Goal: Task Accomplishment & Management: Manage account settings

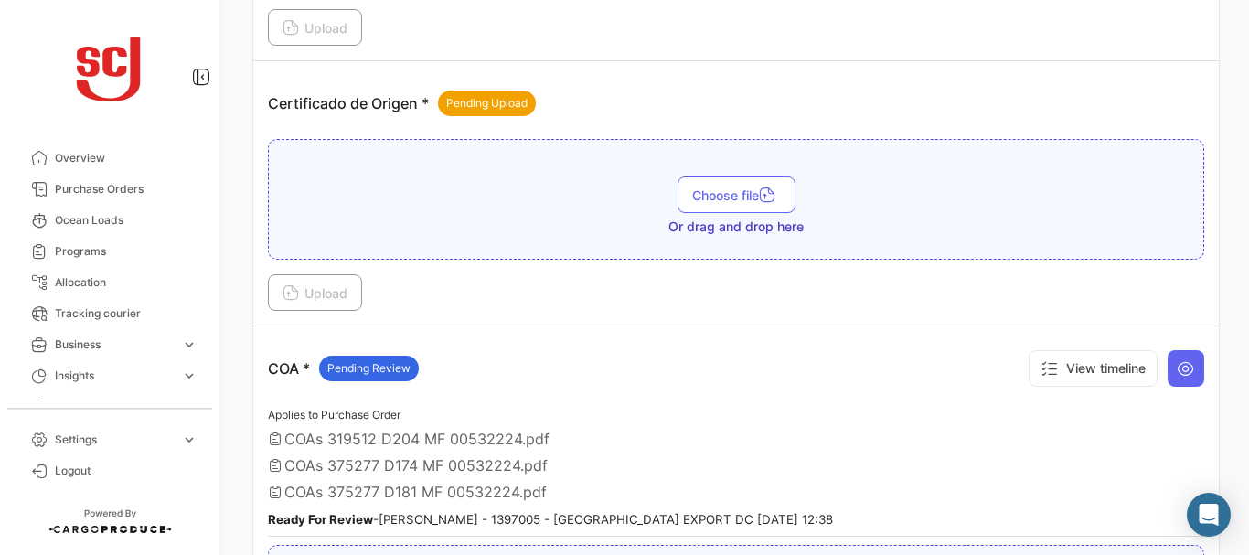
scroll to position [660, 0]
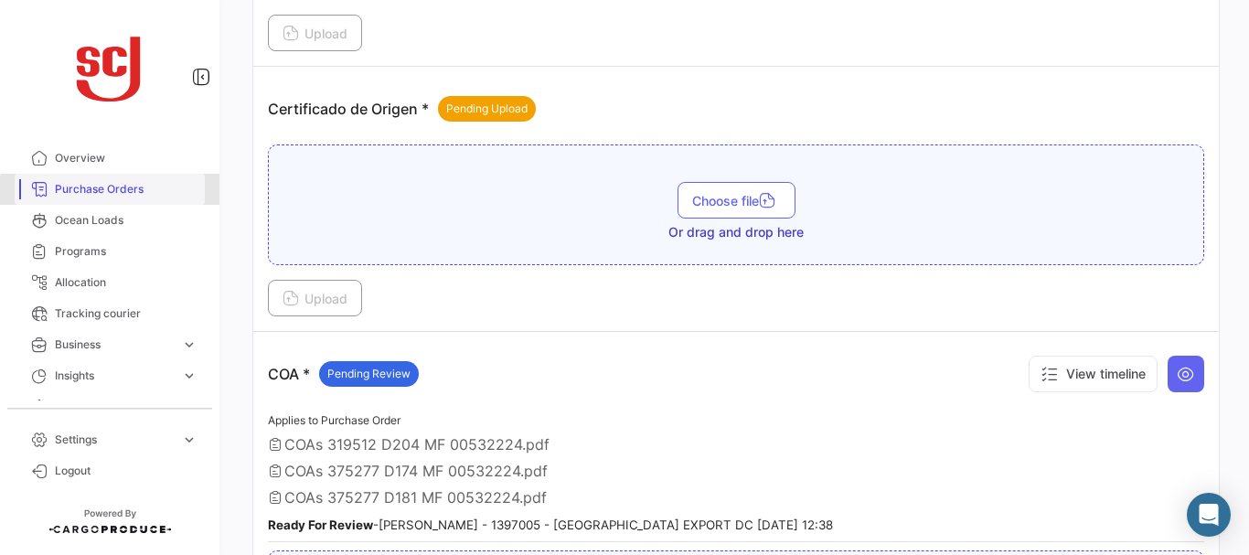
click at [110, 191] on span "Purchase Orders" at bounding box center [126, 189] width 143 height 16
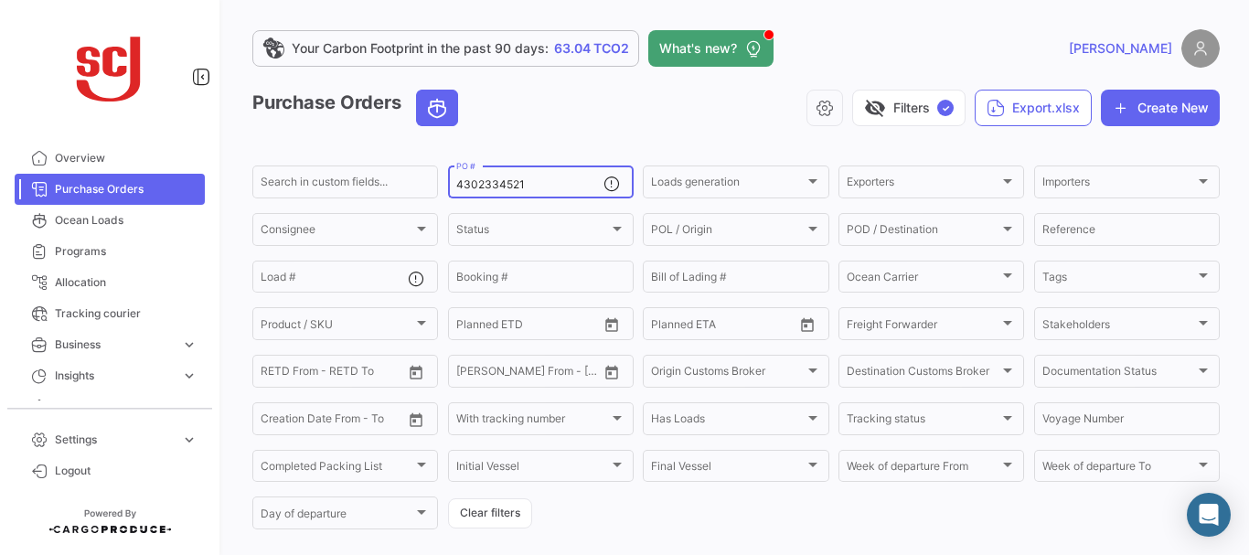
click at [536, 182] on input "4302334521" at bounding box center [529, 184] width 147 height 13
type input "4302337434"
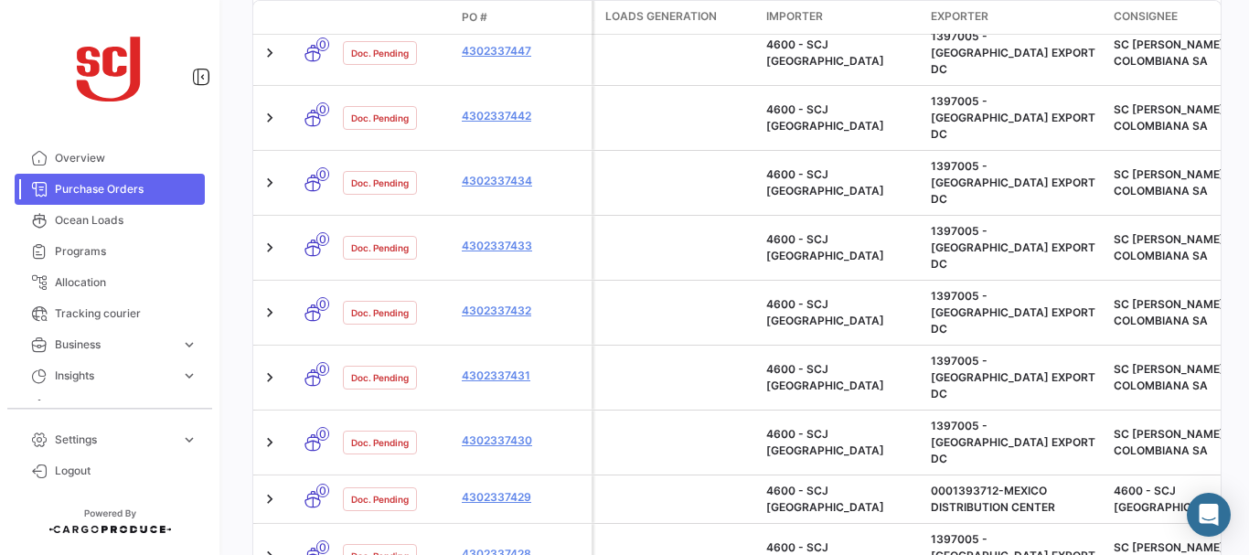
scroll to position [185, 0]
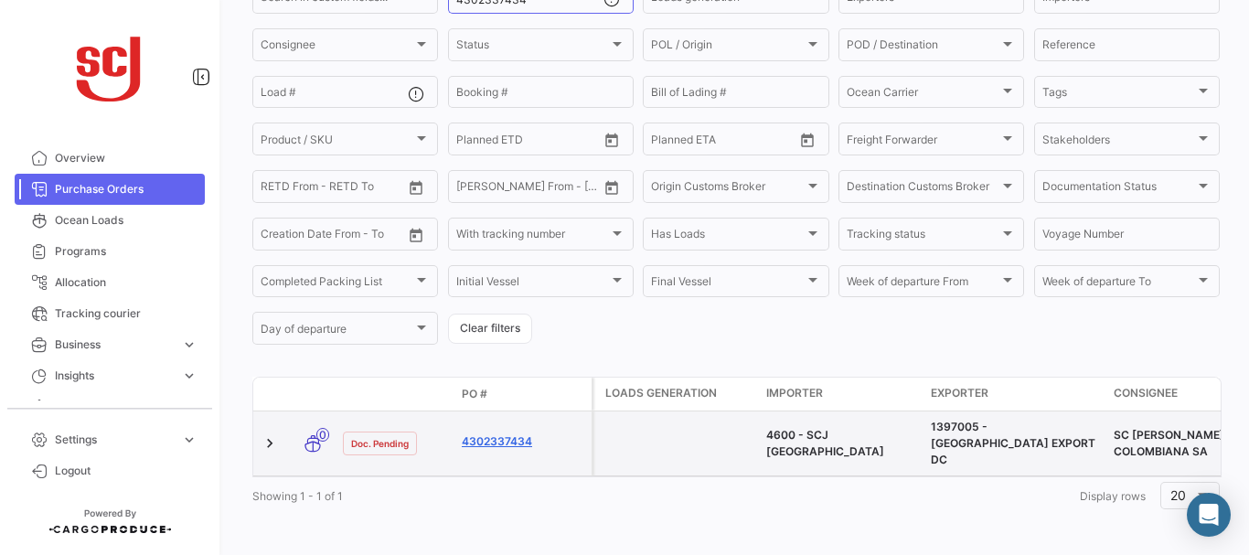
click at [497, 433] on link "4302337434" at bounding box center [523, 441] width 123 height 16
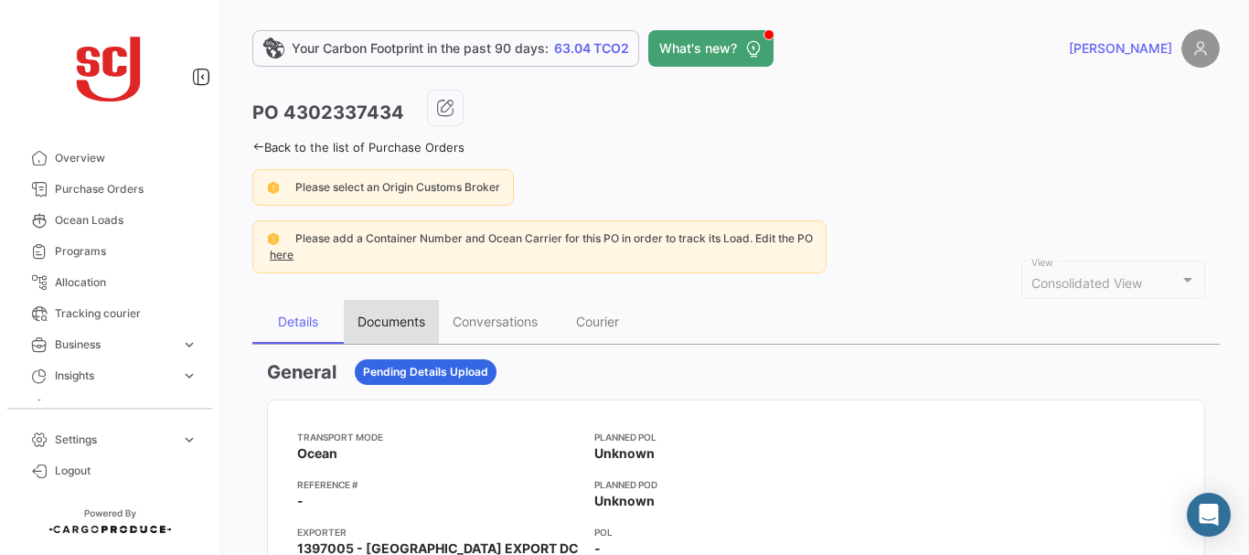
click at [380, 323] on div "Documents" at bounding box center [392, 322] width 68 height 16
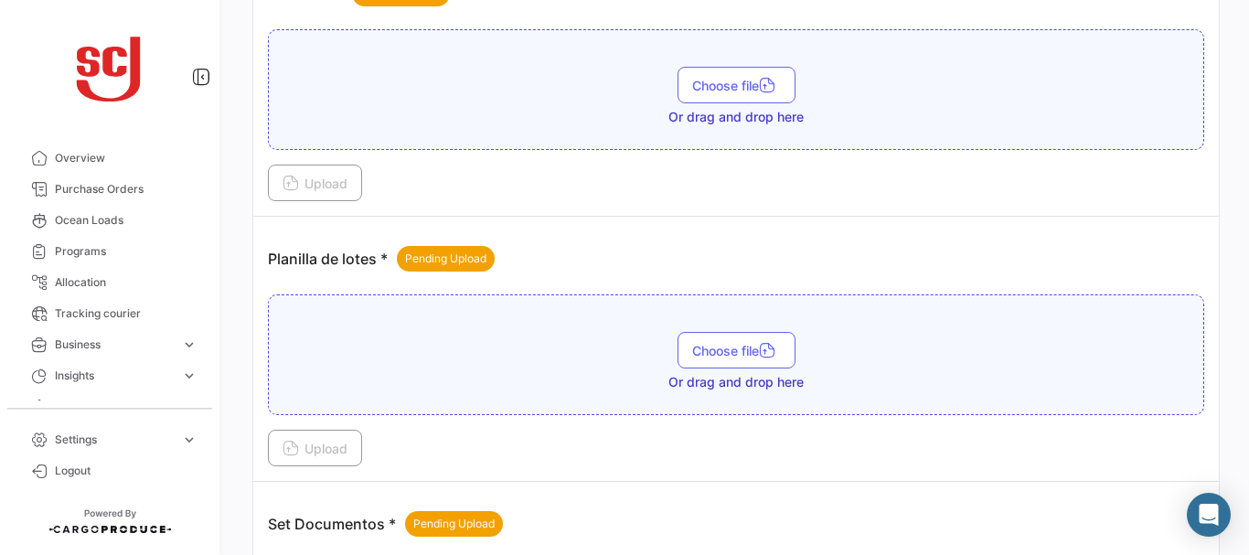
scroll to position [2398, 0]
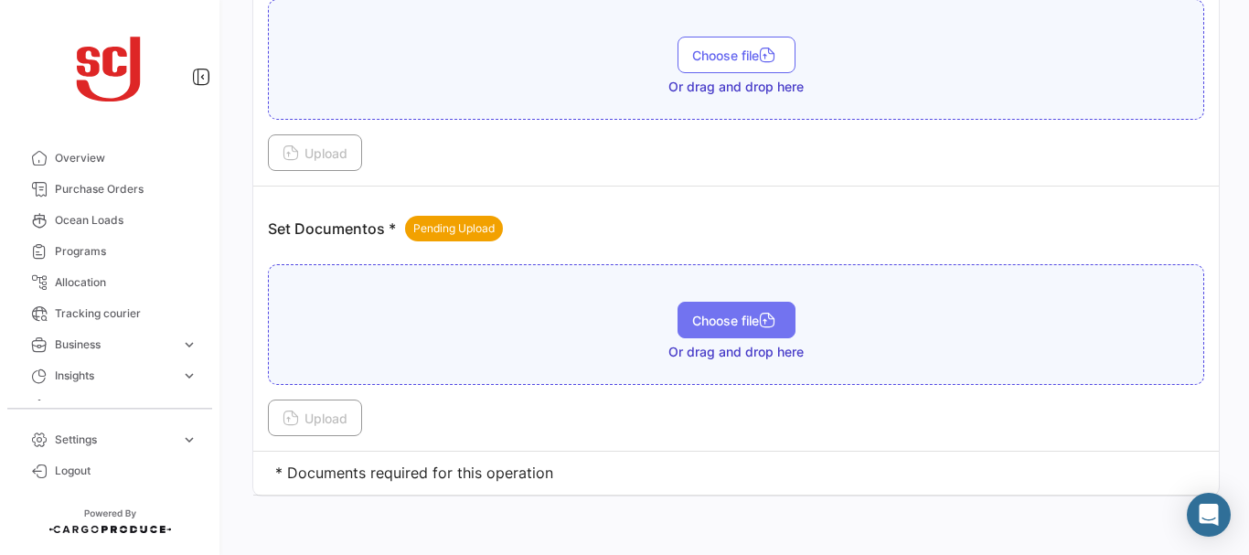
click at [732, 310] on button "Choose file" at bounding box center [737, 320] width 118 height 37
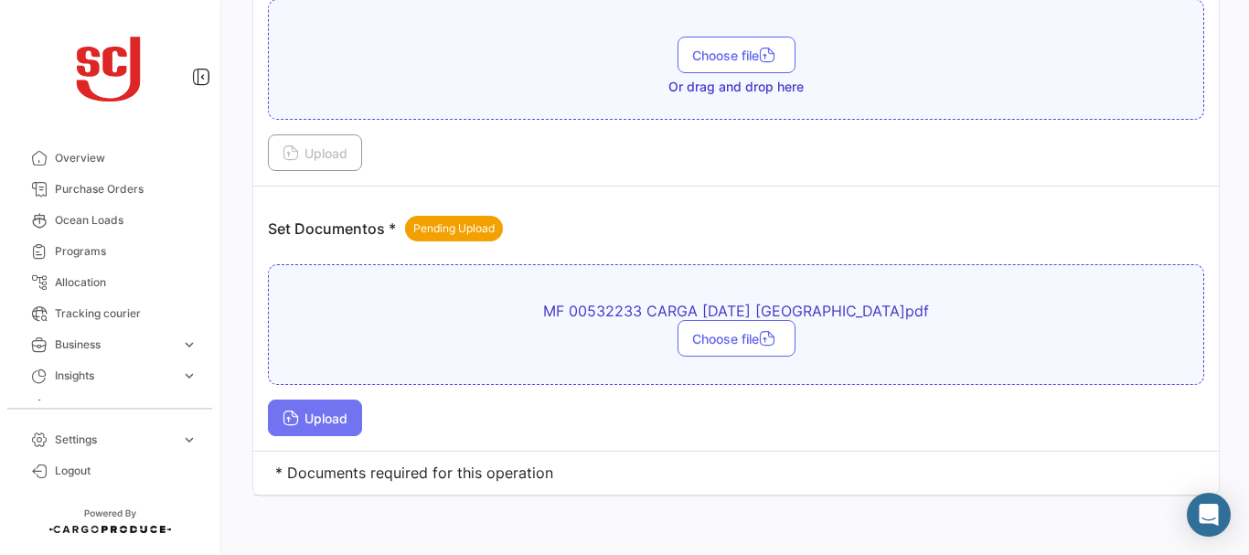
click at [326, 410] on button "Upload" at bounding box center [315, 418] width 94 height 37
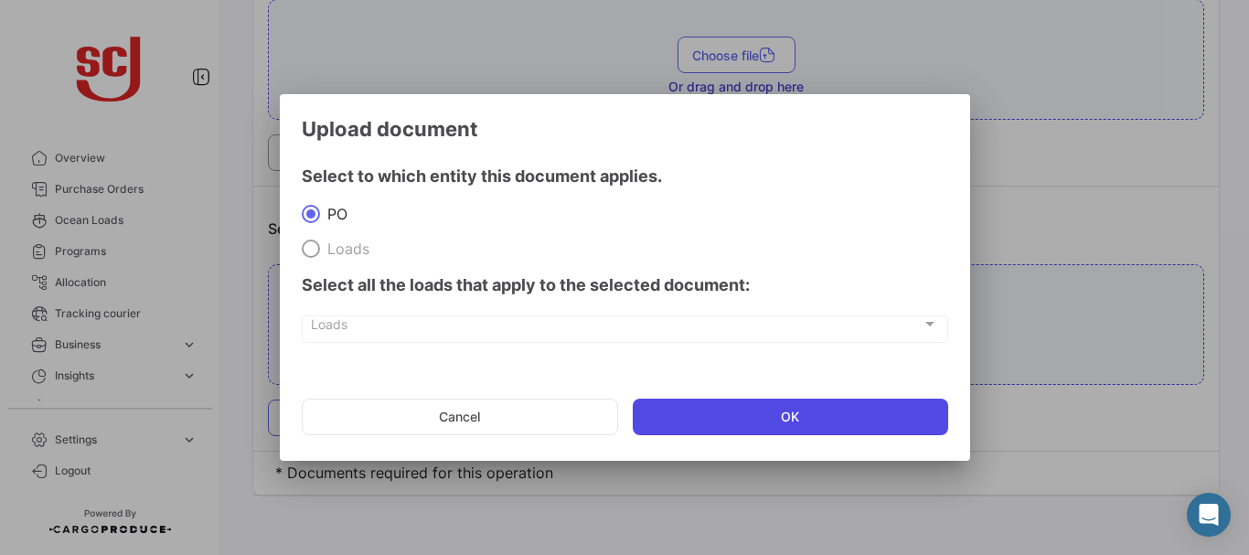
click at [714, 423] on button "OK" at bounding box center [791, 417] width 316 height 37
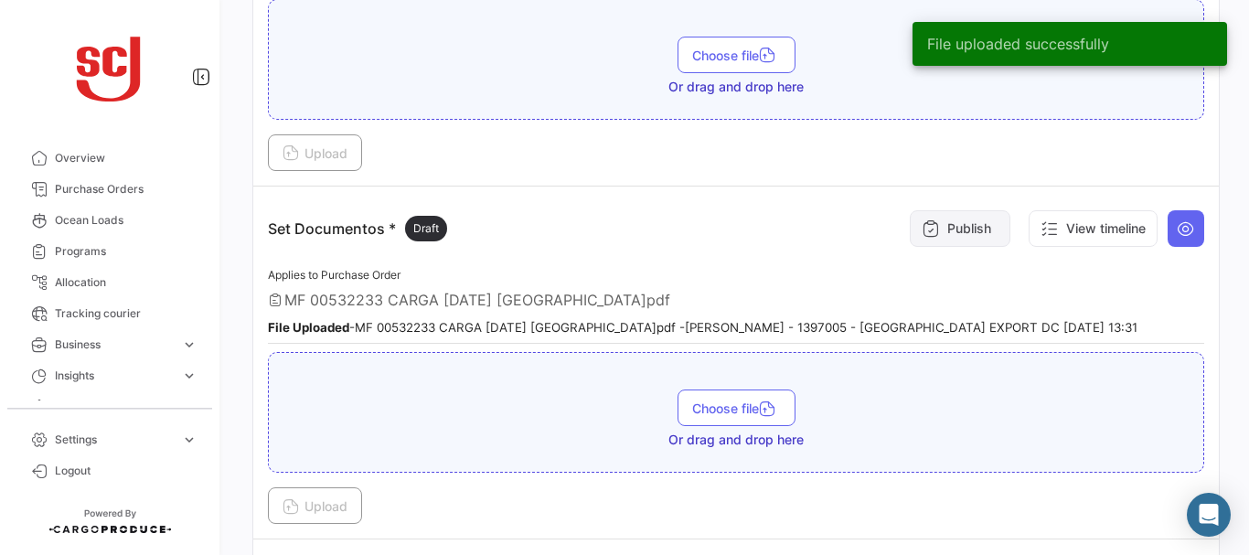
click at [947, 221] on button "Publish" at bounding box center [960, 228] width 101 height 37
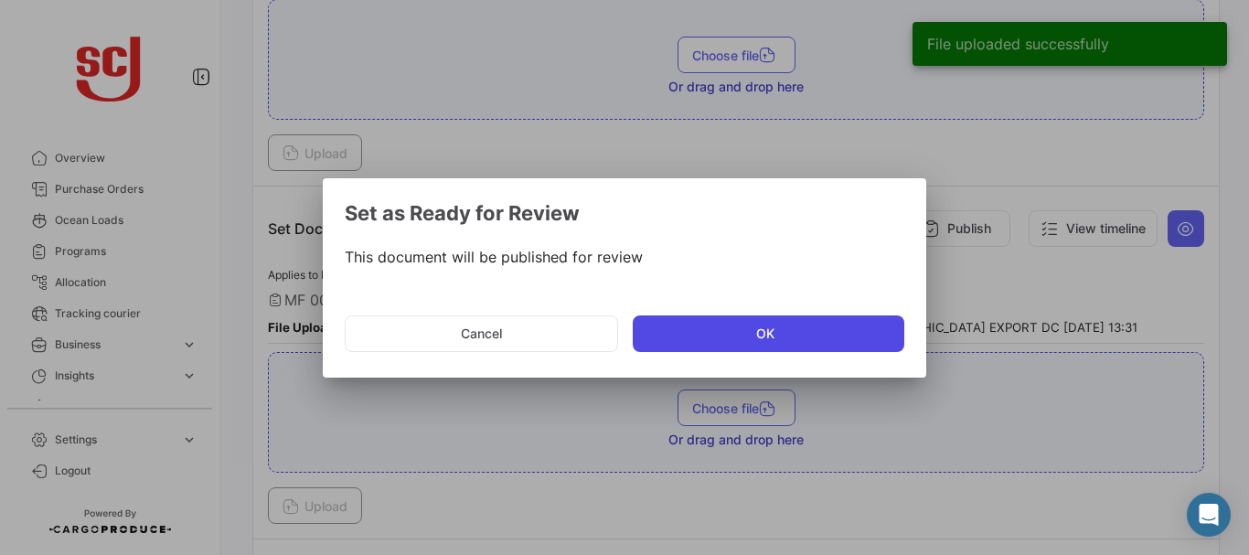
click at [701, 323] on button "OK" at bounding box center [769, 334] width 272 height 37
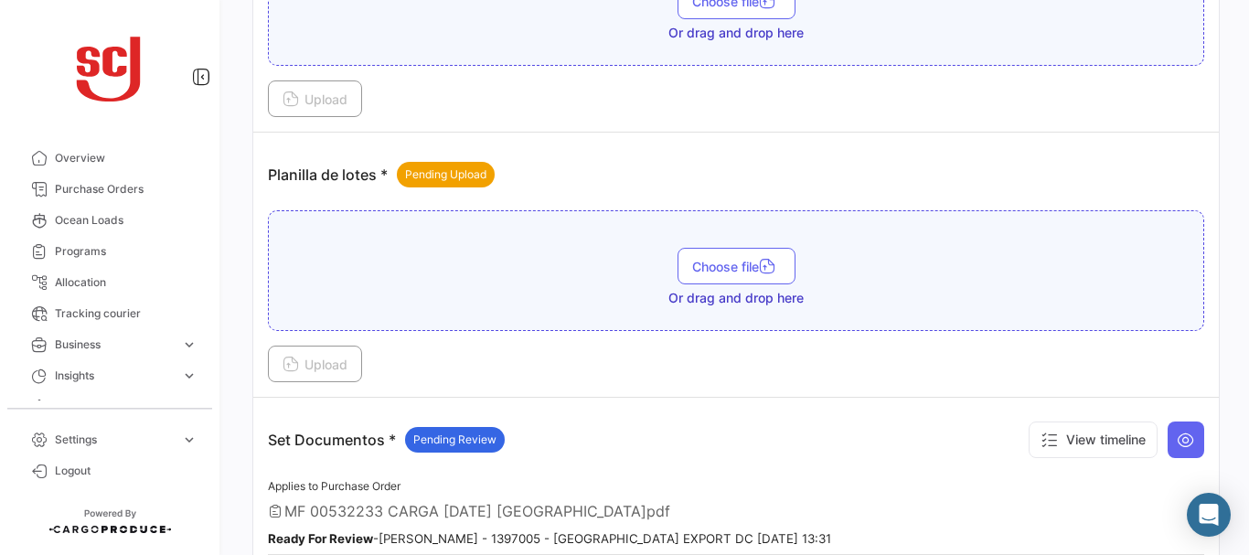
scroll to position [2243, 0]
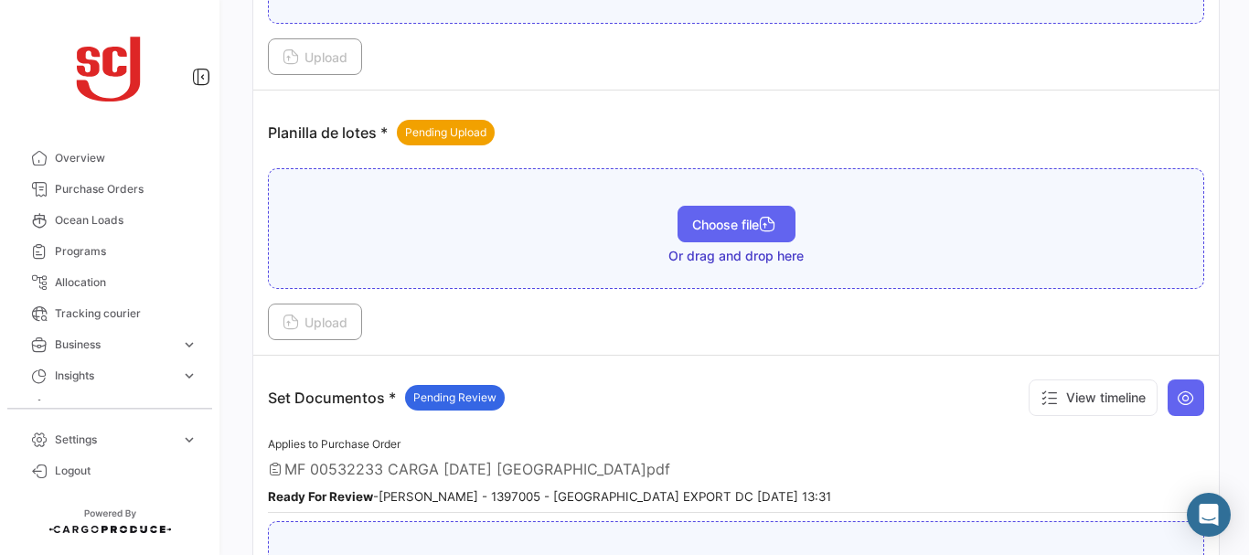
click at [739, 218] on span "Choose file" at bounding box center [736, 225] width 89 height 16
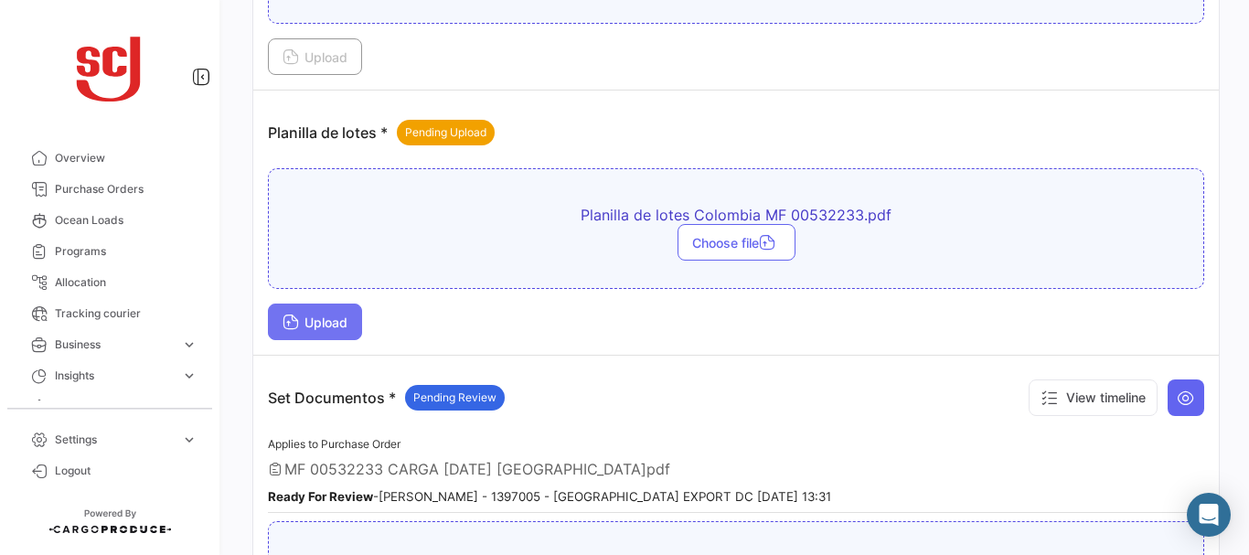
click at [311, 317] on span "Upload" at bounding box center [315, 323] width 65 height 16
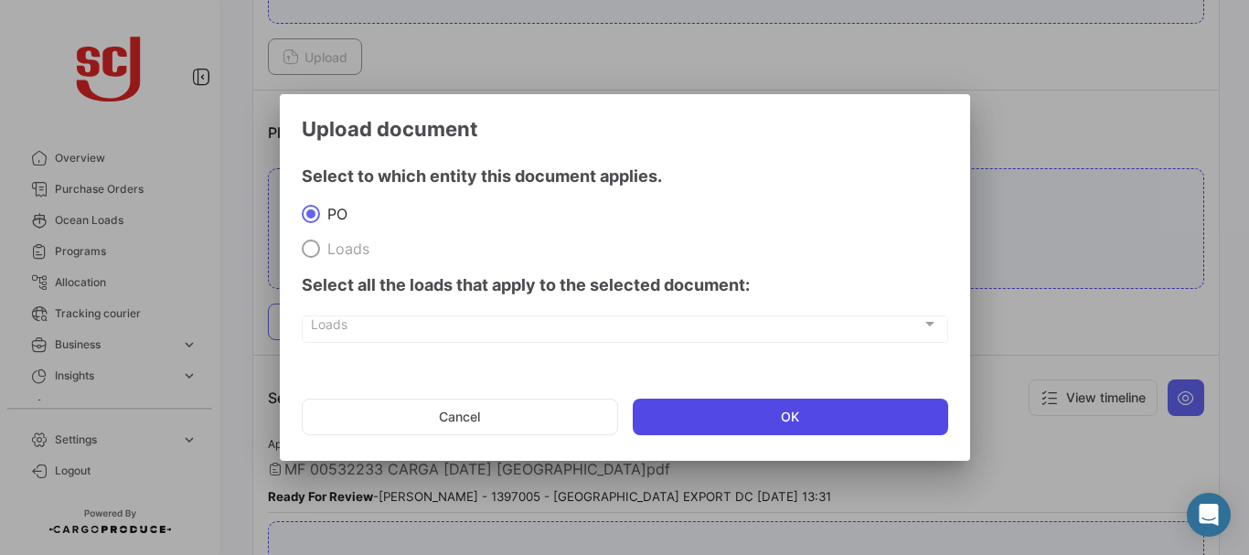
click at [731, 427] on button "OK" at bounding box center [791, 417] width 316 height 37
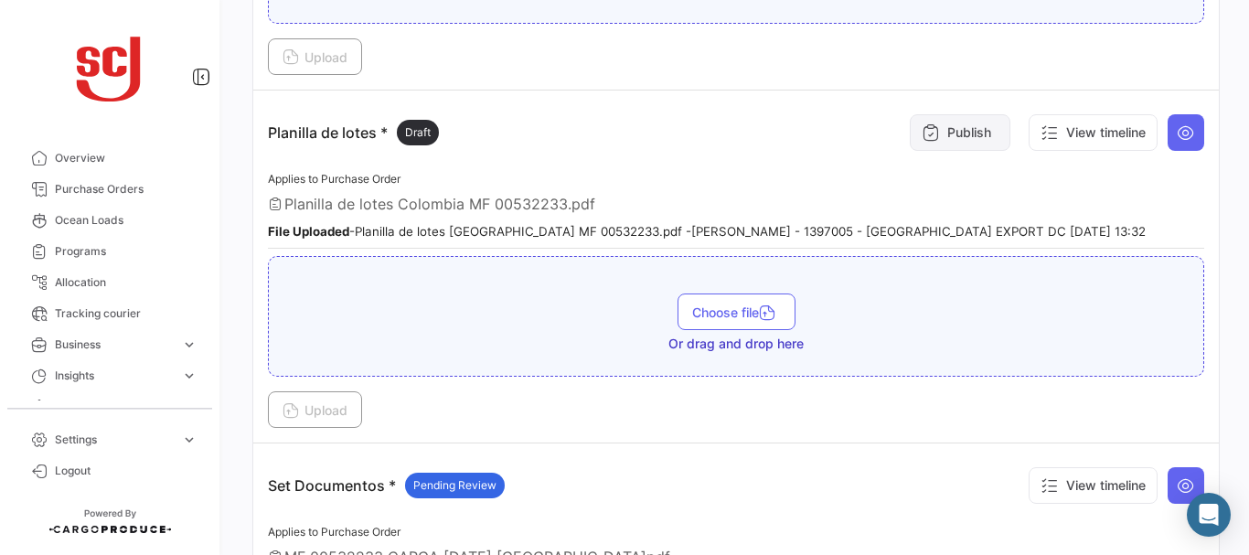
click at [944, 127] on button "Publish" at bounding box center [960, 132] width 101 height 37
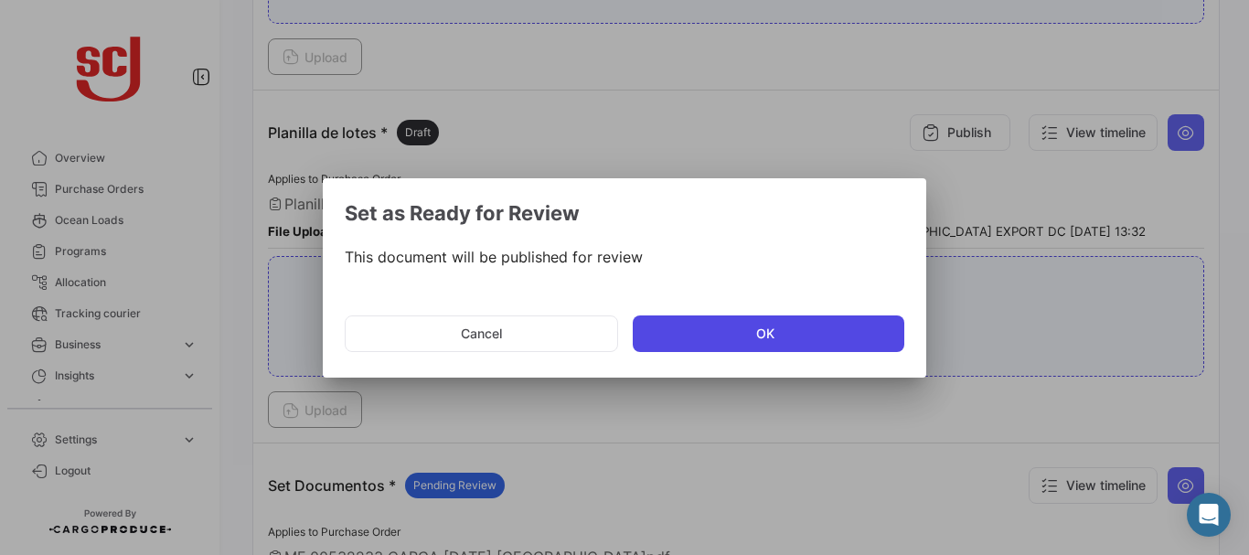
click at [701, 330] on button "OK" at bounding box center [769, 334] width 272 height 37
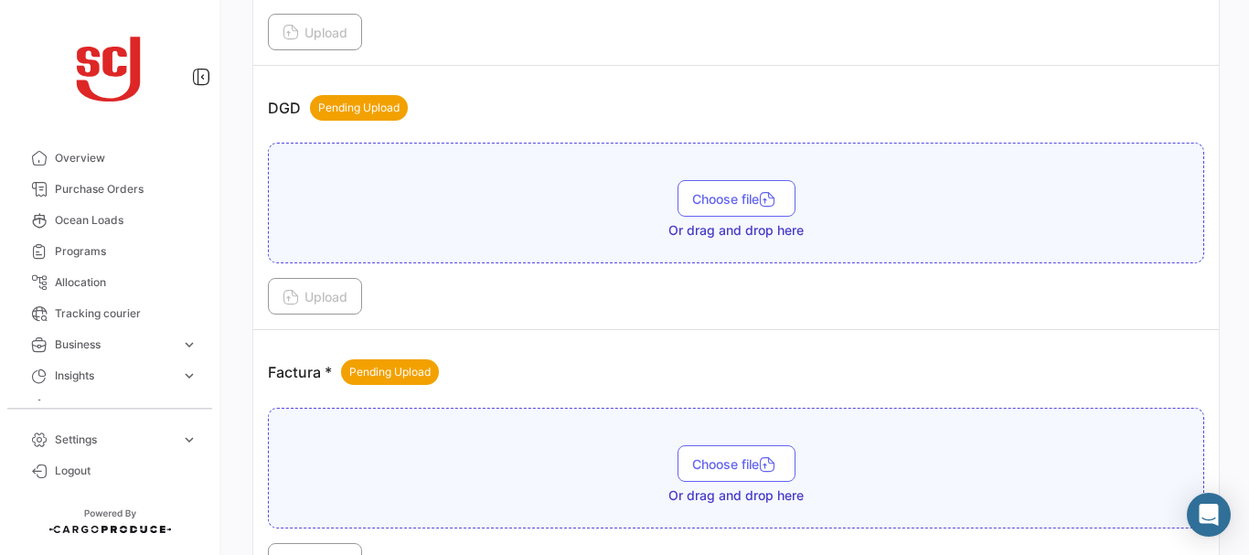
scroll to position [1213, 0]
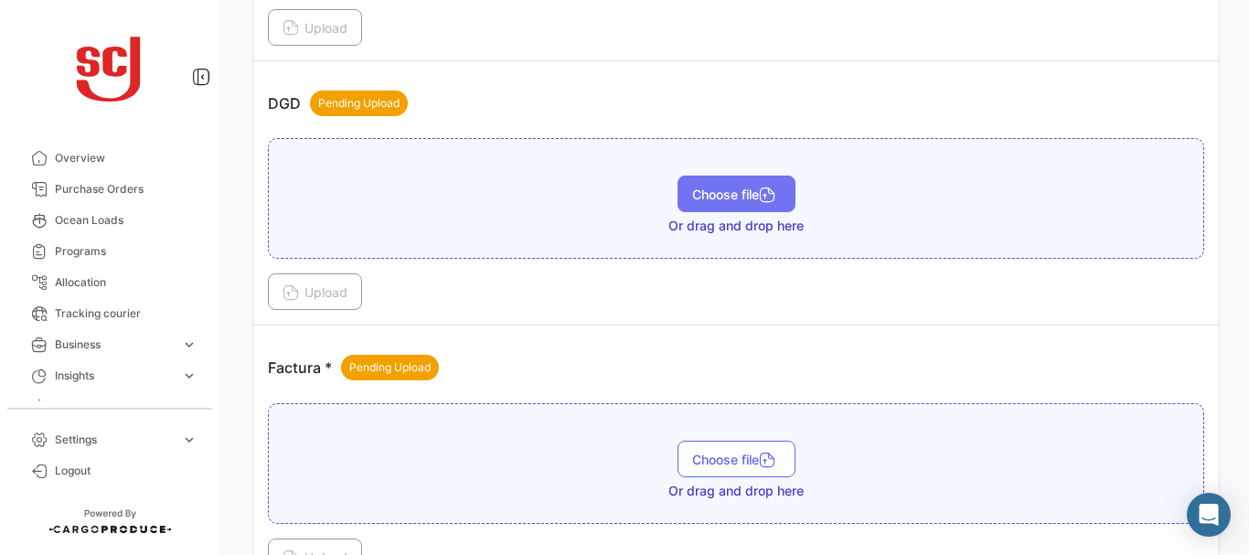
click at [723, 183] on button "Choose file" at bounding box center [737, 194] width 118 height 37
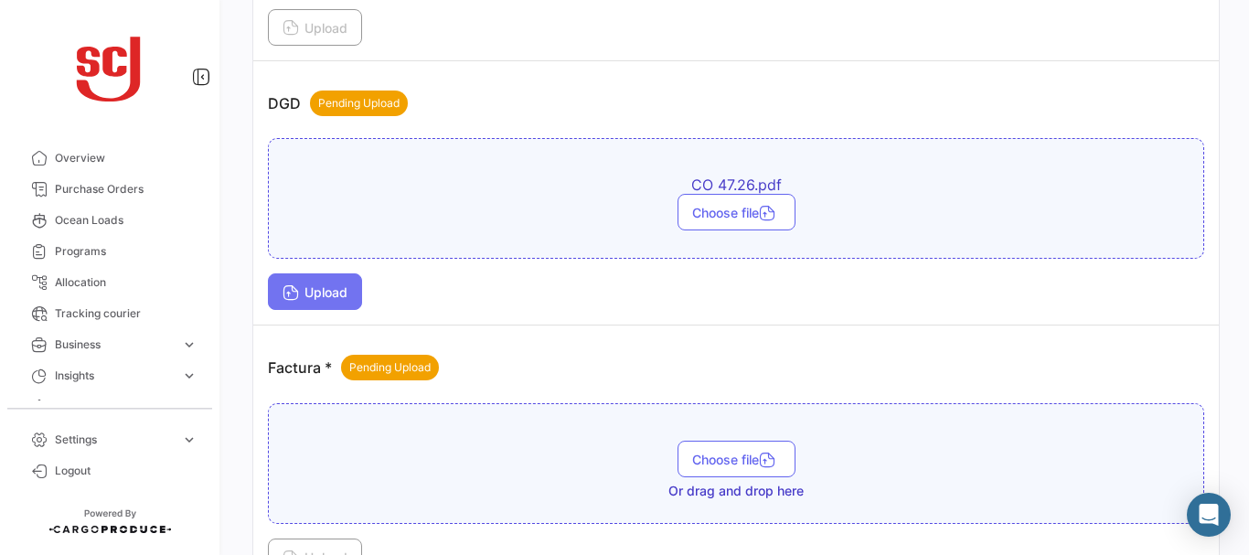
click at [297, 289] on icon at bounding box center [291, 294] width 16 height 16
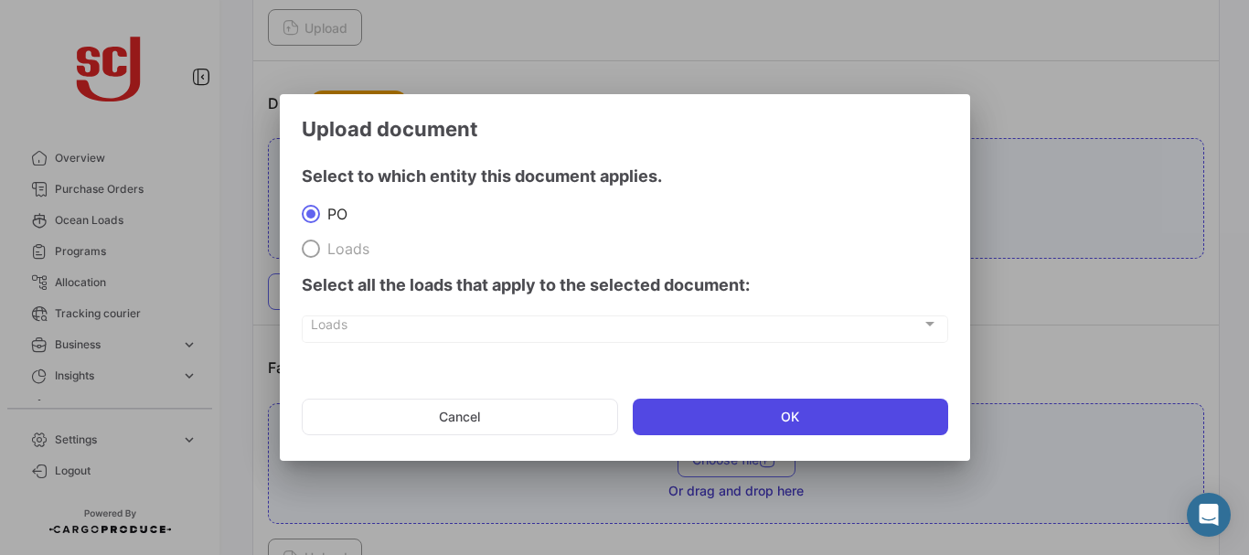
click at [702, 419] on button "OK" at bounding box center [791, 417] width 316 height 37
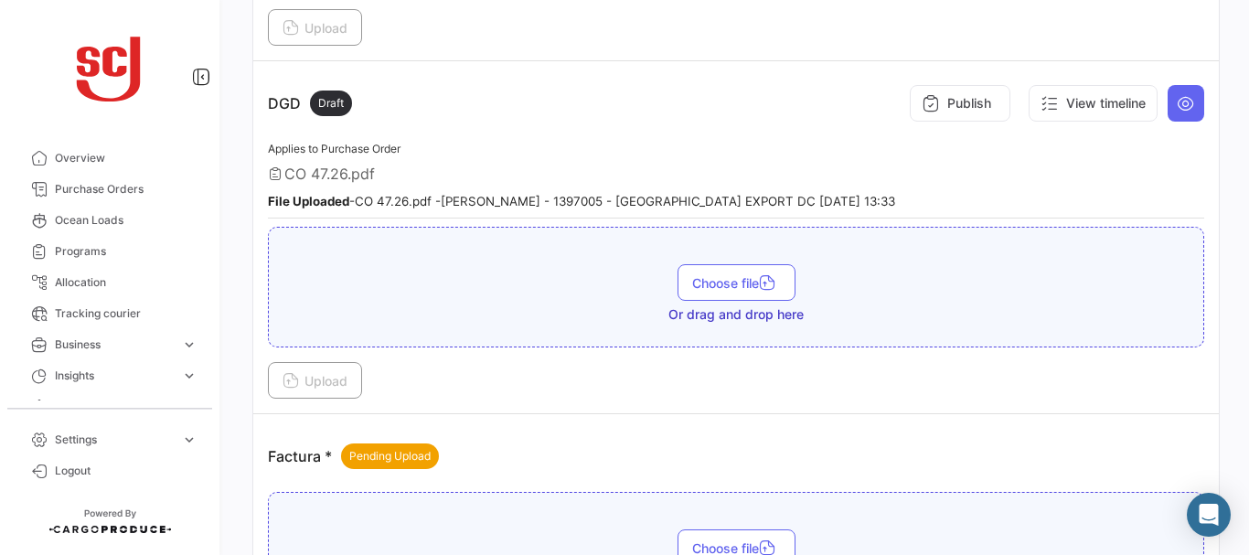
click at [1147, 183] on div "CO 47.26.pdf" at bounding box center [736, 174] width 936 height 18
click at [952, 100] on button "Publish" at bounding box center [960, 103] width 101 height 37
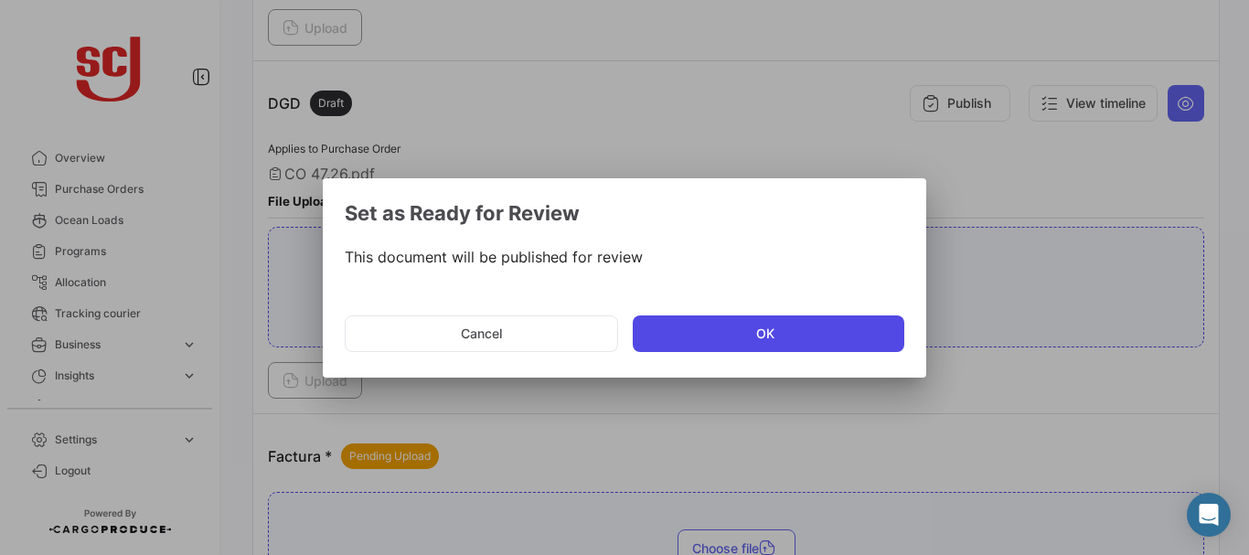
click at [738, 334] on button "OK" at bounding box center [769, 334] width 272 height 37
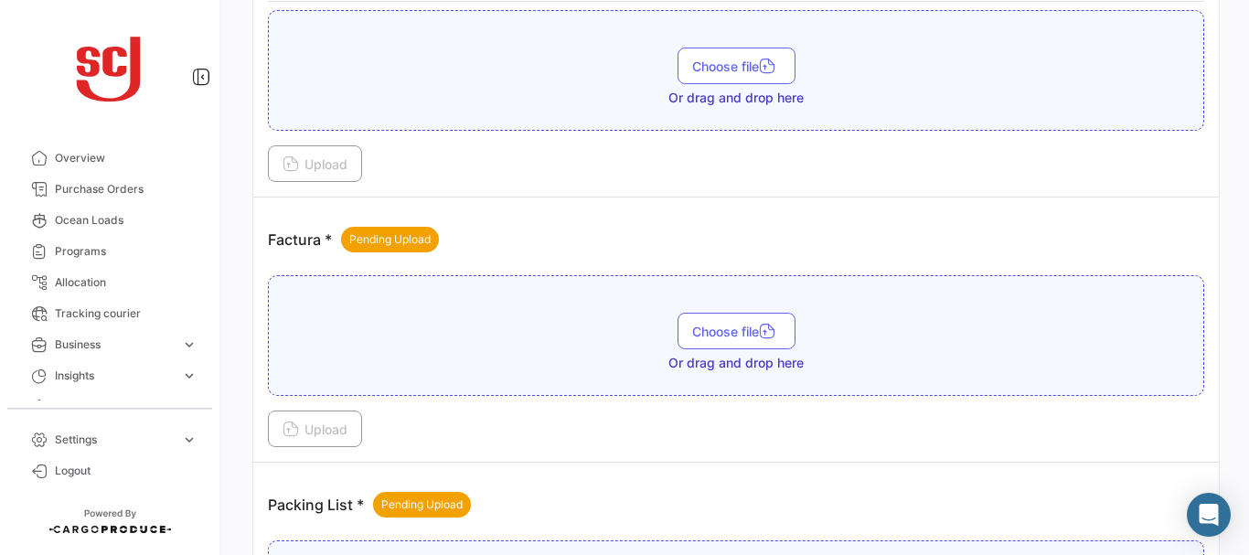
scroll to position [1435, 0]
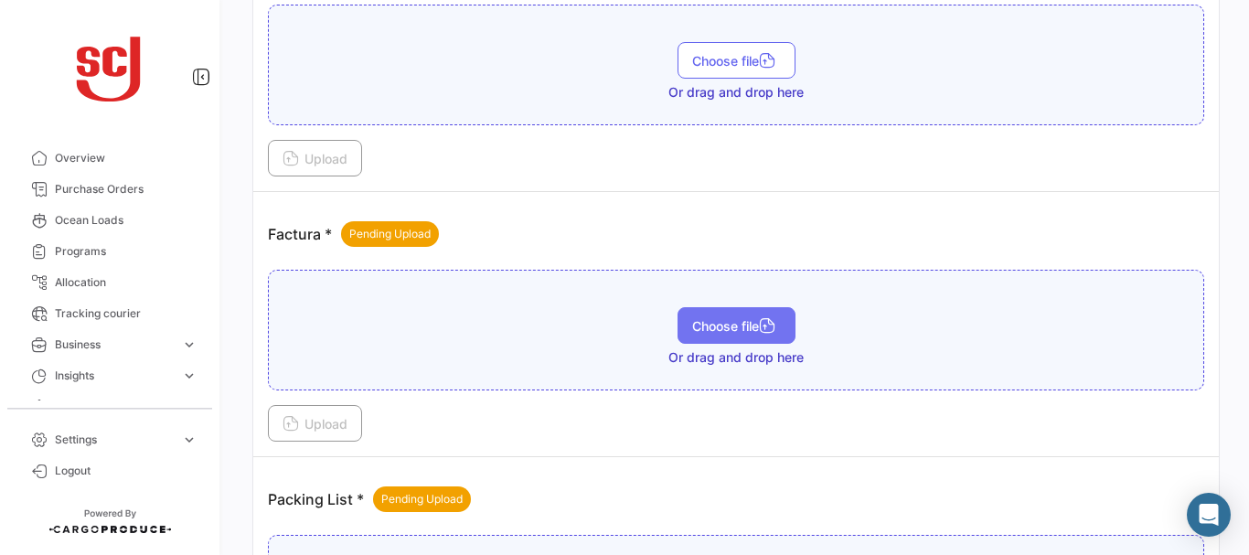
click at [711, 318] on span "Choose file" at bounding box center [736, 326] width 89 height 16
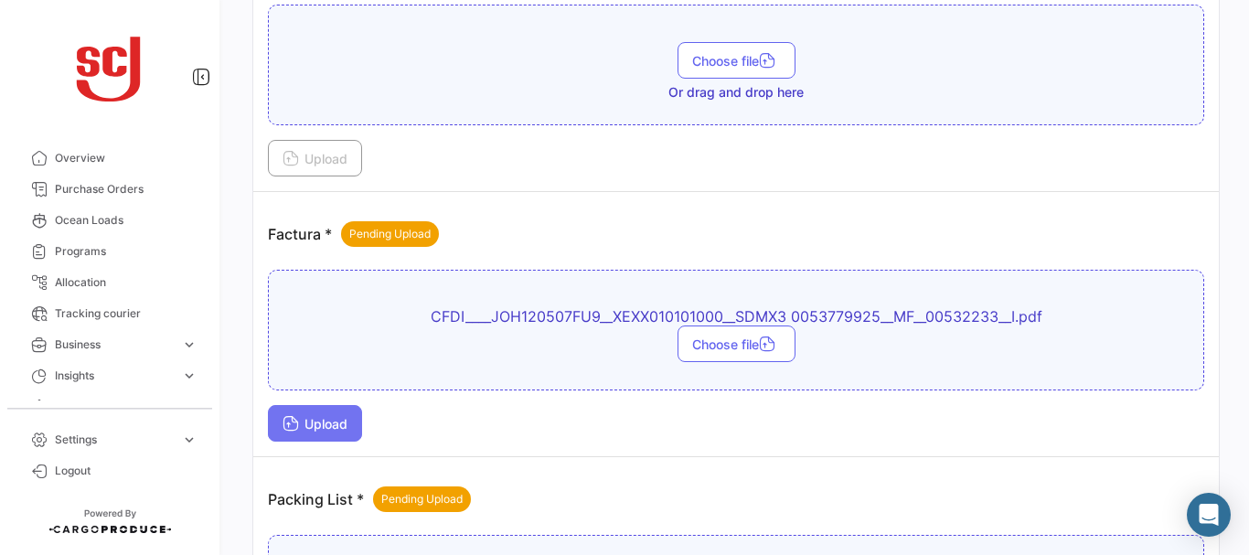
click at [339, 405] on button "Upload" at bounding box center [315, 423] width 94 height 37
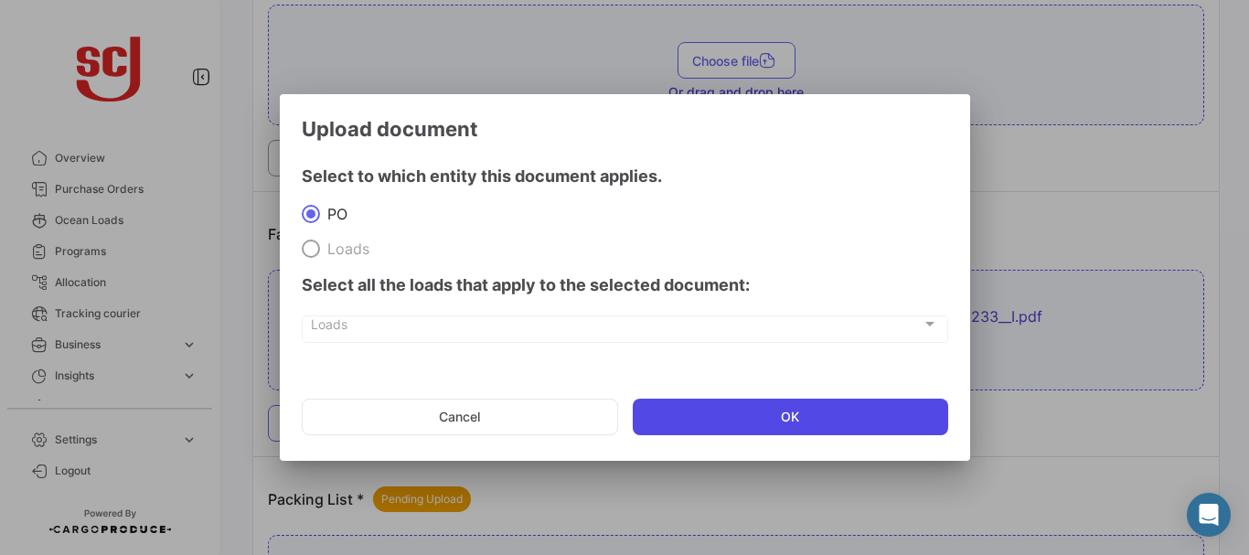
click at [725, 416] on button "OK" at bounding box center [791, 417] width 316 height 37
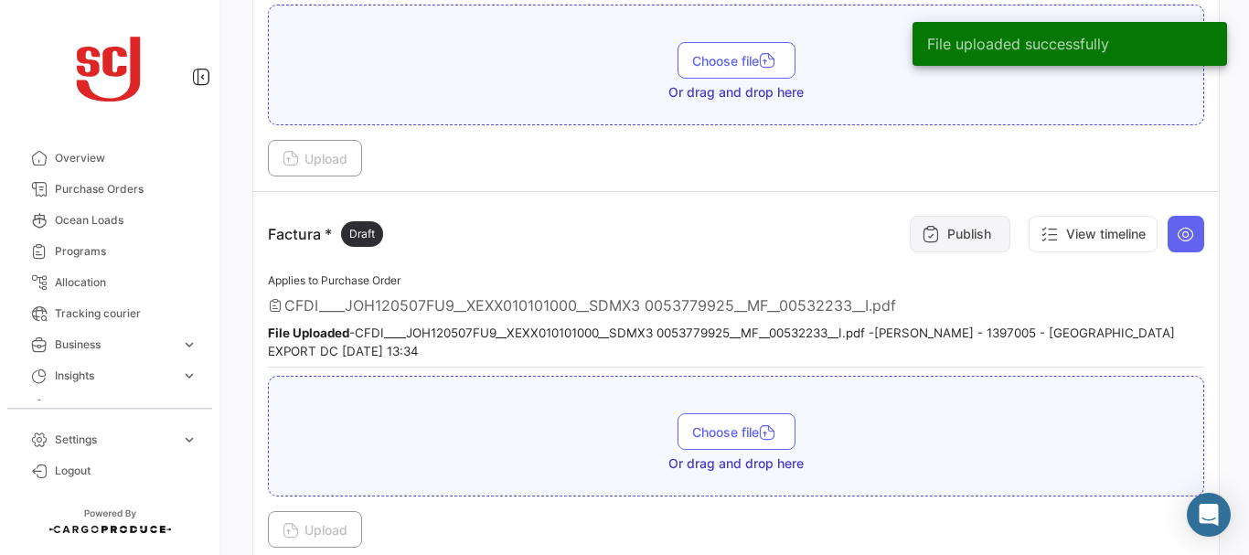
click at [951, 242] on button "Publish" at bounding box center [960, 234] width 101 height 37
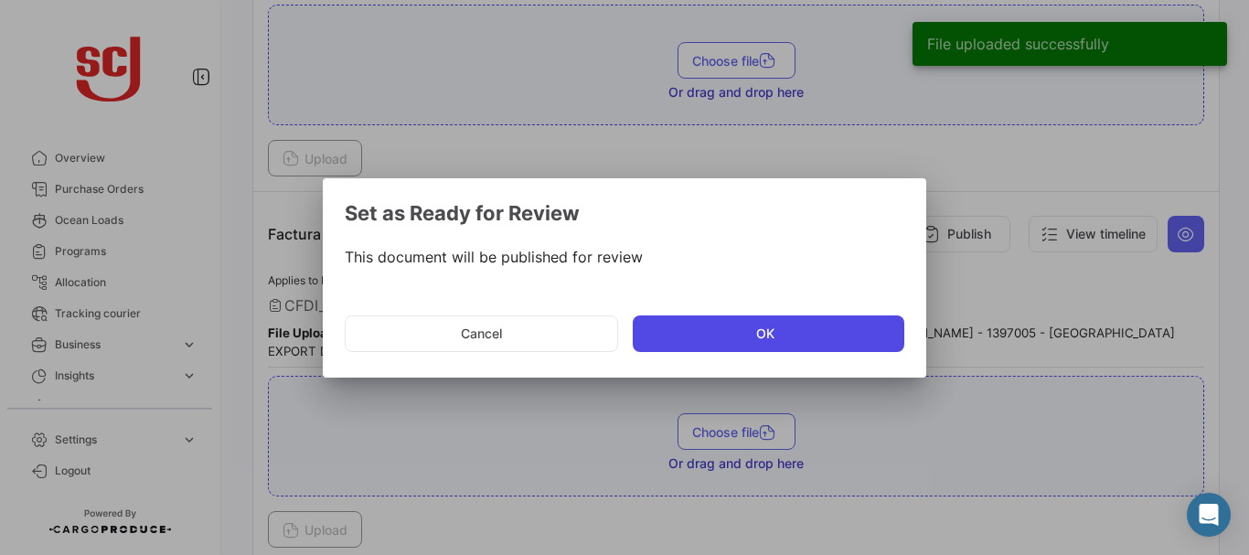
click at [734, 343] on button "OK" at bounding box center [769, 334] width 272 height 37
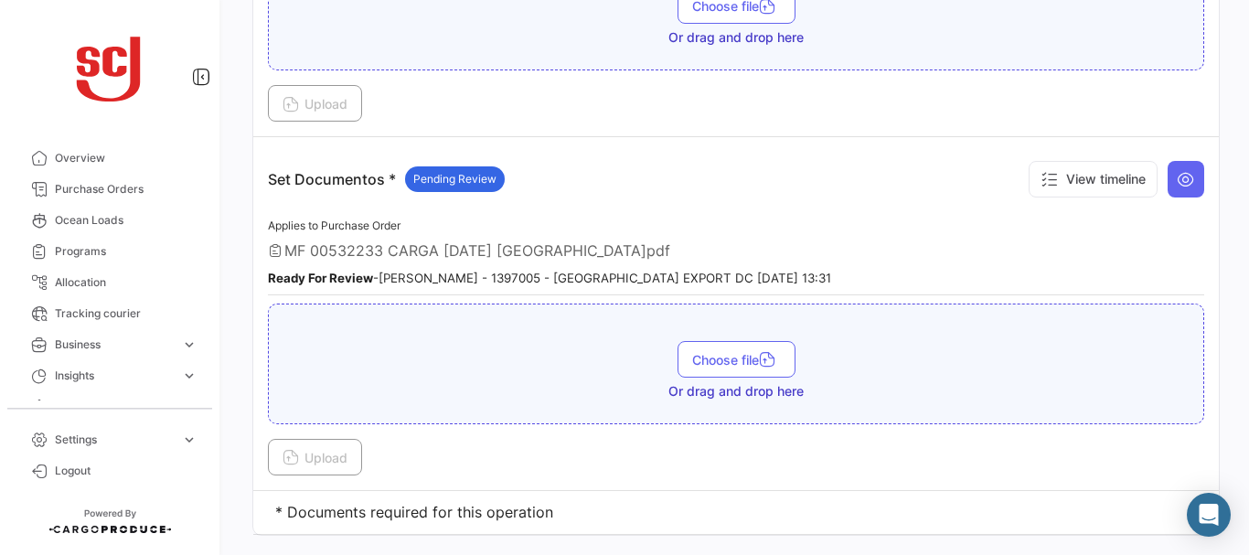
scroll to position [2765, 0]
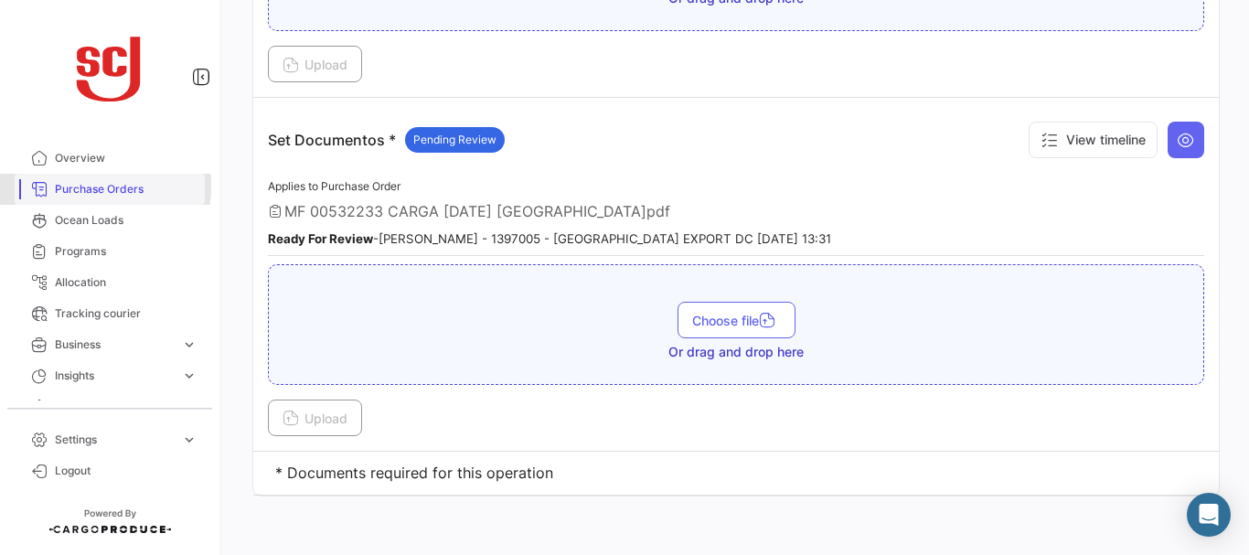
click at [61, 186] on span "Purchase Orders" at bounding box center [126, 189] width 143 height 16
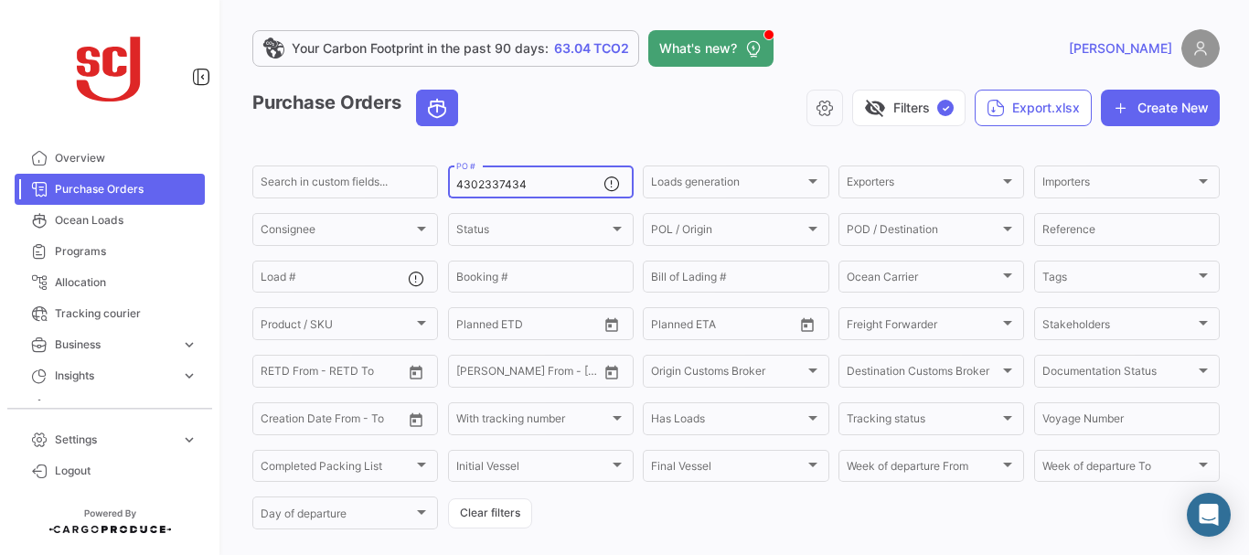
click at [543, 180] on input "4302337434" at bounding box center [529, 184] width 147 height 13
type input "4302337433"
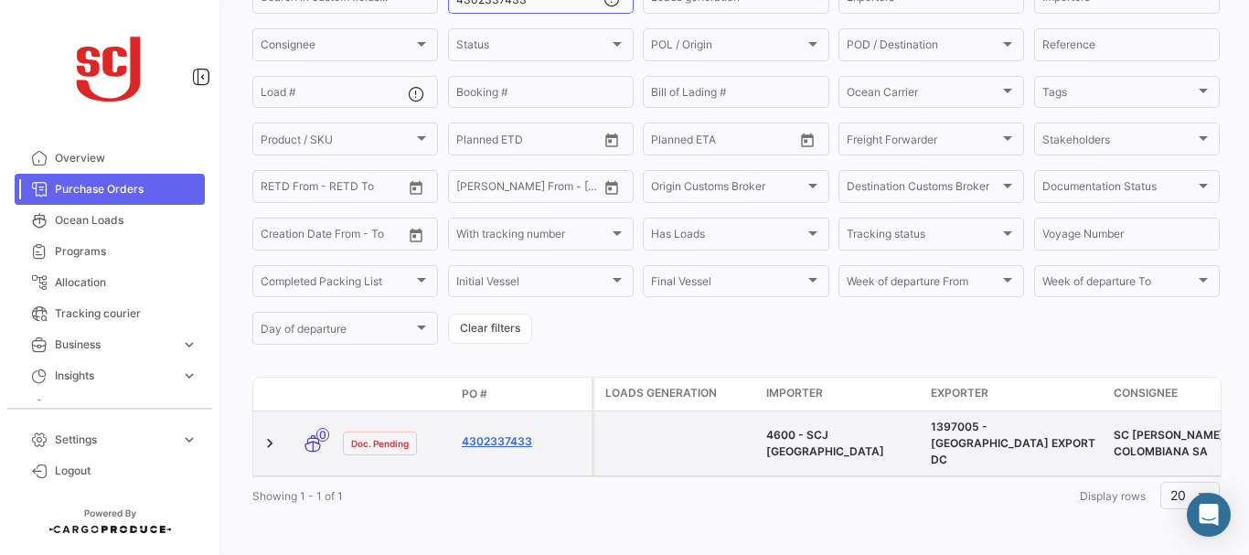
click at [501, 435] on link "4302337433" at bounding box center [523, 441] width 123 height 16
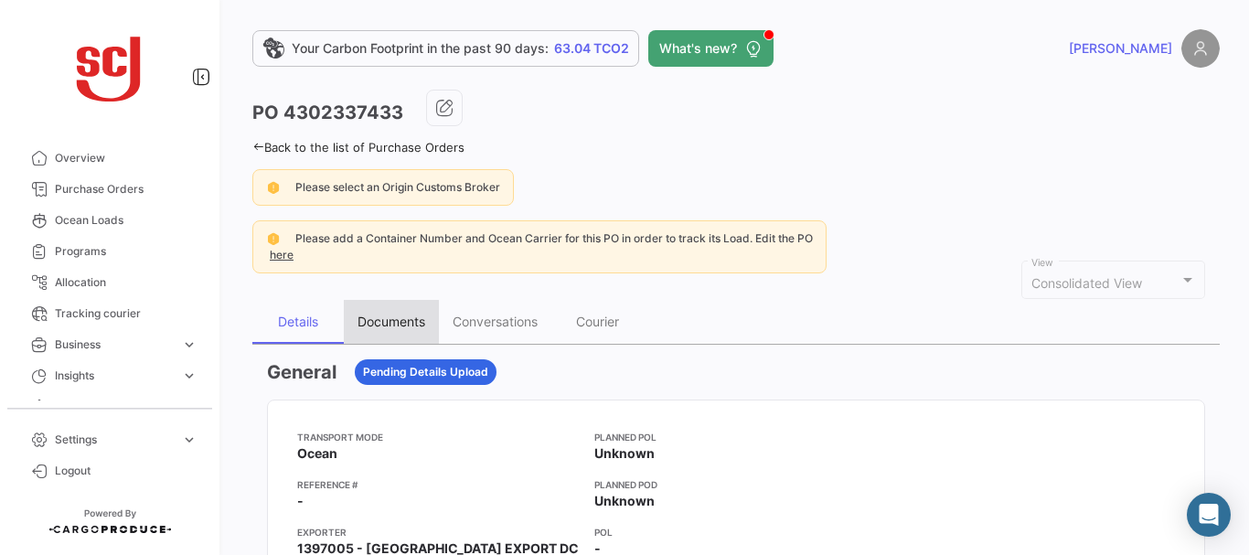
click at [398, 318] on div "Documents" at bounding box center [392, 322] width 68 height 16
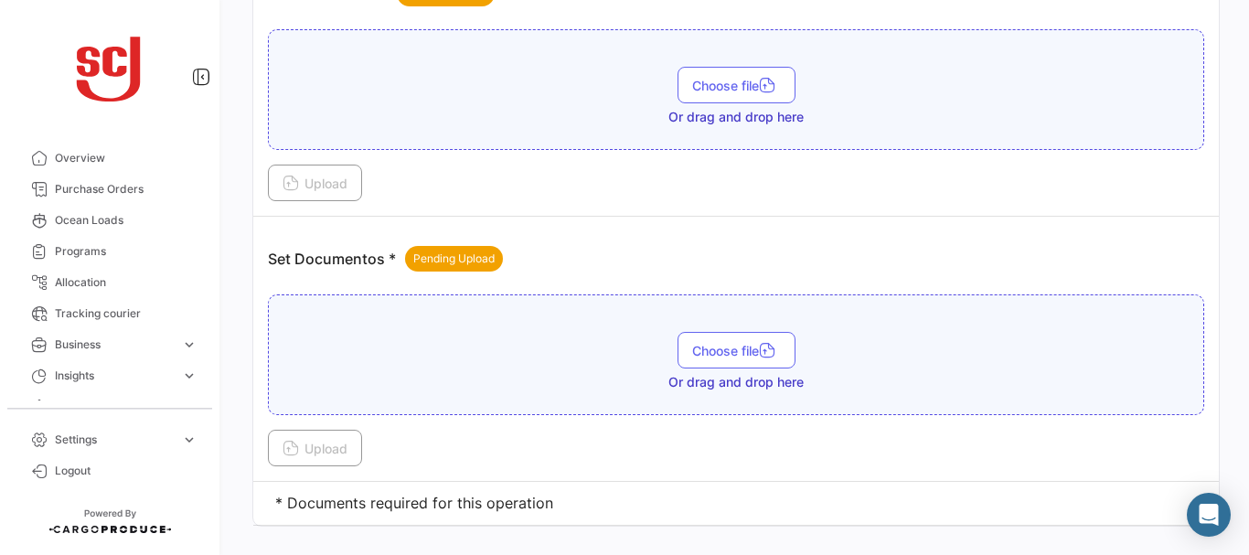
scroll to position [2398, 0]
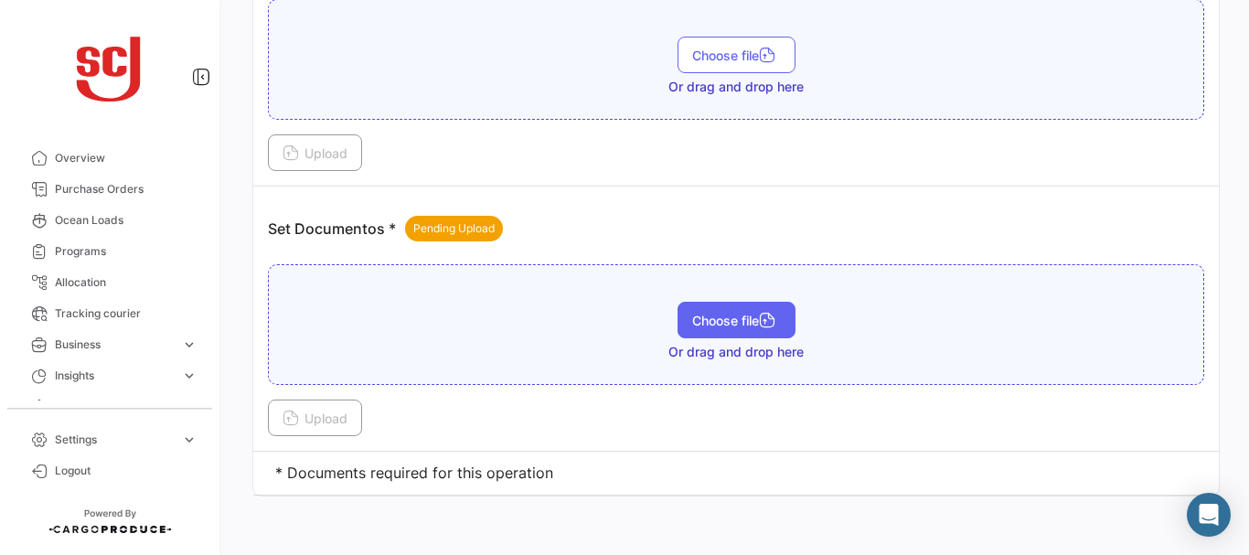
click at [711, 309] on button "Choose file" at bounding box center [737, 320] width 118 height 37
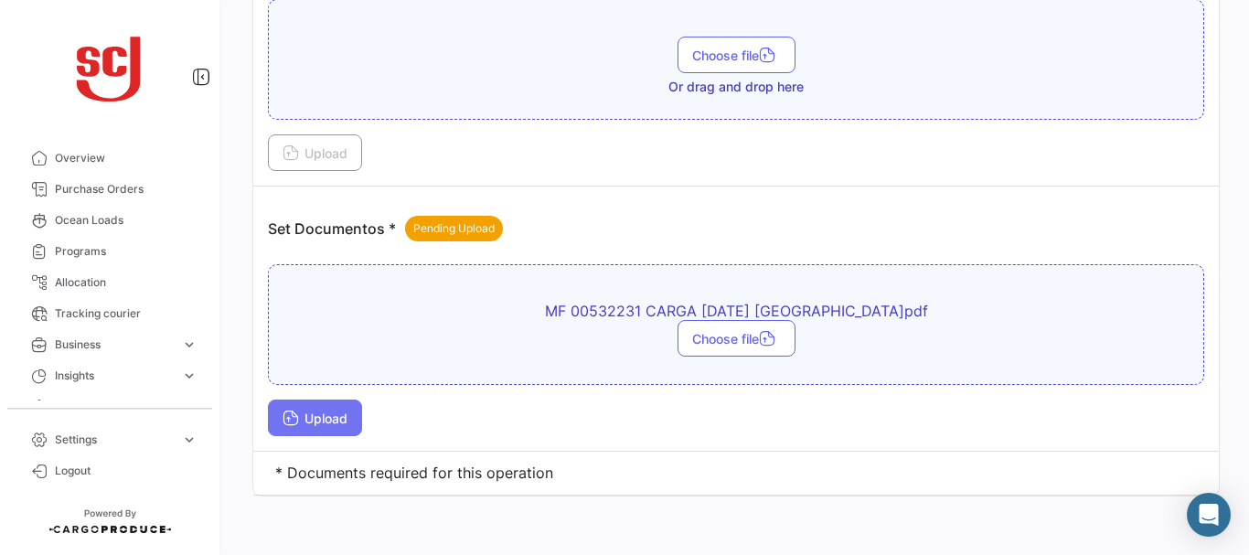
click at [313, 410] on button "Upload" at bounding box center [315, 418] width 94 height 37
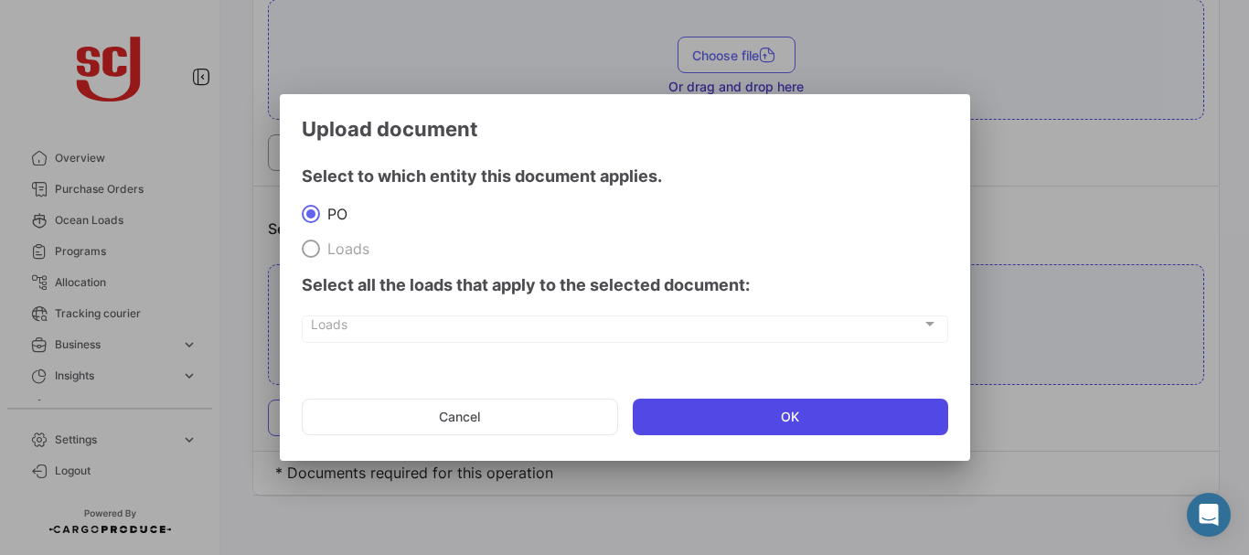
click at [729, 412] on button "OK" at bounding box center [791, 417] width 316 height 37
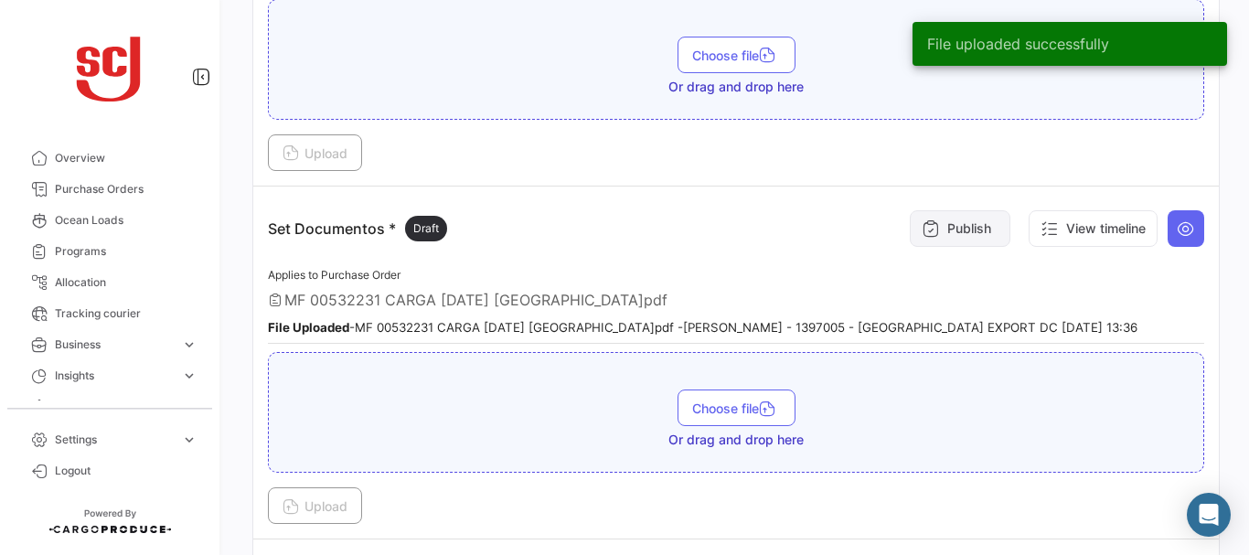
click at [946, 231] on button "Publish" at bounding box center [960, 228] width 101 height 37
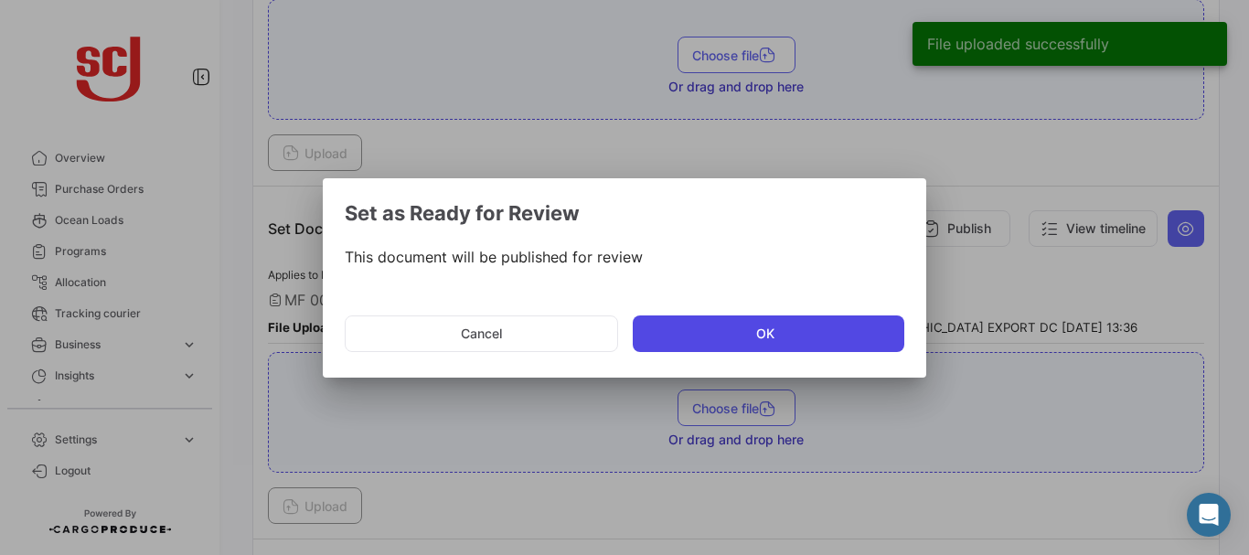
click at [711, 341] on button "OK" at bounding box center [769, 334] width 272 height 37
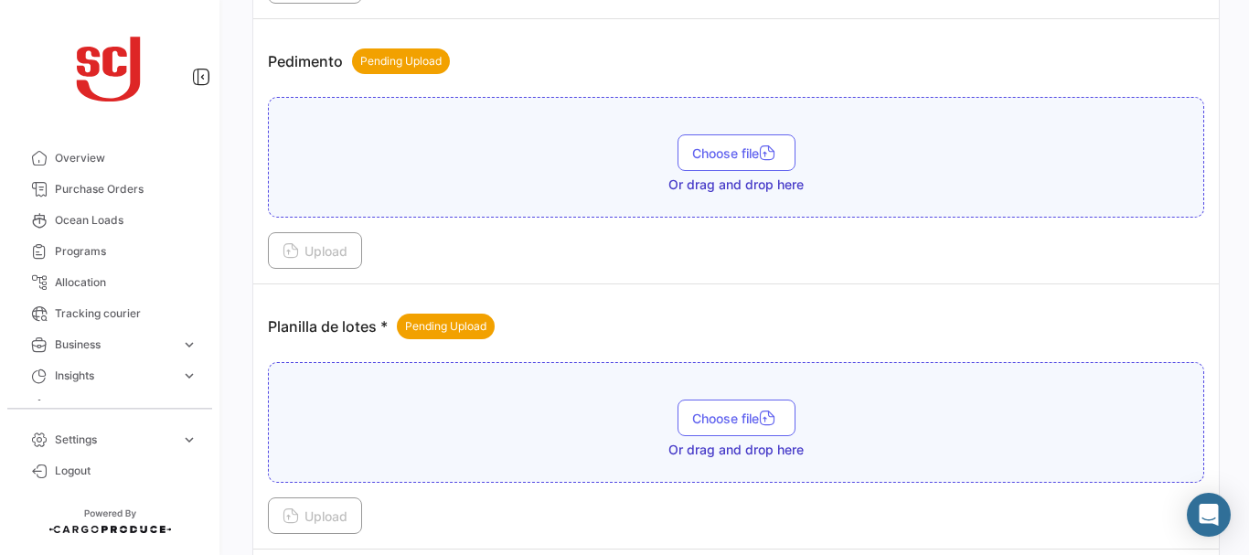
scroll to position [2028, 0]
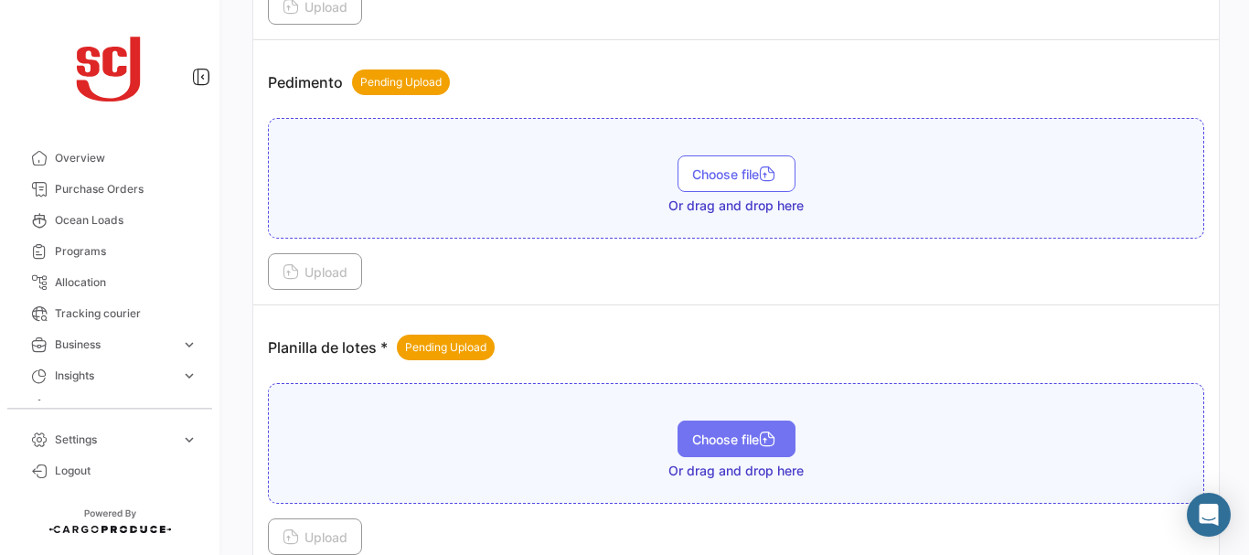
click at [711, 438] on span "Choose file" at bounding box center [736, 440] width 89 height 16
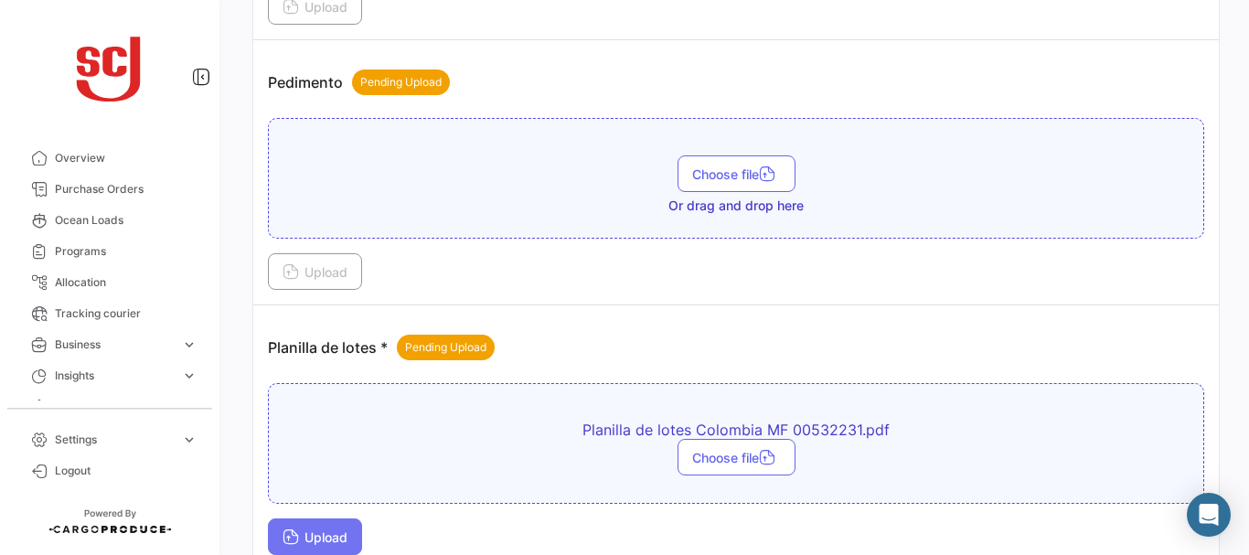
click at [333, 537] on span "Upload" at bounding box center [315, 538] width 65 height 16
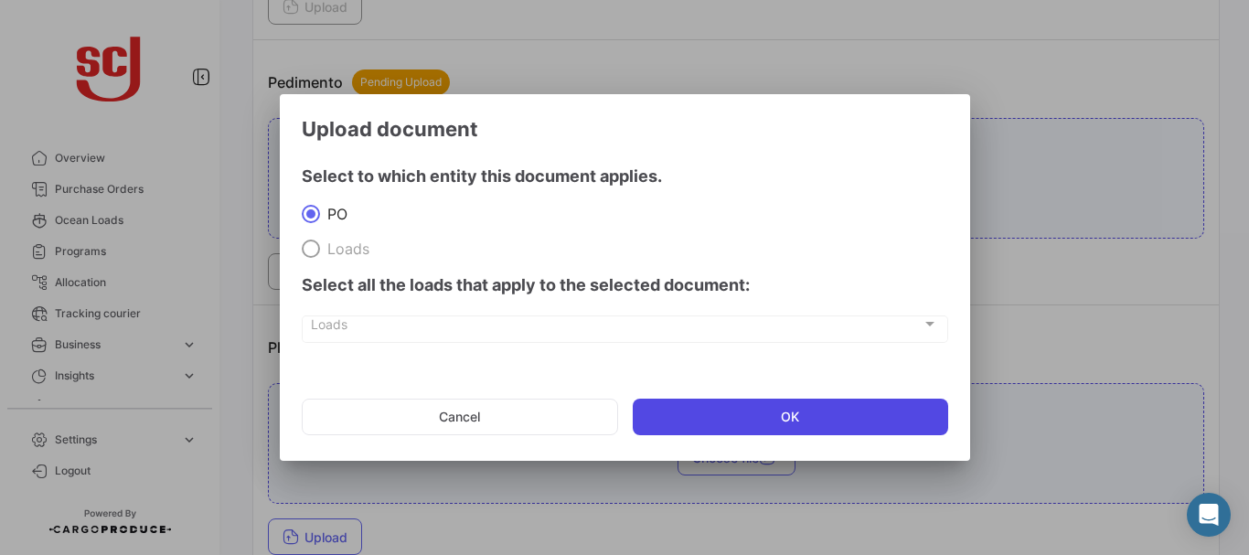
click at [769, 412] on button "OK" at bounding box center [791, 417] width 316 height 37
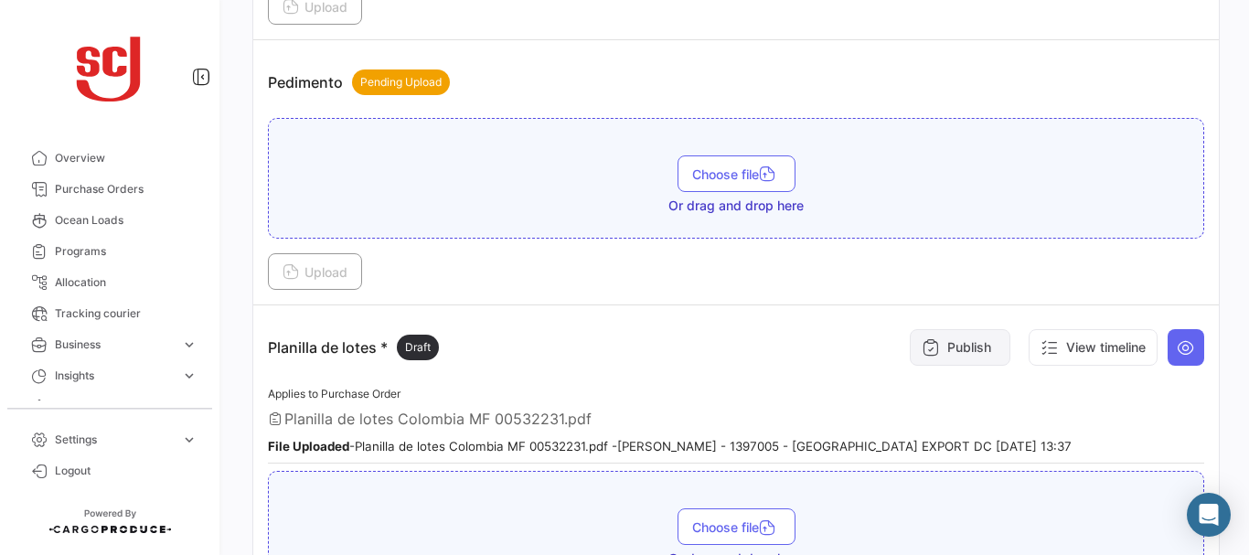
click at [947, 341] on button "Publish" at bounding box center [960, 347] width 101 height 37
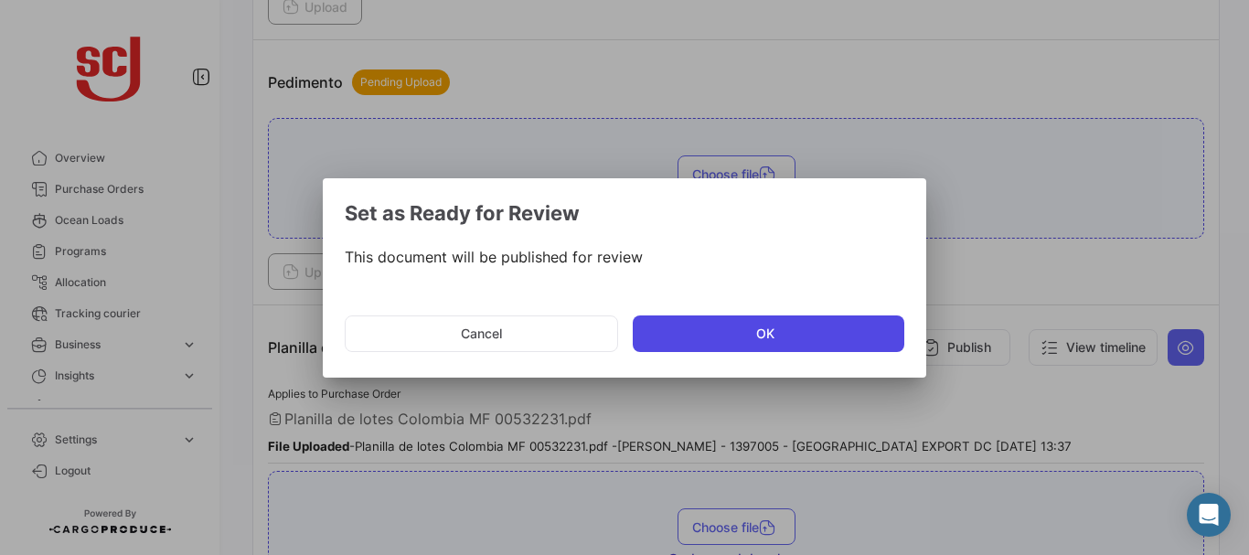
click at [674, 337] on button "OK" at bounding box center [769, 334] width 272 height 37
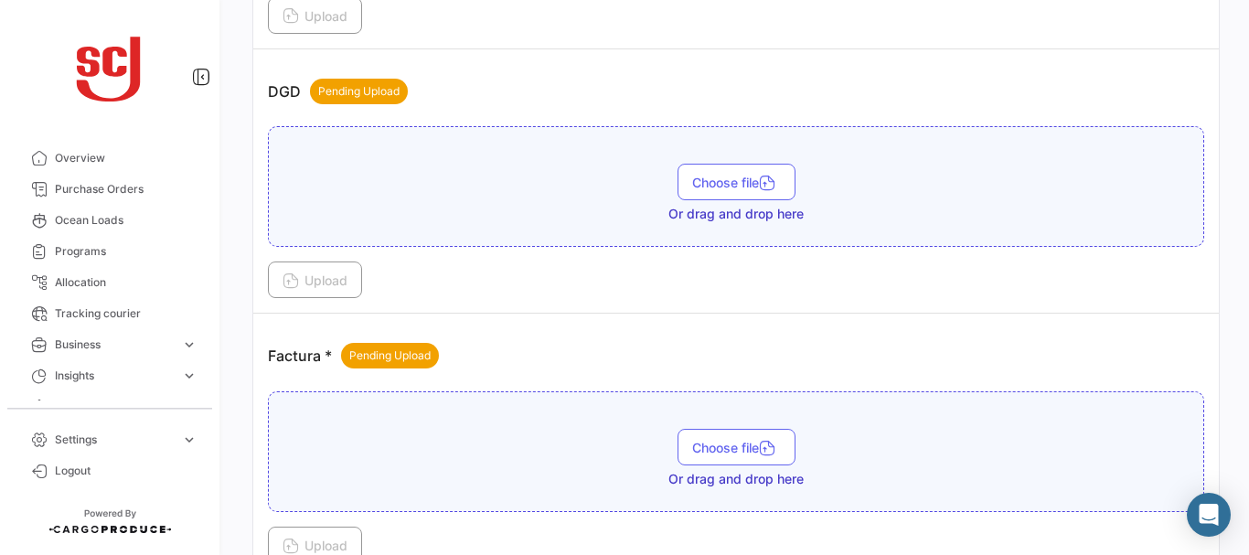
scroll to position [1203, 0]
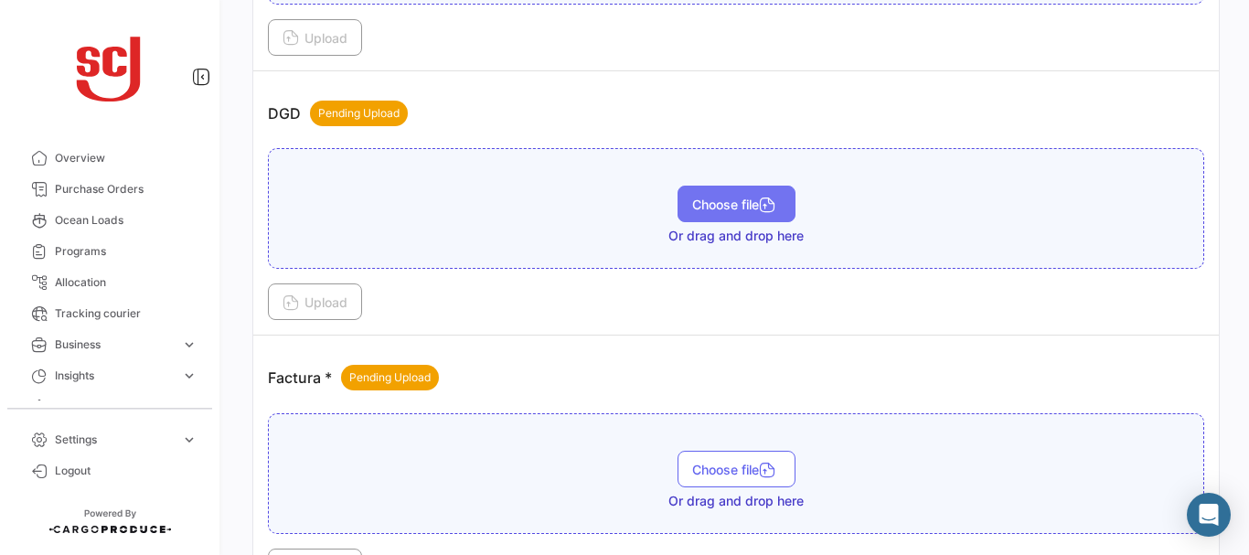
click at [691, 214] on button "Choose file" at bounding box center [737, 204] width 118 height 37
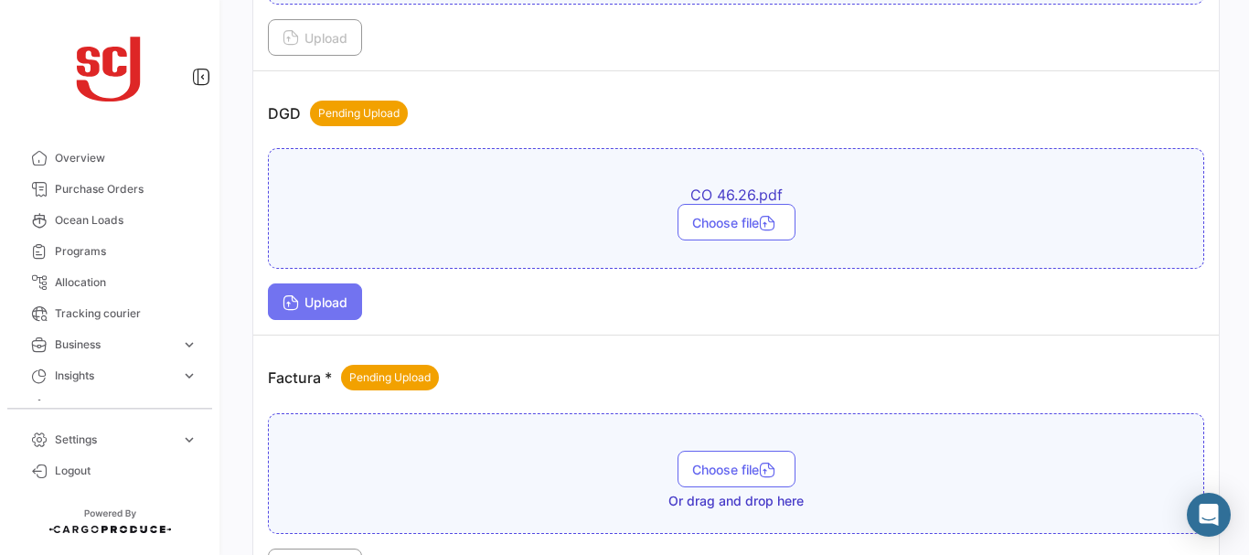
click at [329, 306] on span "Upload" at bounding box center [315, 302] width 65 height 16
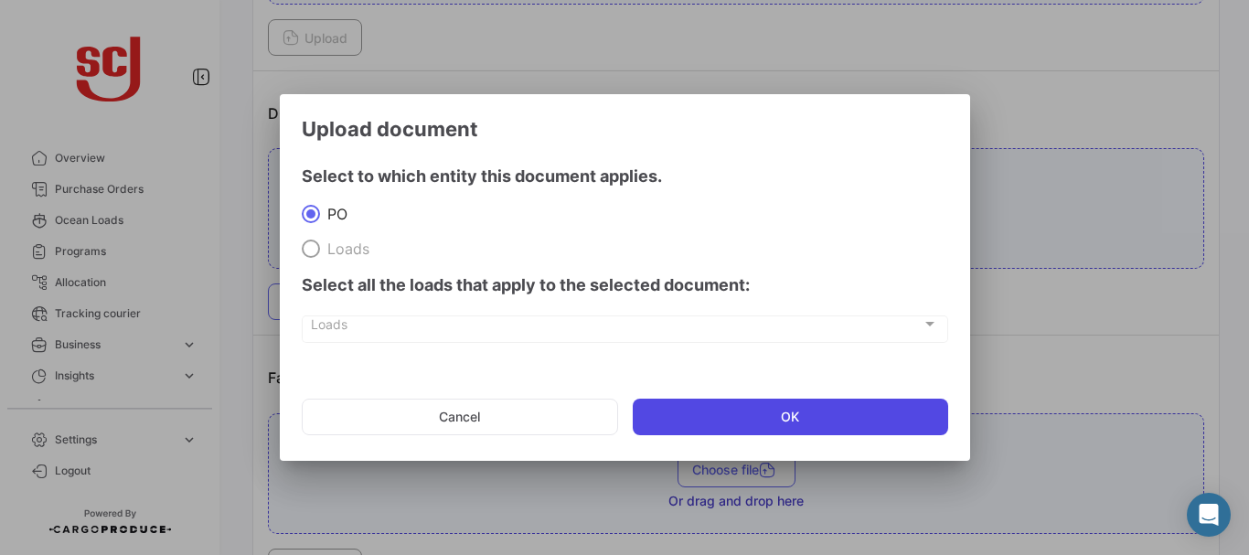
click at [743, 410] on button "OK" at bounding box center [791, 417] width 316 height 37
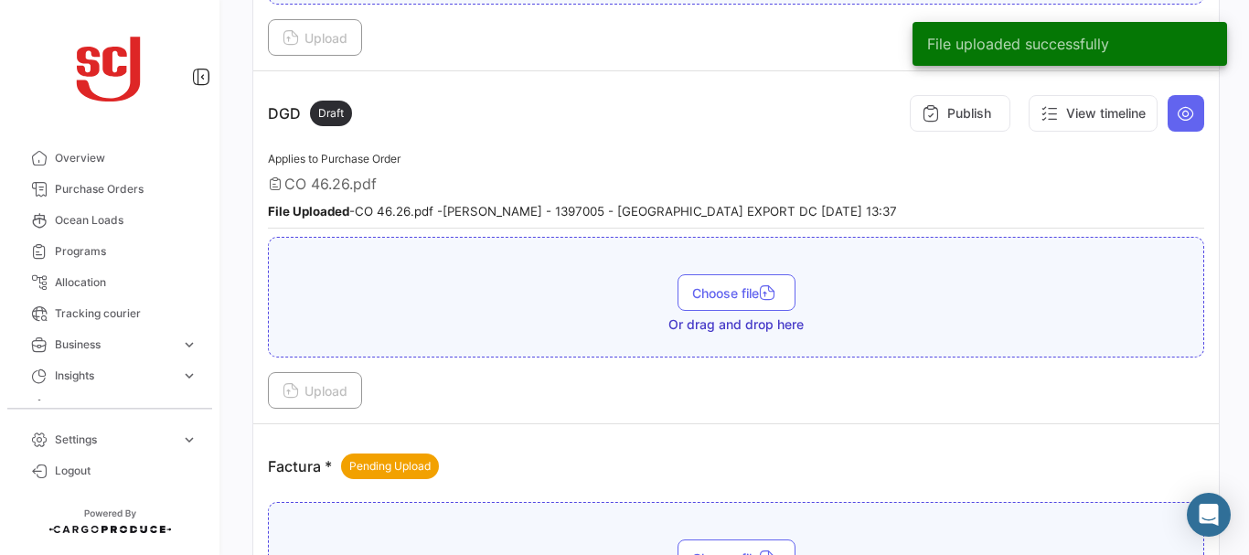
click at [982, 106] on button "Publish" at bounding box center [960, 113] width 101 height 37
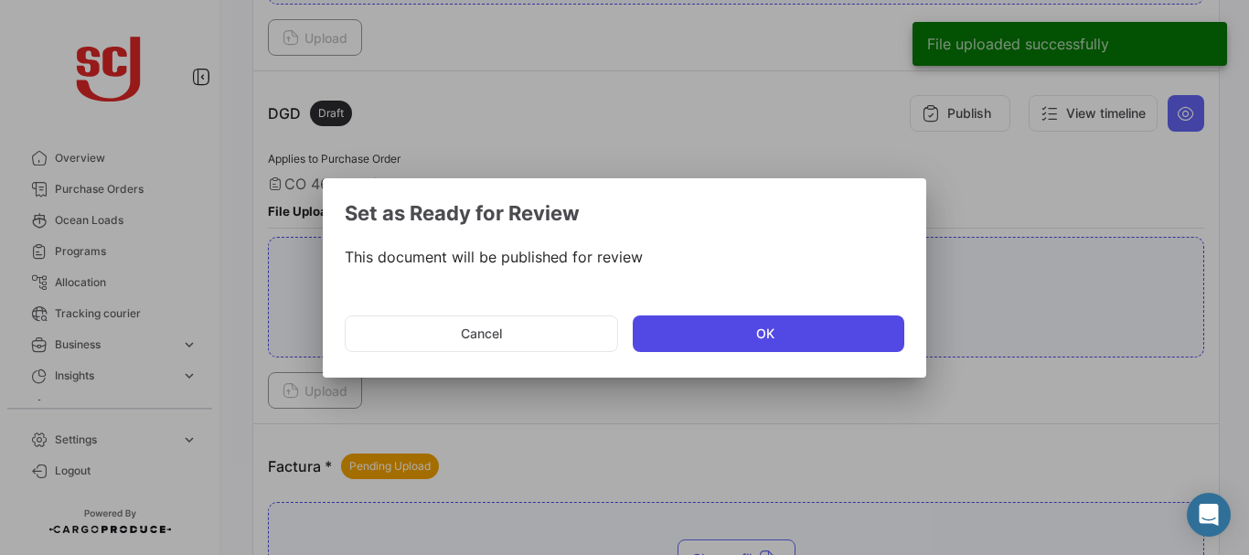
click at [773, 321] on button "OK" at bounding box center [769, 334] width 272 height 37
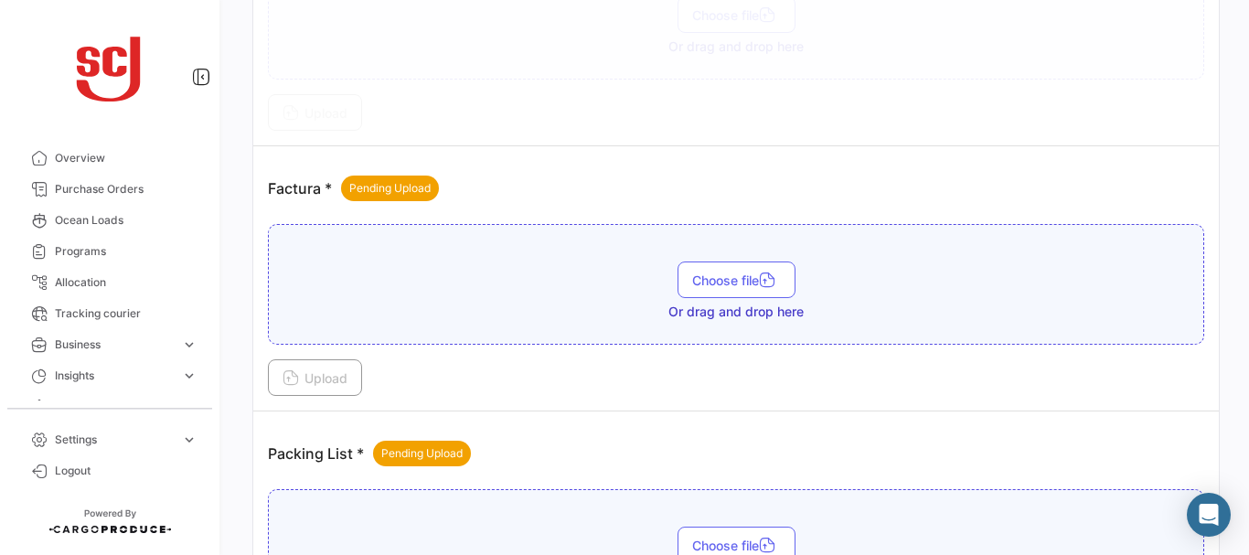
scroll to position [1492, 0]
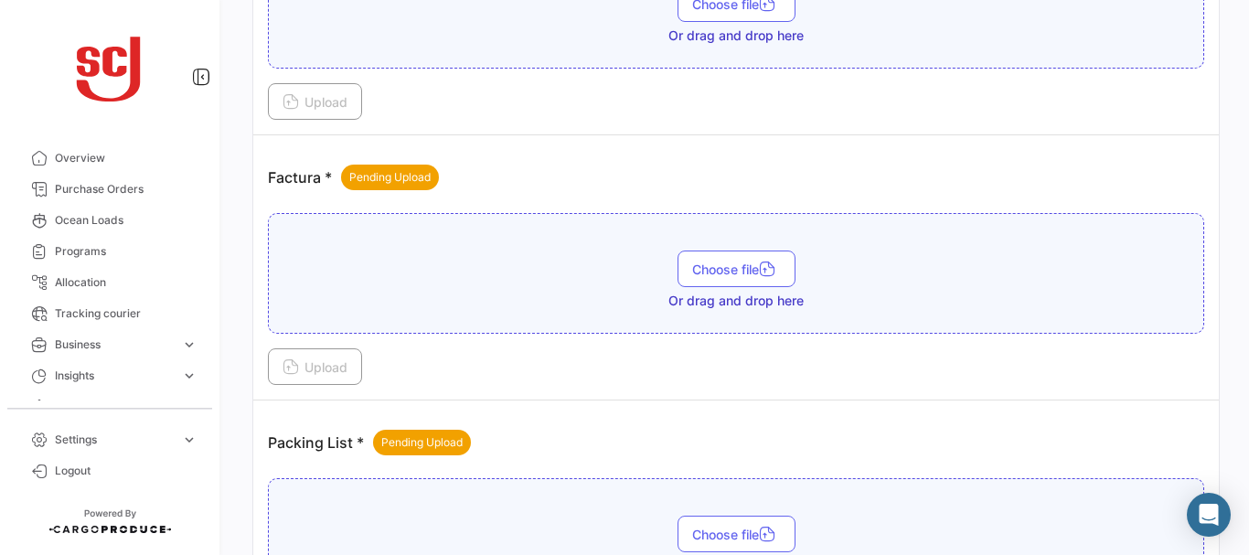
click at [1173, 178] on div "Factura * Pending Upload" at bounding box center [736, 177] width 936 height 55
click at [709, 257] on button "Choose file" at bounding box center [737, 269] width 118 height 37
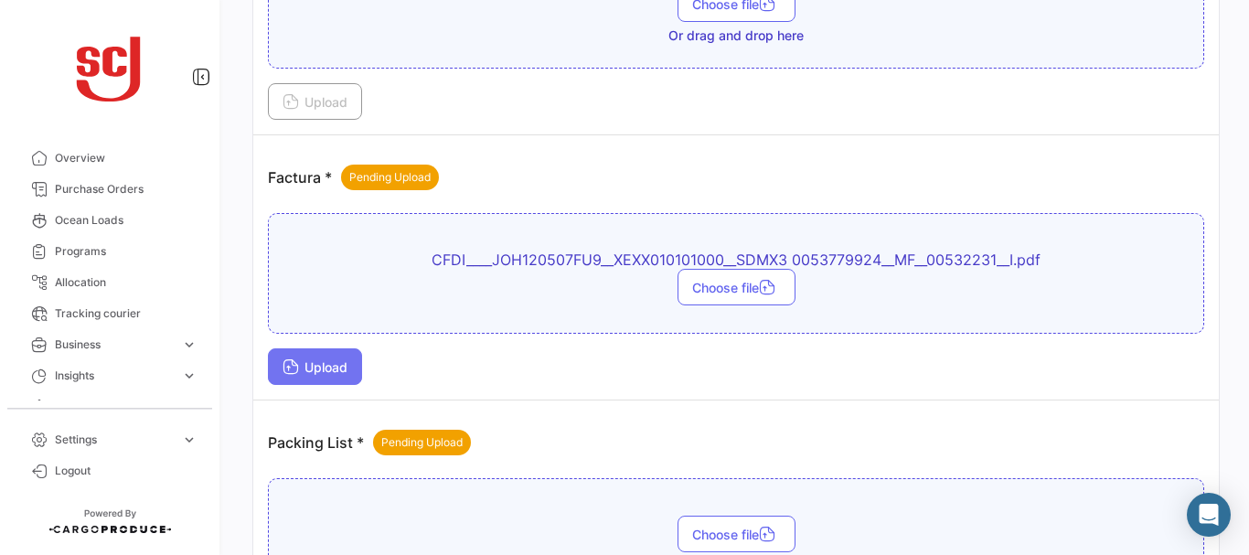
click at [314, 352] on button "Upload" at bounding box center [315, 366] width 94 height 37
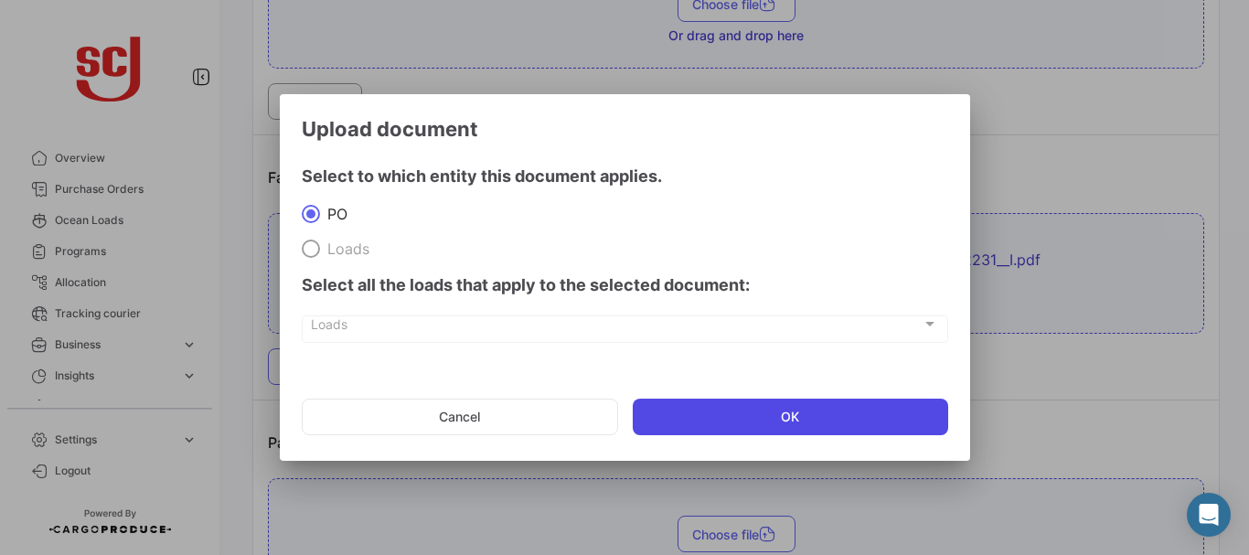
click at [721, 419] on button "OK" at bounding box center [791, 417] width 316 height 37
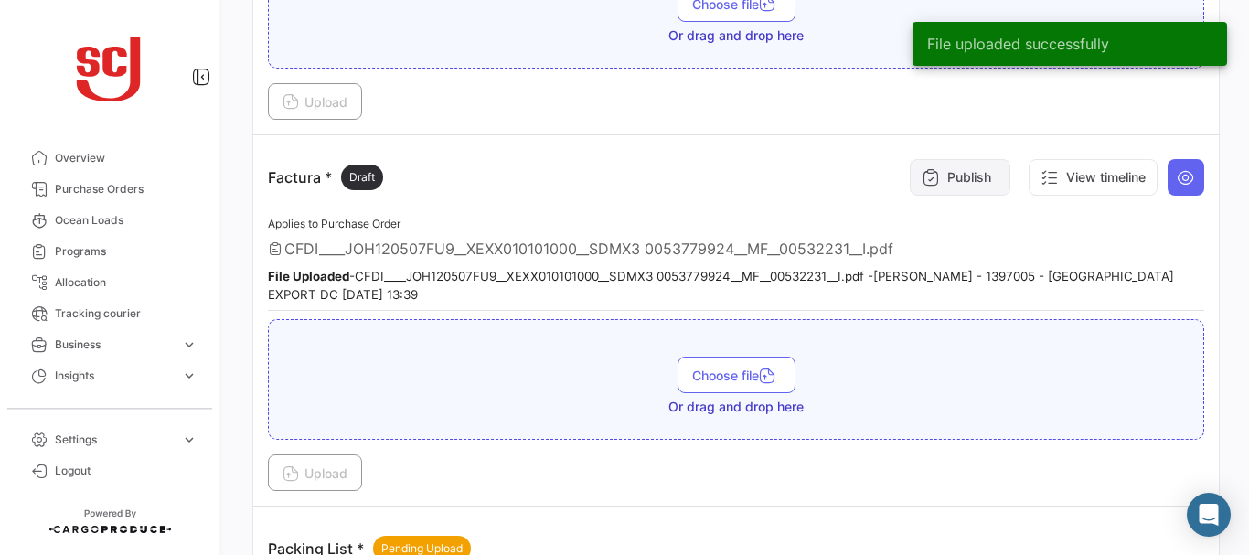
click at [947, 190] on button "Publish" at bounding box center [960, 177] width 101 height 37
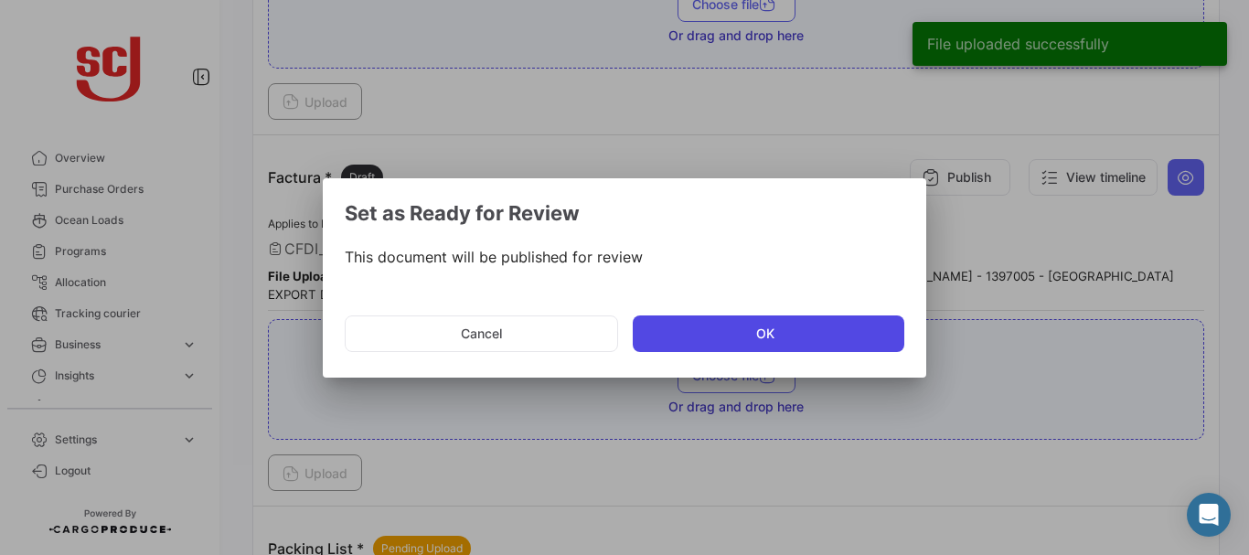
click at [798, 340] on button "OK" at bounding box center [769, 334] width 272 height 37
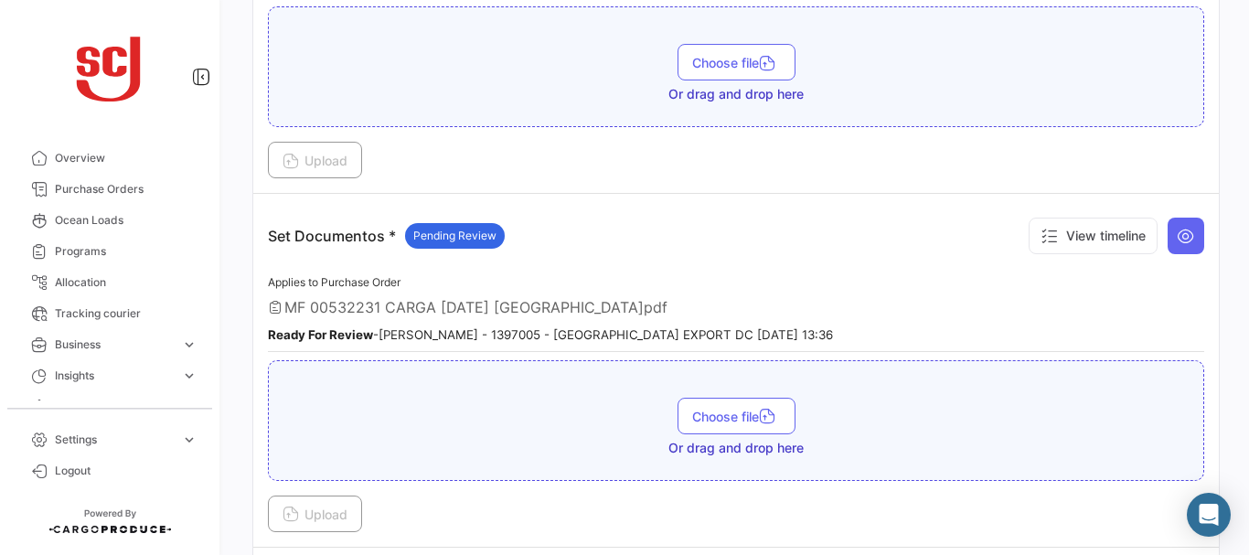
scroll to position [2765, 0]
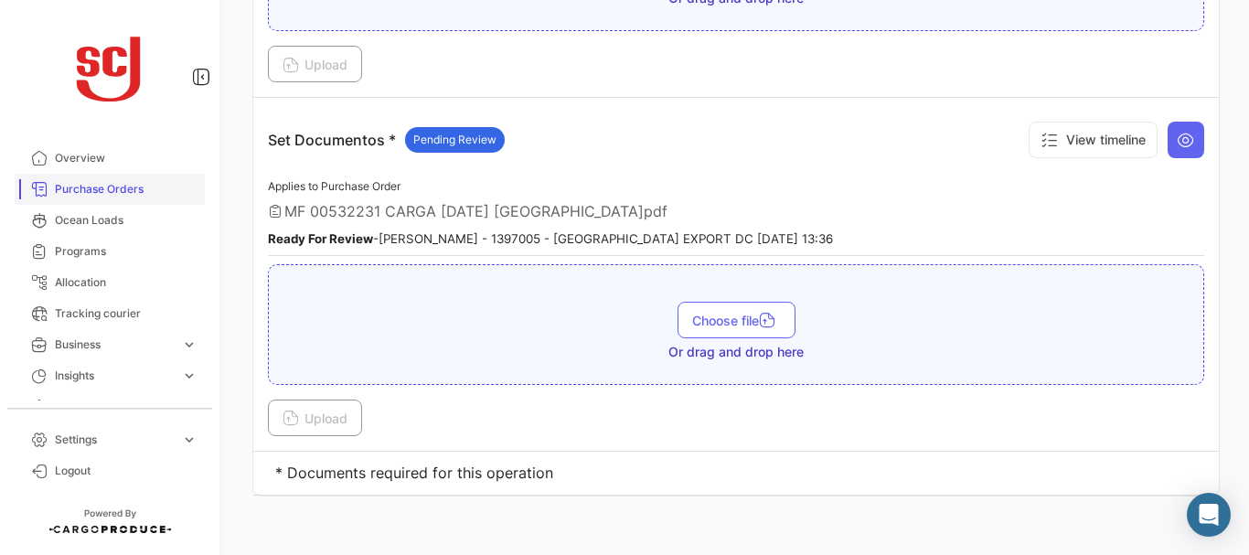
click at [116, 193] on span "Purchase Orders" at bounding box center [126, 189] width 143 height 16
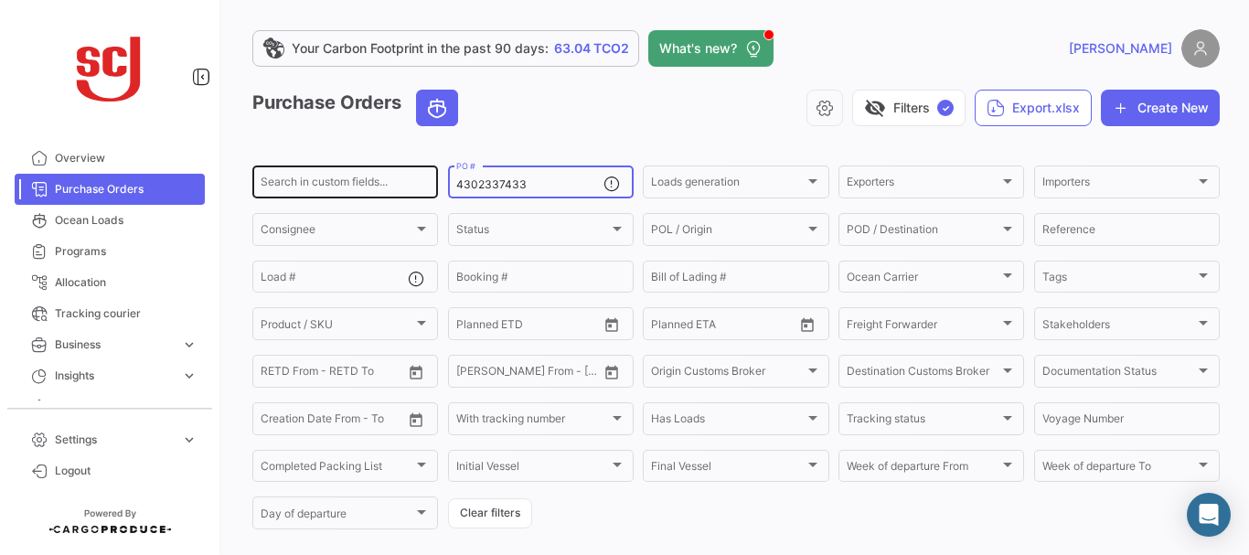
drag, startPoint x: 535, startPoint y: 185, endPoint x: 413, endPoint y: 187, distance: 121.7
click at [0, 0] on div "Search in custom fields... 4302337433 PO # Loads generation Loads generation Ex…" at bounding box center [0, 0] width 0 height 0
paste input "2"
type input "4302337432"
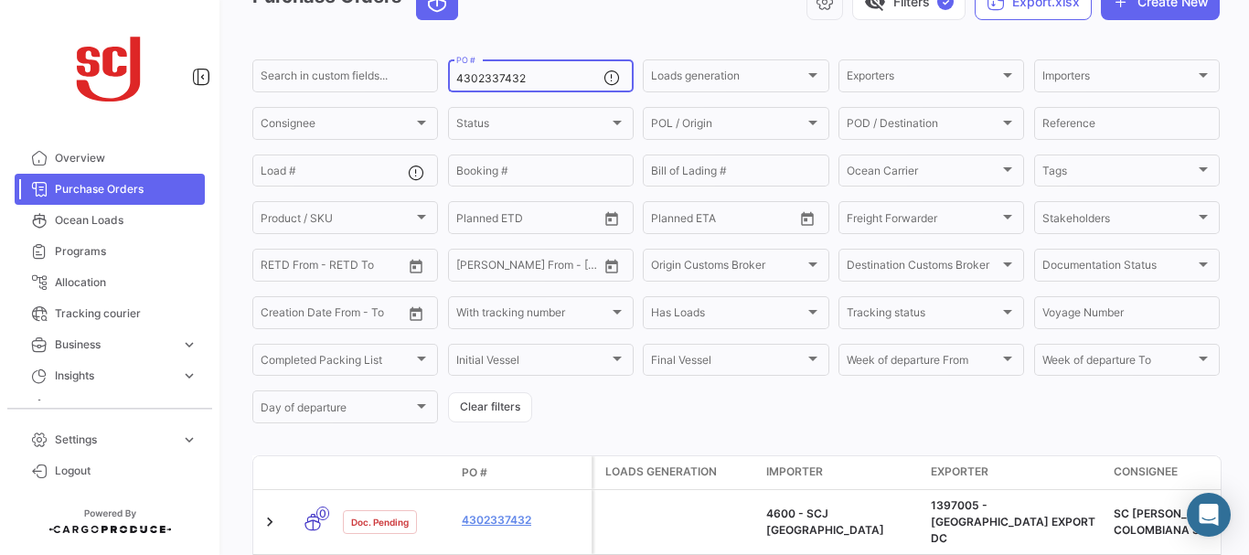
scroll to position [185, 0]
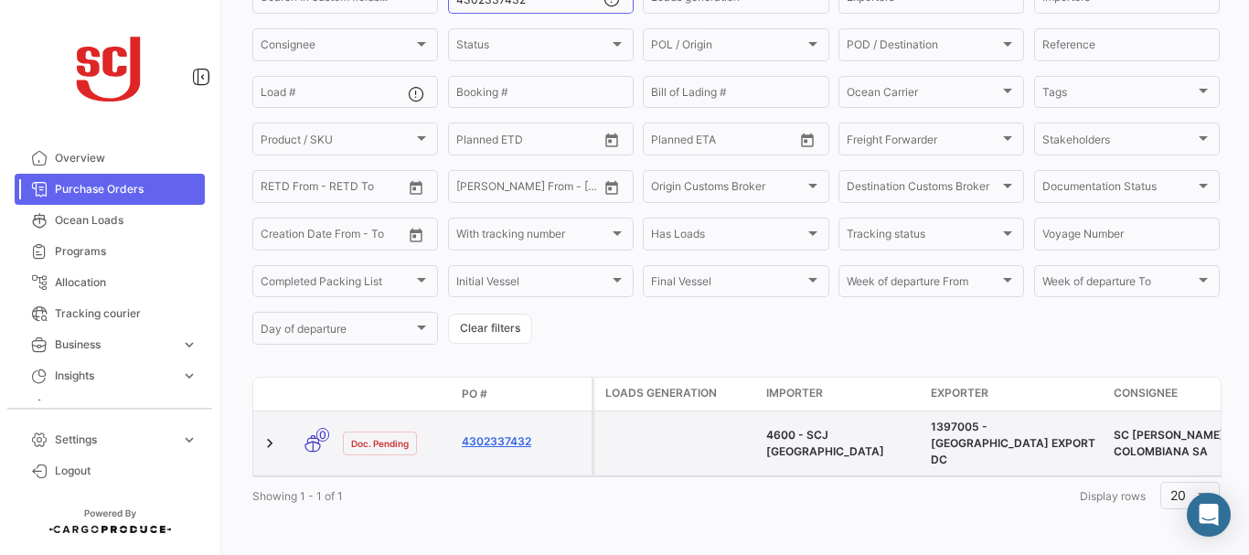
click at [513, 433] on link "4302337432" at bounding box center [523, 441] width 123 height 16
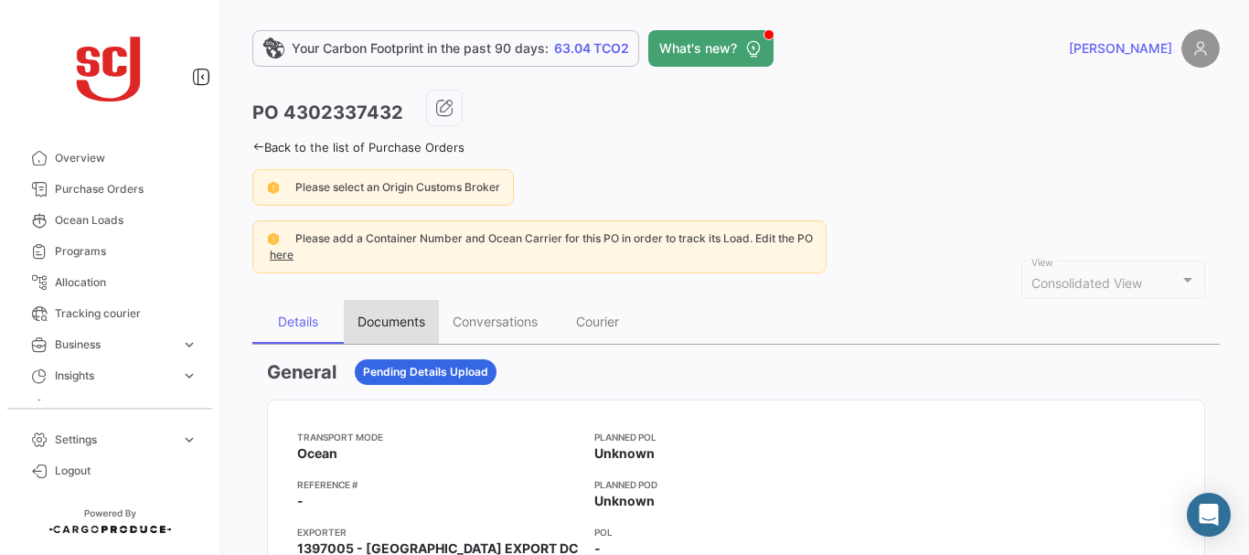
click at [390, 317] on div "Documents" at bounding box center [392, 322] width 68 height 16
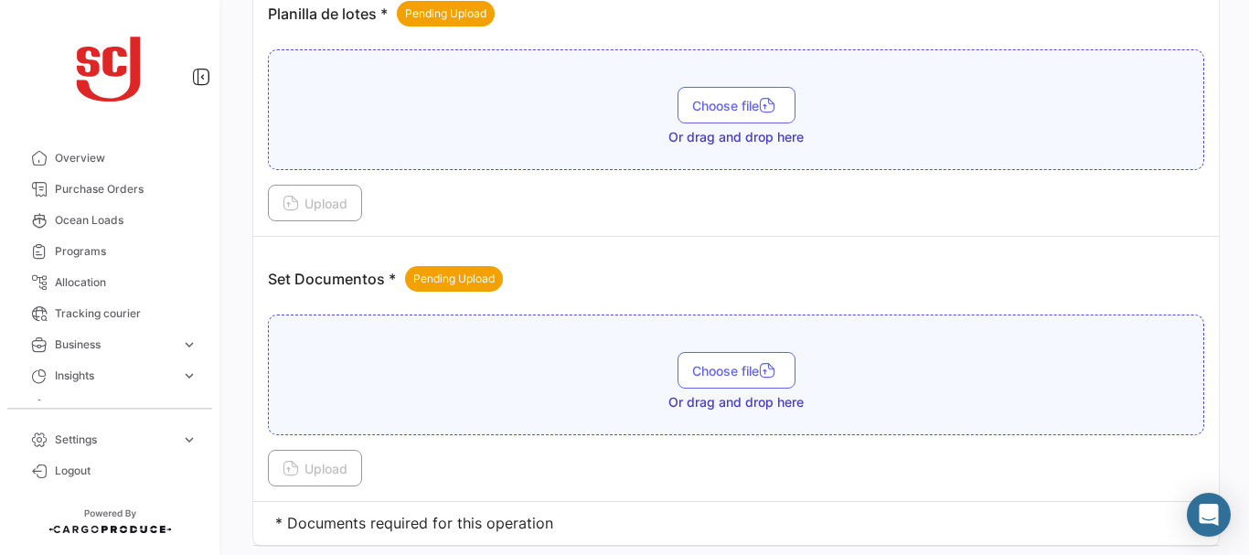
scroll to position [2398, 0]
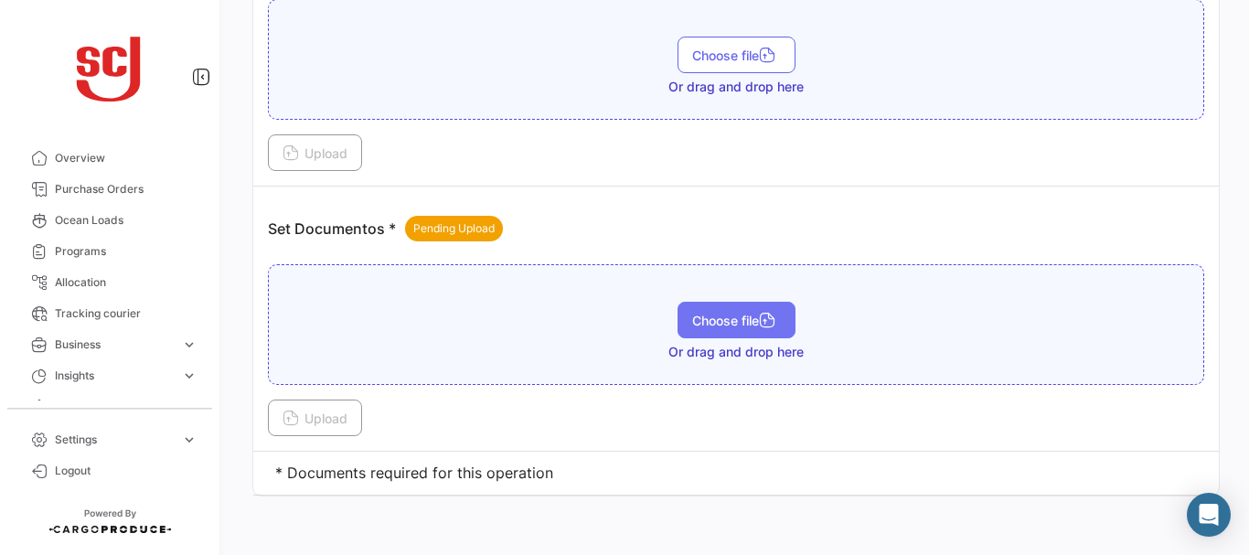
click at [722, 334] on button "Choose file" at bounding box center [737, 320] width 118 height 37
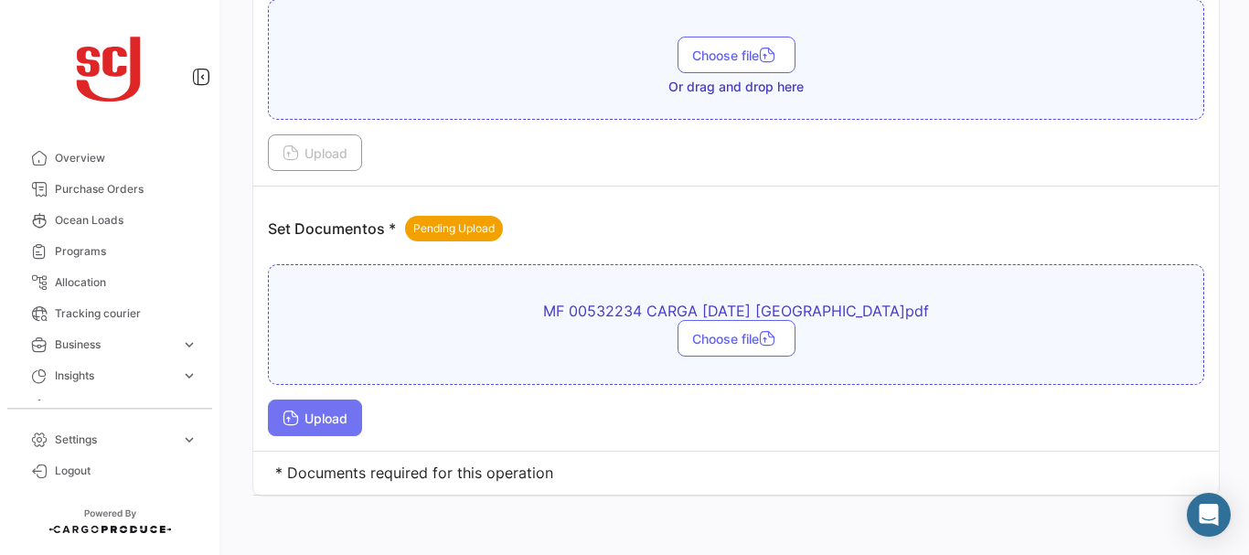
click at [316, 423] on span "Upload" at bounding box center [315, 419] width 65 height 16
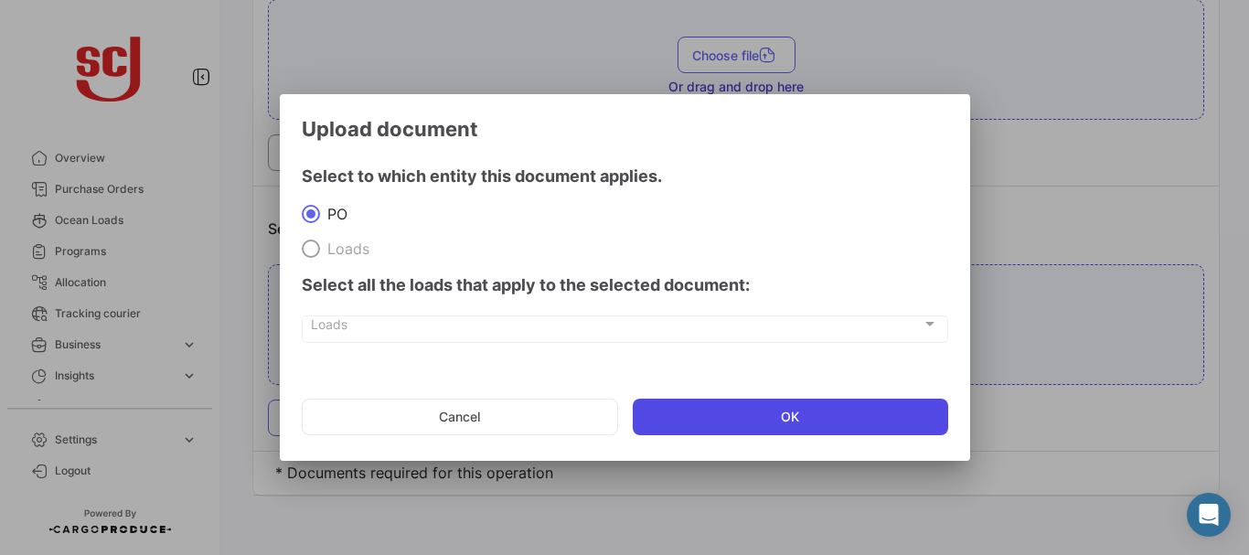
click at [699, 426] on button "OK" at bounding box center [791, 417] width 316 height 37
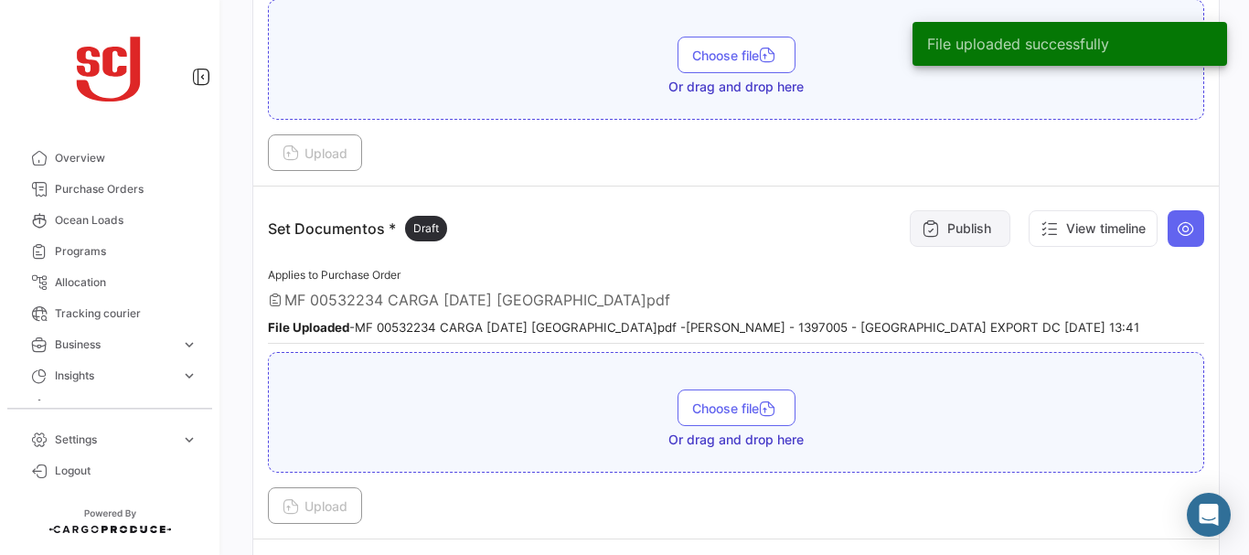
click at [957, 242] on button "Publish" at bounding box center [960, 228] width 101 height 37
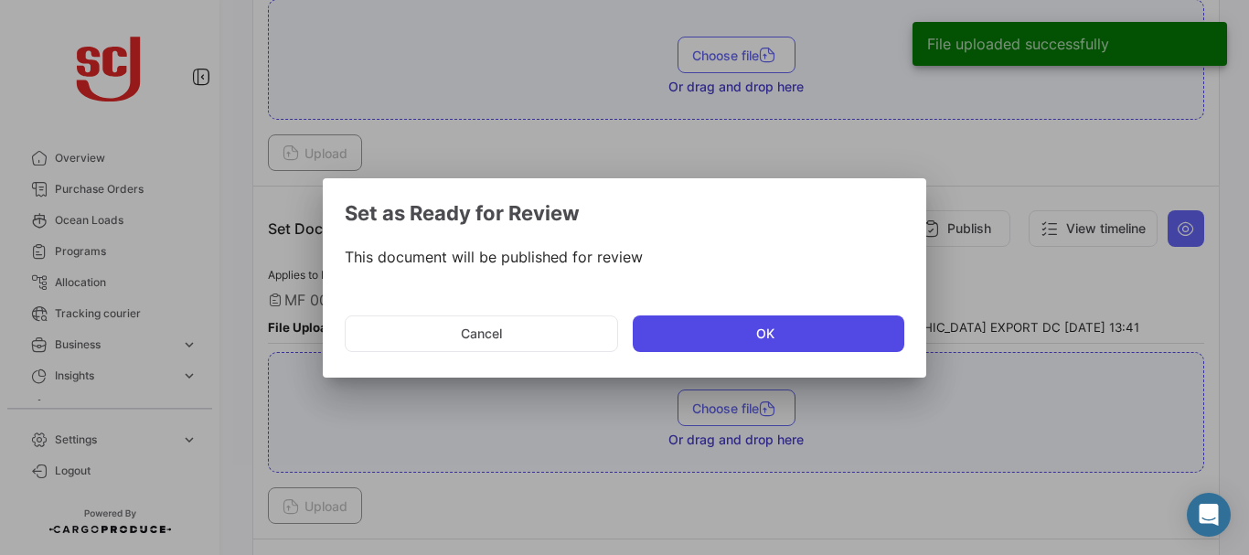
click at [749, 330] on button "OK" at bounding box center [769, 334] width 272 height 37
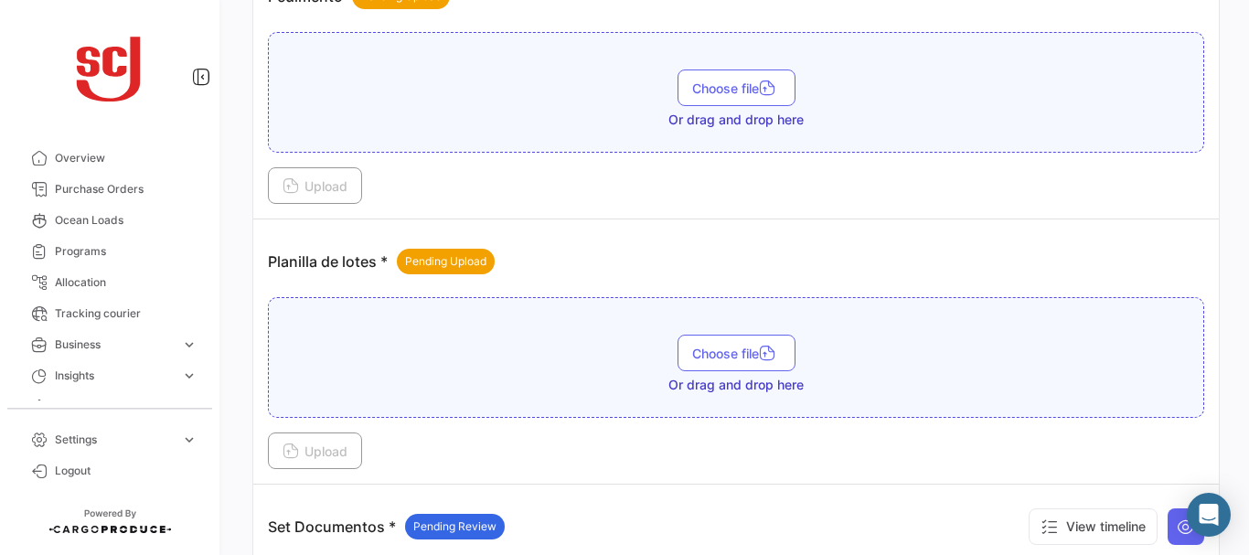
scroll to position [2110, 0]
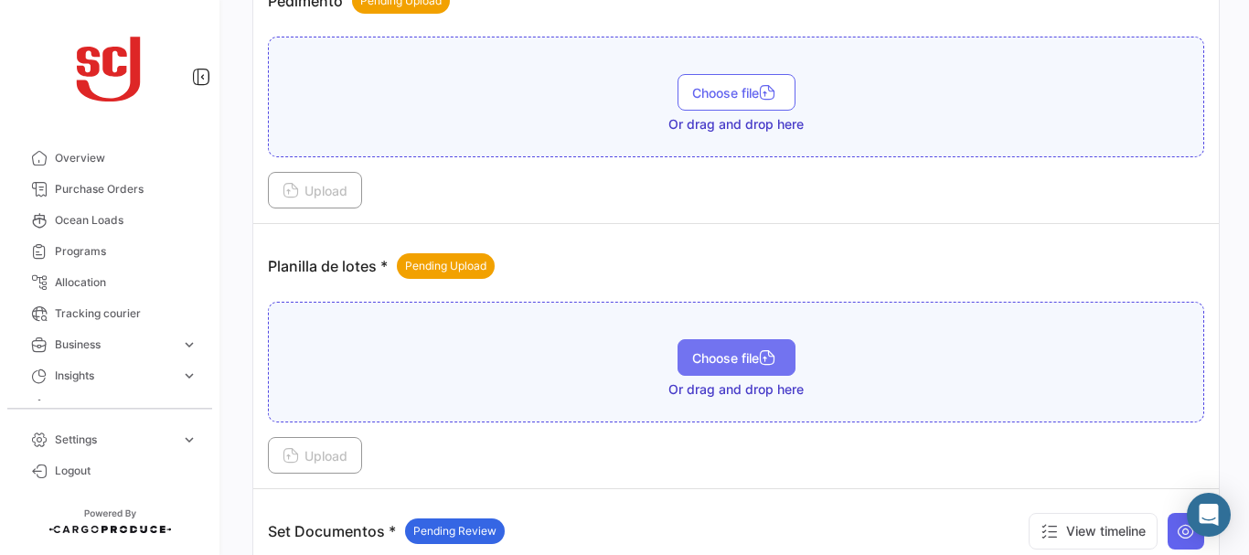
click at [731, 345] on button "Choose file" at bounding box center [737, 357] width 118 height 37
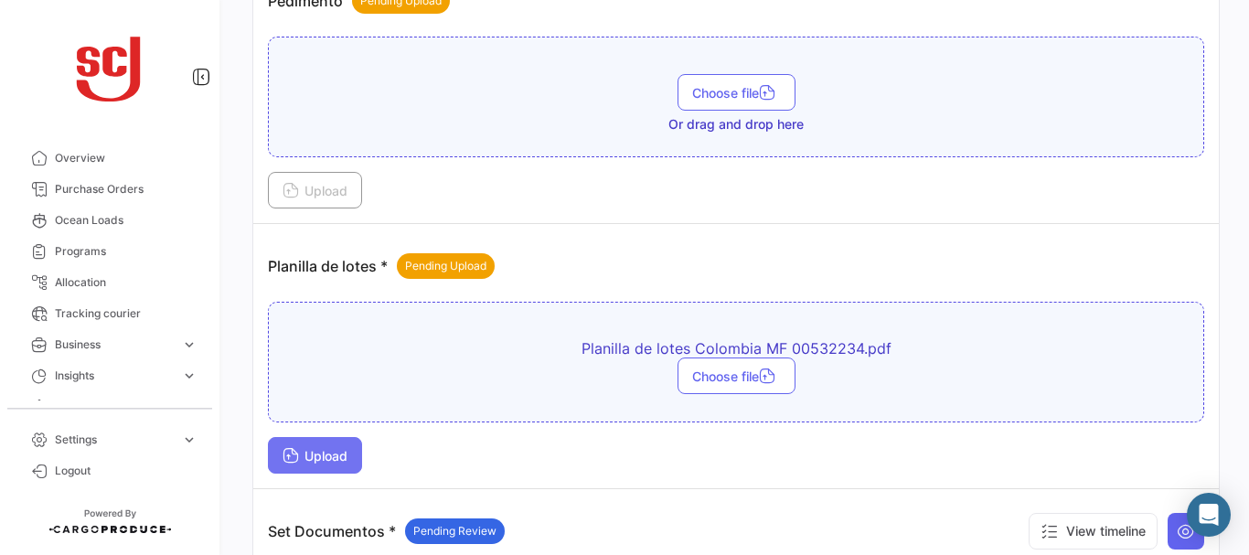
click at [332, 442] on button "Upload" at bounding box center [315, 455] width 94 height 37
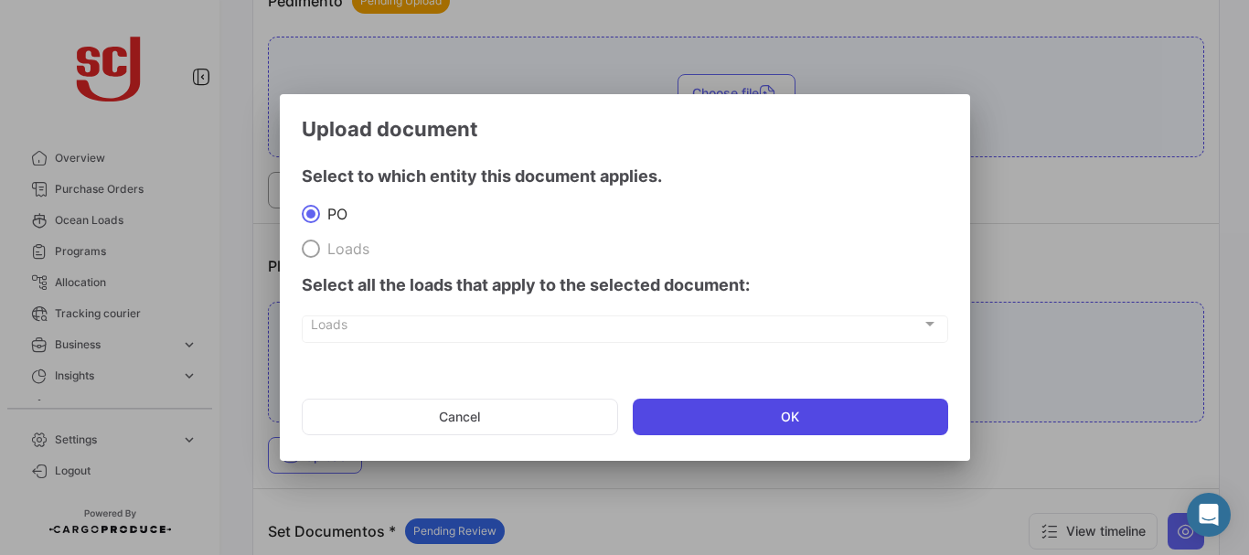
click at [733, 433] on button "OK" at bounding box center [791, 417] width 316 height 37
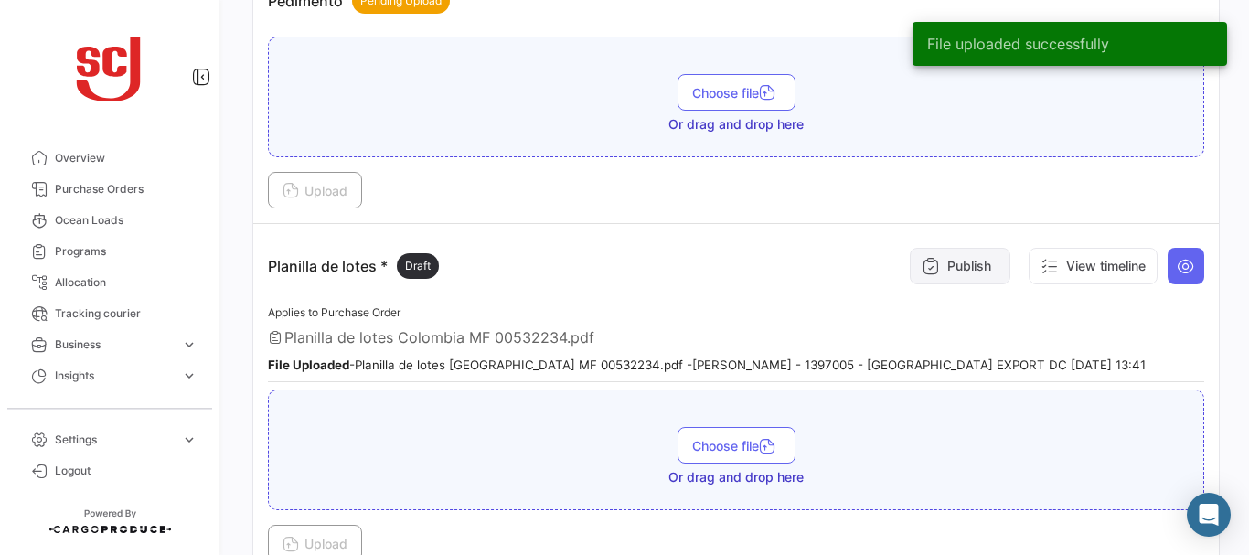
click at [961, 262] on button "Publish" at bounding box center [960, 266] width 101 height 37
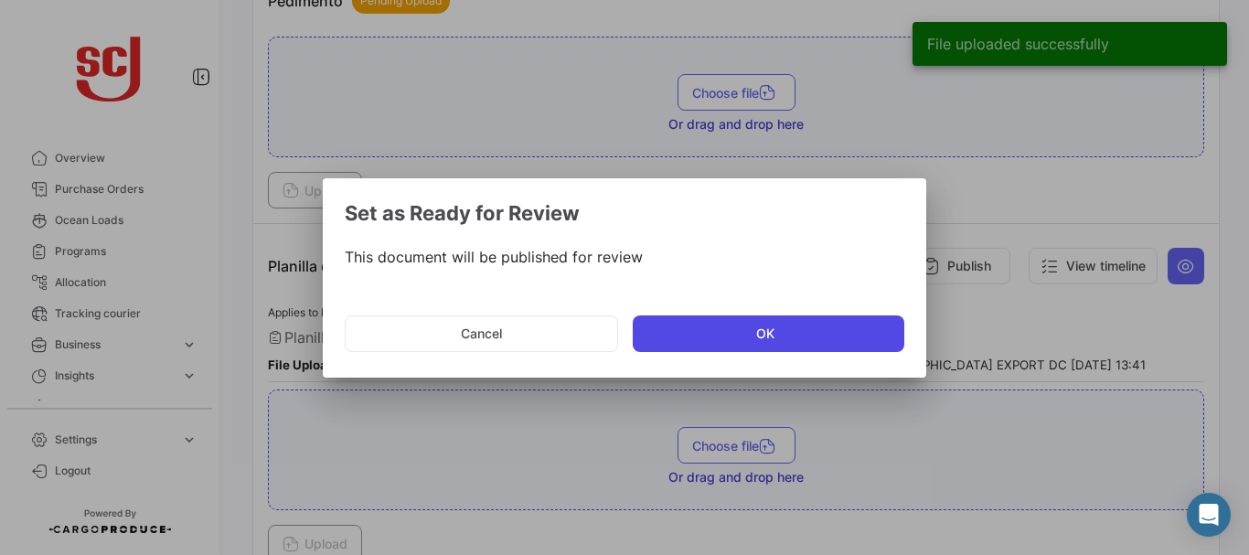
click at [704, 338] on button "OK" at bounding box center [769, 334] width 272 height 37
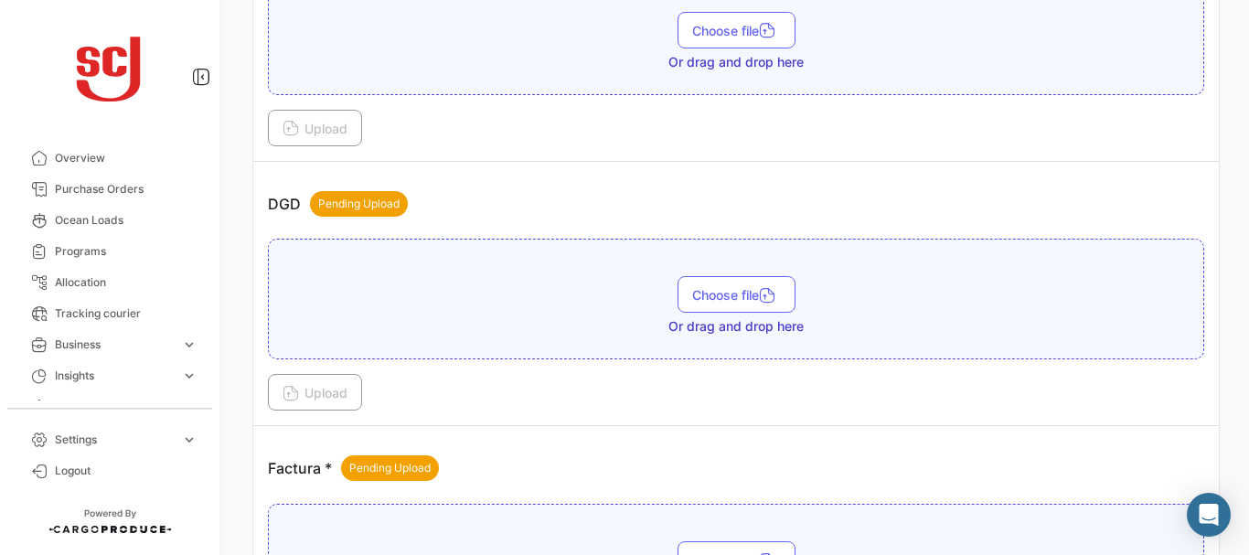
scroll to position [1101, 0]
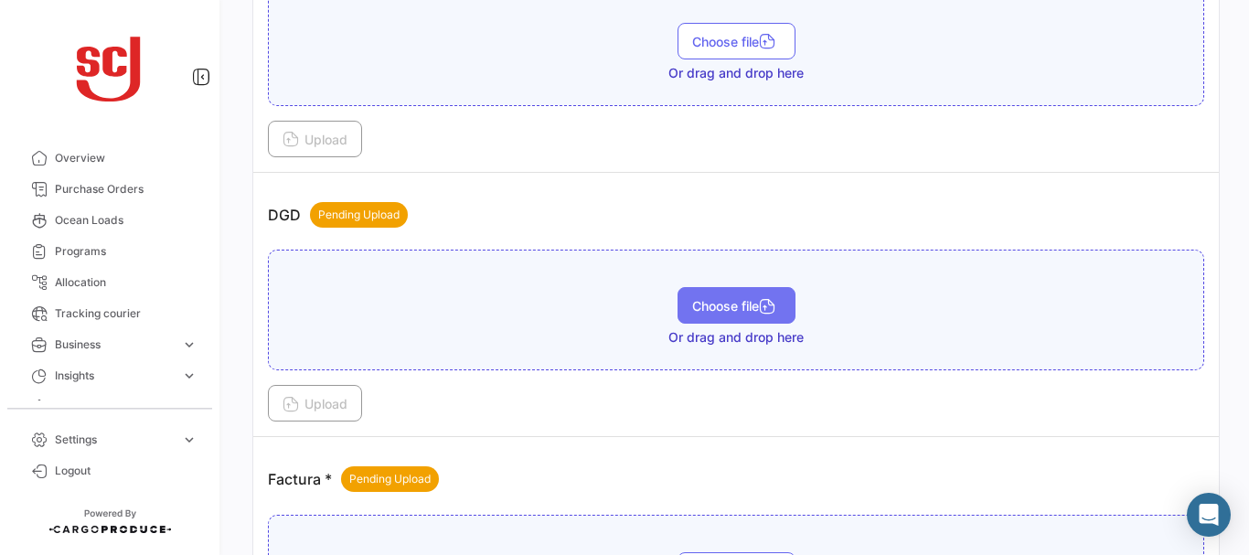
click at [702, 294] on button "Choose file" at bounding box center [737, 305] width 118 height 37
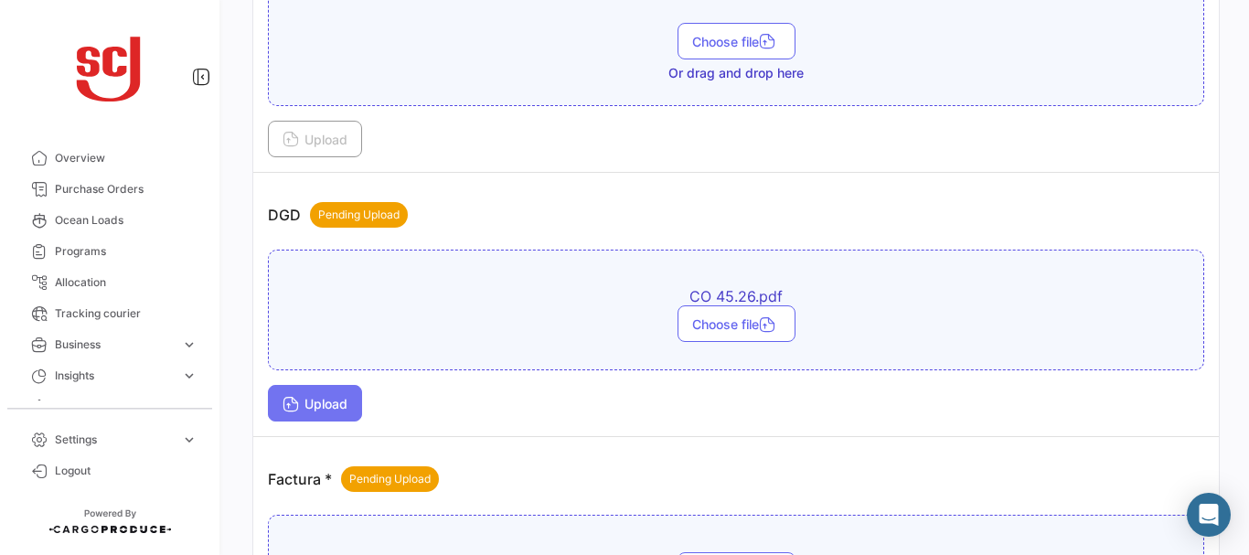
click at [322, 403] on span "Upload" at bounding box center [315, 404] width 65 height 16
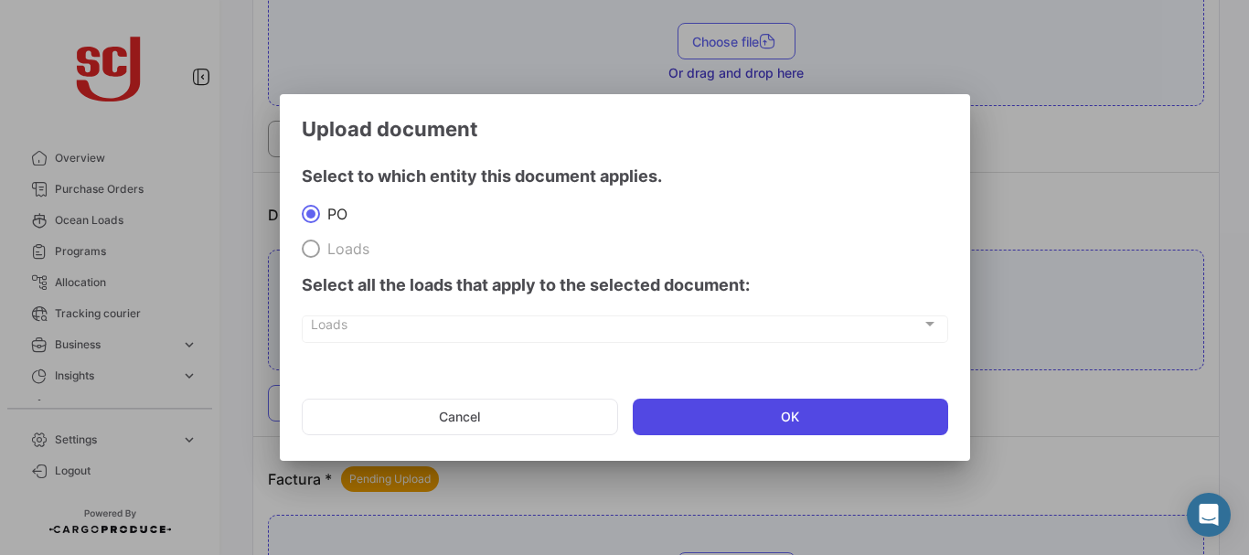
click at [692, 401] on button "OK" at bounding box center [791, 417] width 316 height 37
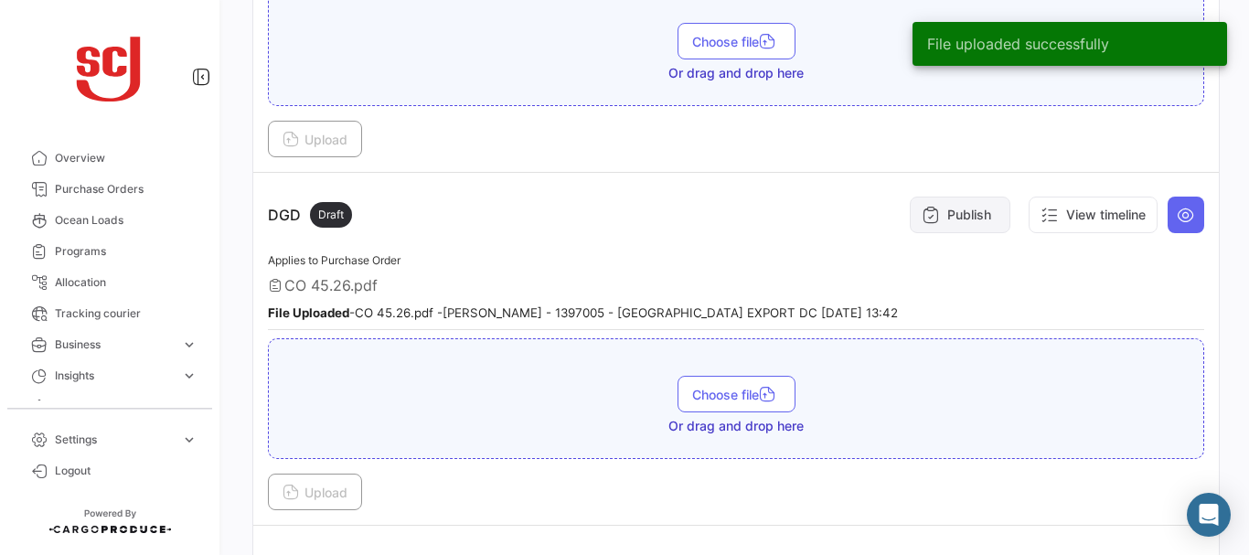
click at [983, 213] on button "Publish" at bounding box center [960, 215] width 101 height 37
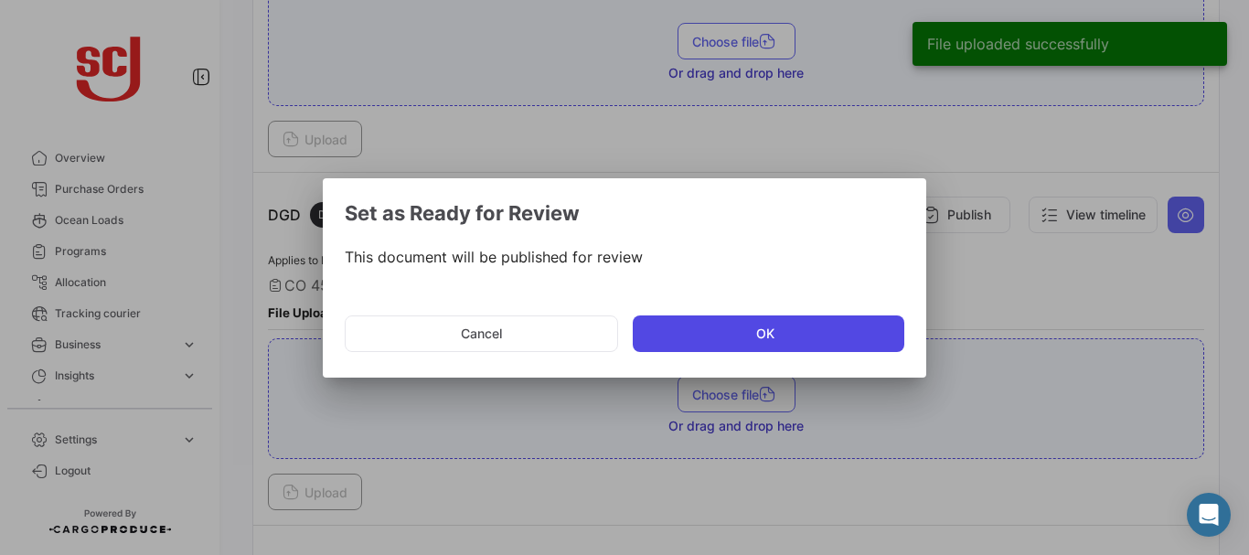
click at [733, 324] on button "OK" at bounding box center [769, 334] width 272 height 37
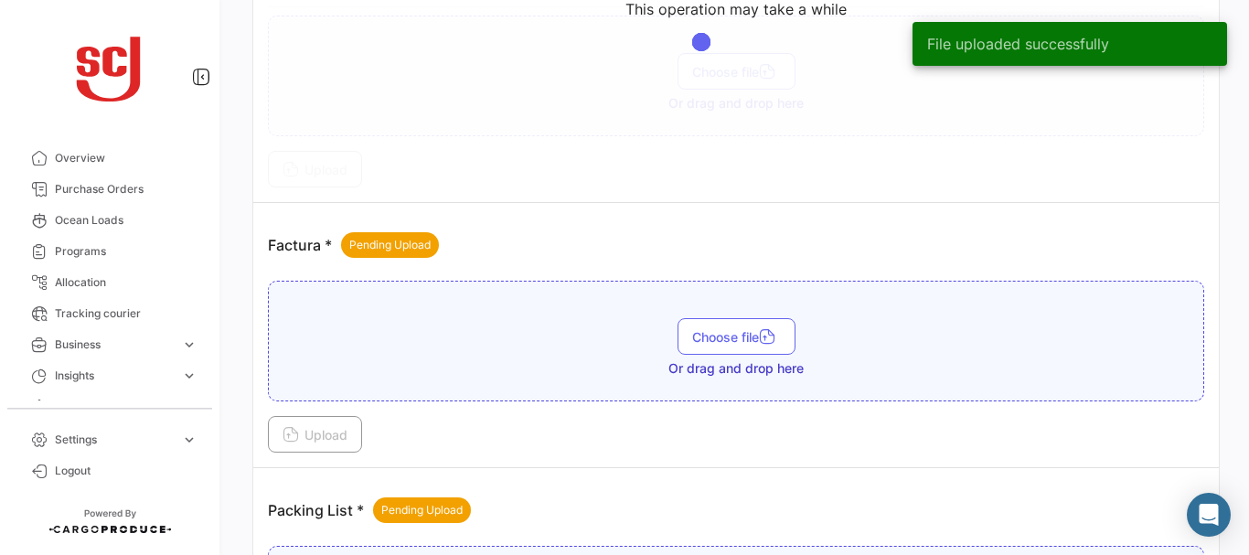
scroll to position [1430, 0]
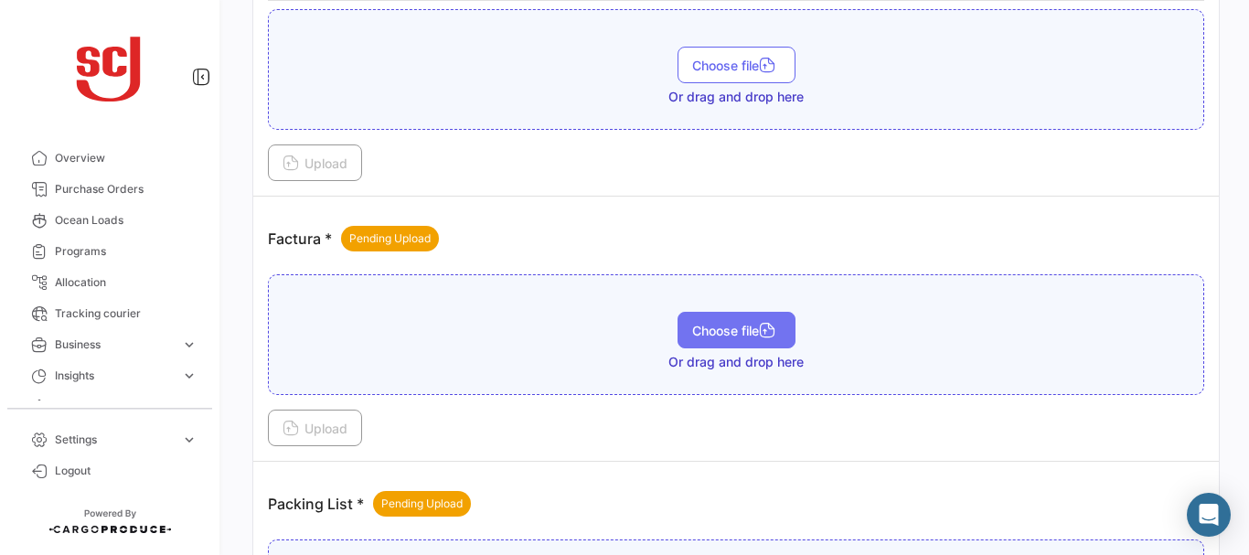
click at [710, 327] on span "Choose file" at bounding box center [736, 331] width 89 height 16
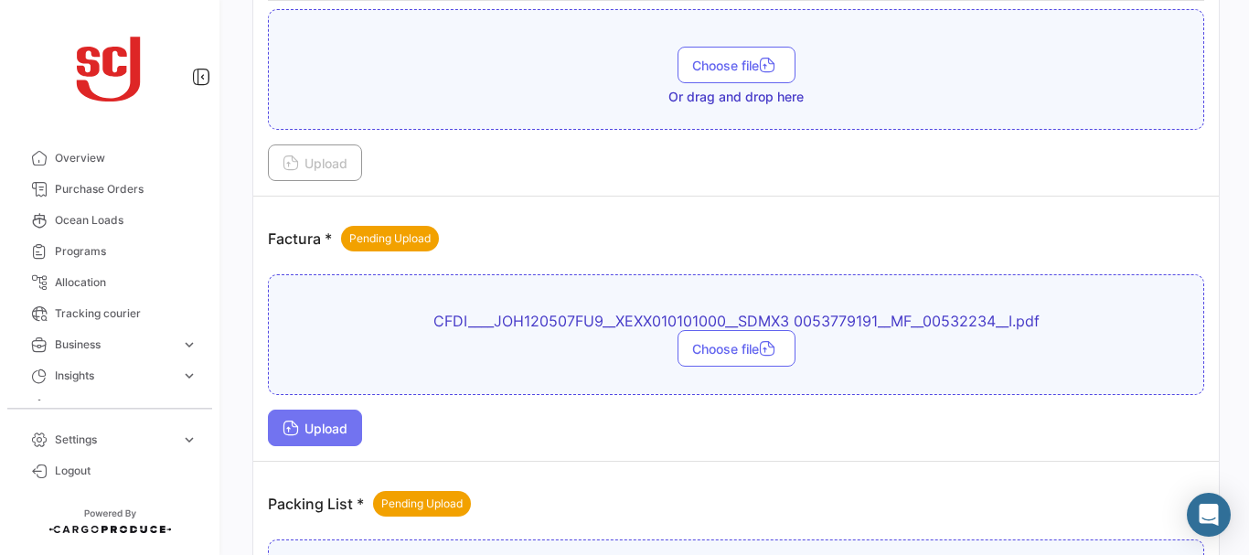
click at [334, 423] on span "Upload" at bounding box center [315, 429] width 65 height 16
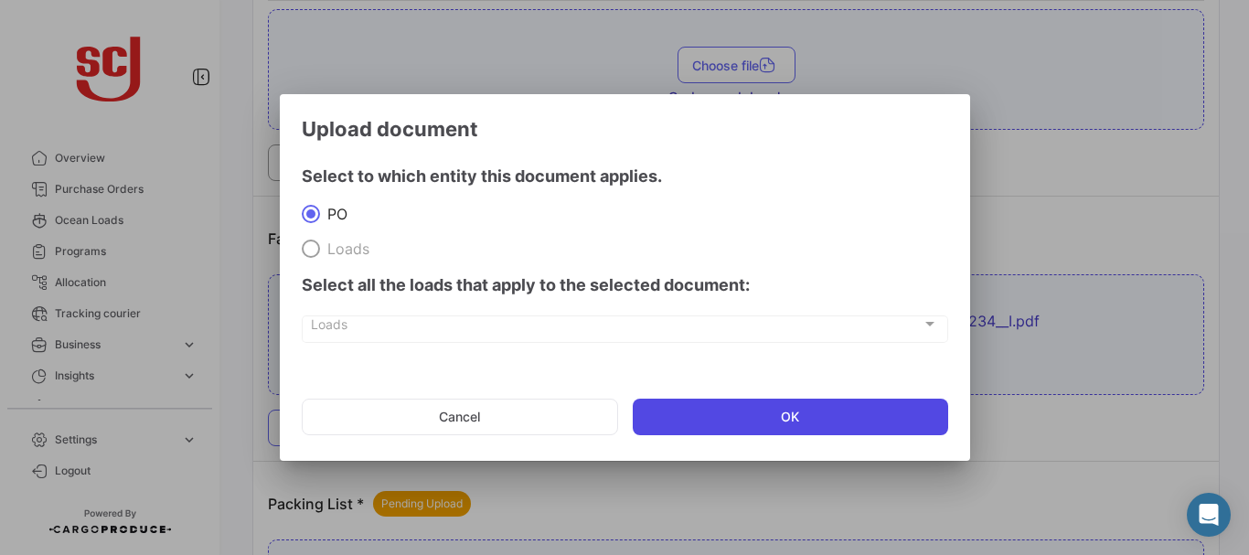
click at [745, 404] on button "OK" at bounding box center [791, 417] width 316 height 37
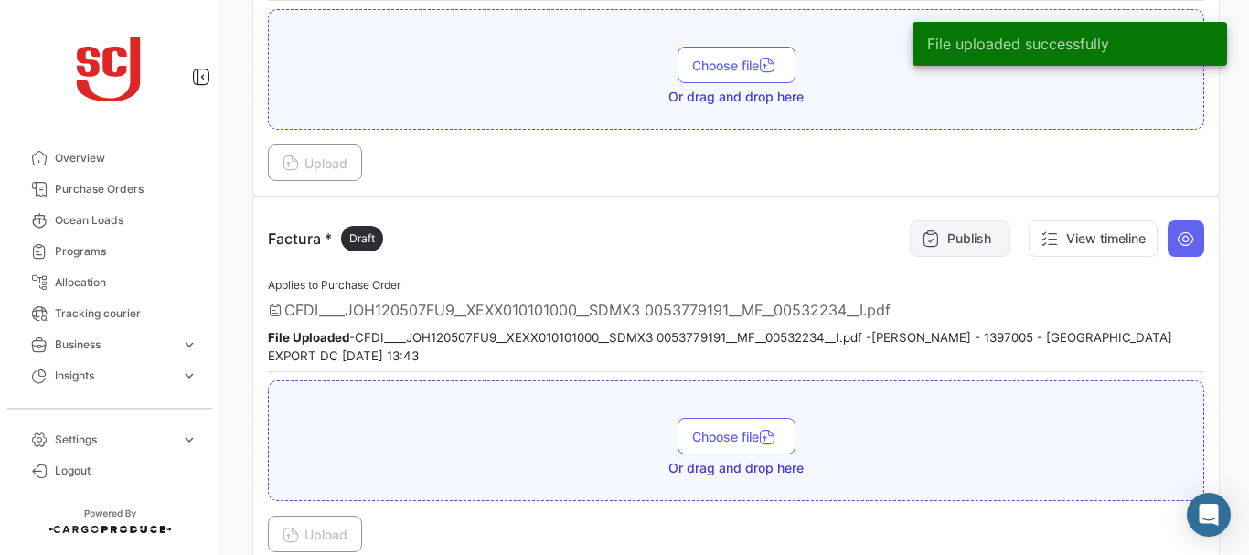
click at [976, 250] on button "Publish" at bounding box center [960, 238] width 101 height 37
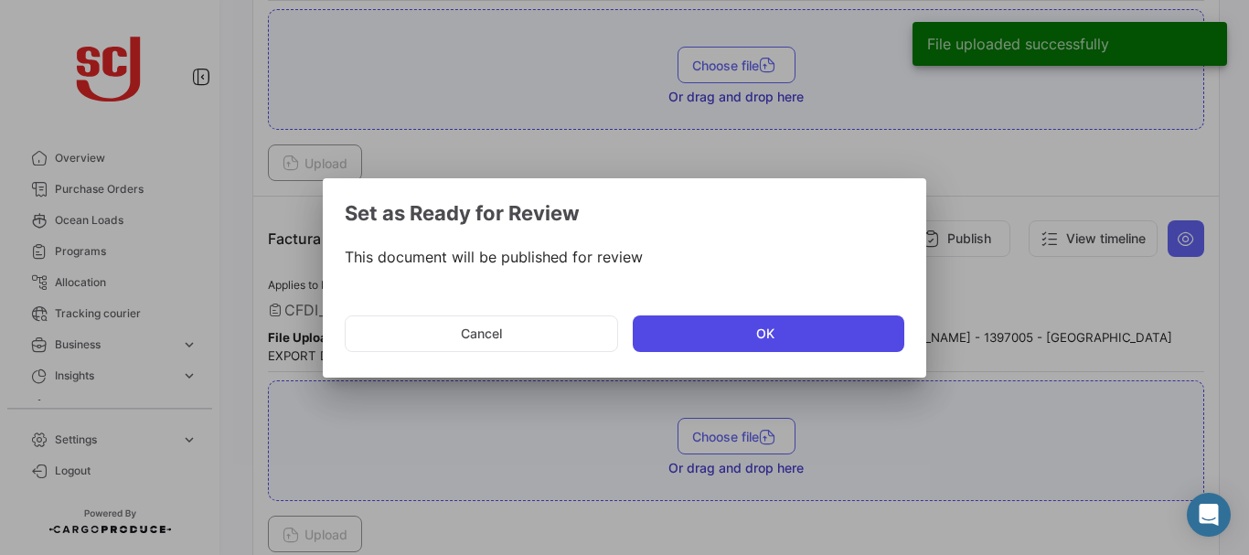
click at [732, 329] on button "OK" at bounding box center [769, 334] width 272 height 37
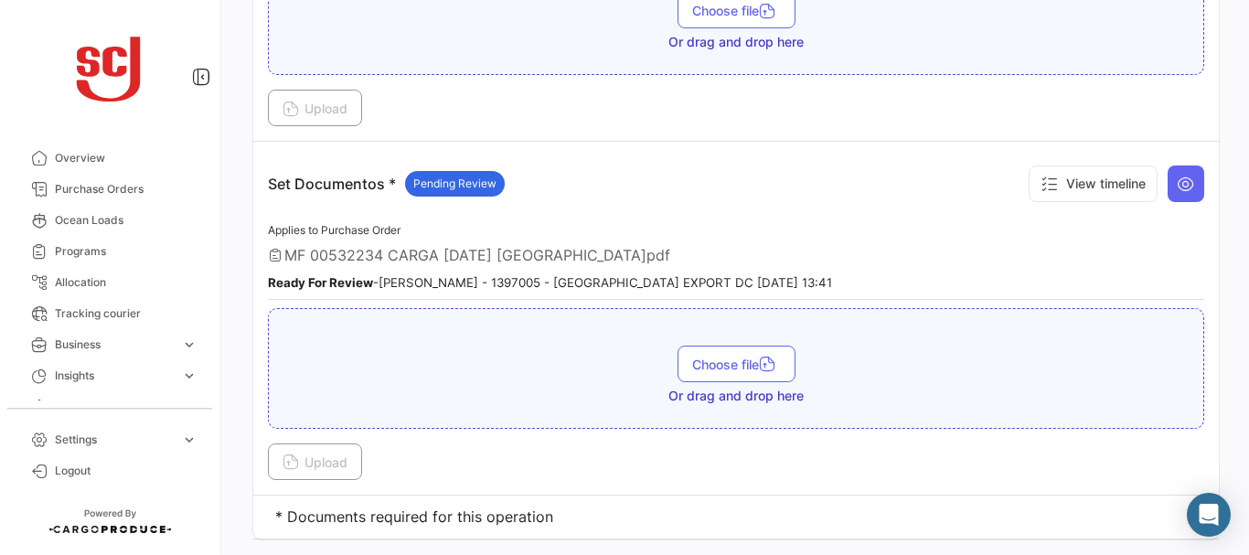
scroll to position [2765, 0]
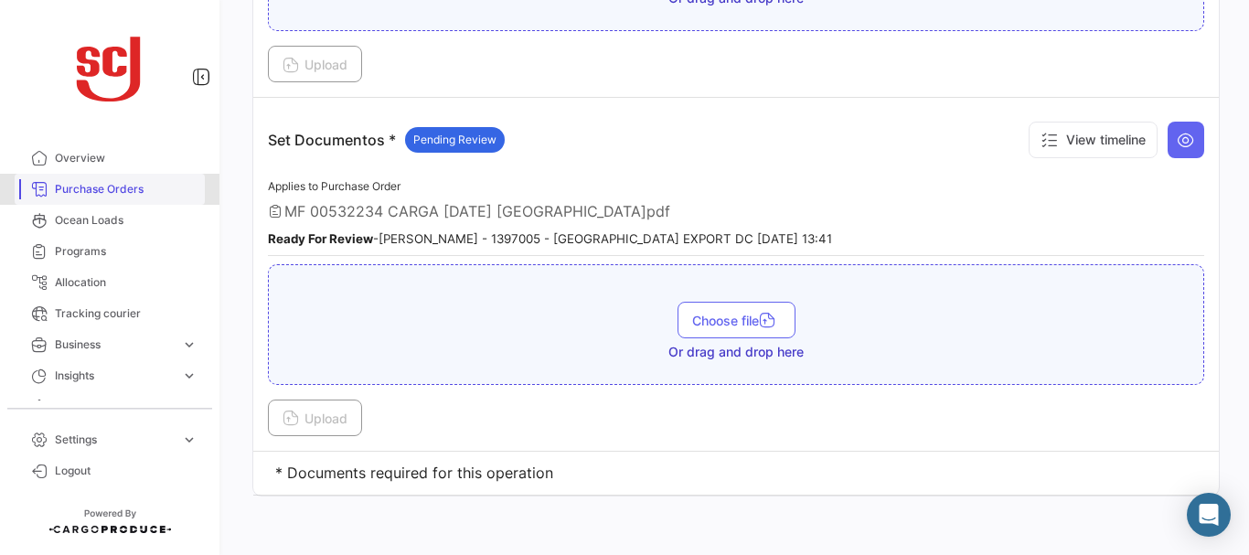
click at [111, 198] on link "Purchase Orders" at bounding box center [110, 189] width 190 height 31
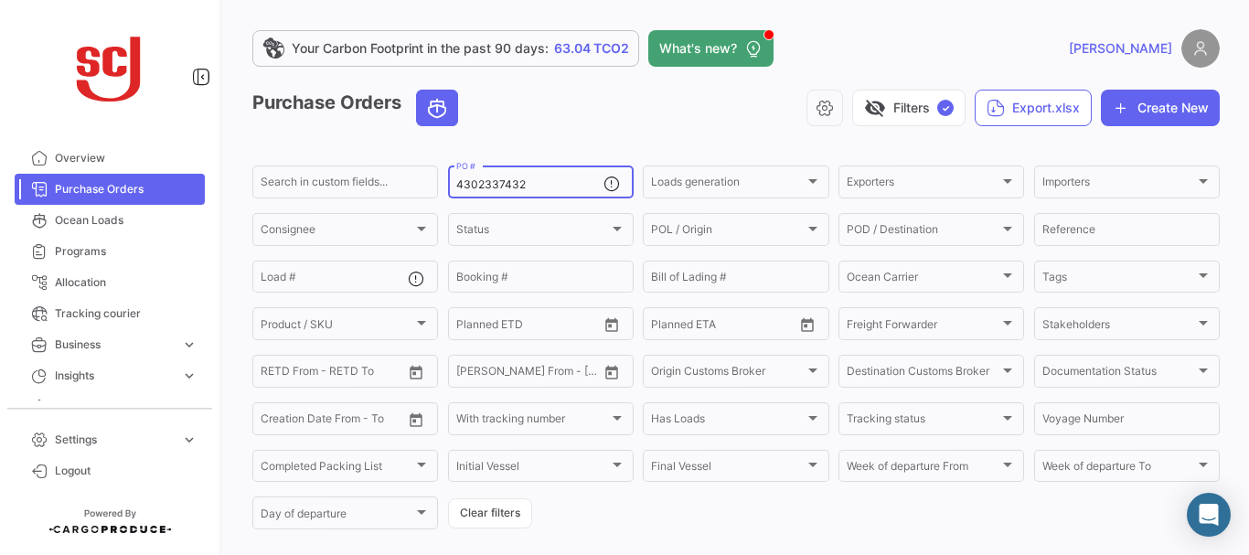
click at [519, 178] on input "4302337432" at bounding box center [529, 184] width 147 height 13
type input "4302337998"
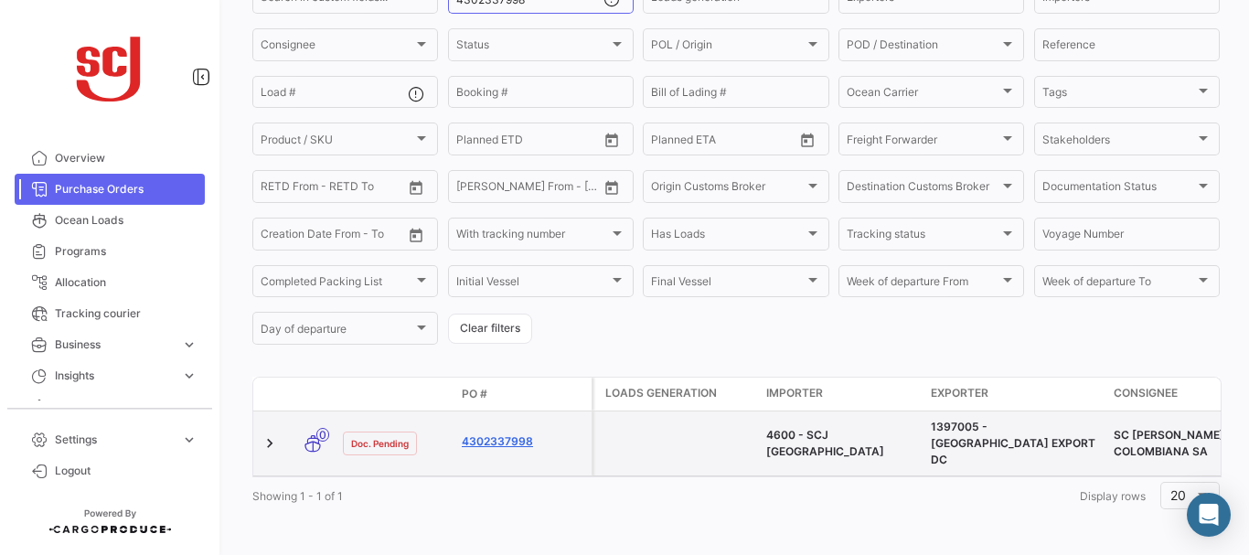
click at [497, 433] on link "4302337998" at bounding box center [523, 441] width 123 height 16
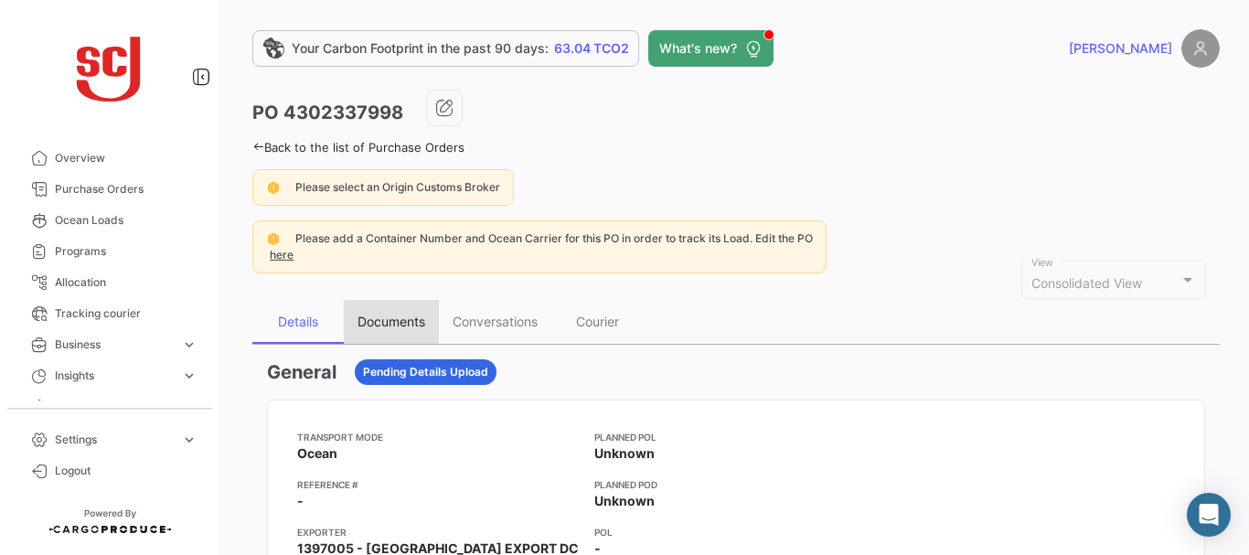
click at [379, 323] on div "Documents" at bounding box center [392, 322] width 68 height 16
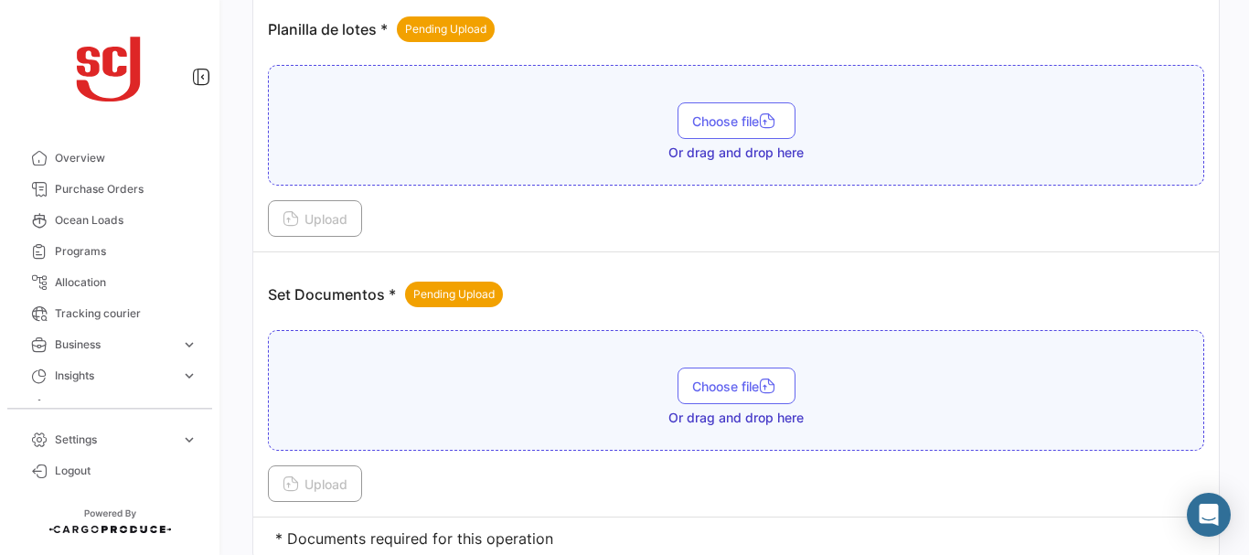
scroll to position [2398, 0]
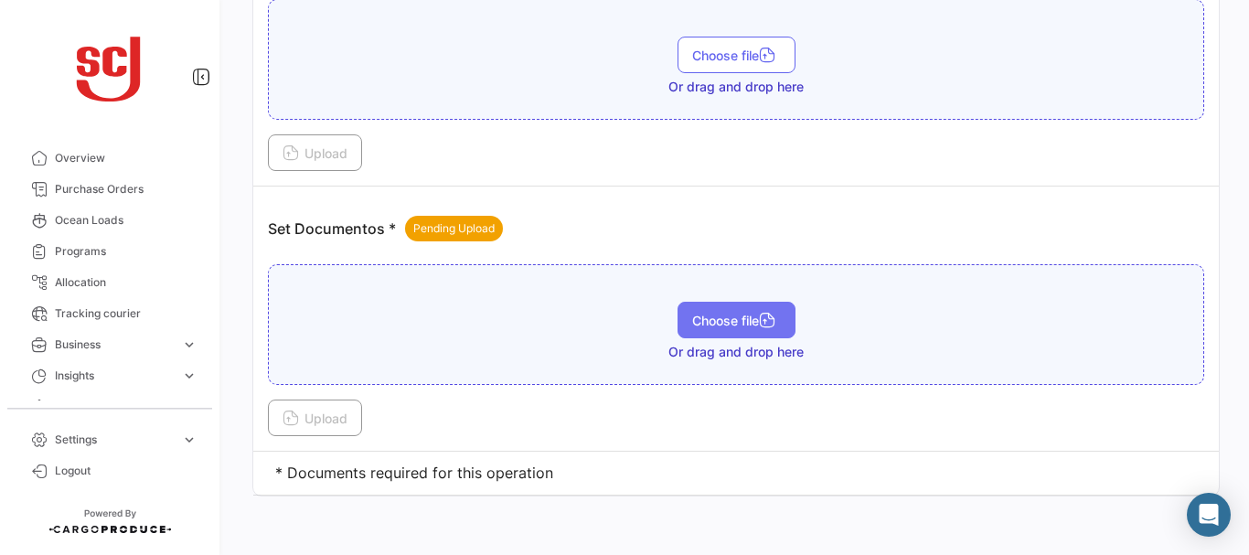
click at [716, 329] on button "Choose file" at bounding box center [737, 320] width 118 height 37
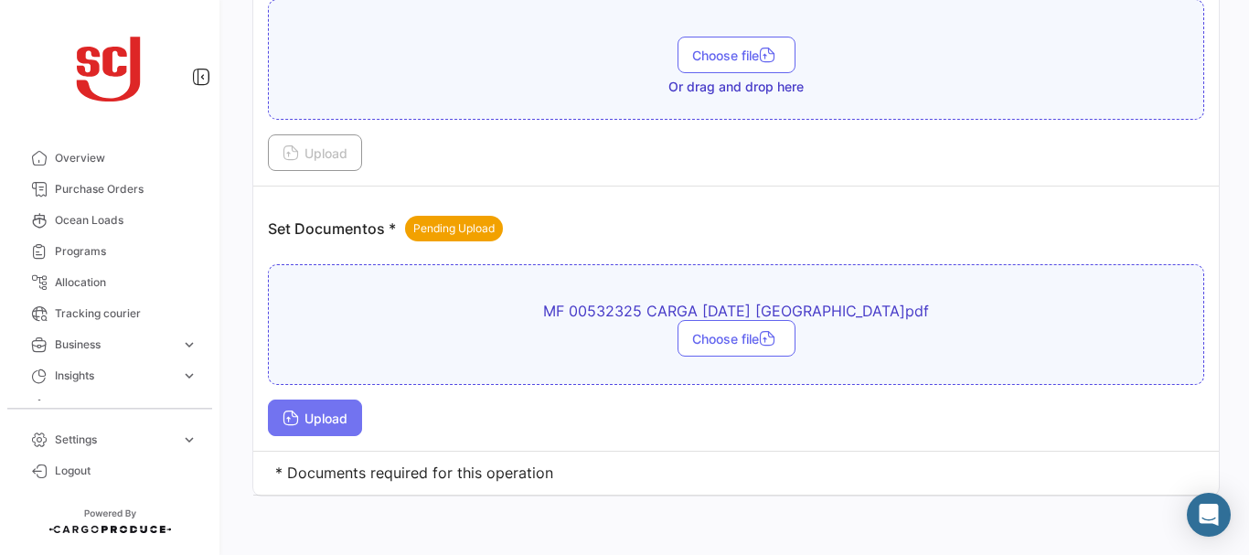
click at [316, 412] on span "Upload" at bounding box center [315, 419] width 65 height 16
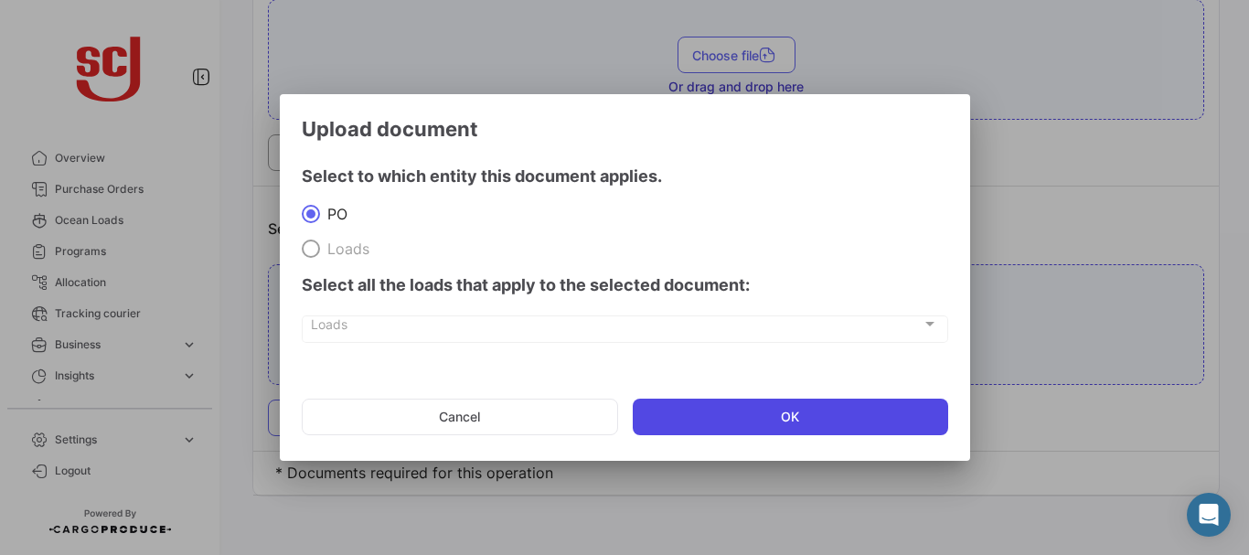
click at [684, 431] on button "OK" at bounding box center [791, 417] width 316 height 37
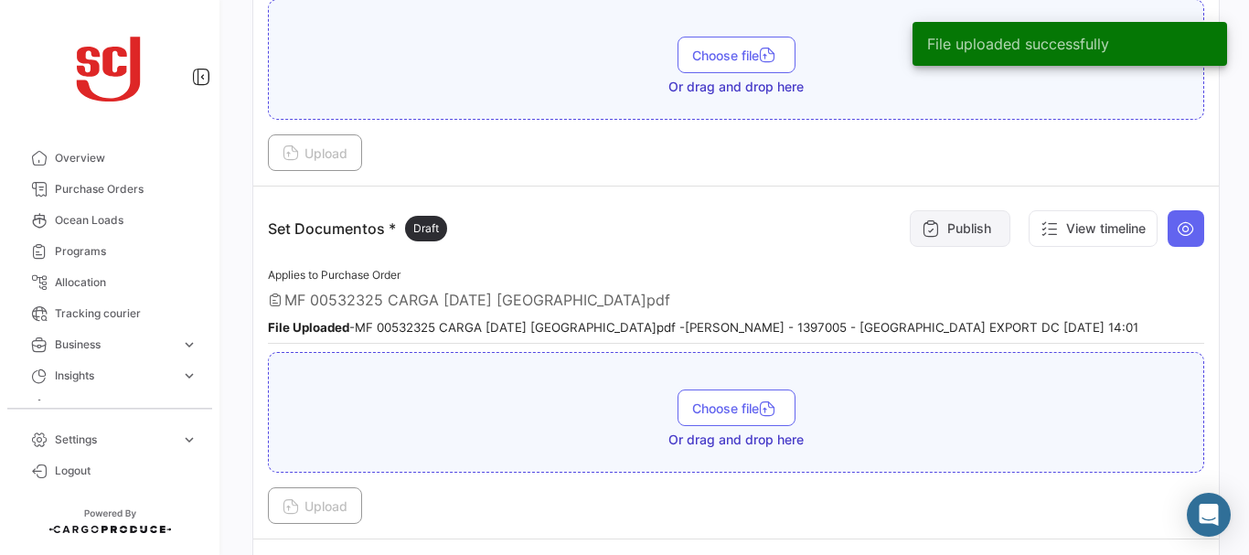
click at [939, 223] on button "Publish" at bounding box center [960, 228] width 101 height 37
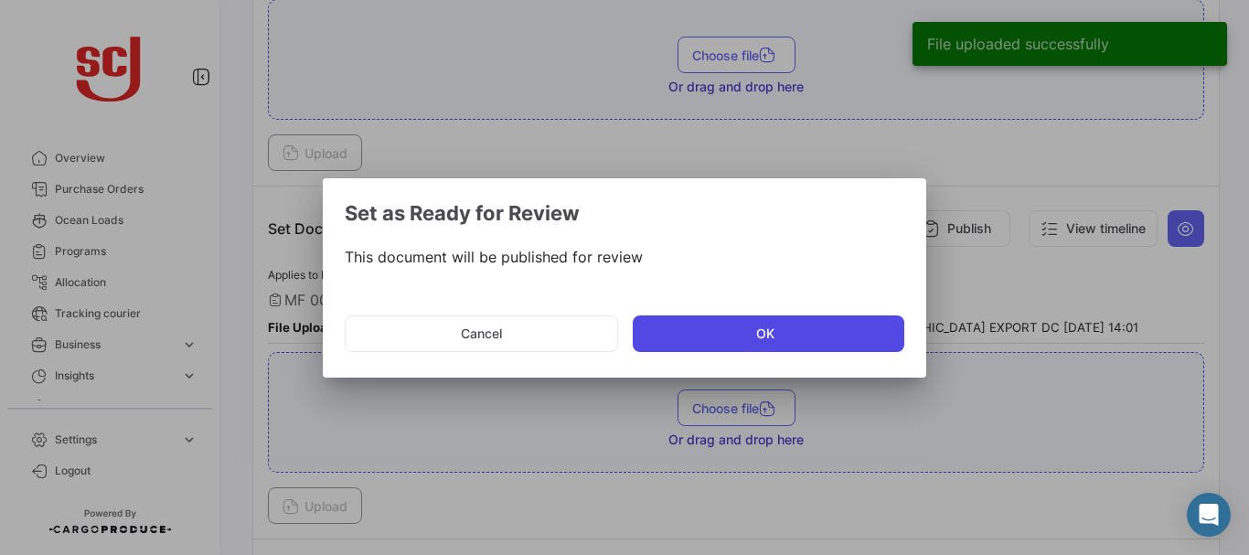
click at [690, 329] on button "OK" at bounding box center [769, 334] width 272 height 37
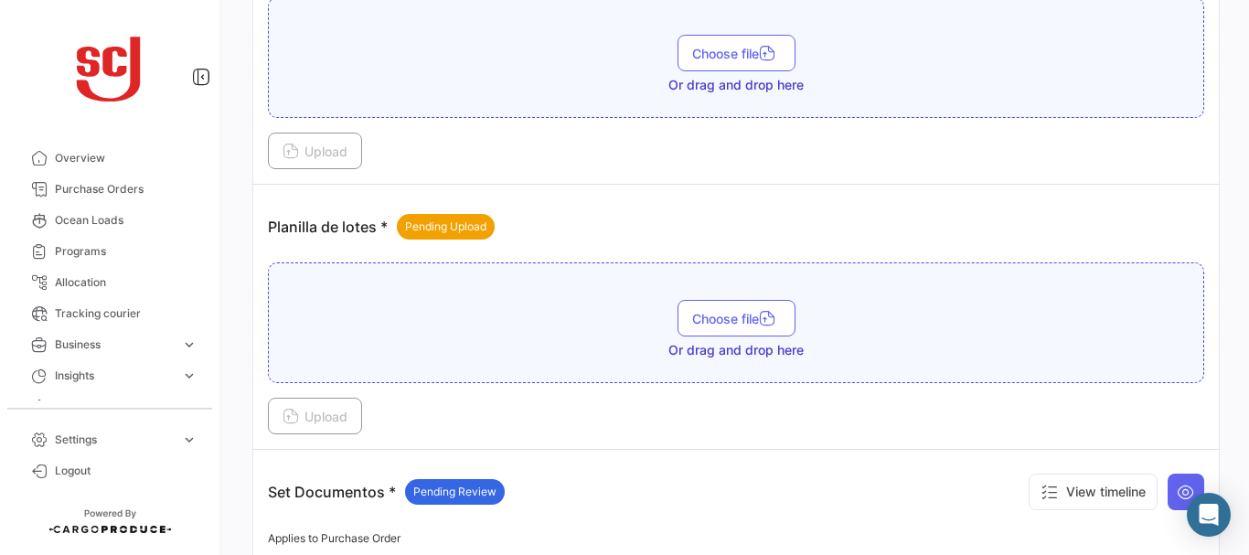
scroll to position [2144, 0]
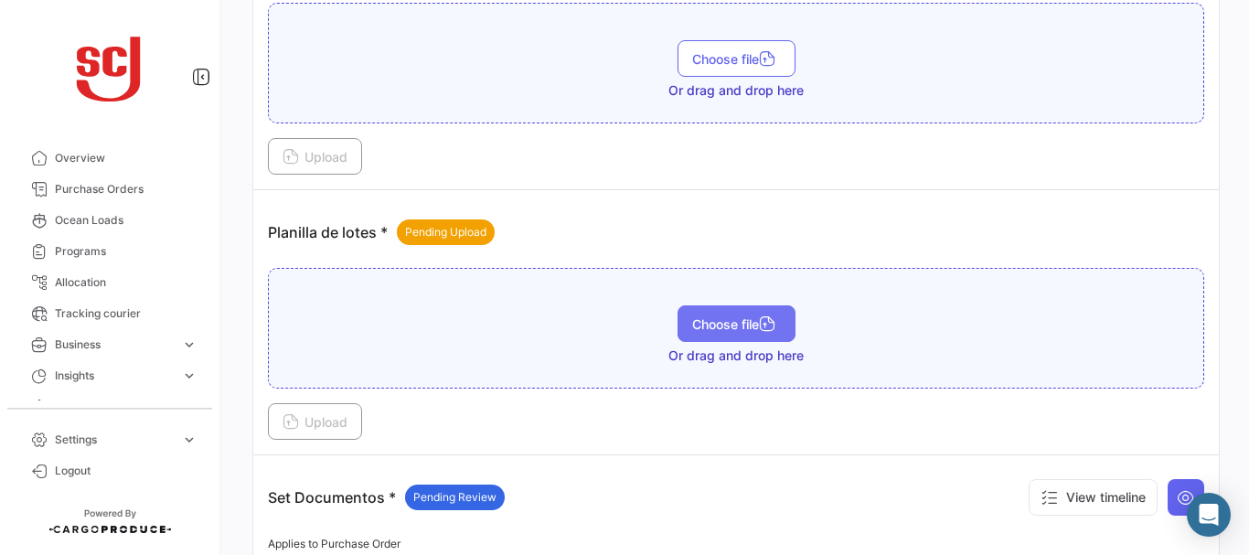
click at [728, 325] on span "Choose file" at bounding box center [736, 324] width 89 height 16
click at [727, 340] on button "Choose file" at bounding box center [737, 323] width 118 height 37
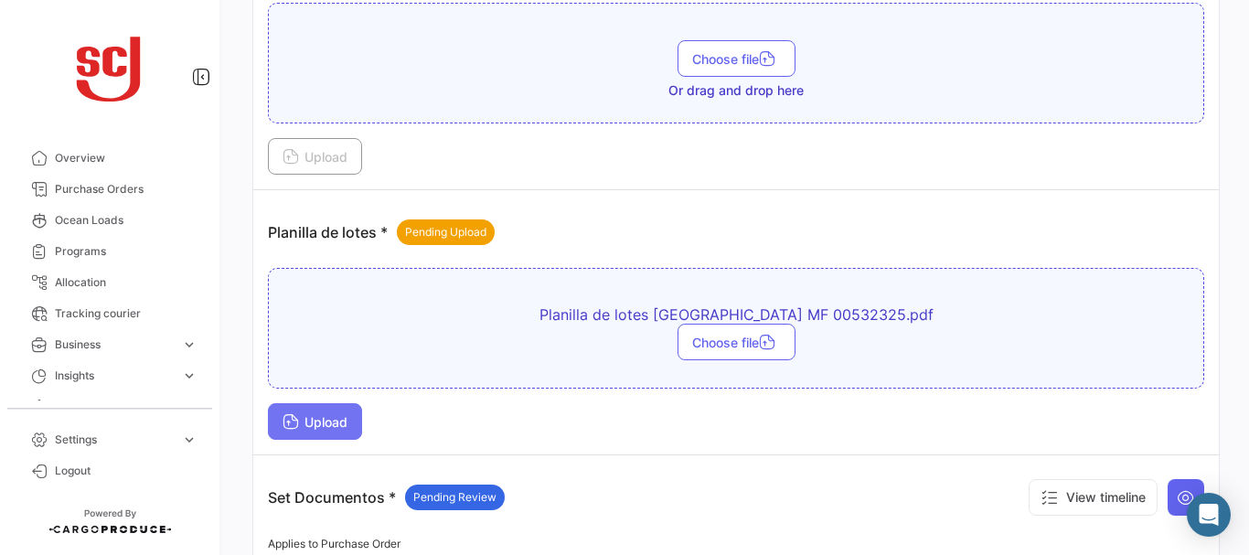
click at [345, 415] on span "Upload" at bounding box center [315, 422] width 65 height 16
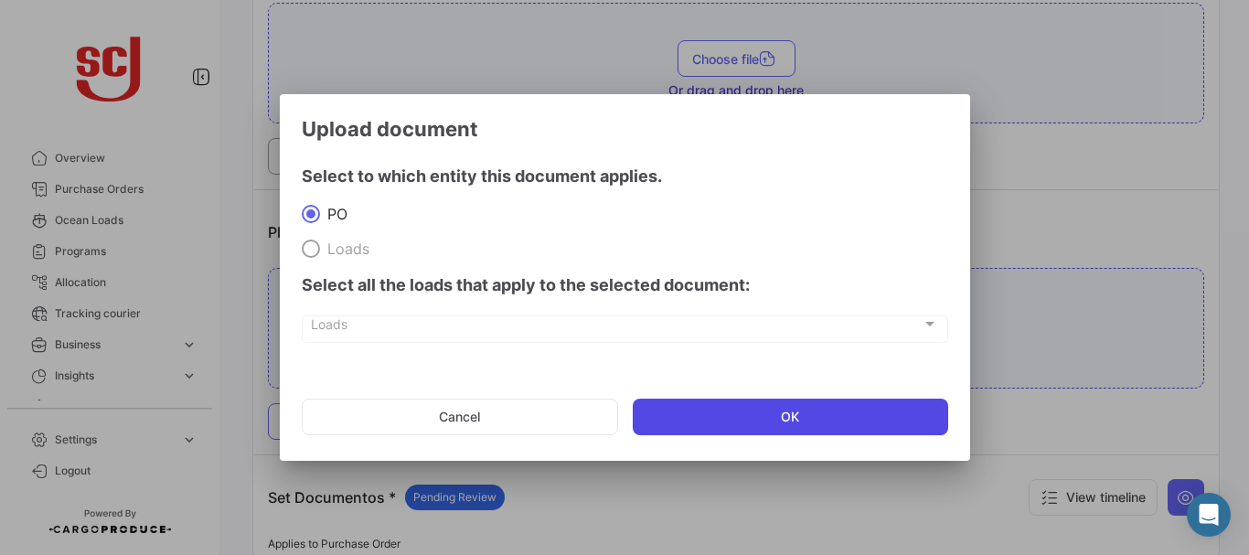
click at [770, 412] on button "OK" at bounding box center [791, 417] width 316 height 37
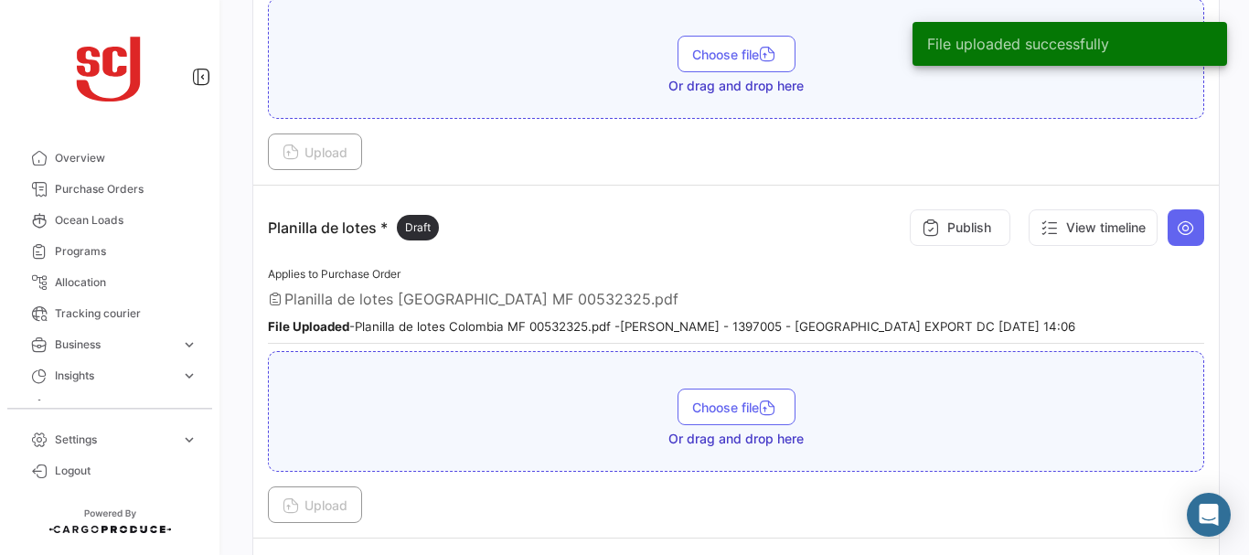
scroll to position [2138, 0]
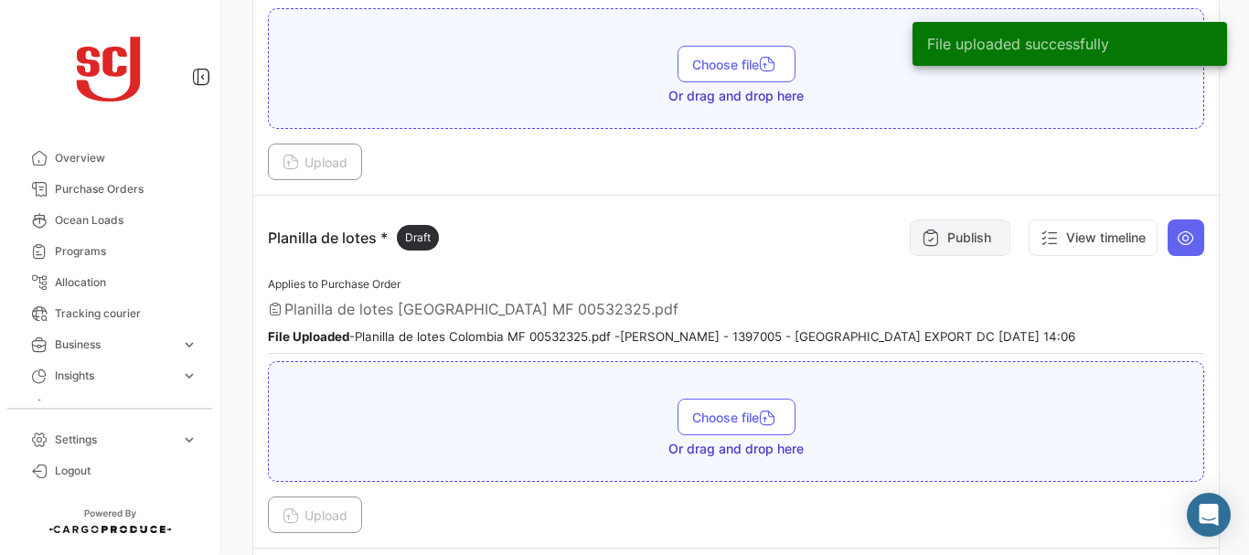
click at [960, 236] on button "Publish" at bounding box center [960, 237] width 101 height 37
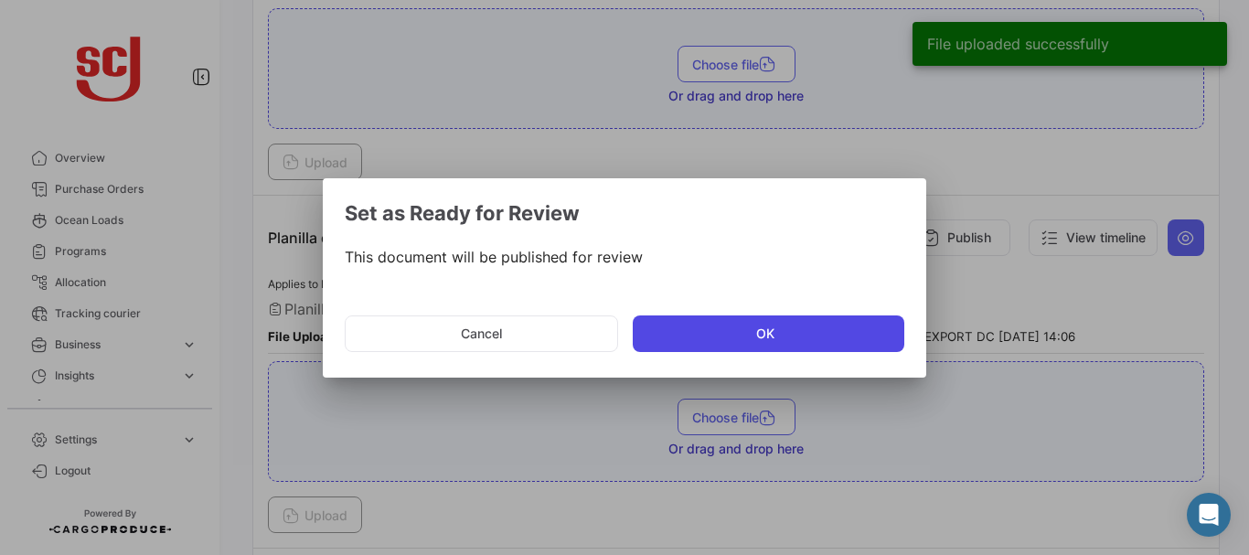
click at [723, 348] on button "OK" at bounding box center [769, 334] width 272 height 37
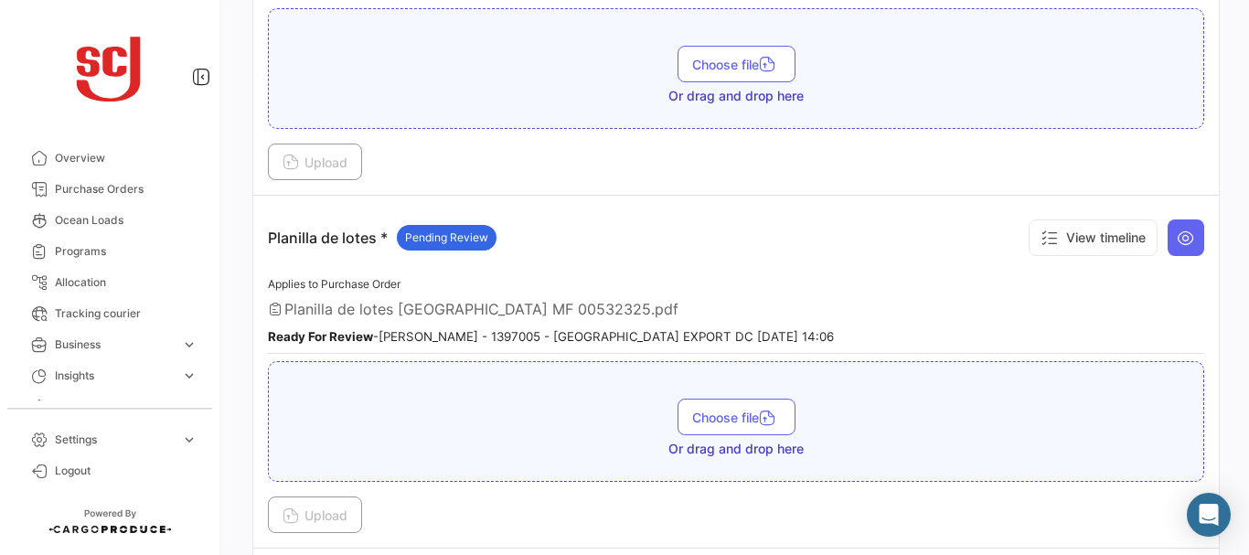
click at [1231, 373] on div "Your Carbon Footprint in the past 90 days: 63.04 TCO2 What's new? [PERSON_NAME]…" at bounding box center [736, 277] width 1026 height 555
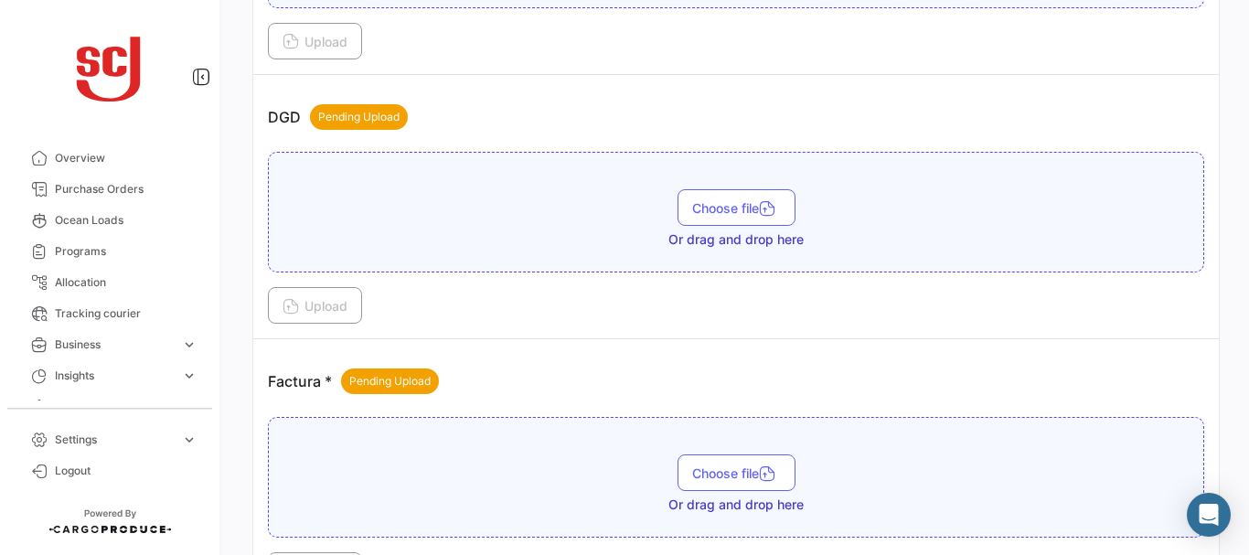
scroll to position [1172, 0]
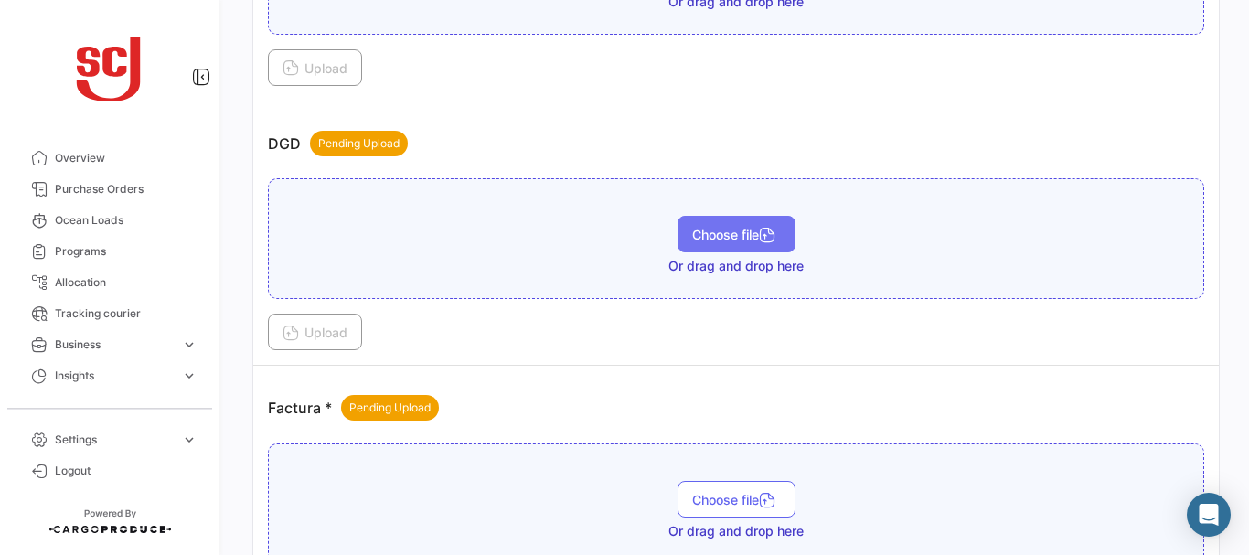
click at [722, 229] on span "Choose file" at bounding box center [736, 235] width 89 height 16
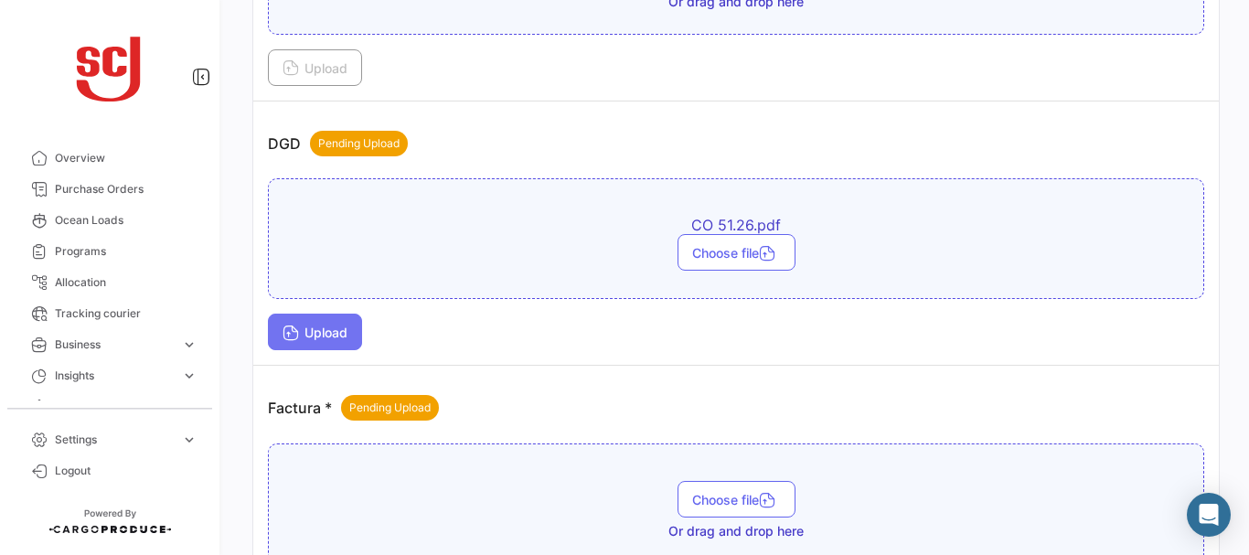
click at [332, 346] on button "Upload" at bounding box center [315, 332] width 94 height 37
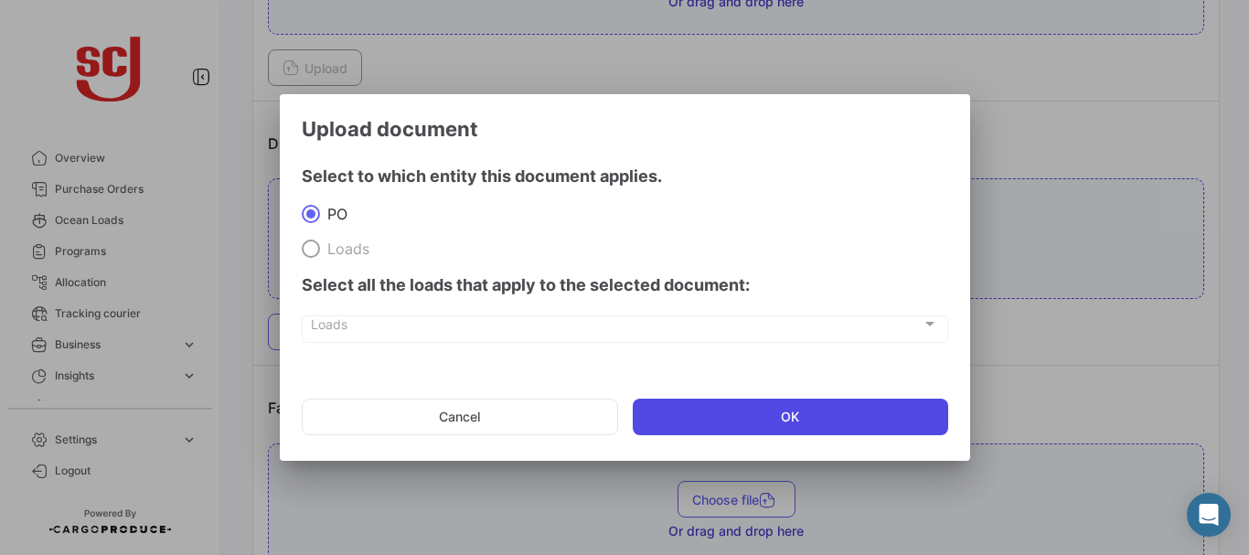
click at [764, 407] on button "OK" at bounding box center [791, 417] width 316 height 37
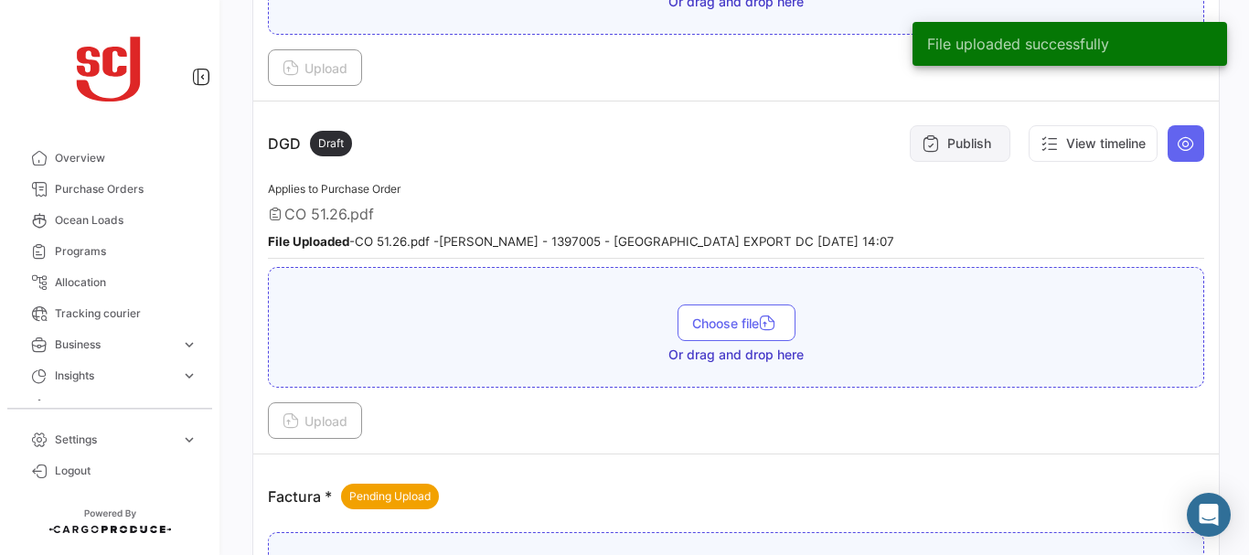
click at [931, 143] on button "Publish" at bounding box center [960, 143] width 101 height 37
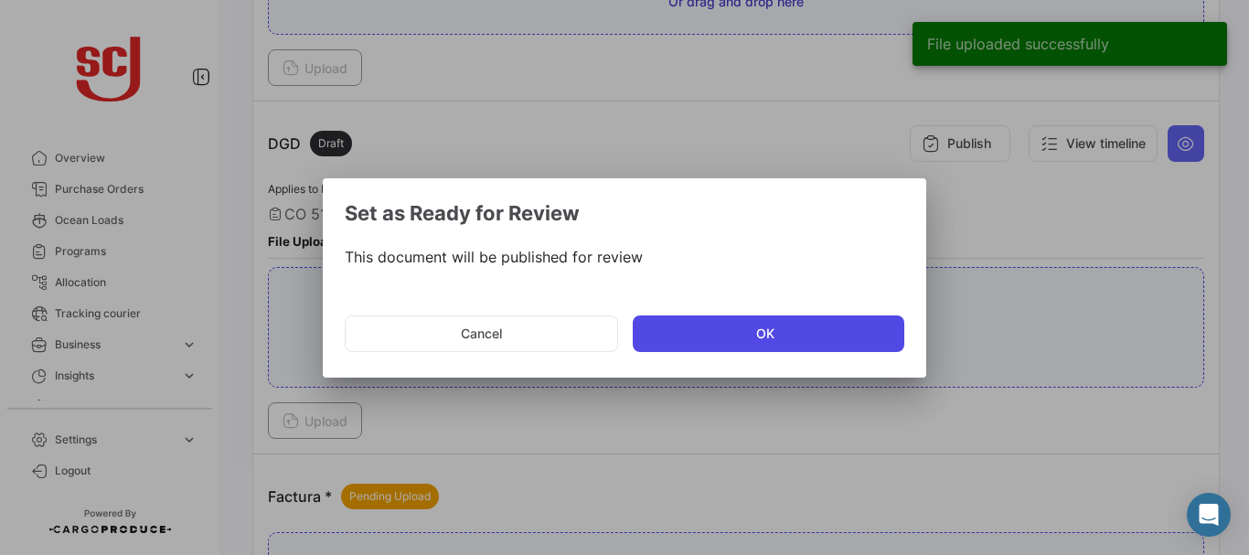
click at [727, 345] on button "OK" at bounding box center [769, 334] width 272 height 37
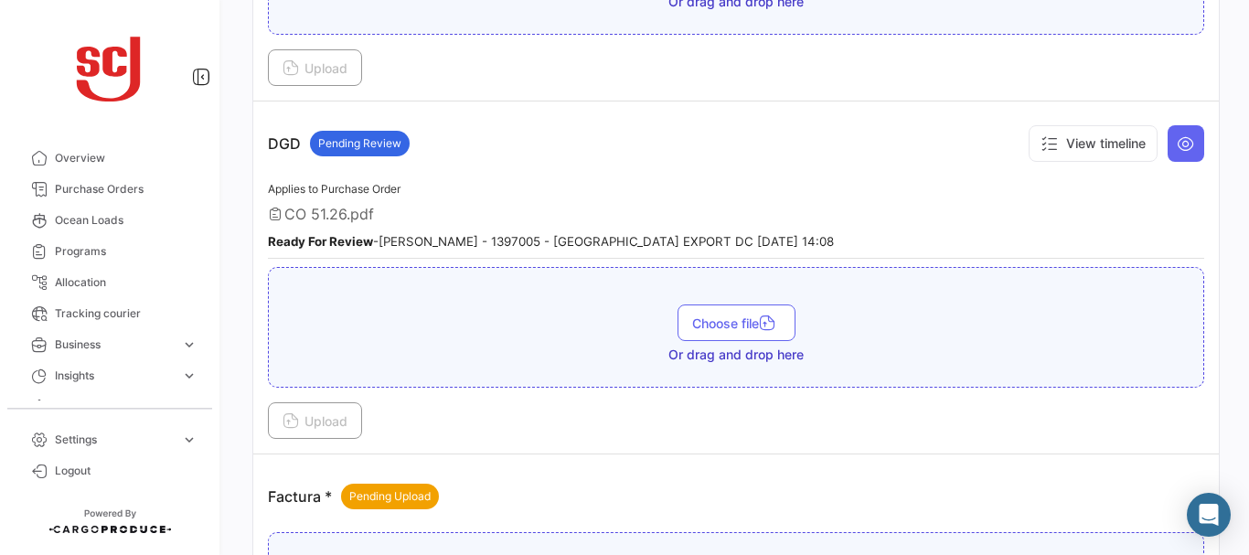
click at [1182, 147] on icon at bounding box center [1186, 143] width 18 height 18
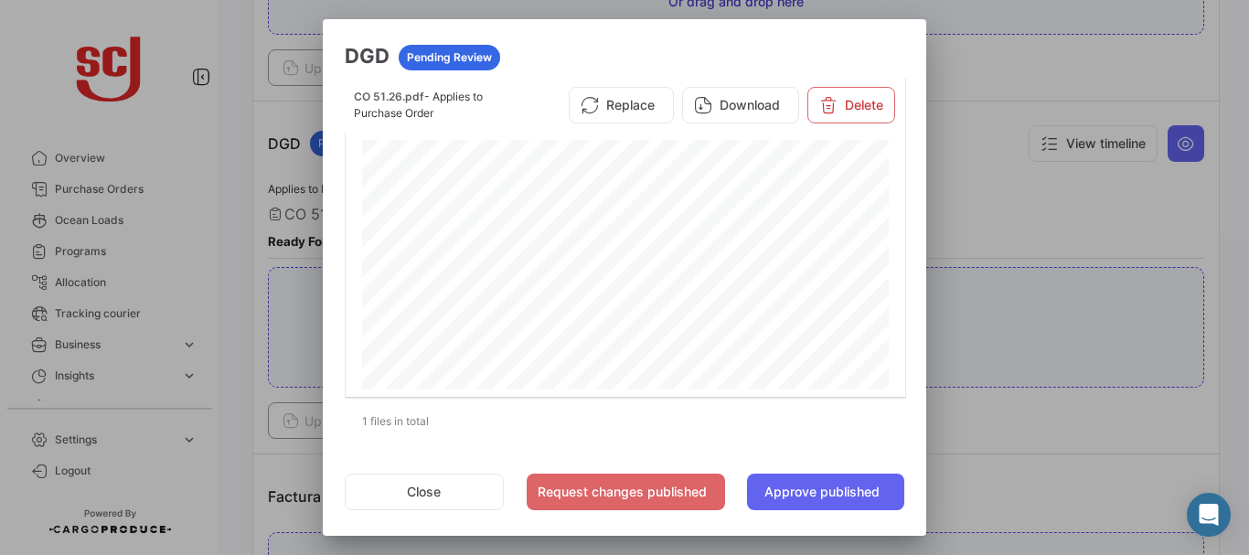
click at [989, 209] on div at bounding box center [624, 277] width 1249 height 555
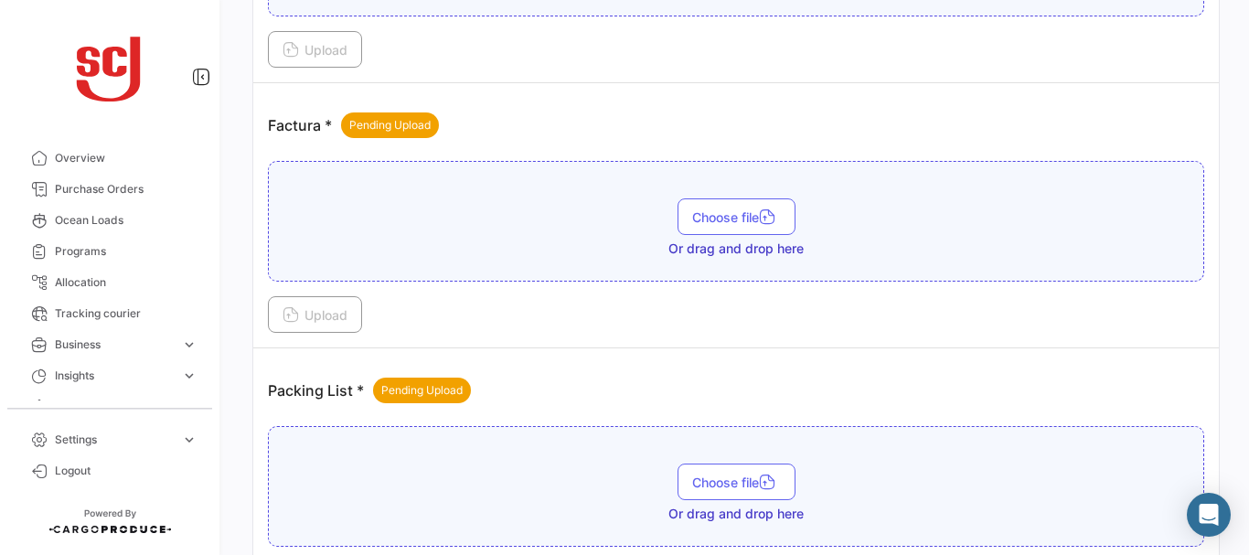
scroll to position [1549, 0]
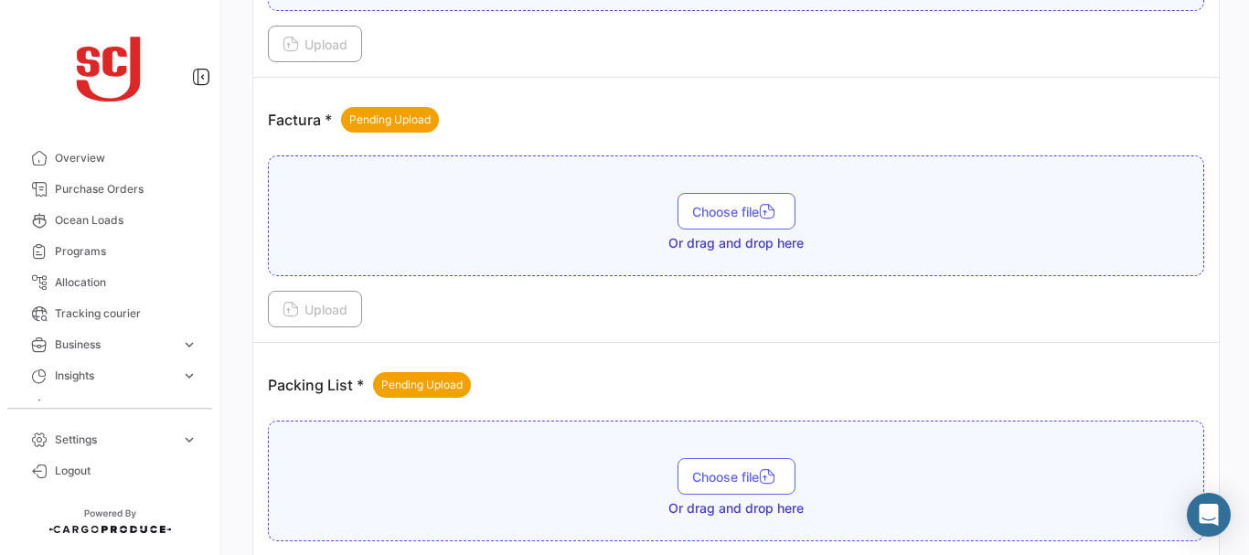
click at [1213, 157] on div "Your Carbon Footprint in the past 90 days: 63.04 TCO2 What's new? [PERSON_NAME]…" at bounding box center [736, 277] width 1026 height 555
click at [767, 209] on icon "button" at bounding box center [767, 213] width 16 height 16
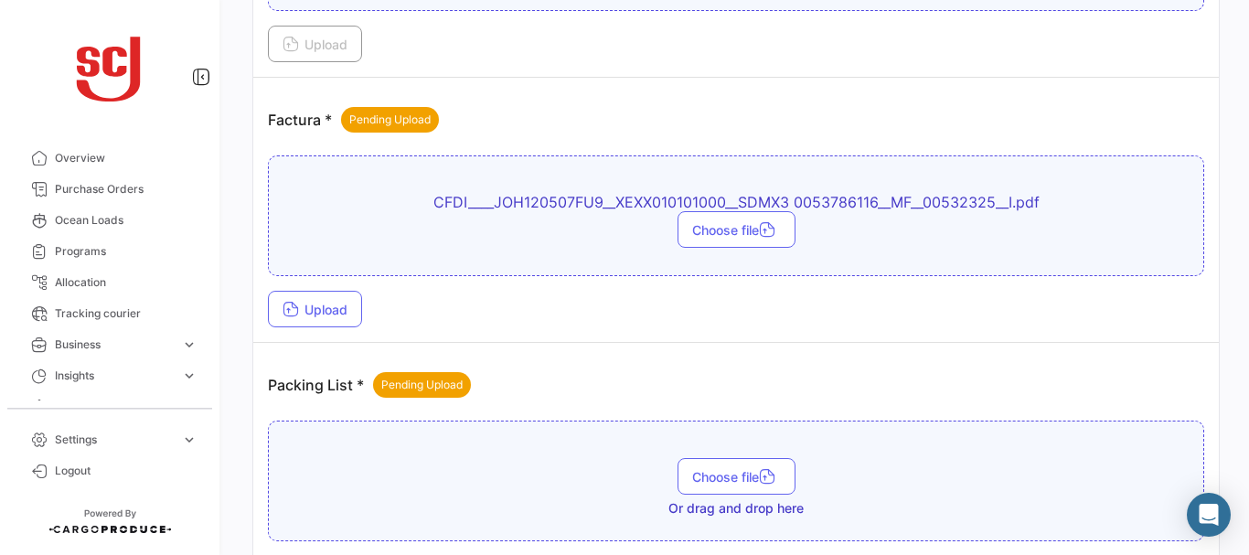
click at [301, 287] on div "CFDI____JOH120507FU9__XEXX010101000__SDMX3 0053786116__MF__00532325__I.pdf Choo…" at bounding box center [736, 241] width 936 height 172
click at [313, 301] on button "Upload" at bounding box center [315, 309] width 94 height 37
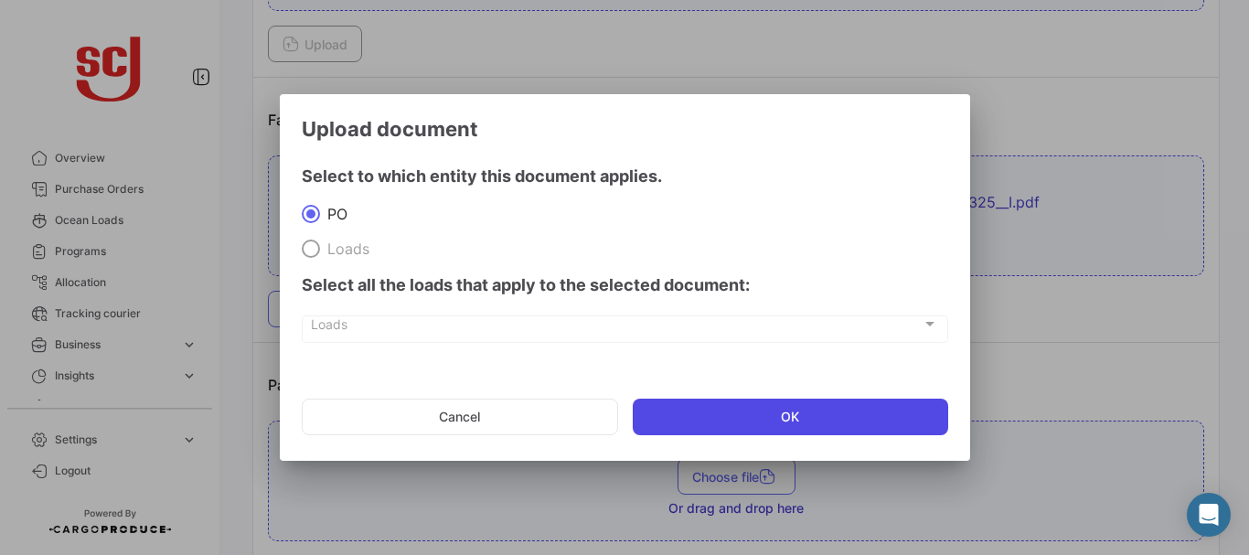
click at [730, 417] on button "OK" at bounding box center [791, 417] width 316 height 37
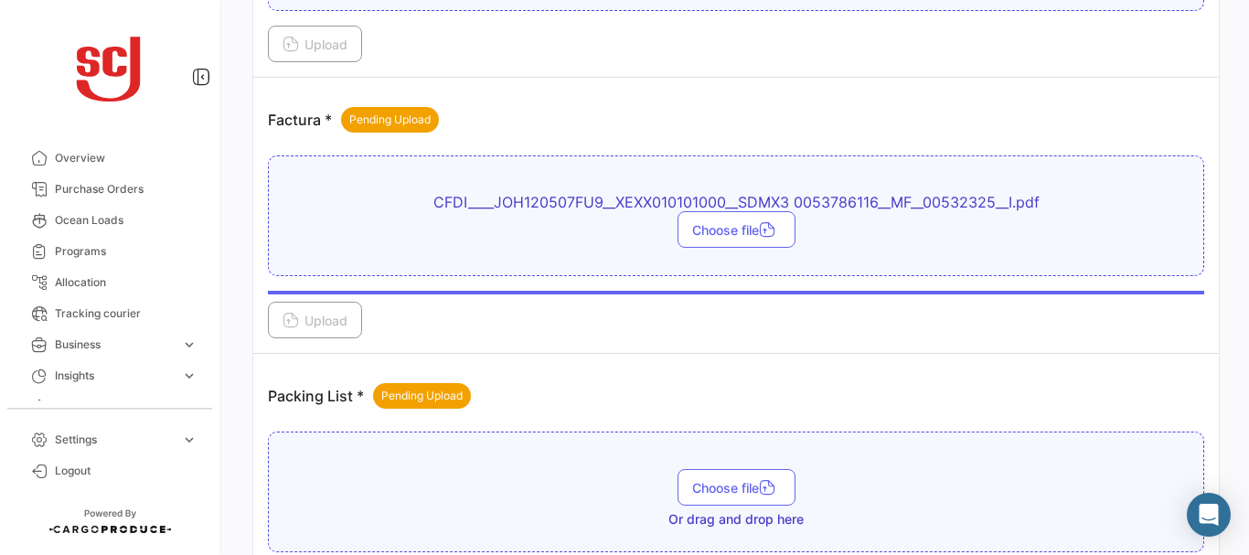
drag, startPoint x: 1238, startPoint y: 297, endPoint x: 1247, endPoint y: 463, distance: 165.8
click at [1247, 463] on div "Your Carbon Footprint in the past 90 days: 63.04 TCO2 What's new? [PERSON_NAME]…" at bounding box center [736, 277] width 1026 height 555
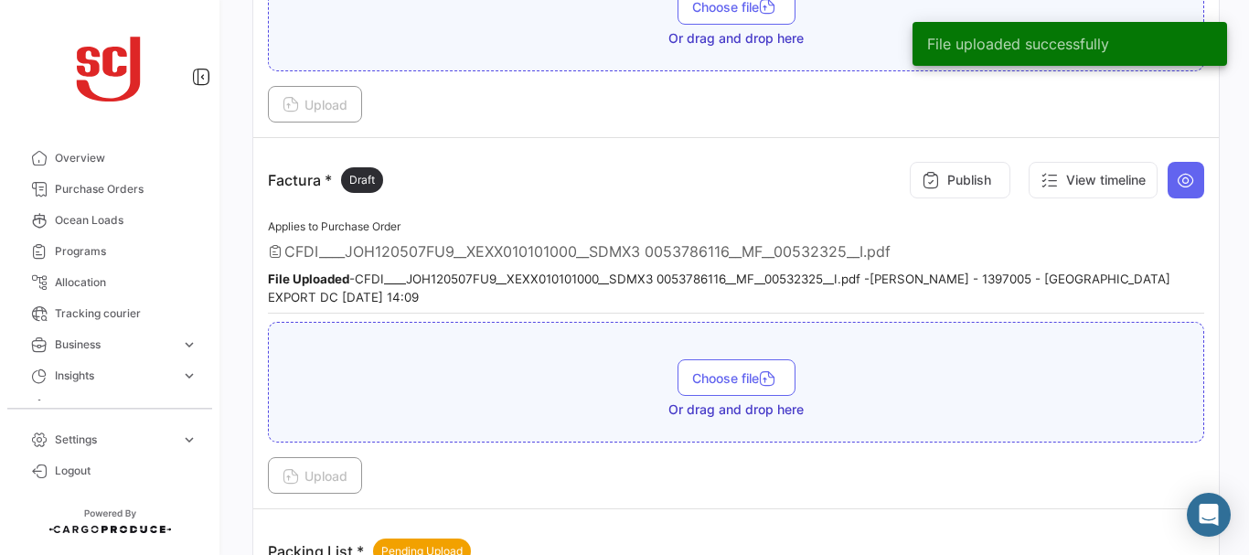
scroll to position [1495, 0]
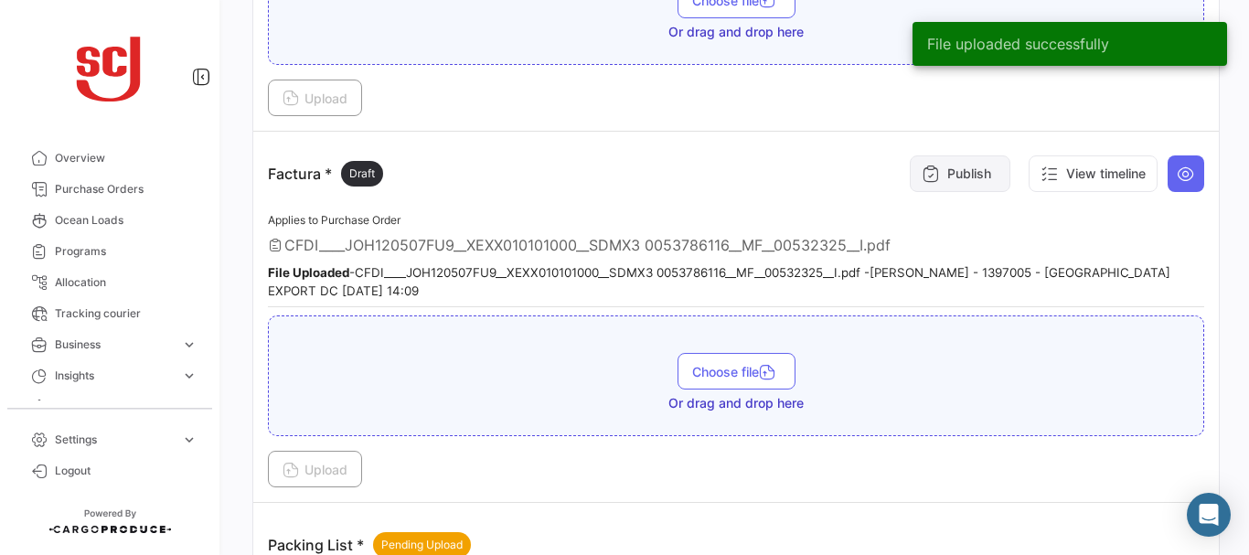
click at [953, 177] on button "Publish" at bounding box center [960, 173] width 101 height 37
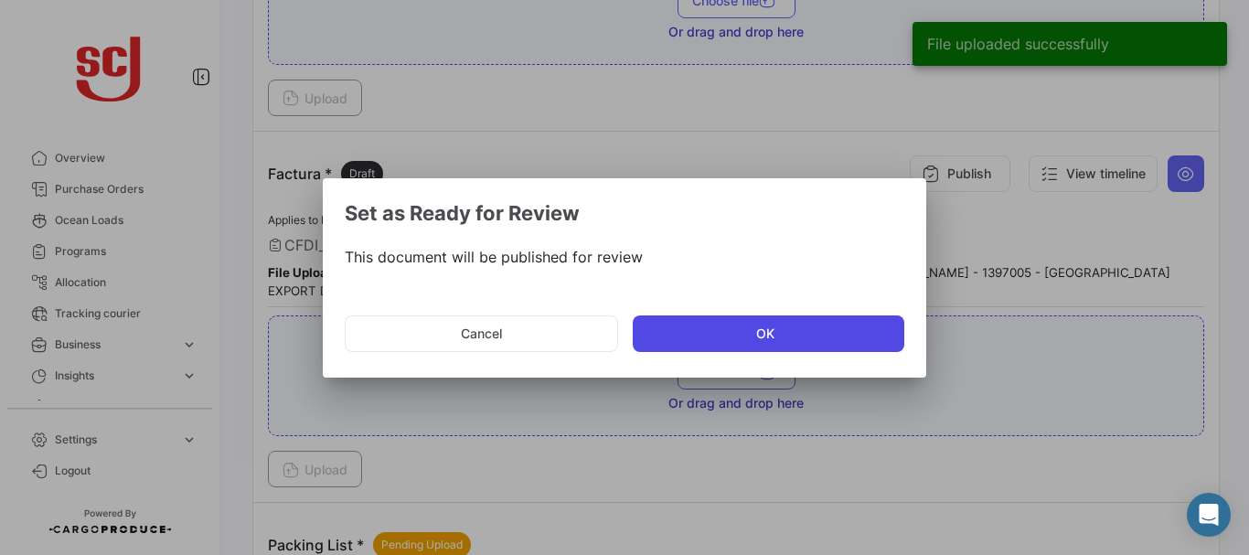
click at [704, 337] on button "OK" at bounding box center [769, 334] width 272 height 37
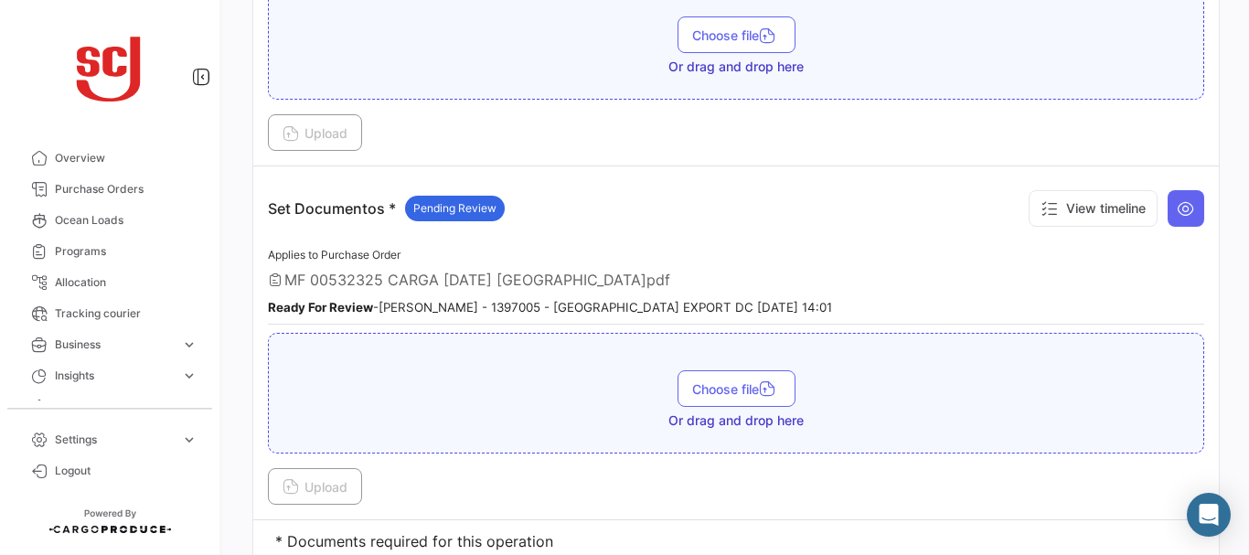
scroll to position [2765, 0]
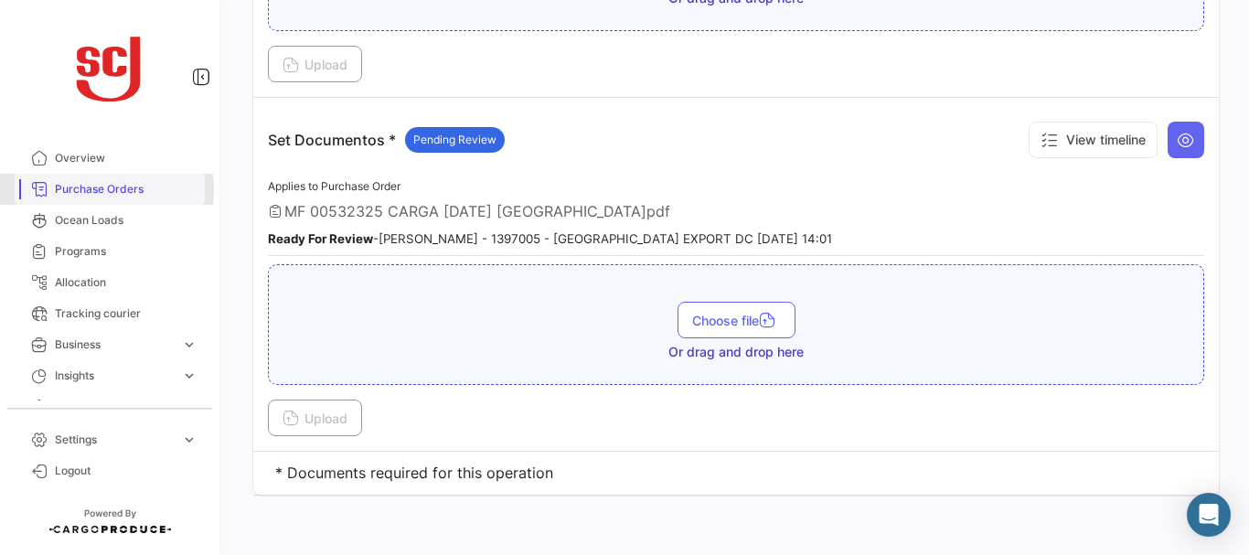
click at [106, 191] on span "Purchase Orders" at bounding box center [126, 189] width 143 height 16
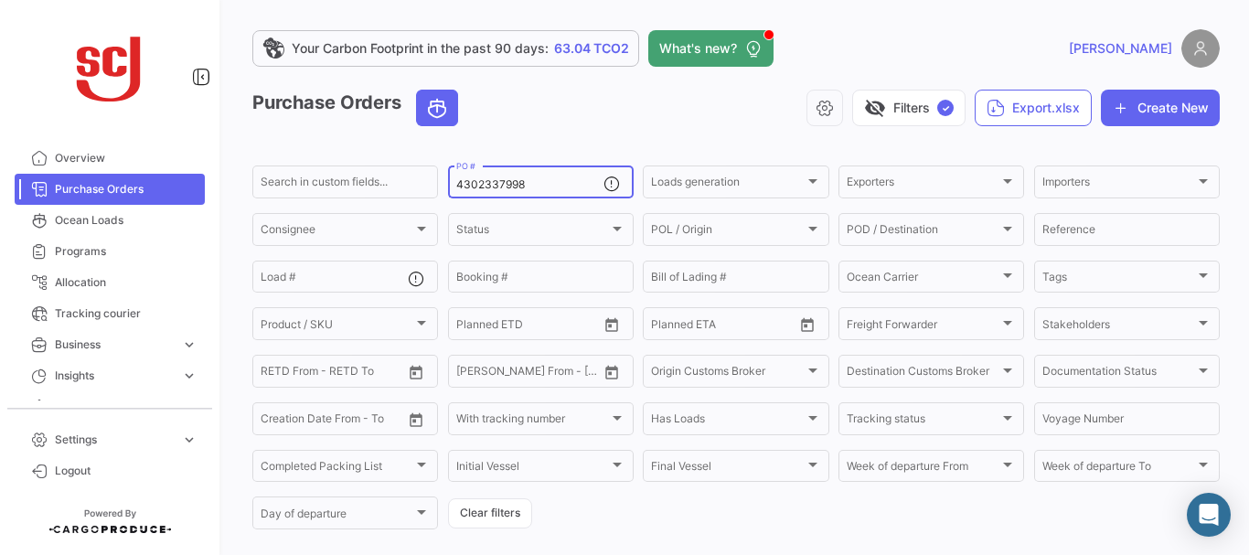
click at [524, 183] on input "4302337998" at bounding box center [529, 184] width 147 height 13
type input "4302337423"
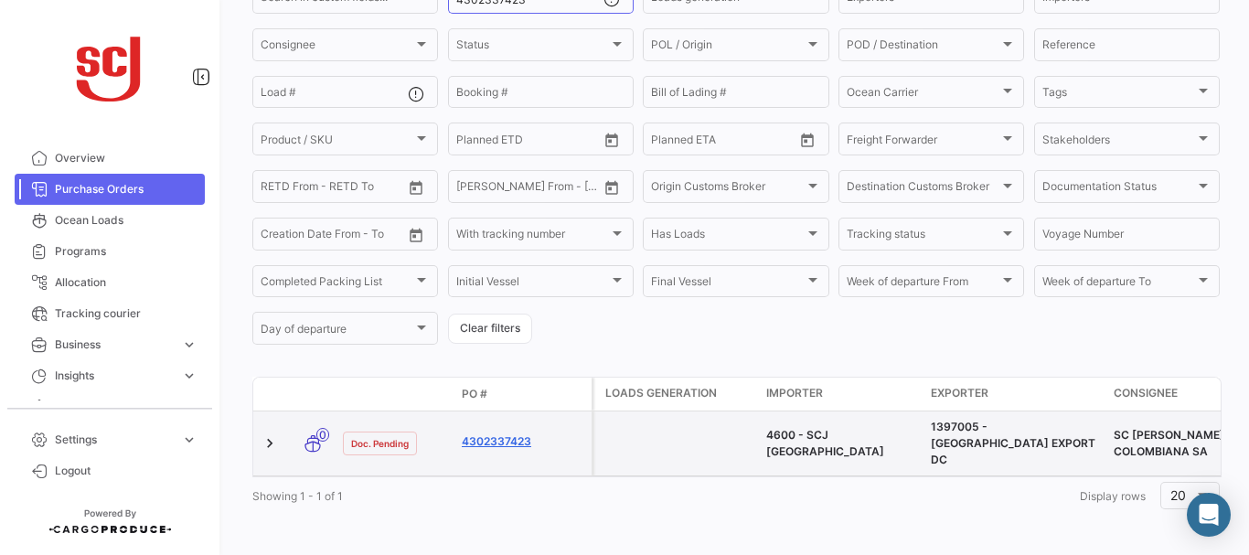
click at [500, 433] on link "4302337423" at bounding box center [523, 441] width 123 height 16
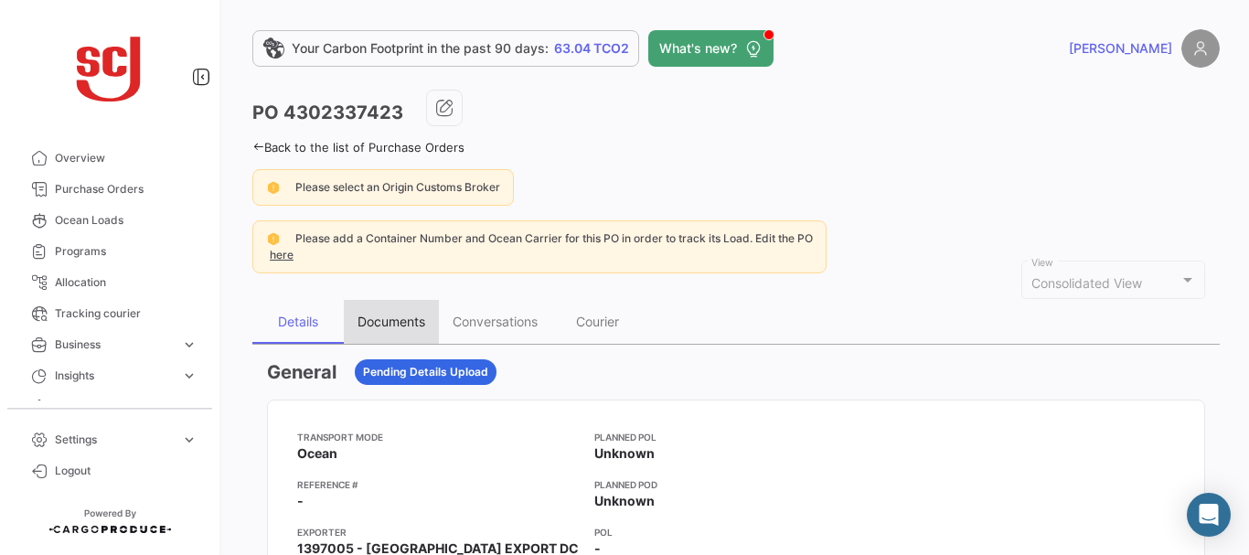
click at [376, 326] on div "Documents" at bounding box center [392, 322] width 68 height 16
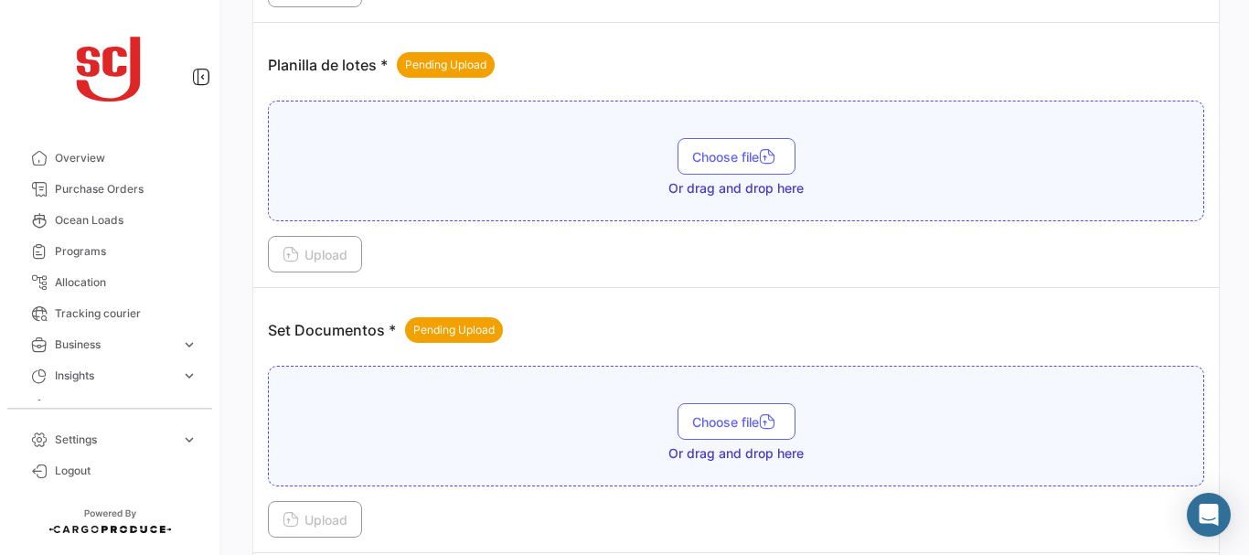
scroll to position [2398, 0]
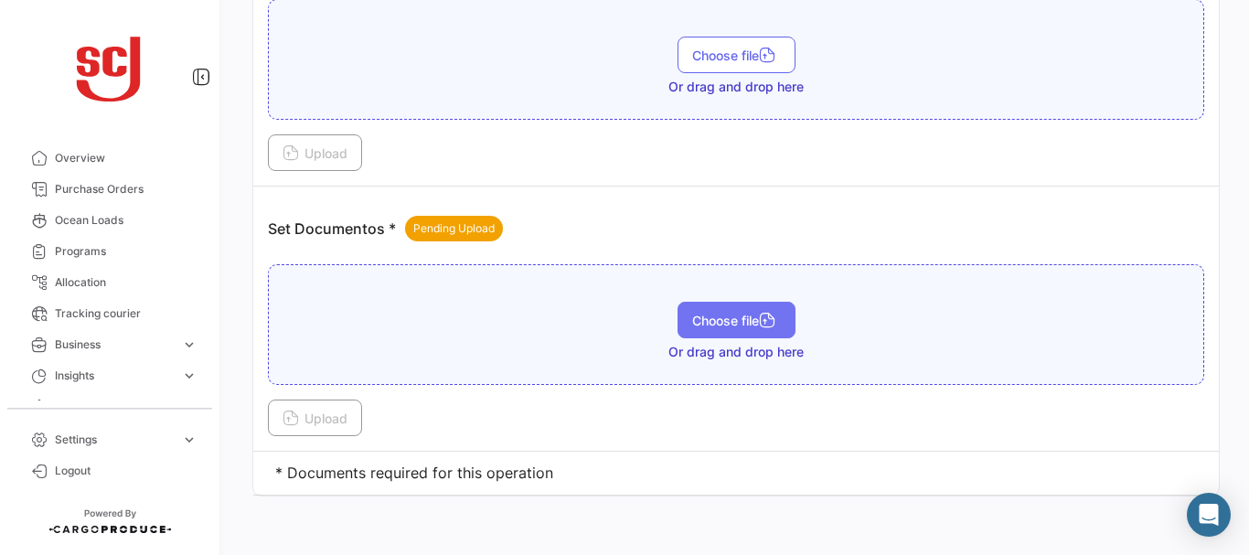
click at [718, 327] on span "Choose file" at bounding box center [736, 321] width 89 height 16
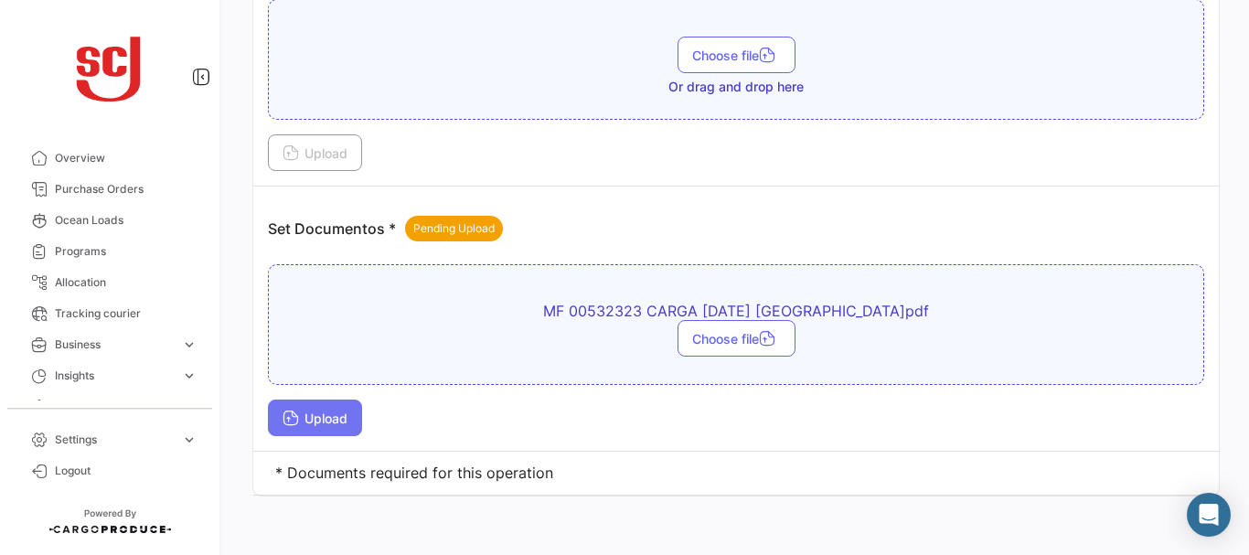
click at [321, 415] on span "Upload" at bounding box center [315, 419] width 65 height 16
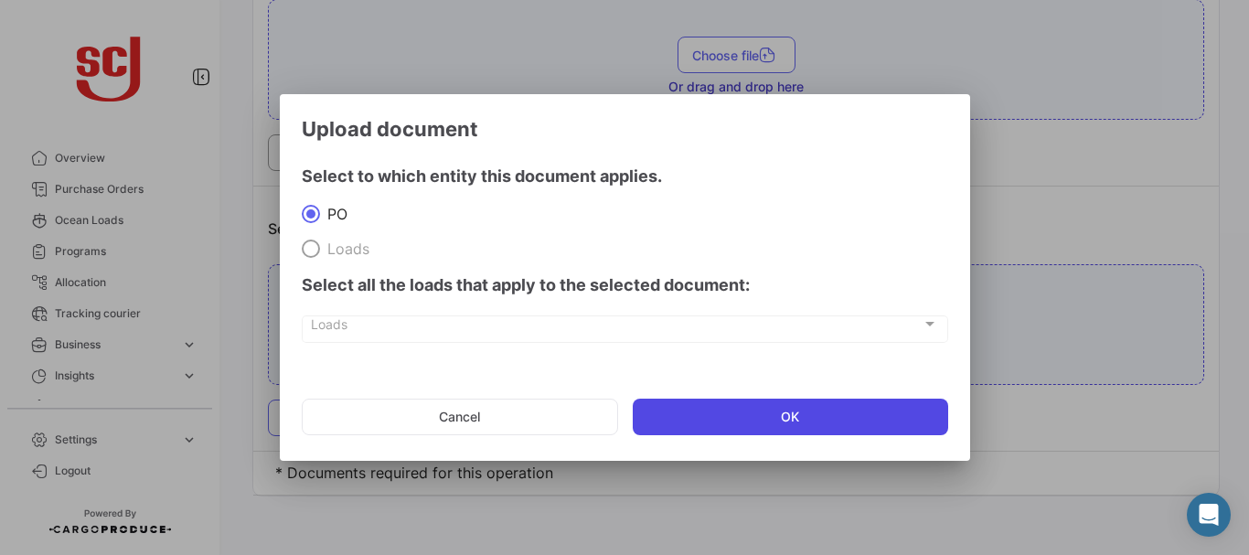
click at [729, 434] on button "OK" at bounding box center [791, 417] width 316 height 37
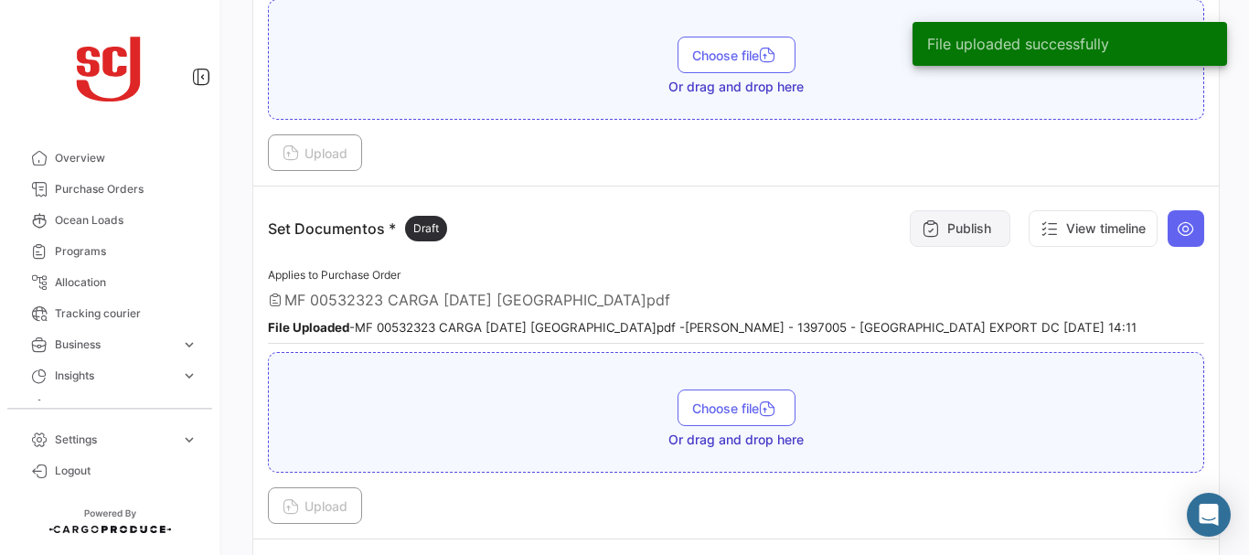
click at [938, 216] on button "Publish" at bounding box center [960, 228] width 101 height 37
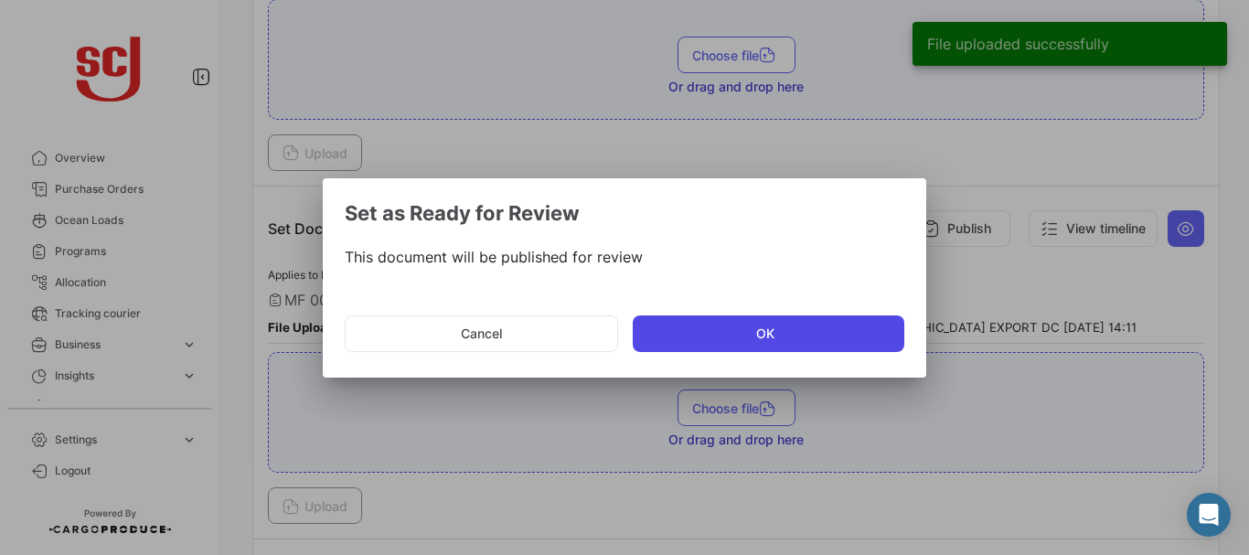
click at [703, 318] on button "OK" at bounding box center [769, 334] width 272 height 37
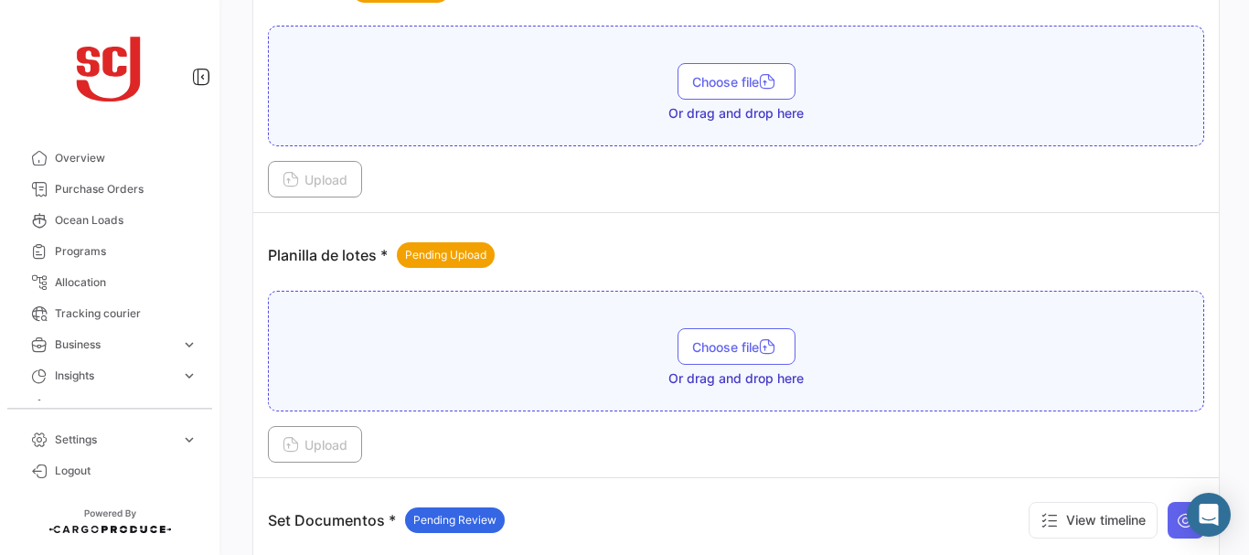
scroll to position [2115, 0]
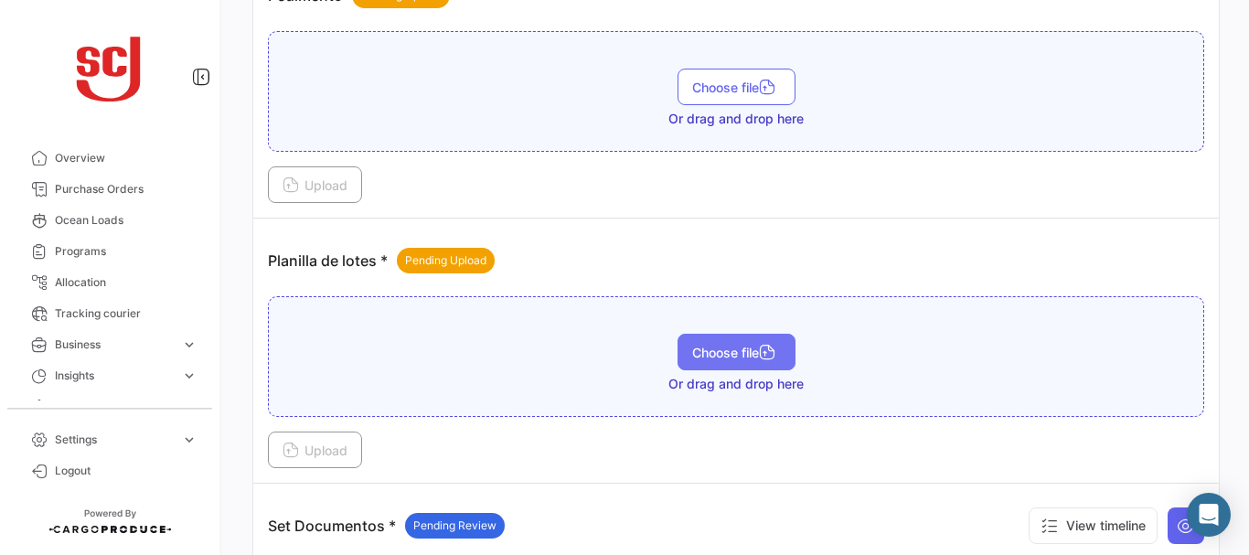
click at [741, 352] on span "Choose file" at bounding box center [736, 353] width 89 height 16
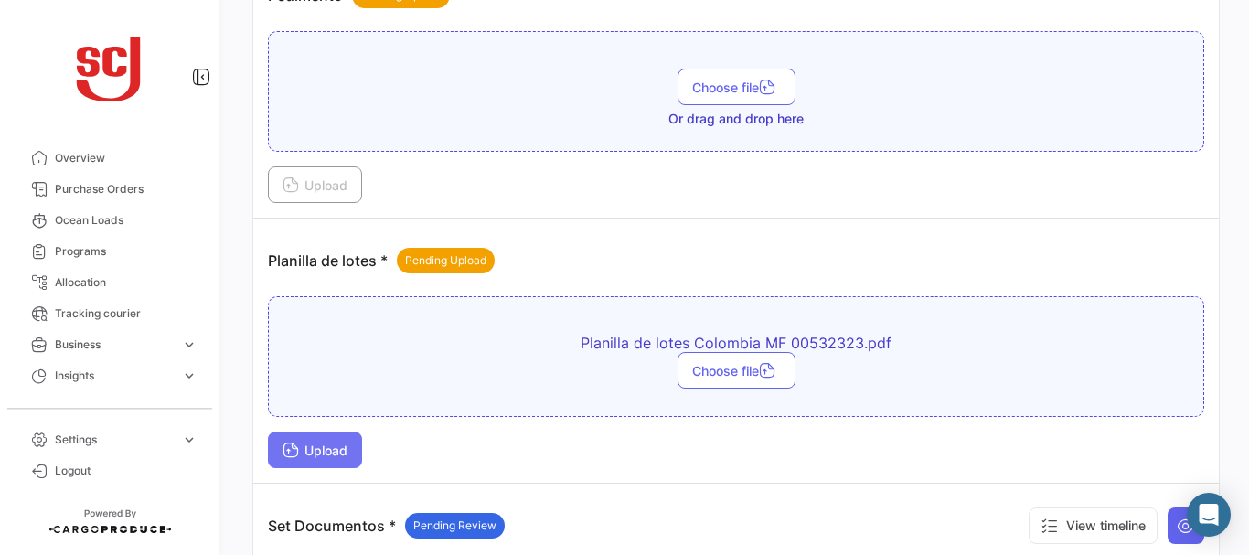
click at [333, 439] on button "Upload" at bounding box center [315, 450] width 94 height 37
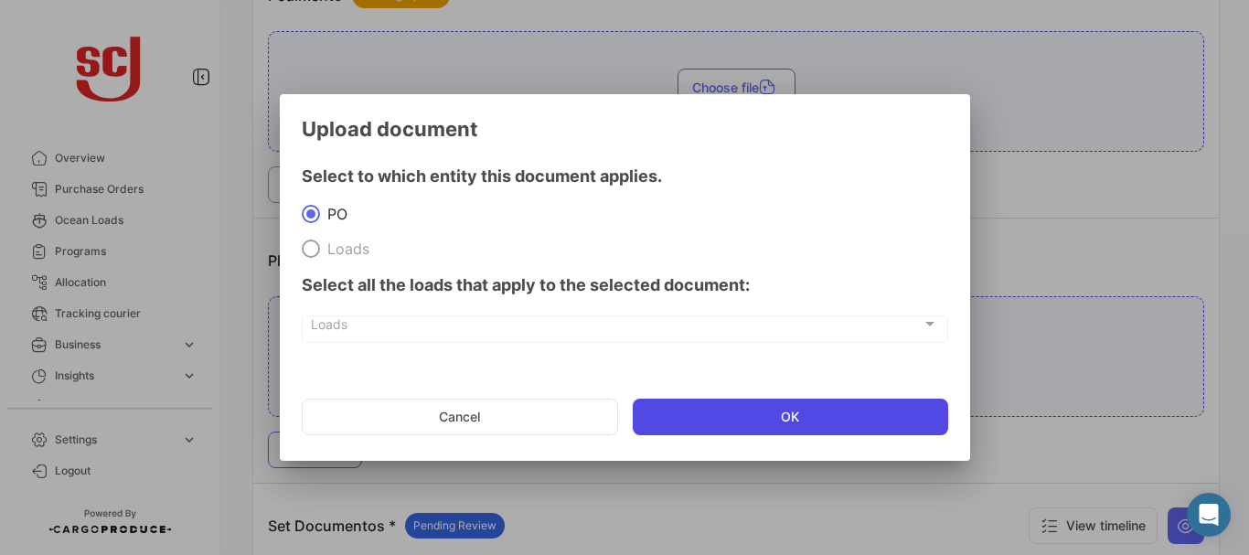
click at [731, 412] on button "OK" at bounding box center [791, 417] width 316 height 37
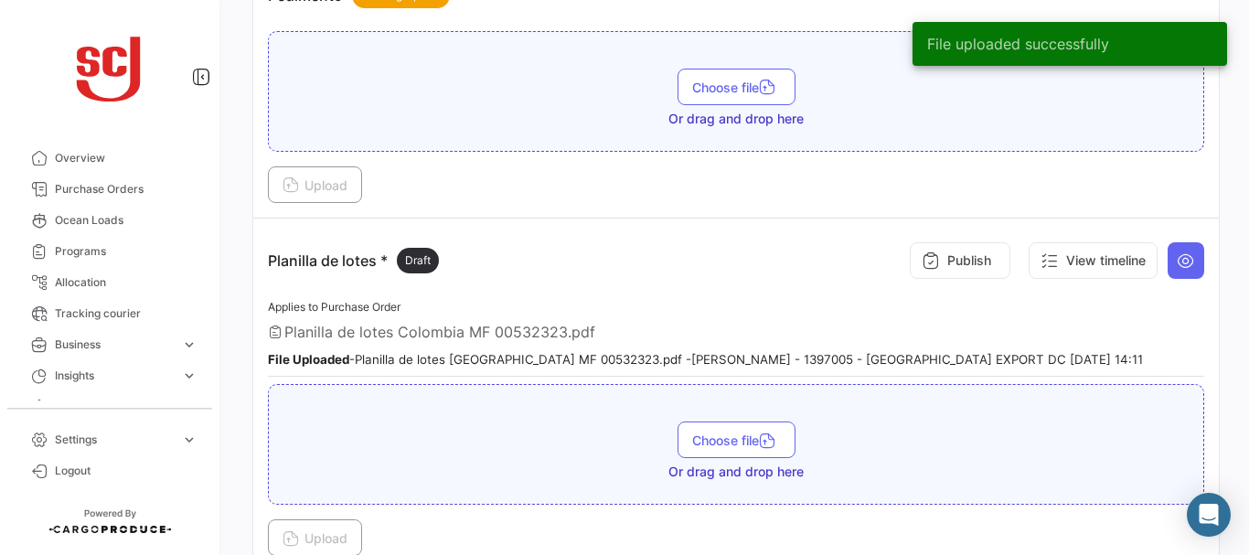
click at [968, 263] on button "Publish" at bounding box center [960, 260] width 101 height 37
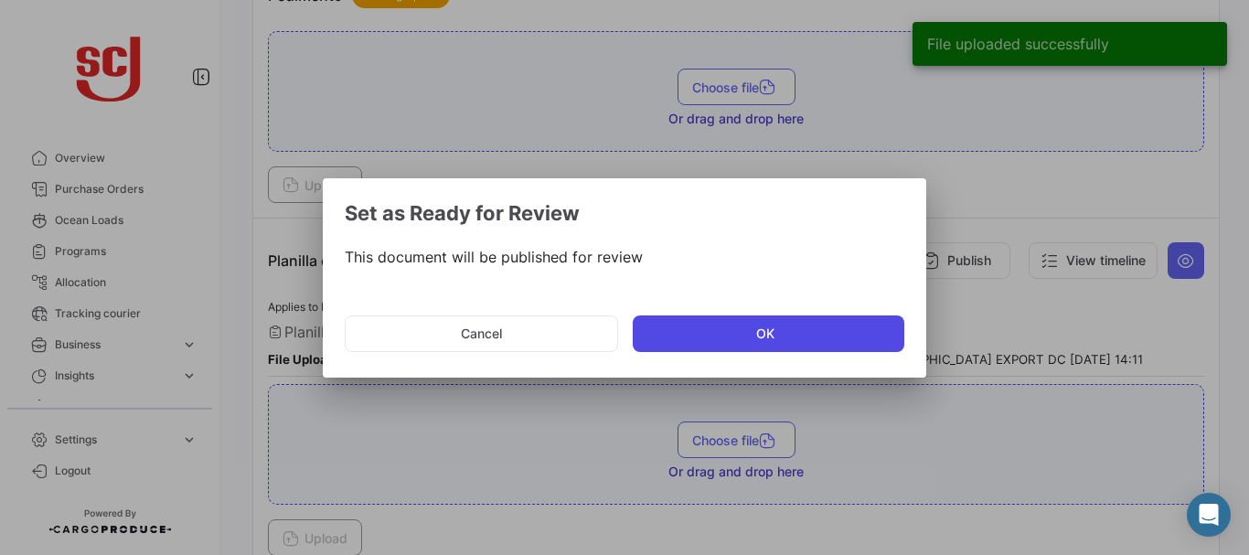
click at [737, 348] on button "OK" at bounding box center [769, 334] width 272 height 37
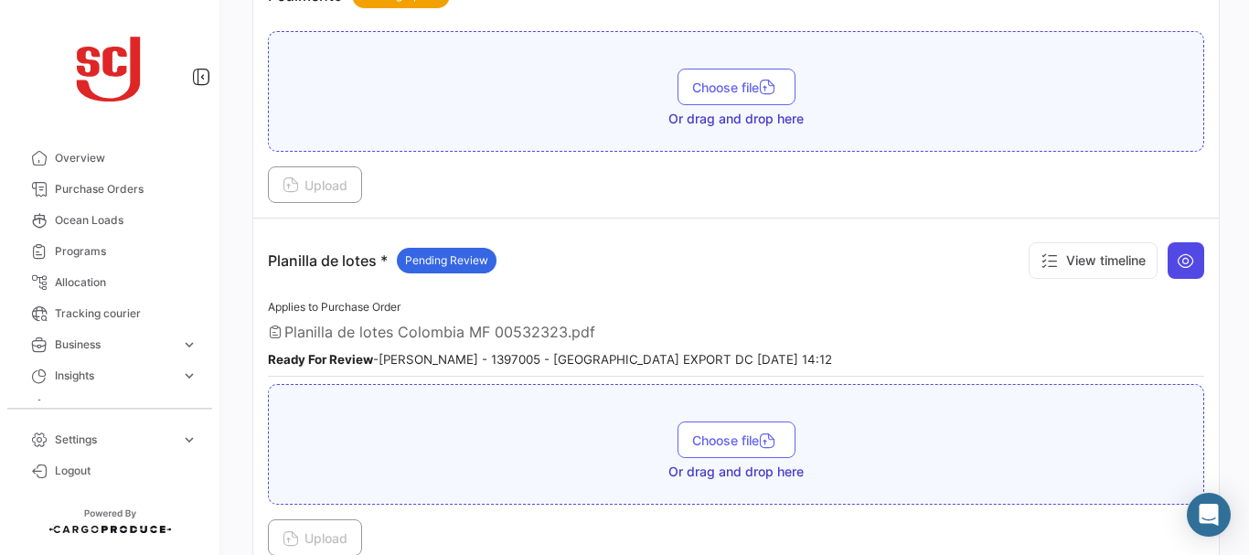
click at [1171, 272] on button at bounding box center [1186, 260] width 37 height 37
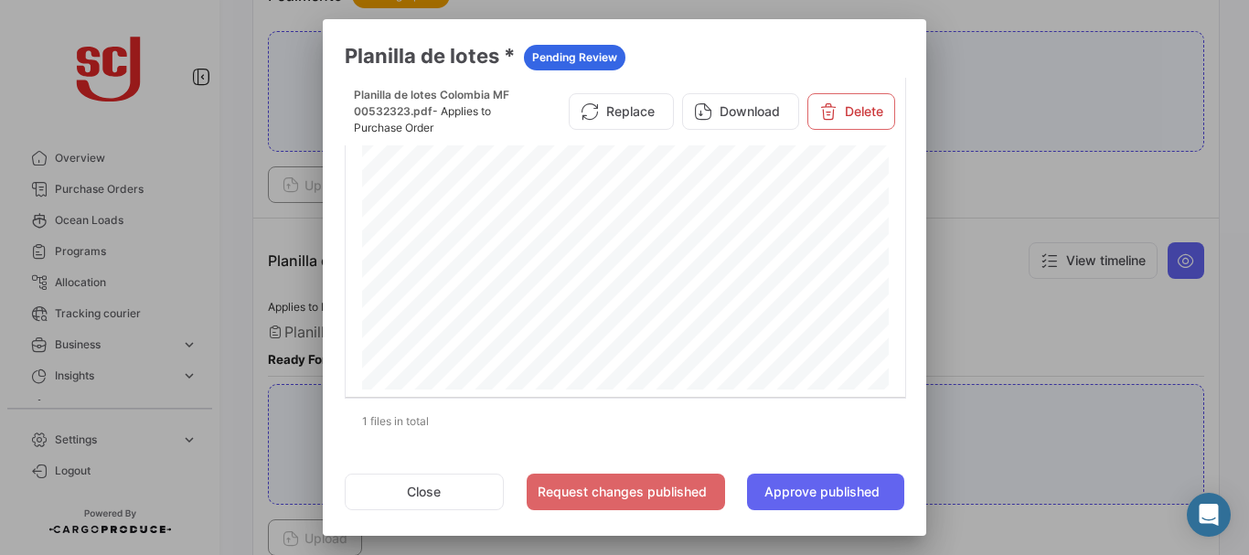
click at [1036, 302] on div at bounding box center [624, 277] width 1249 height 555
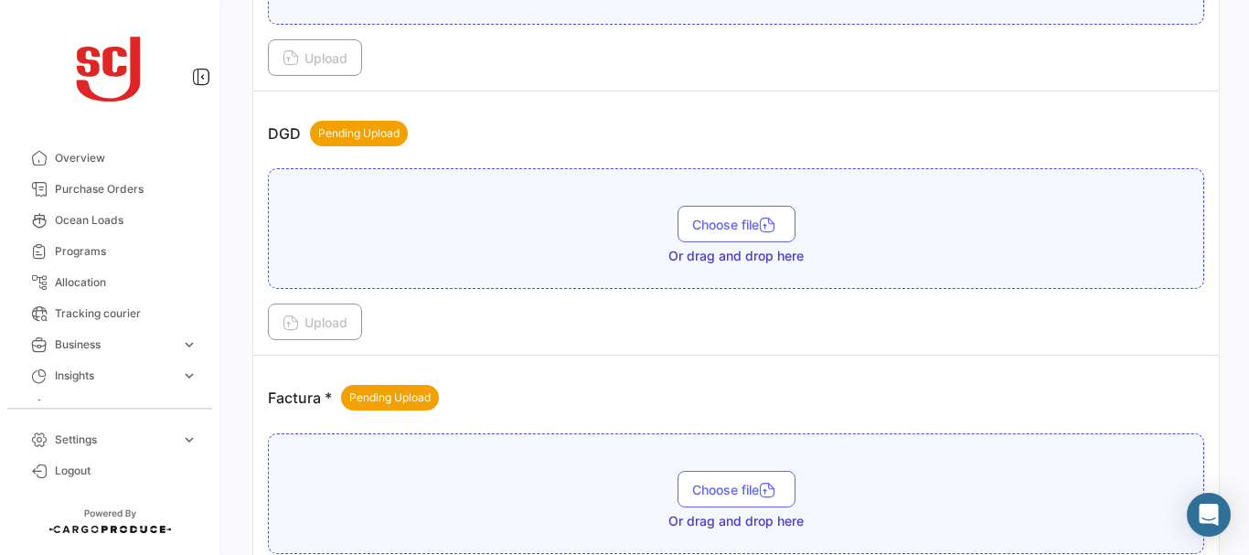
scroll to position [1177, 0]
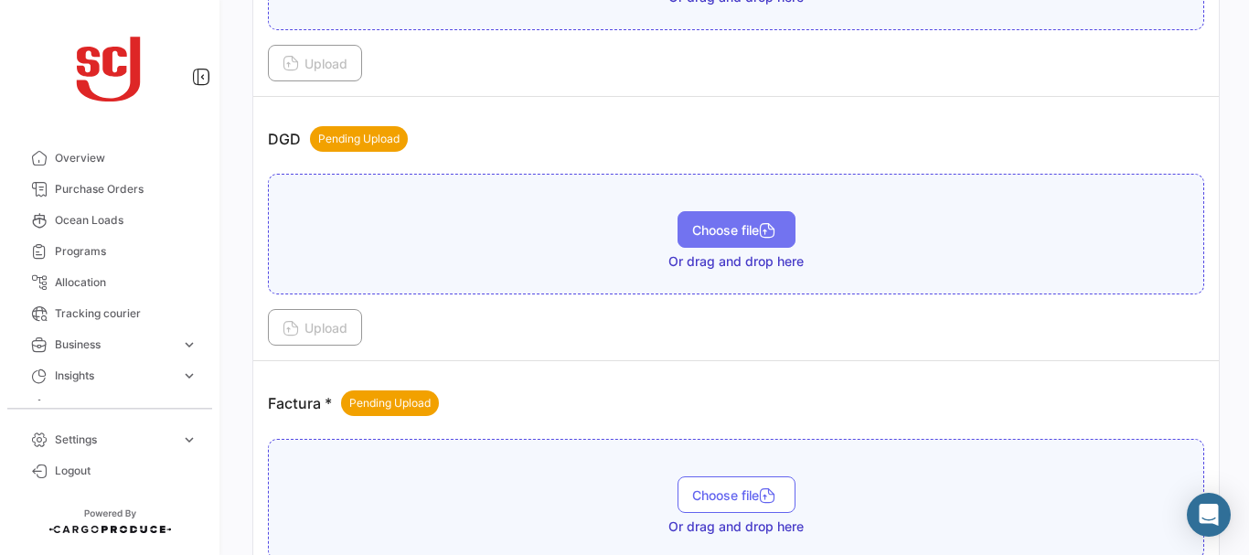
click at [722, 226] on span "Choose file" at bounding box center [736, 230] width 89 height 16
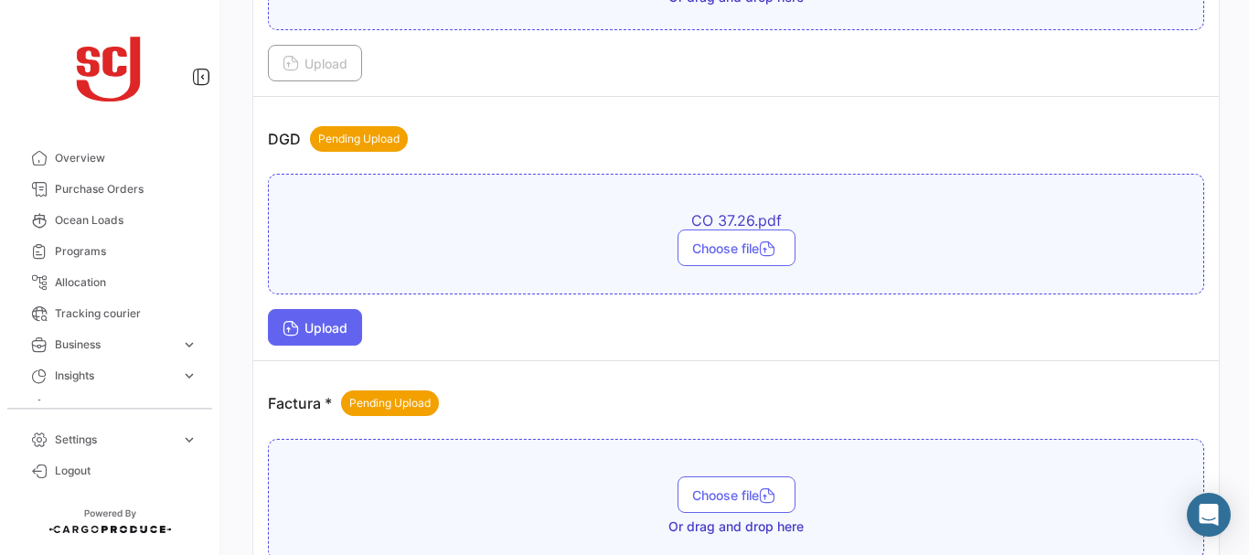
click at [317, 318] on button "Upload" at bounding box center [315, 327] width 94 height 37
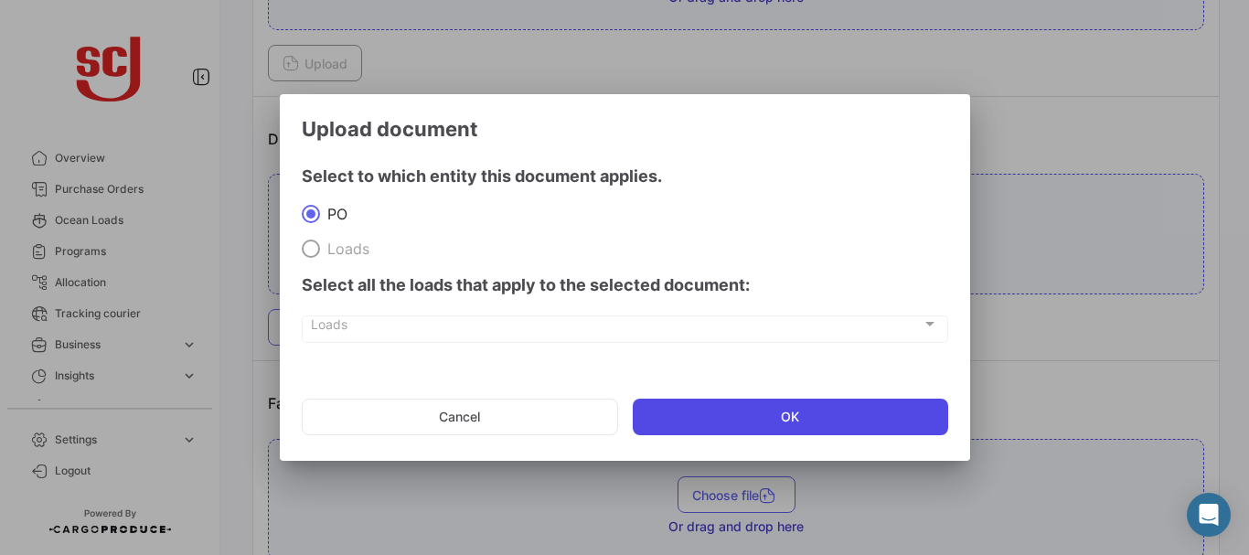
click at [732, 410] on button "OK" at bounding box center [791, 417] width 316 height 37
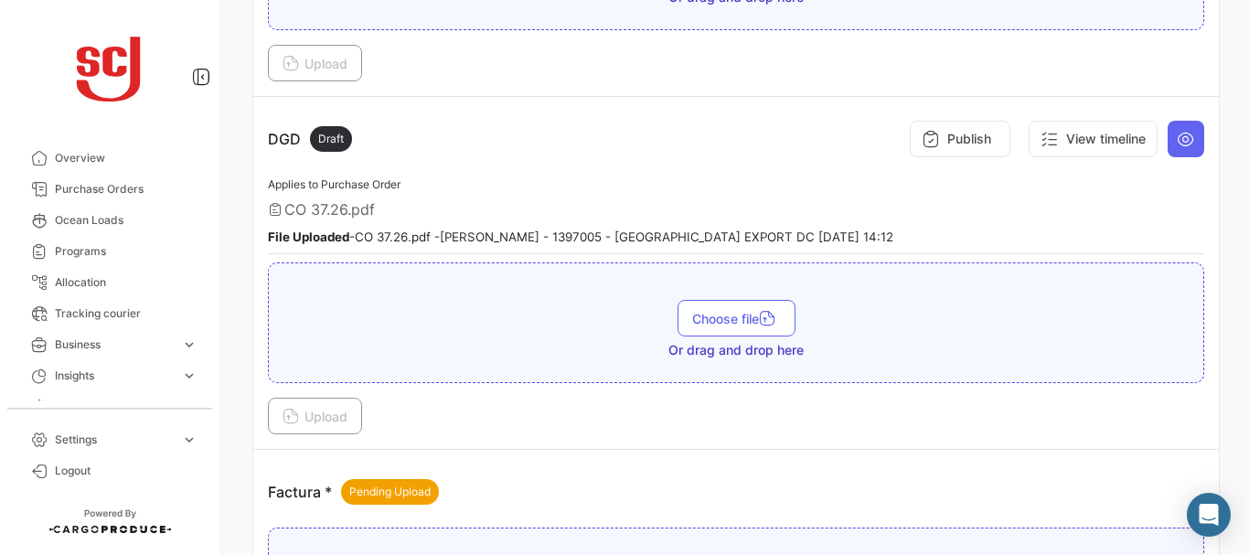
click at [1134, 205] on div "CO 37.26.pdf" at bounding box center [736, 209] width 936 height 18
click at [976, 133] on button "Publish" at bounding box center [960, 139] width 101 height 37
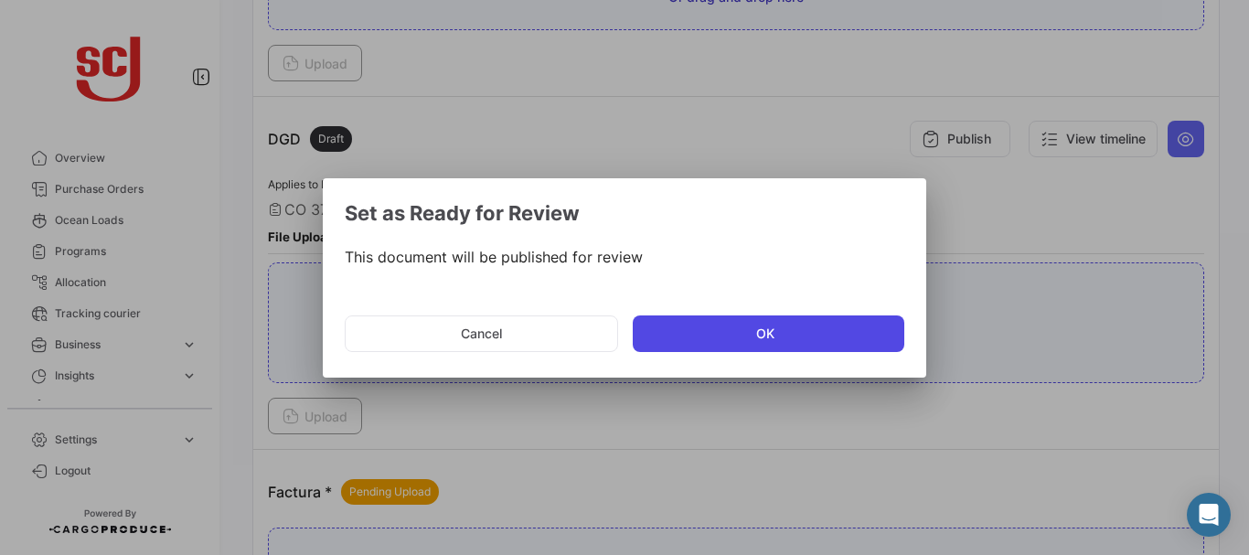
click at [709, 346] on button "OK" at bounding box center [769, 334] width 272 height 37
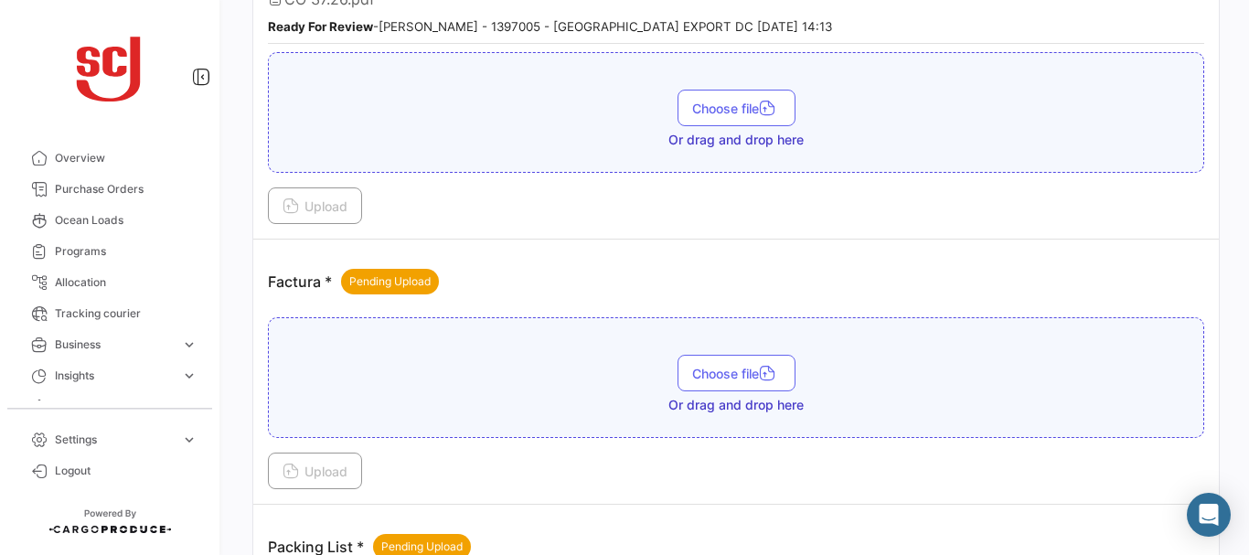
scroll to position [1443, 0]
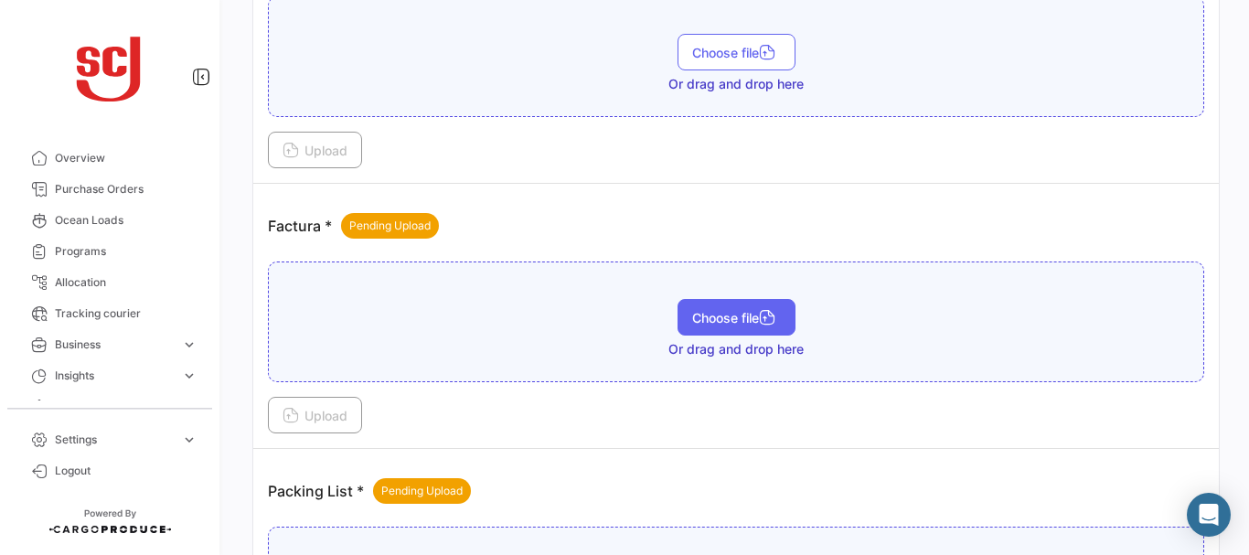
click at [718, 303] on button "Choose file" at bounding box center [737, 317] width 118 height 37
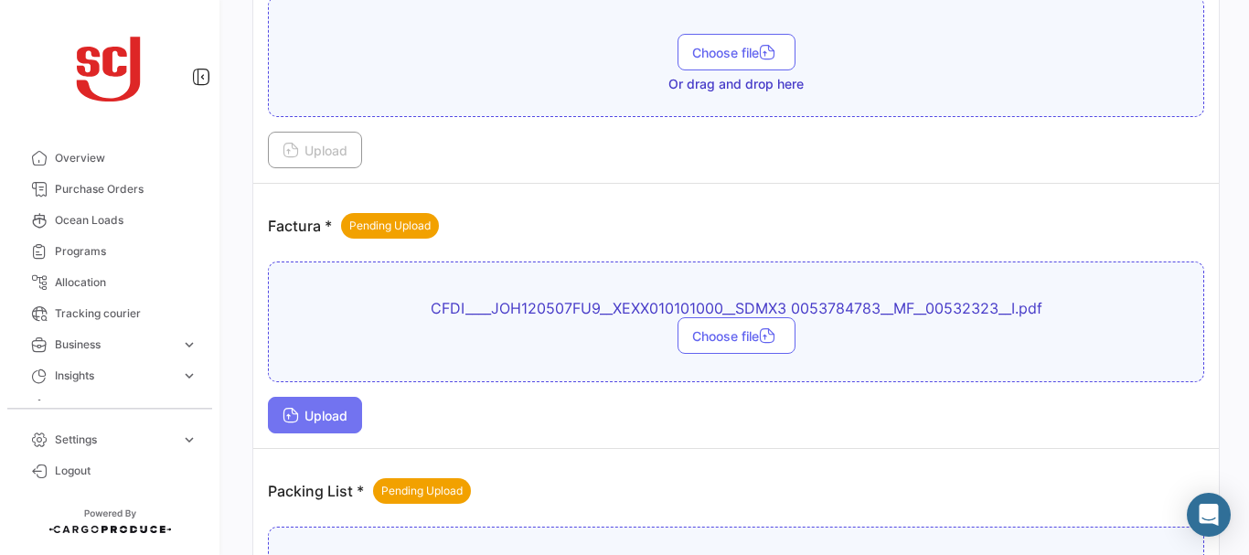
click at [308, 416] on span "Upload" at bounding box center [315, 416] width 65 height 16
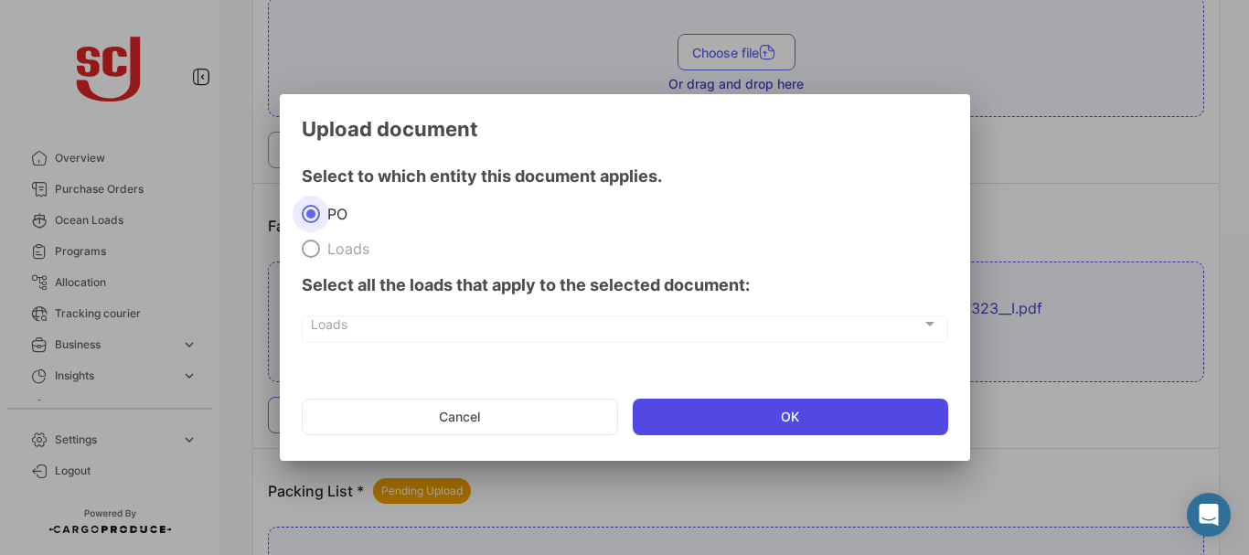
click at [722, 411] on button "OK" at bounding box center [791, 417] width 316 height 37
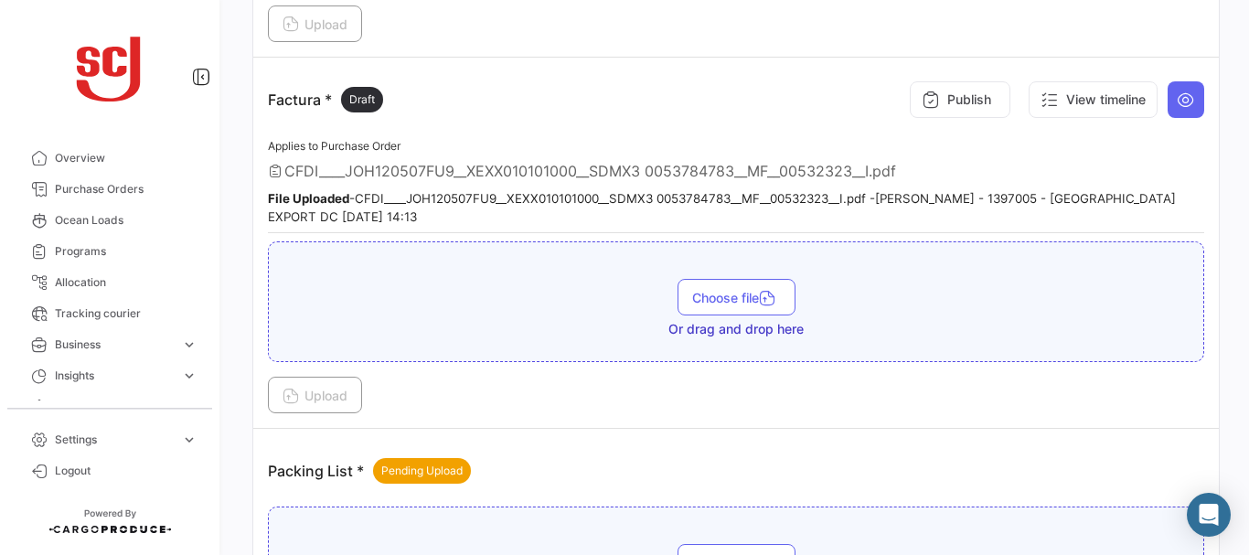
scroll to position [1540, 0]
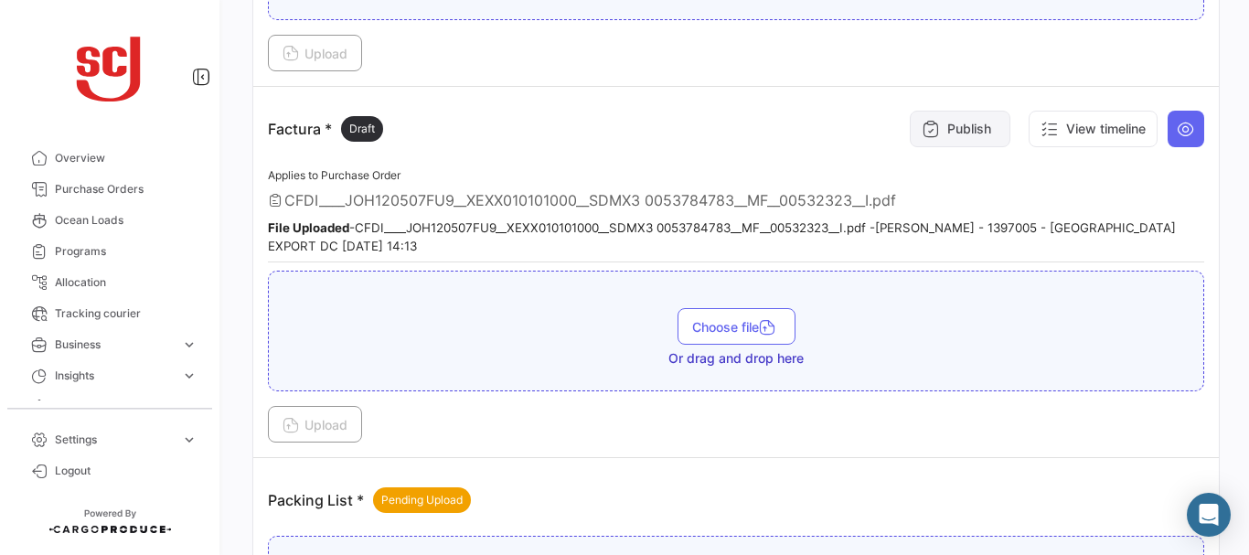
click at [935, 133] on button "Publish" at bounding box center [960, 129] width 101 height 37
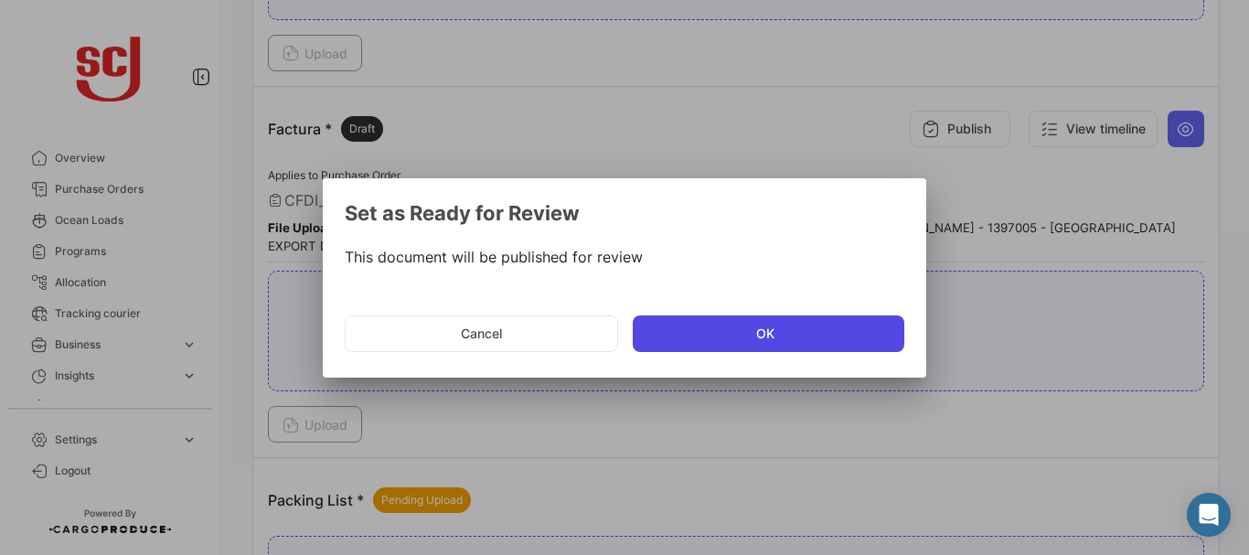
click at [728, 335] on button "OK" at bounding box center [769, 334] width 272 height 37
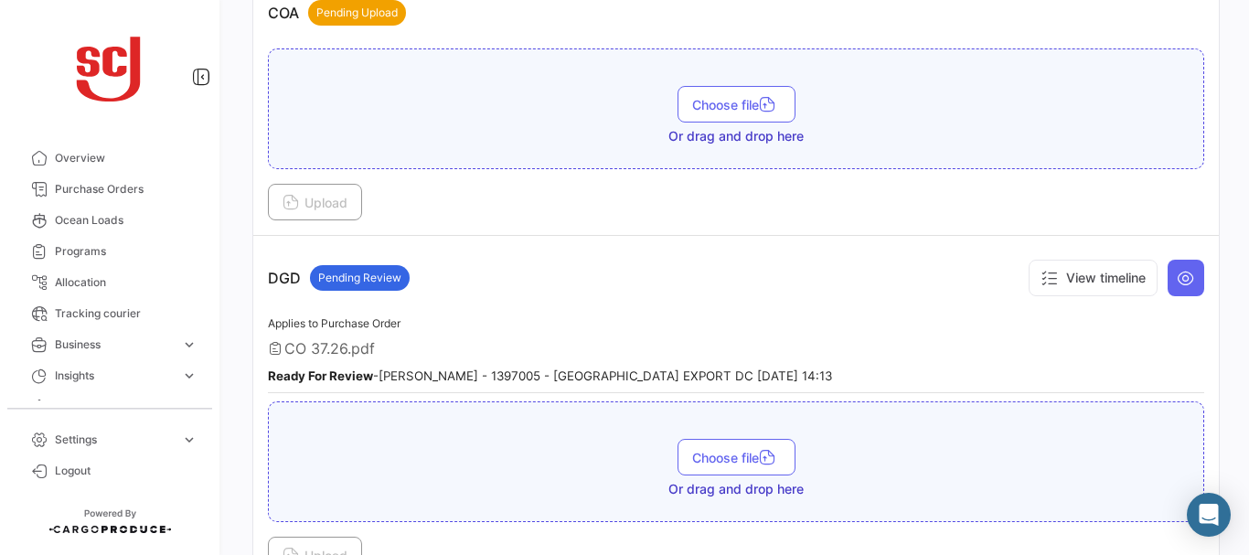
scroll to position [902, 0]
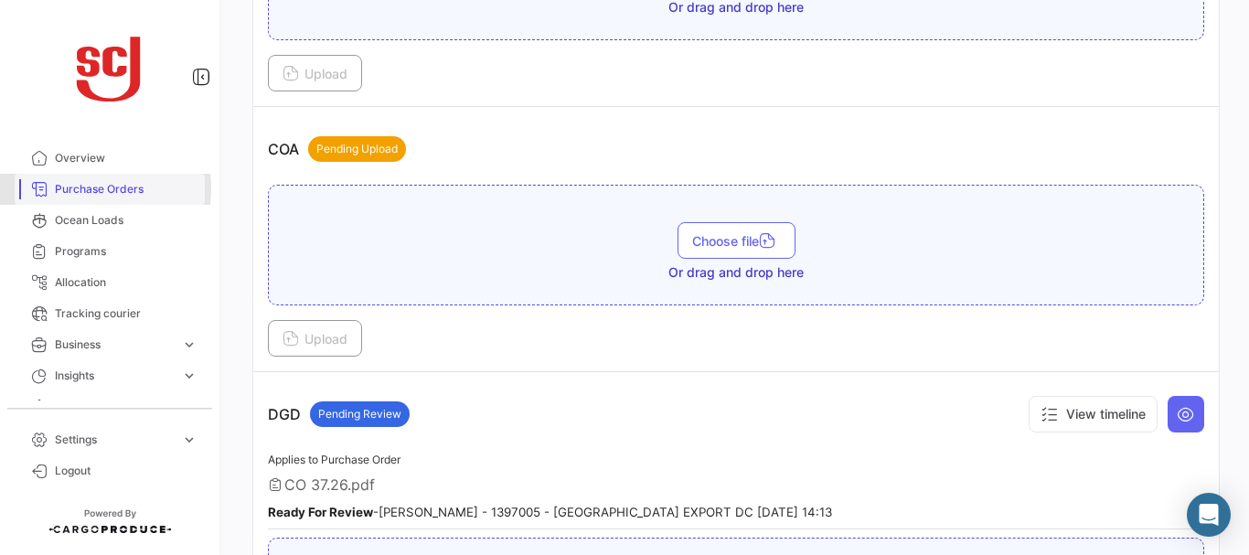
click at [77, 188] on span "Purchase Orders" at bounding box center [126, 189] width 143 height 16
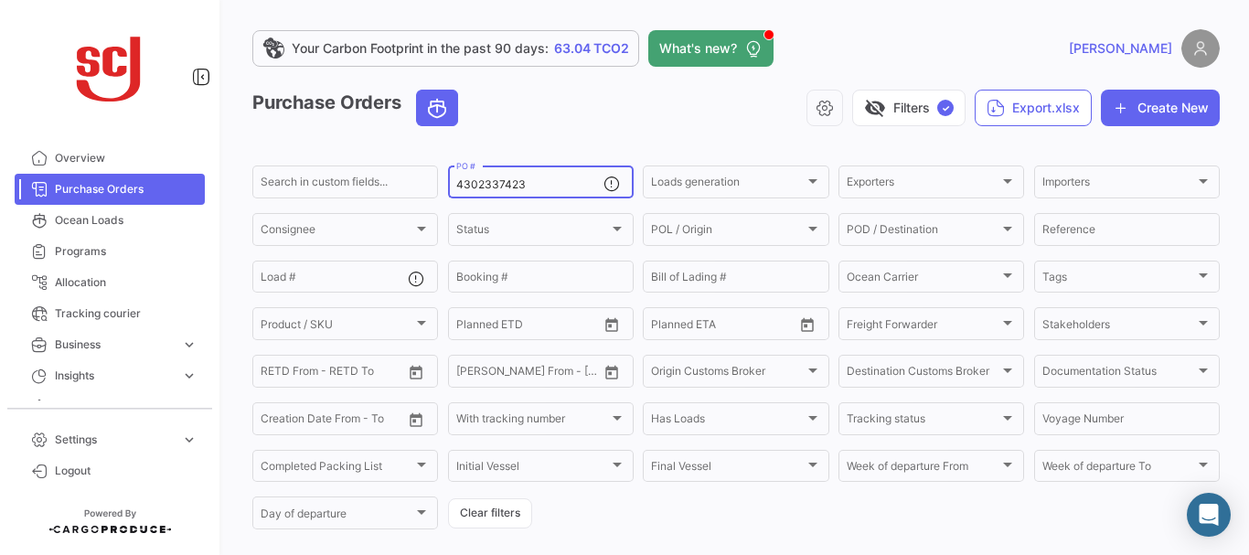
click at [549, 187] on input "4302337423" at bounding box center [529, 184] width 147 height 13
type input "4302337425"
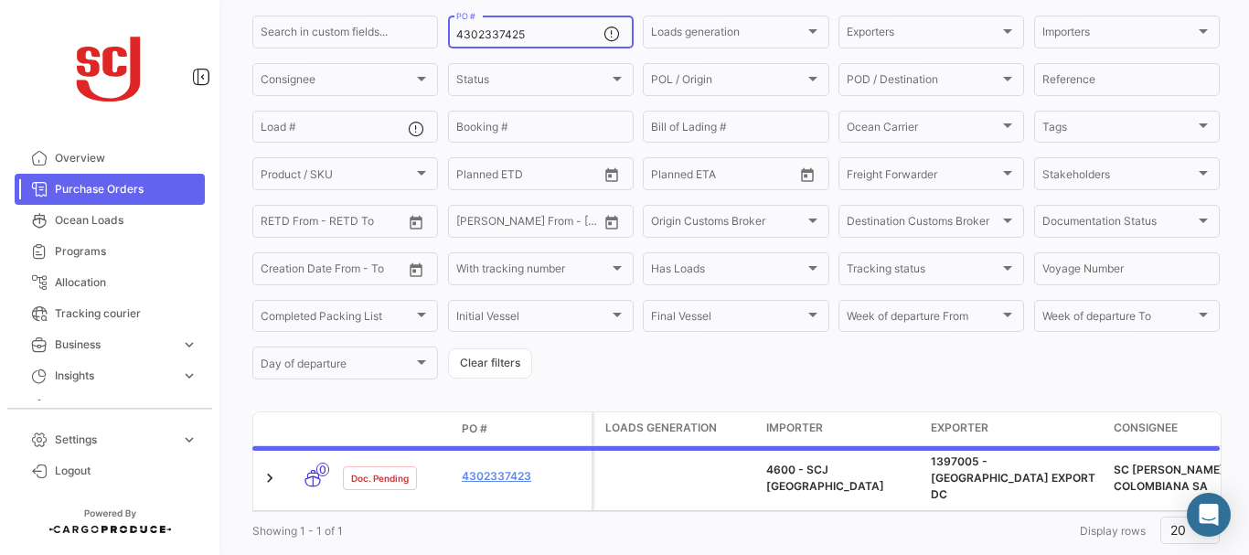
scroll to position [185, 0]
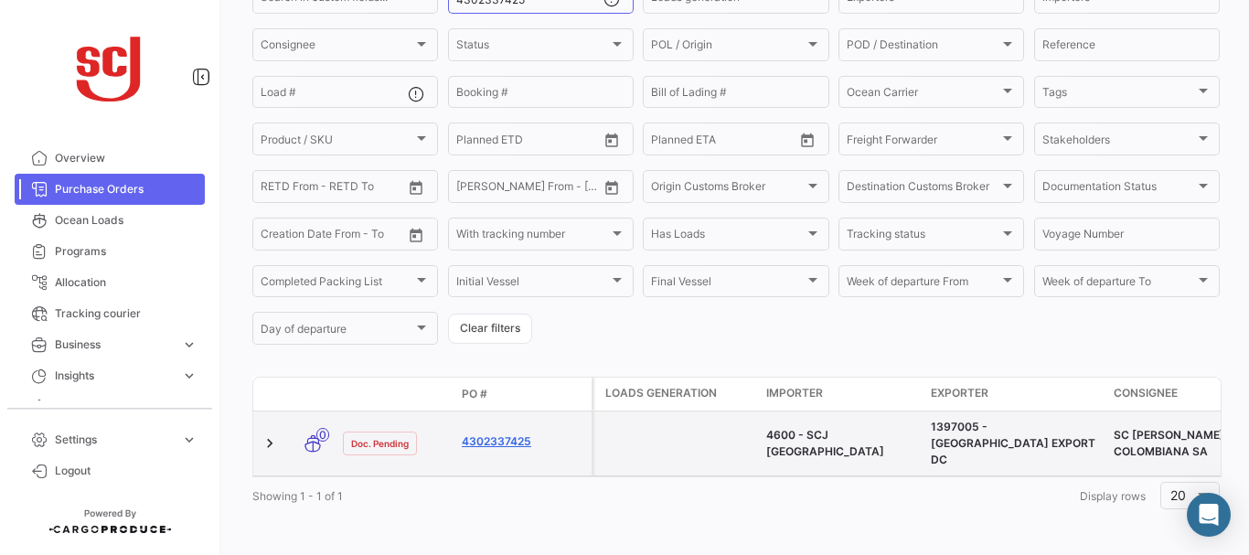
click at [493, 433] on link "4302337425" at bounding box center [523, 441] width 123 height 16
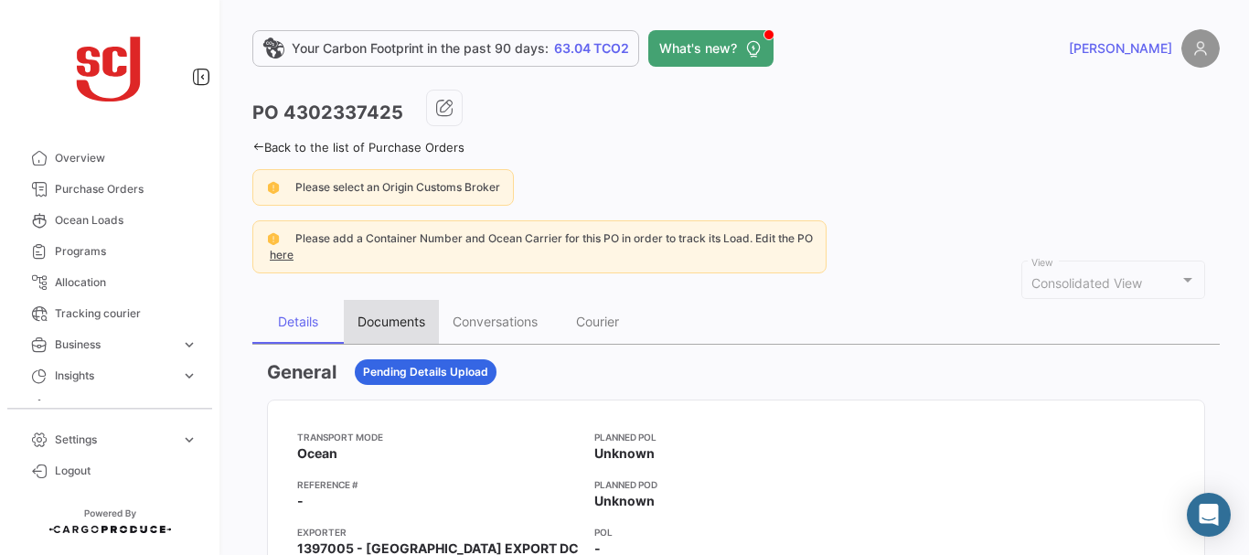
click at [401, 323] on div "Documents" at bounding box center [392, 322] width 68 height 16
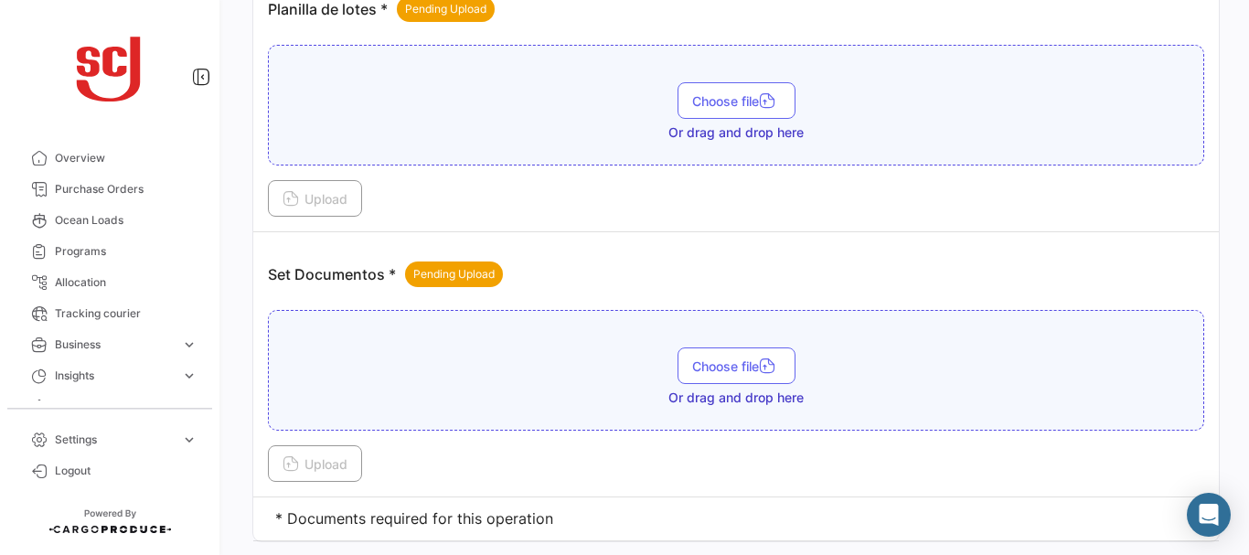
scroll to position [2398, 0]
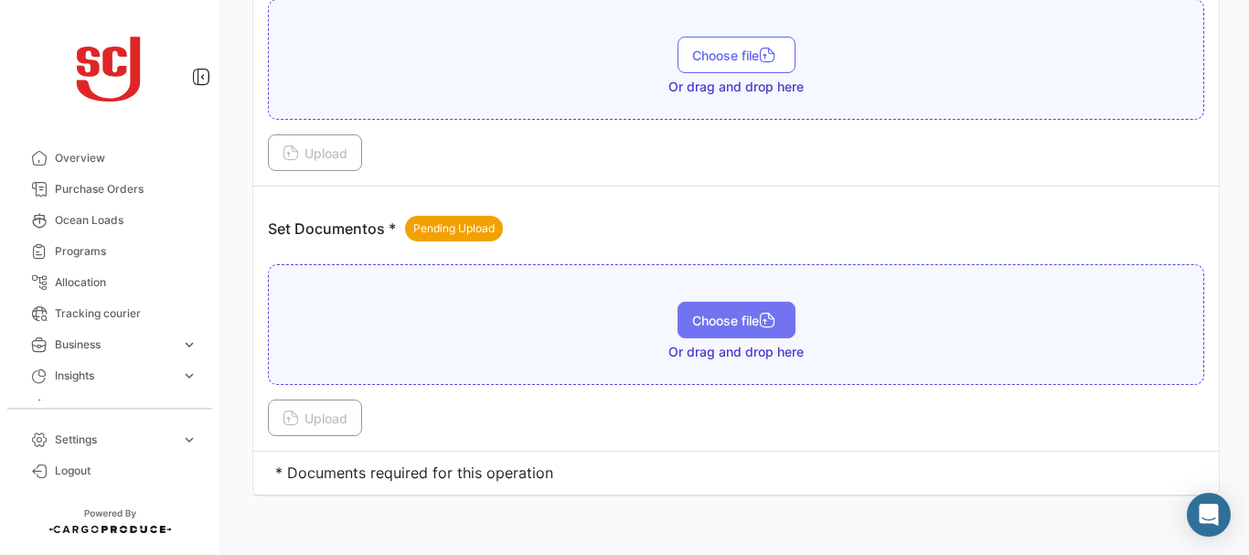
click at [724, 324] on span "Choose file" at bounding box center [736, 321] width 89 height 16
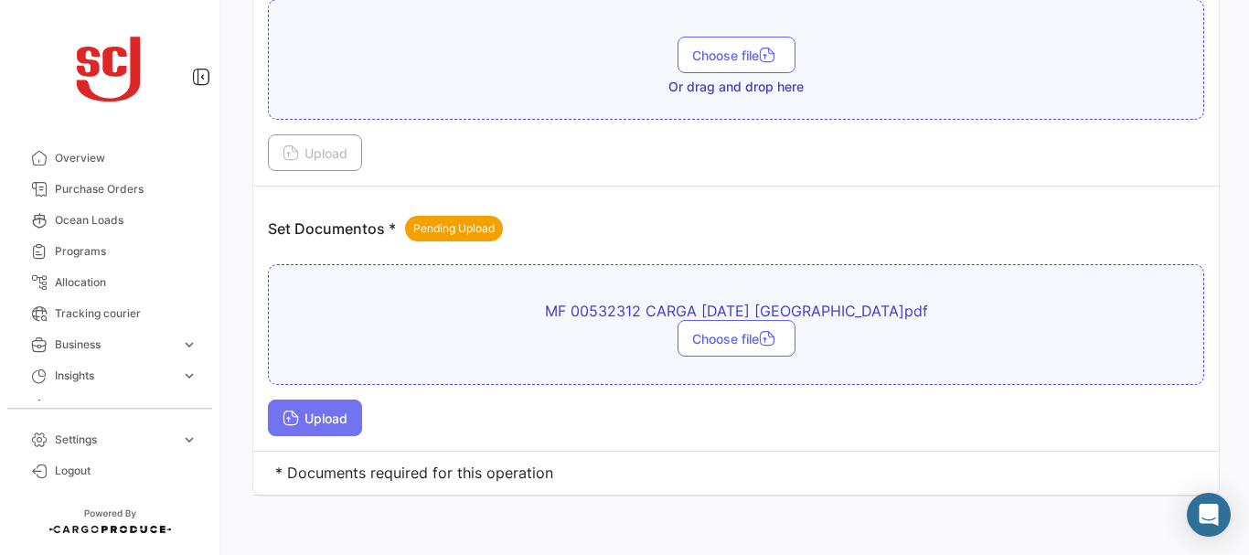
click at [326, 413] on span "Upload" at bounding box center [315, 419] width 65 height 16
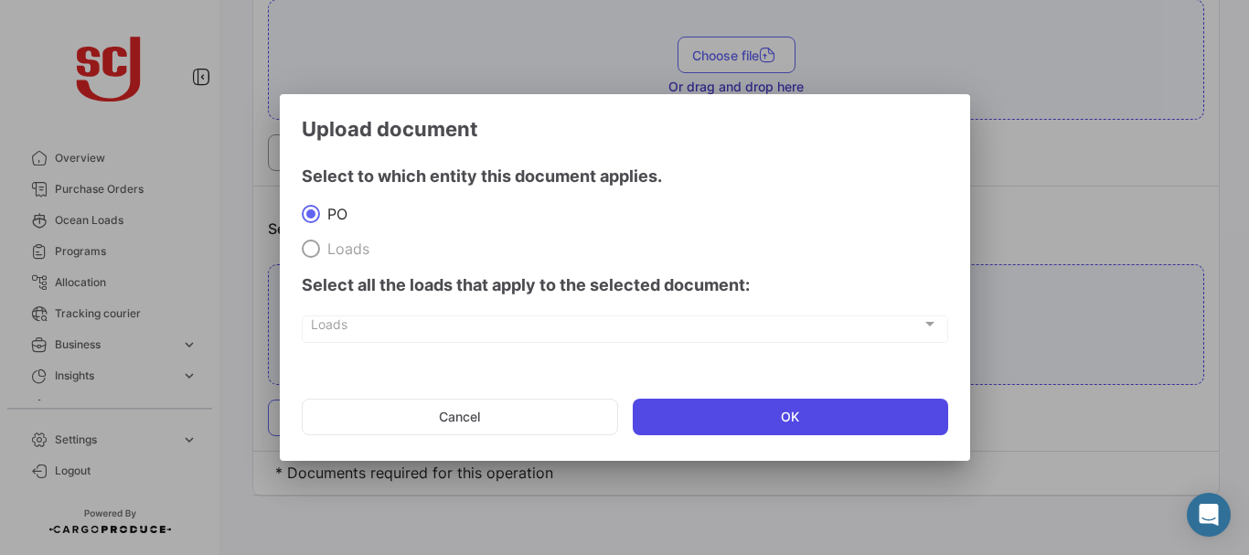
click at [717, 423] on button "OK" at bounding box center [791, 417] width 316 height 37
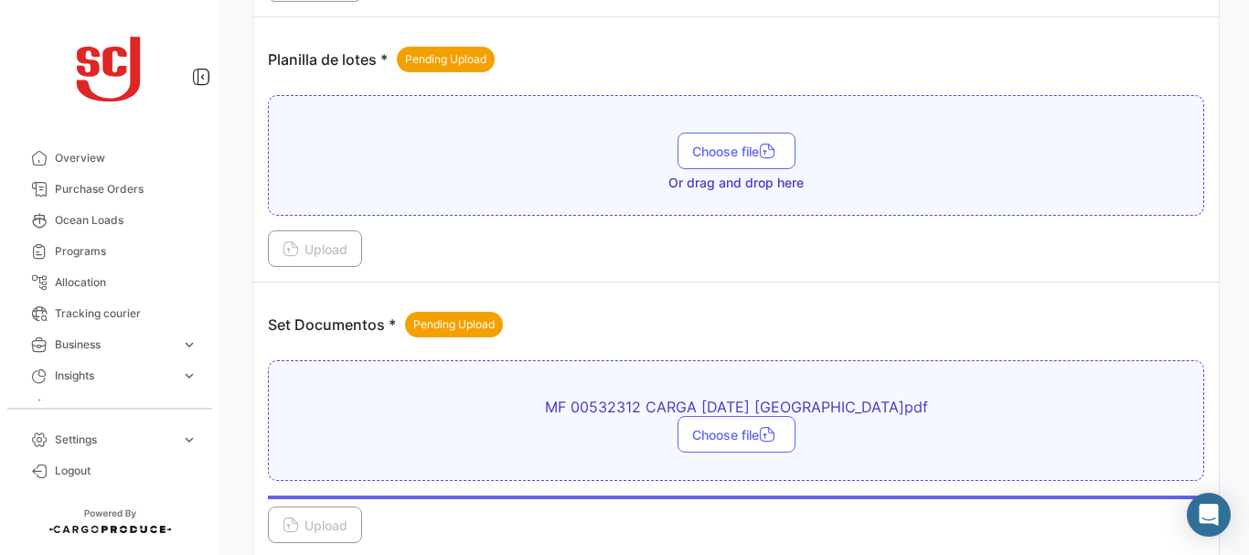
scroll to position [2306, 0]
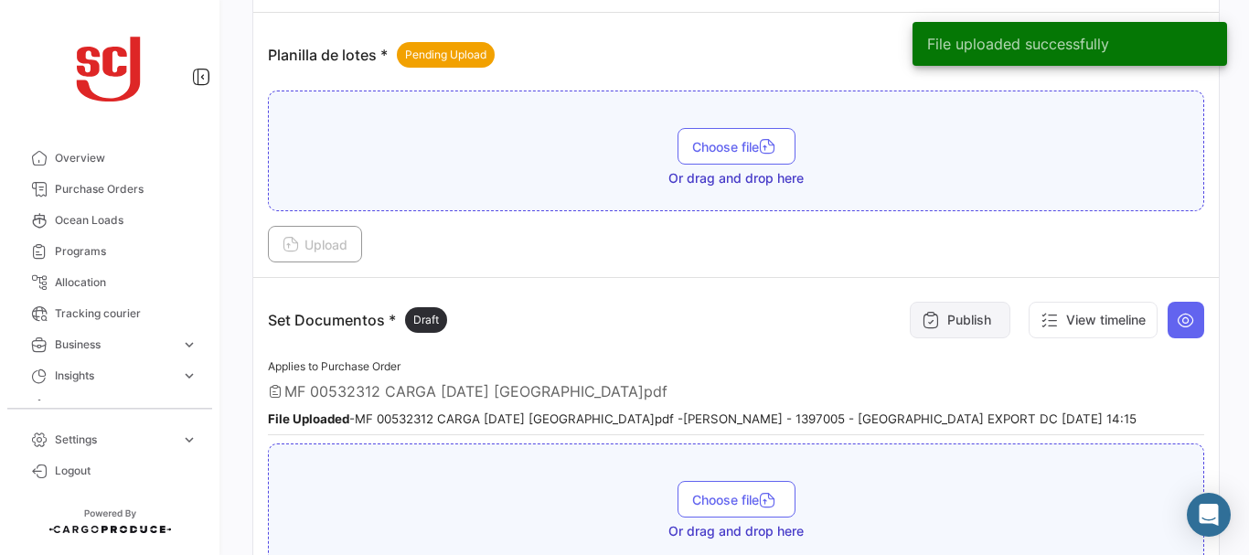
click at [949, 314] on button "Publish" at bounding box center [960, 320] width 101 height 37
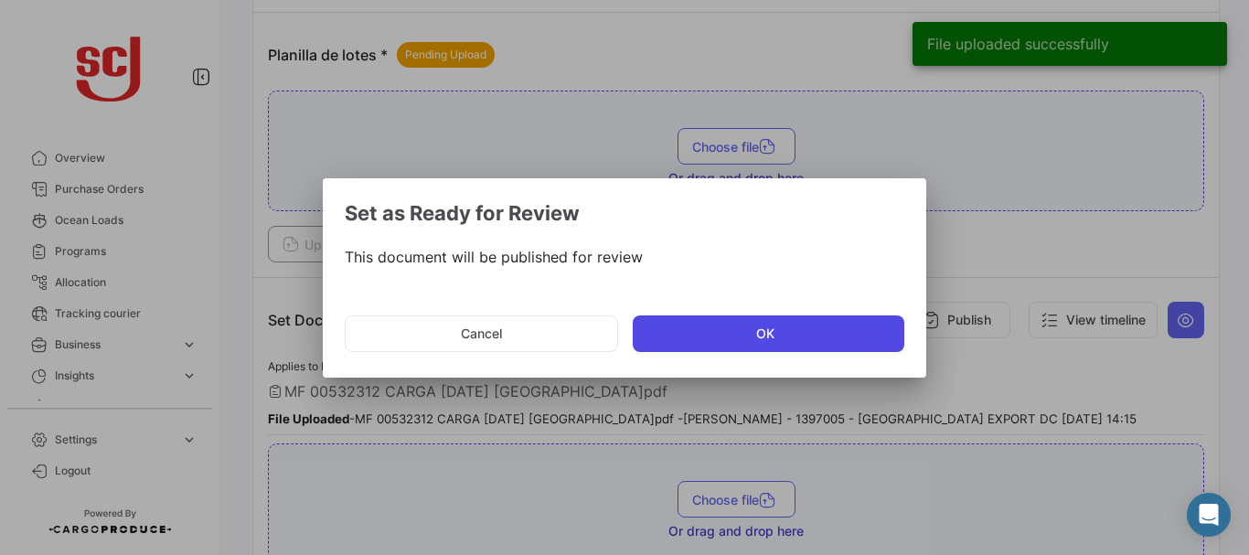
click at [738, 337] on button "OK" at bounding box center [769, 334] width 272 height 37
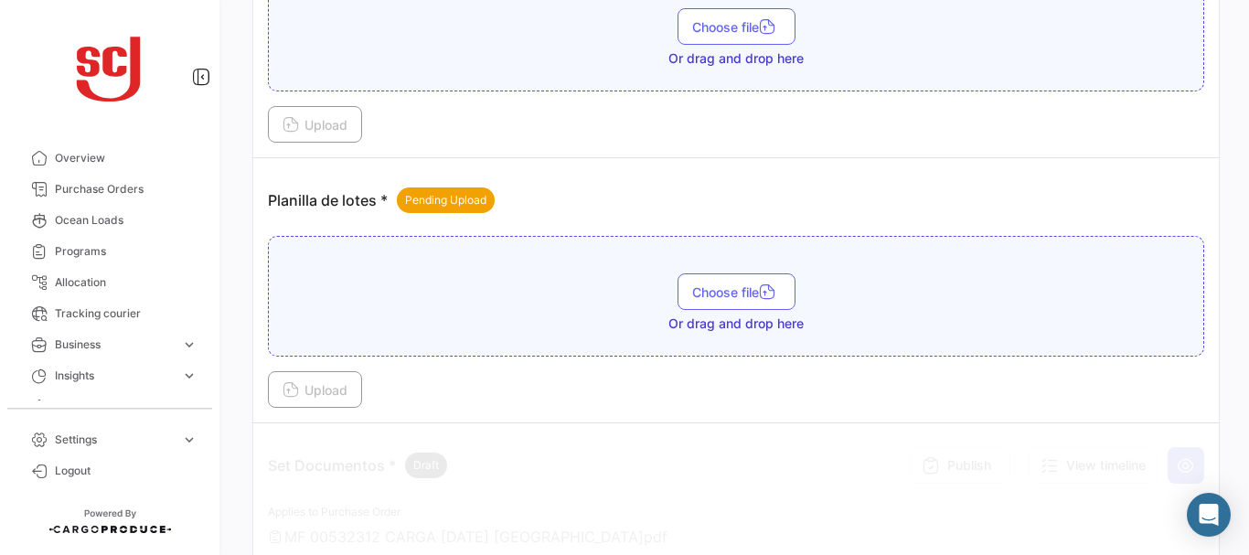
scroll to position [2145, 0]
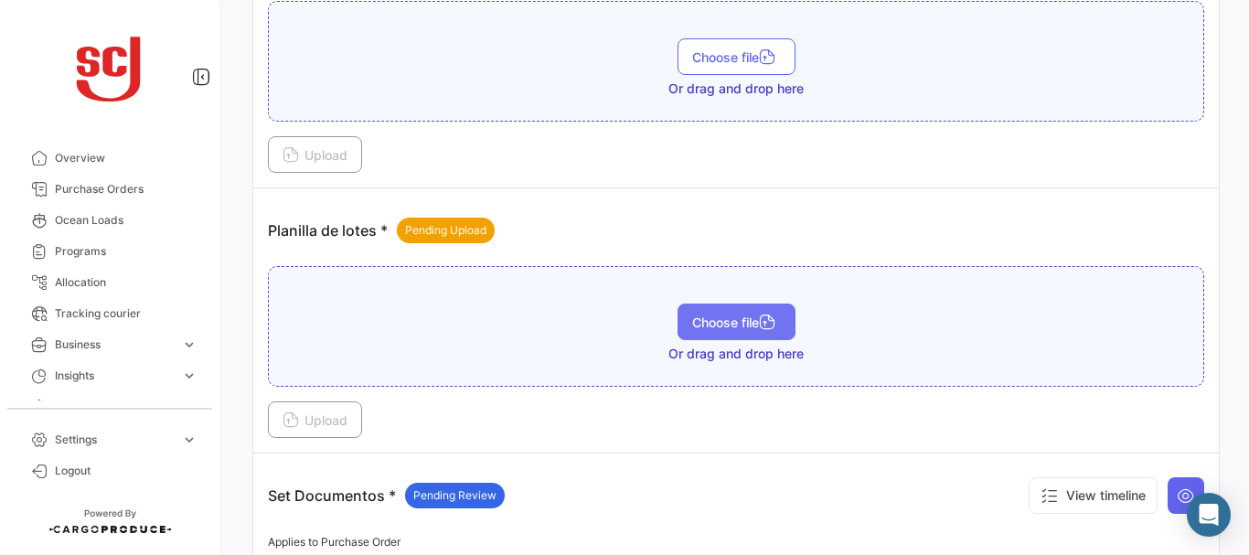
click at [758, 307] on button "Choose file" at bounding box center [737, 322] width 118 height 37
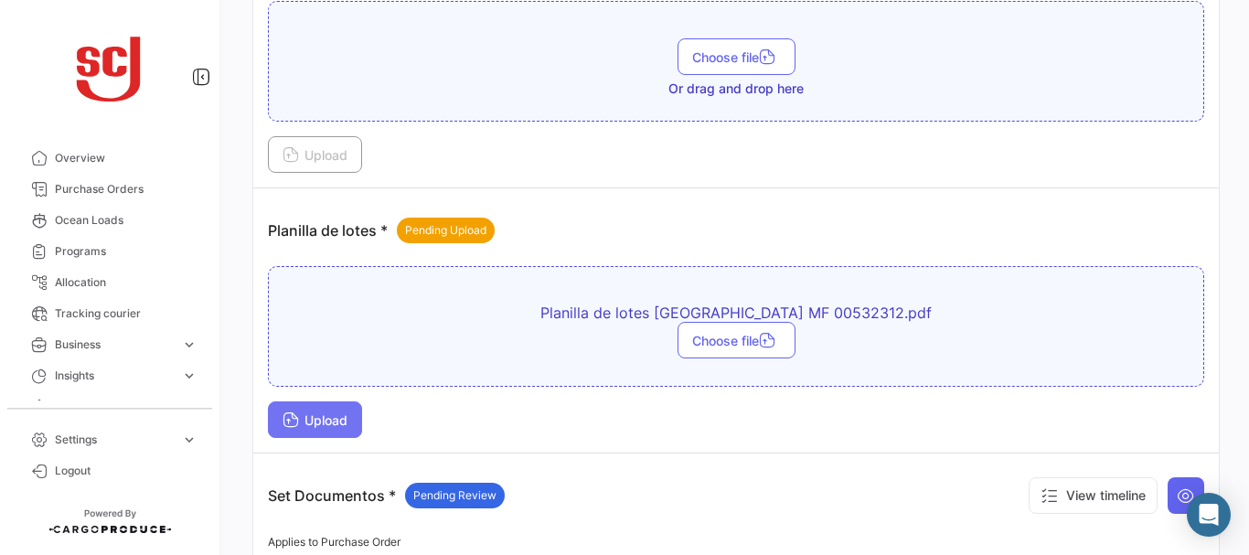
click at [345, 405] on button "Upload" at bounding box center [315, 419] width 94 height 37
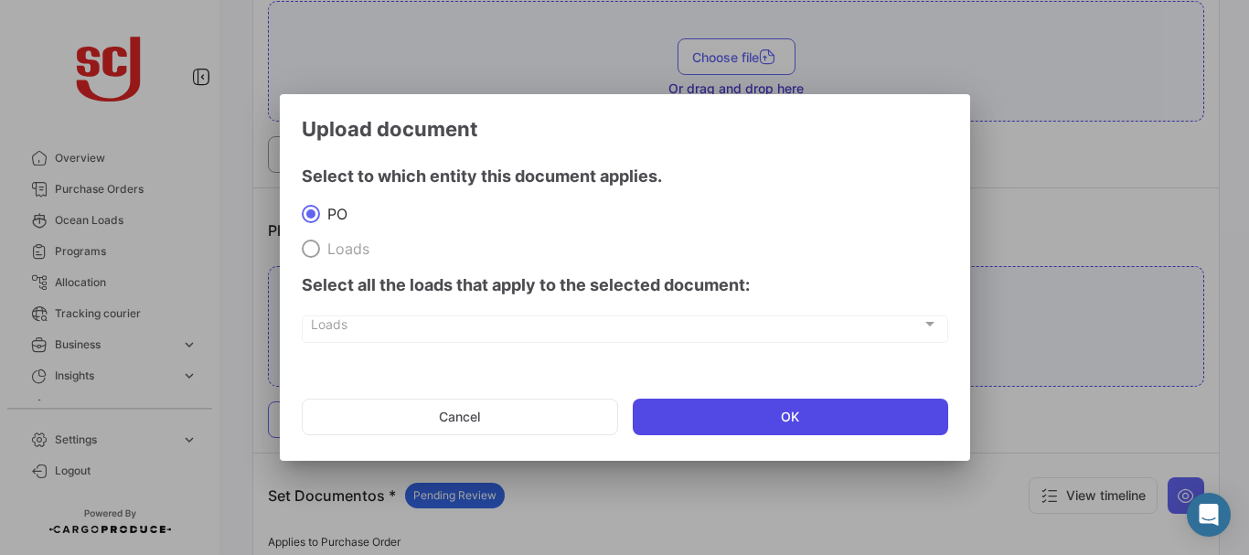
click at [811, 406] on button "OK" at bounding box center [791, 417] width 316 height 37
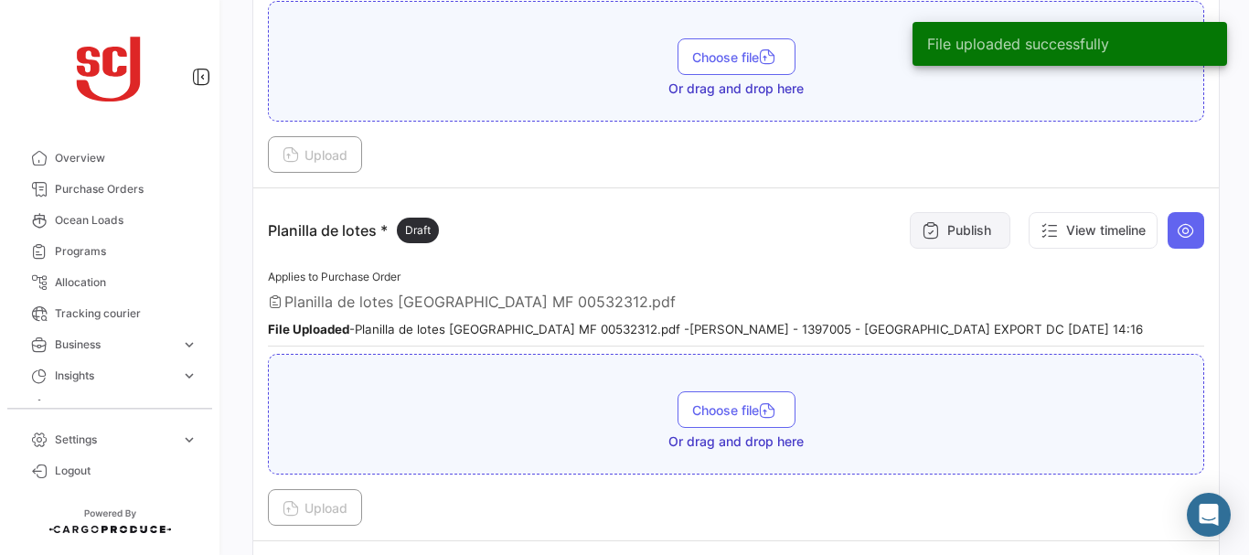
click at [964, 227] on button "Publish" at bounding box center [960, 230] width 101 height 37
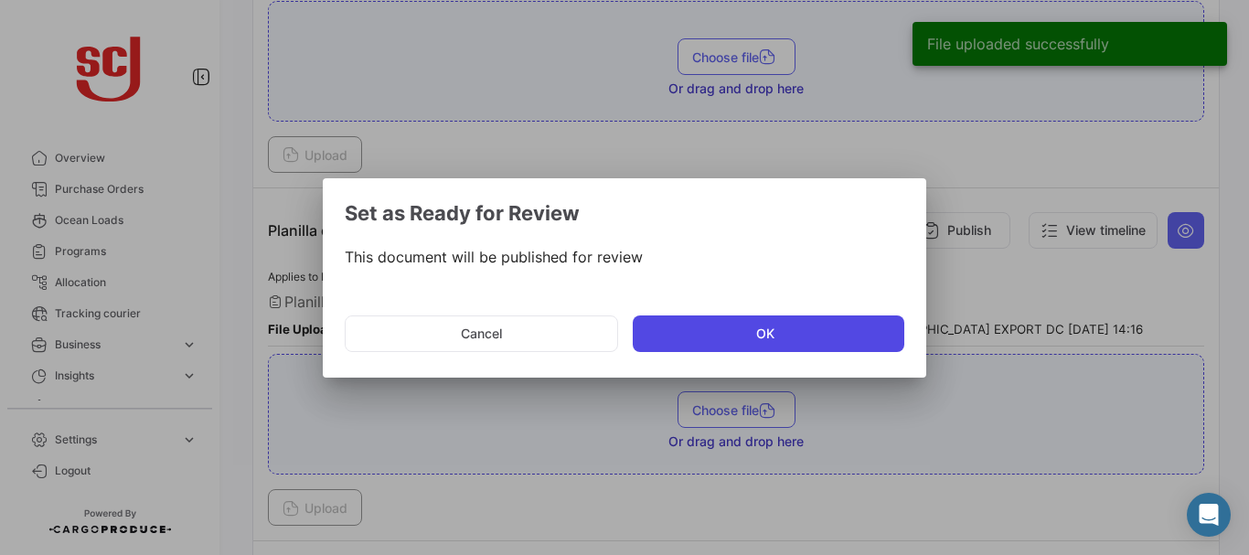
click at [768, 329] on button "OK" at bounding box center [769, 334] width 272 height 37
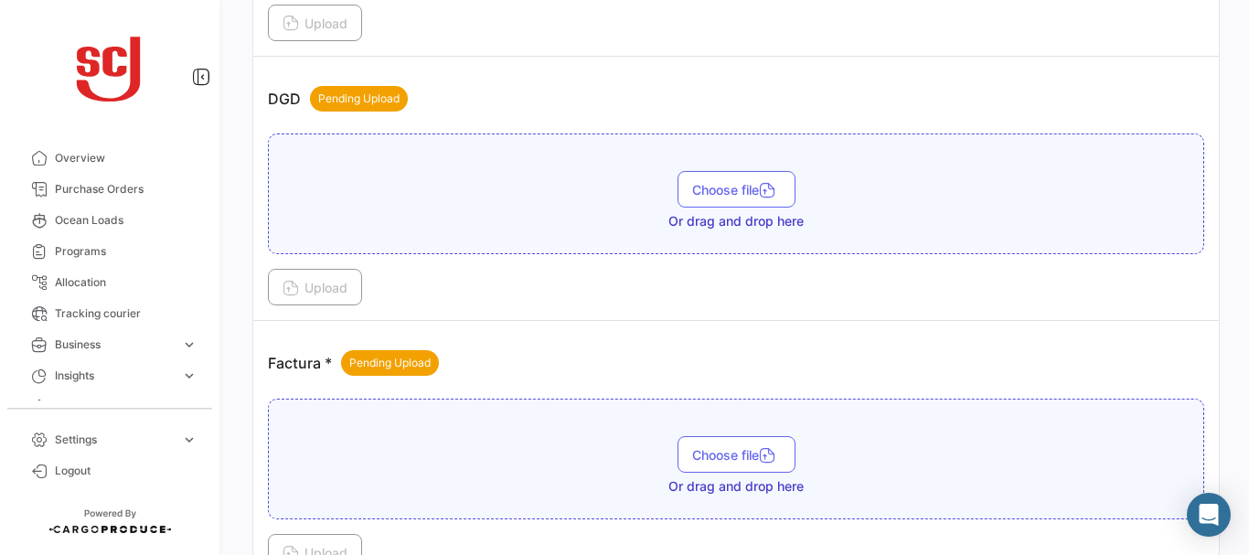
scroll to position [1212, 0]
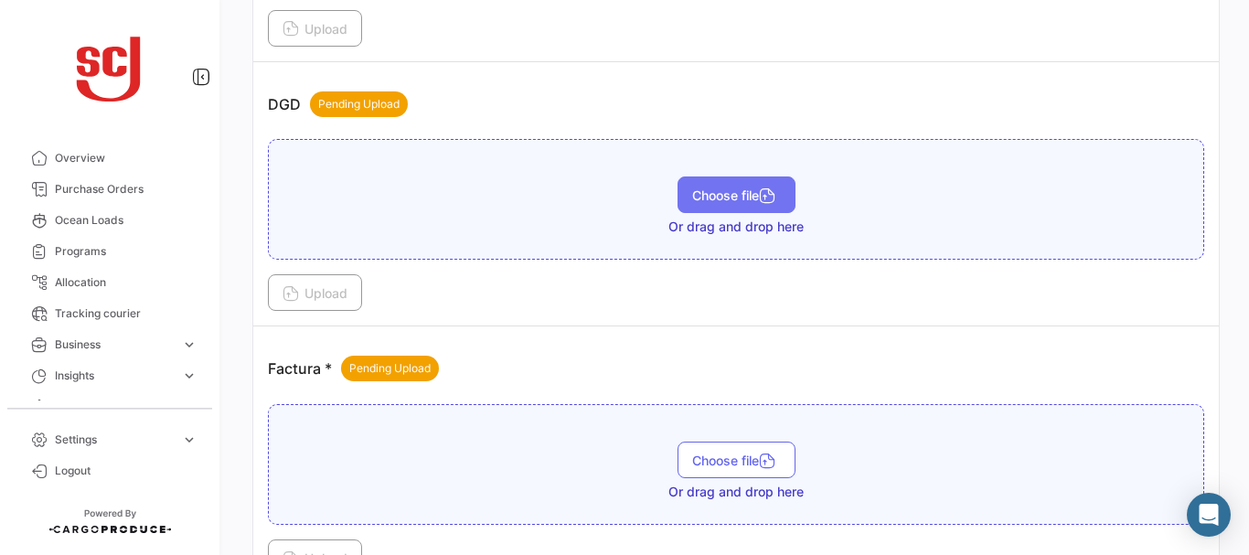
click at [734, 194] on span "Choose file" at bounding box center [736, 195] width 89 height 16
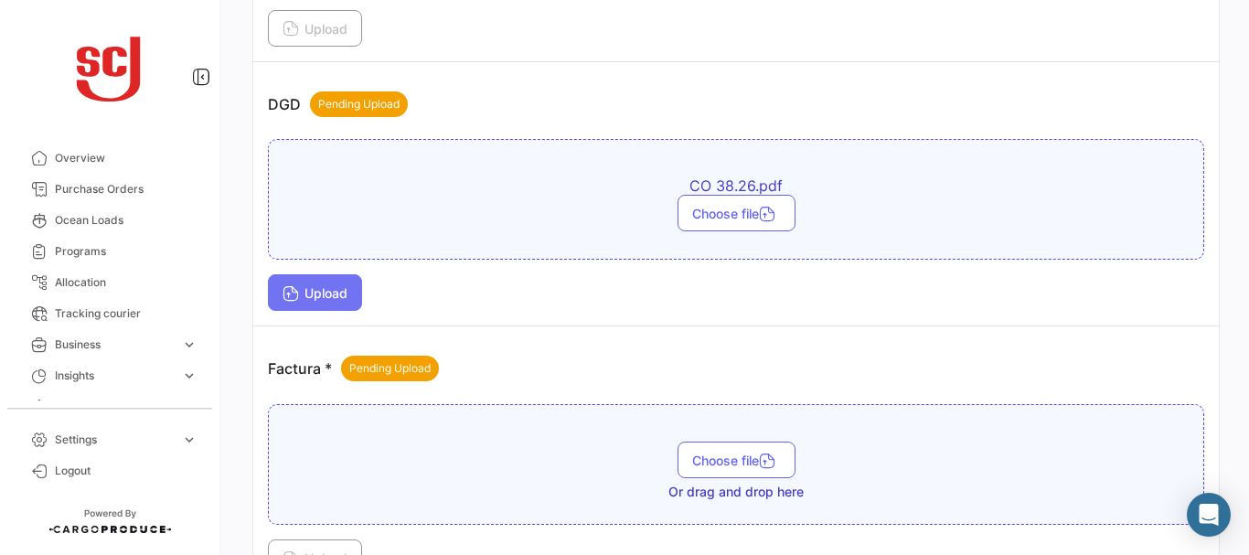
click at [303, 283] on button "Upload" at bounding box center [315, 292] width 94 height 37
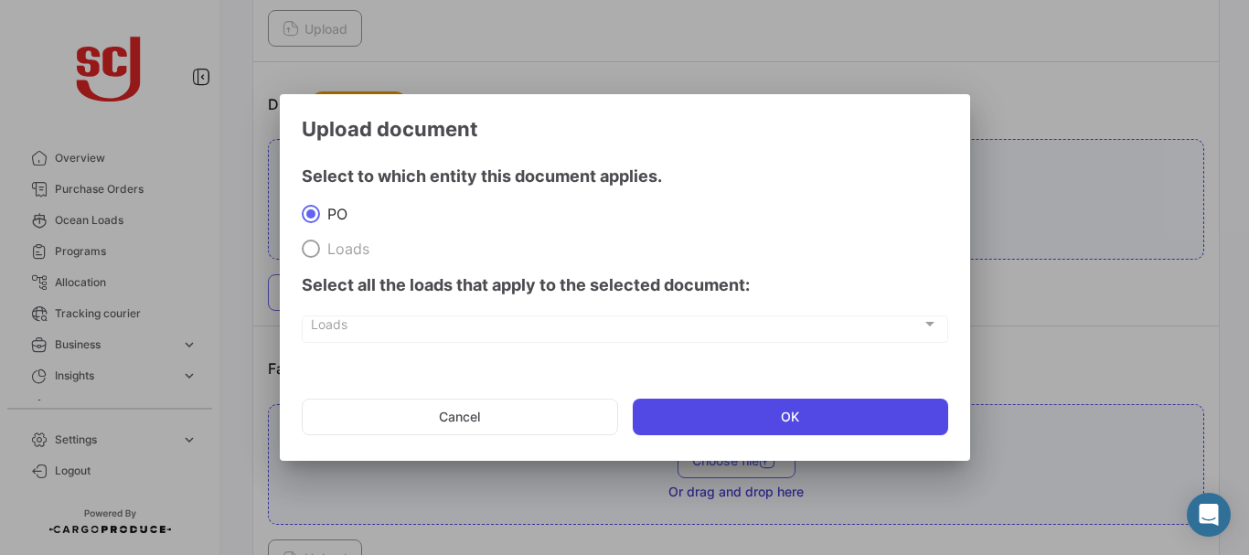
click at [711, 417] on button "OK" at bounding box center [791, 417] width 316 height 37
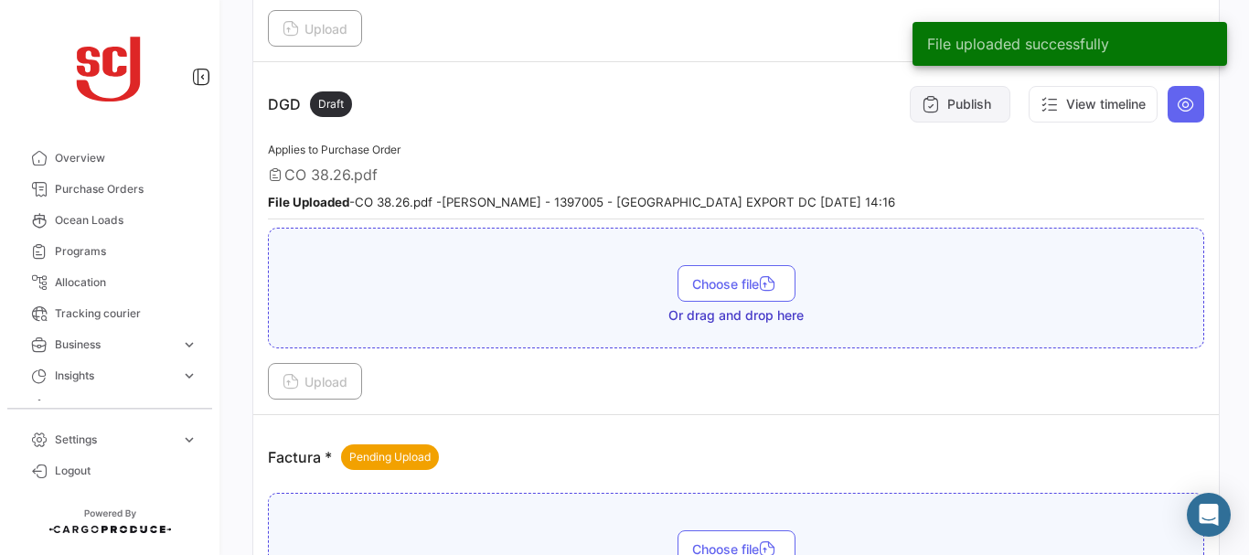
click at [923, 108] on icon at bounding box center [931, 104] width 18 height 18
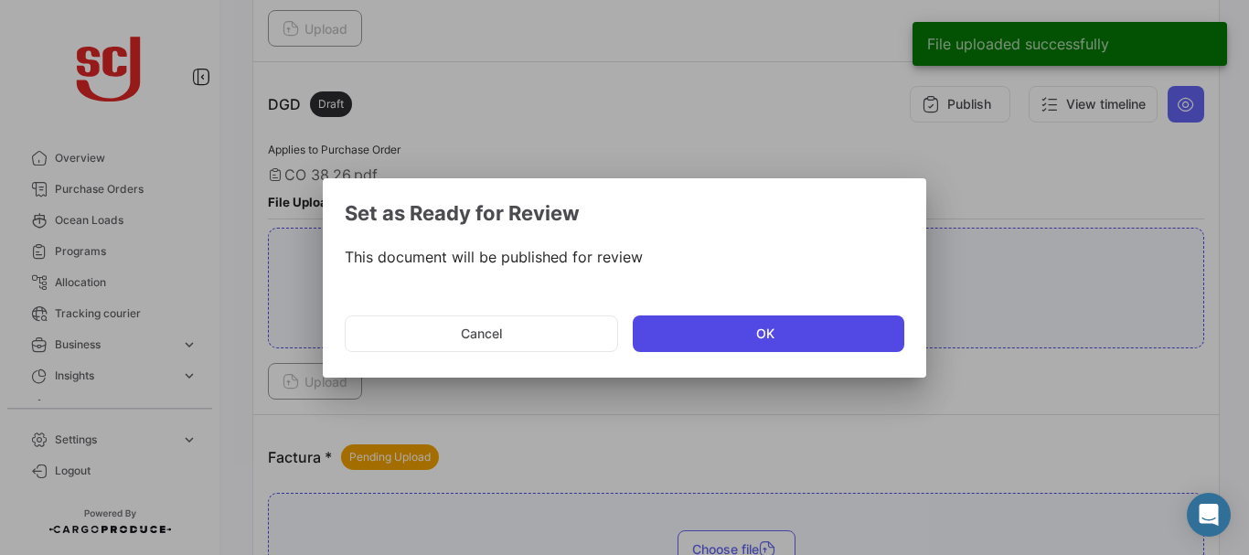
click at [693, 337] on button "OK" at bounding box center [769, 334] width 272 height 37
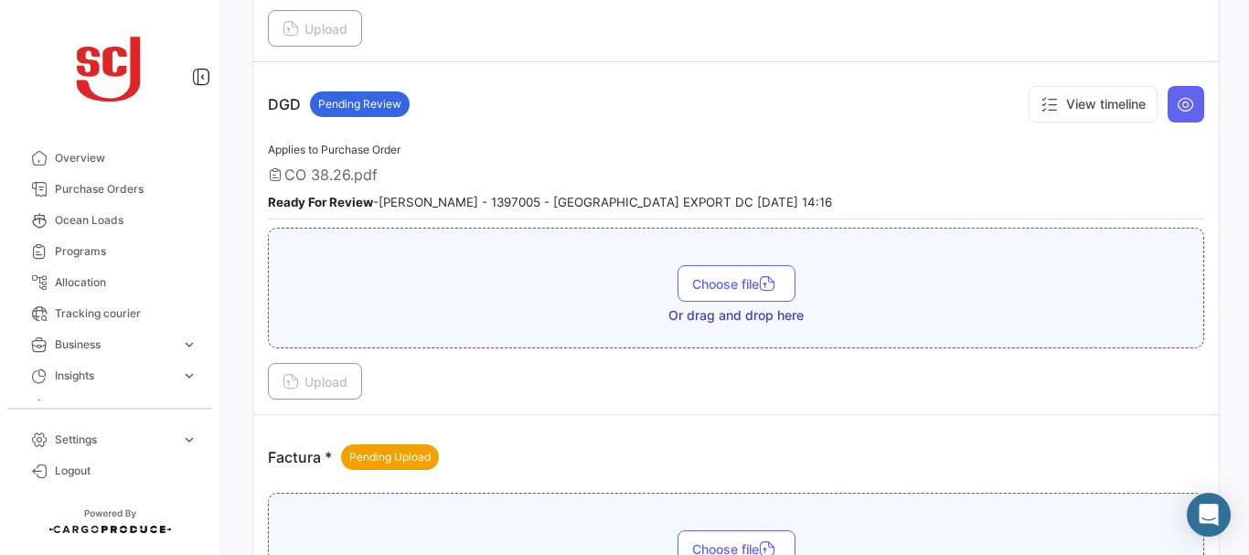
click at [1162, 178] on div "CO 38.26.pdf" at bounding box center [736, 175] width 936 height 18
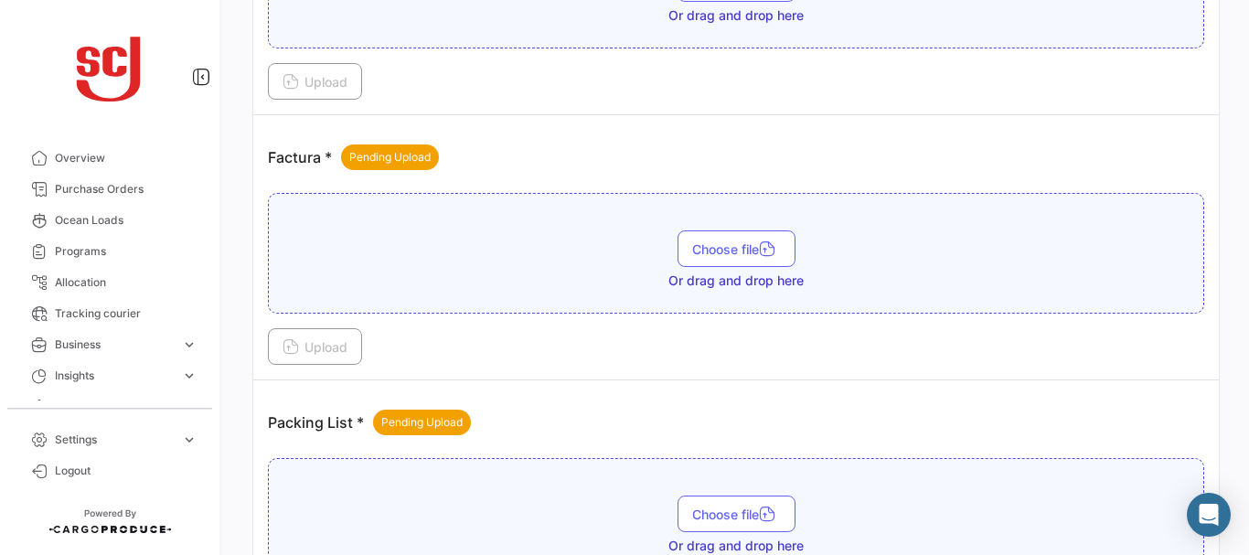
scroll to position [1528, 0]
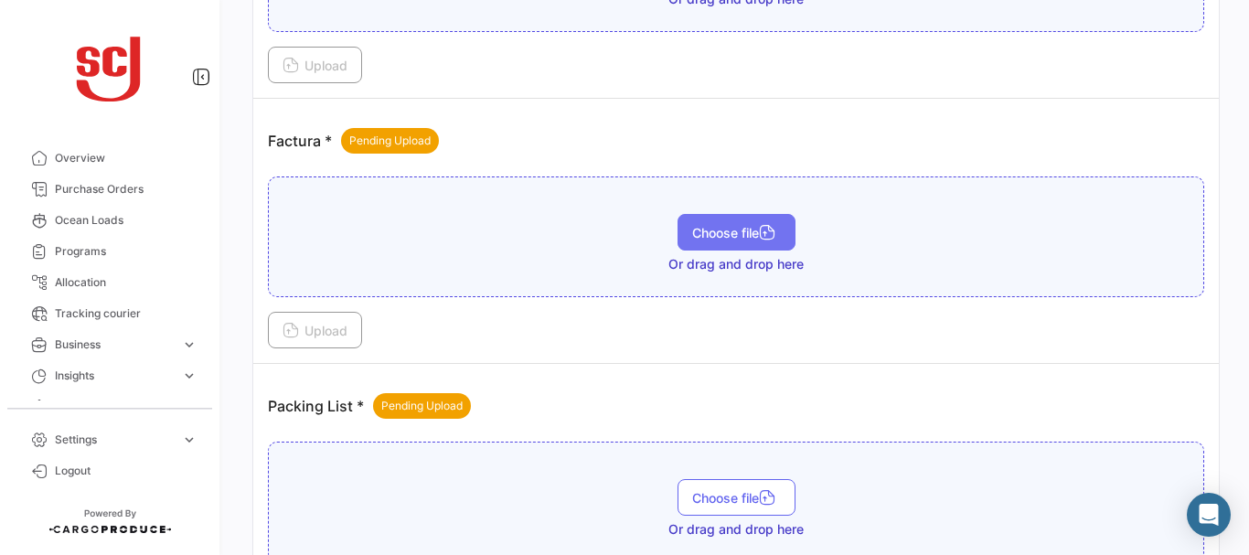
click at [737, 233] on span "Choose file" at bounding box center [736, 233] width 89 height 16
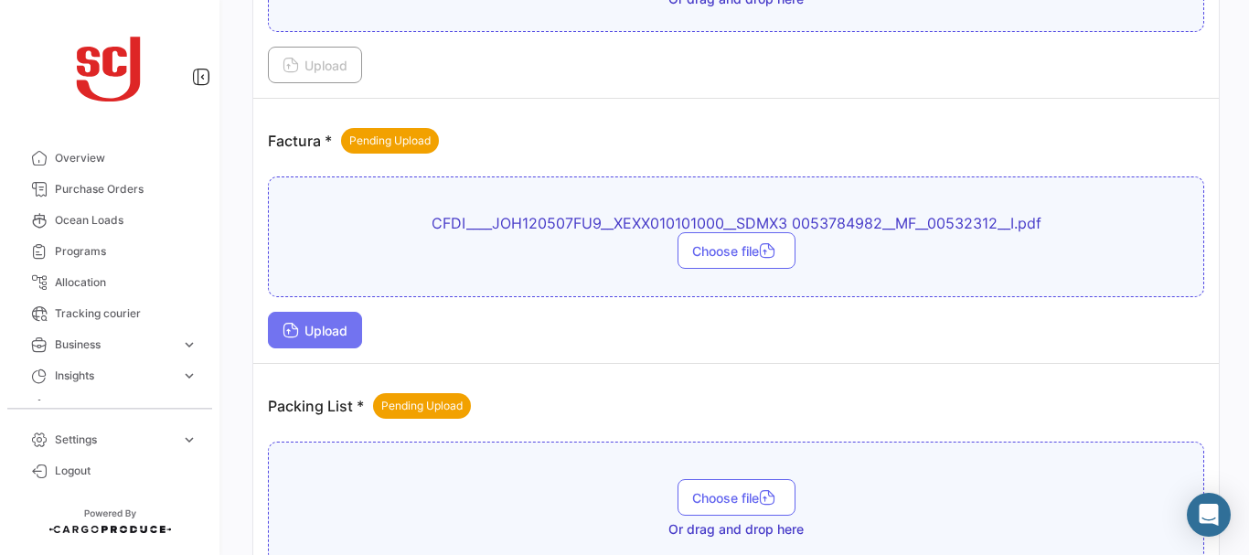
click at [333, 323] on span "Upload" at bounding box center [315, 331] width 65 height 16
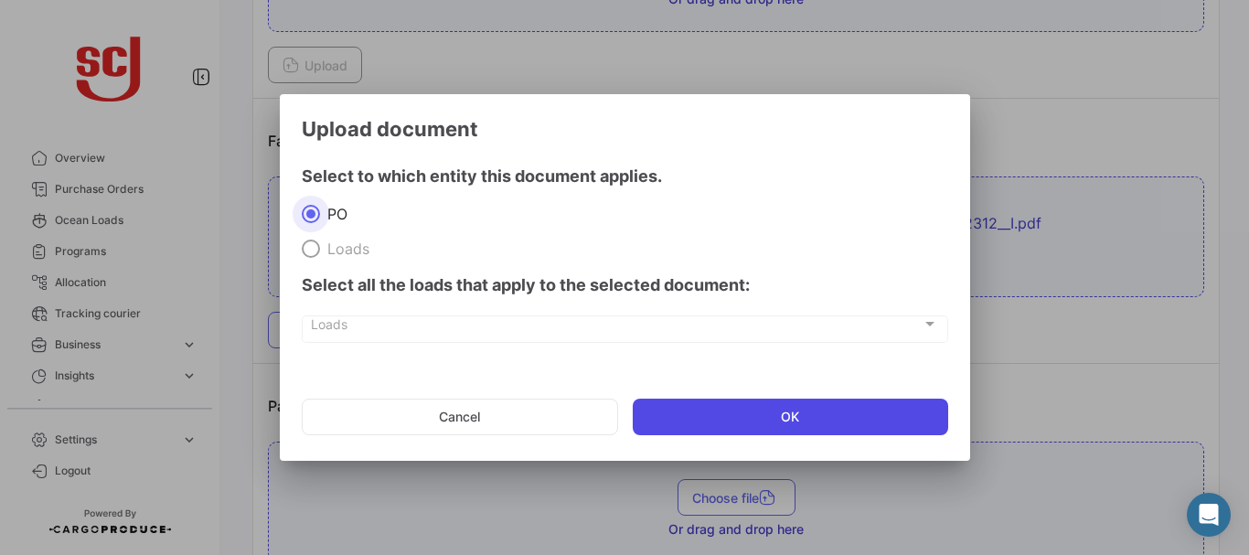
click at [744, 424] on button "OK" at bounding box center [791, 417] width 316 height 37
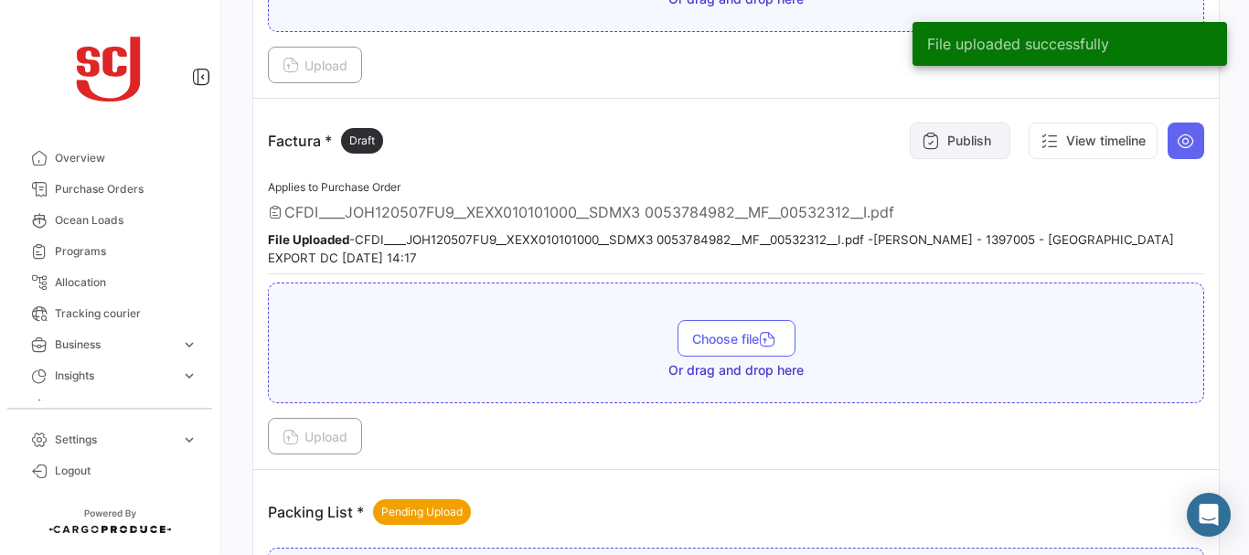
click at [939, 134] on button "Publish" at bounding box center [960, 141] width 101 height 37
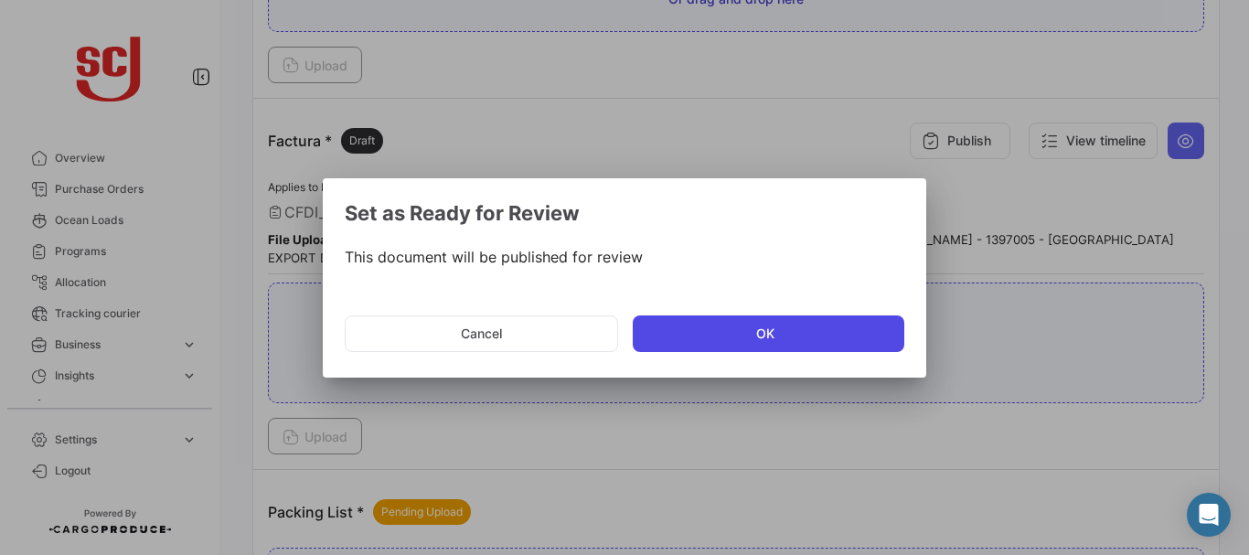
click at [747, 337] on button "OK" at bounding box center [769, 334] width 272 height 37
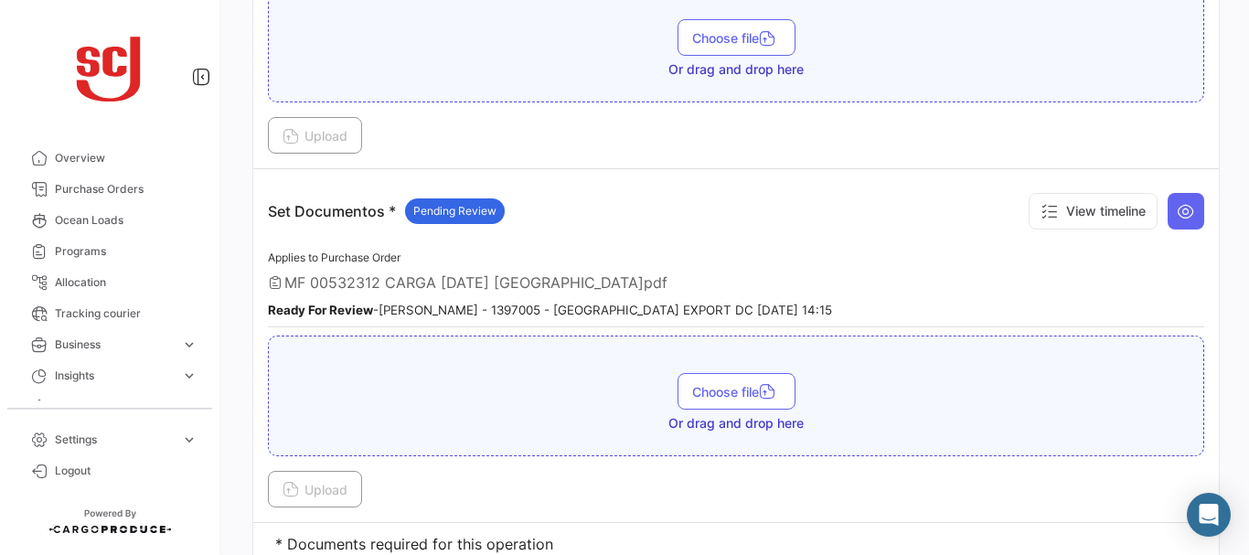
scroll to position [2765, 0]
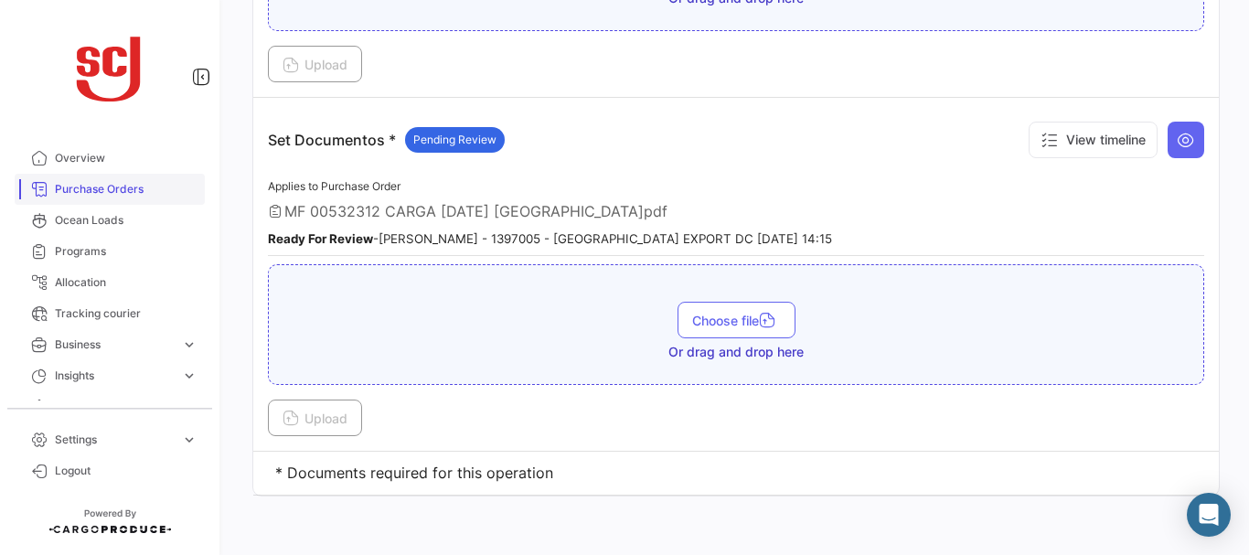
click at [131, 189] on span "Purchase Orders" at bounding box center [126, 189] width 143 height 16
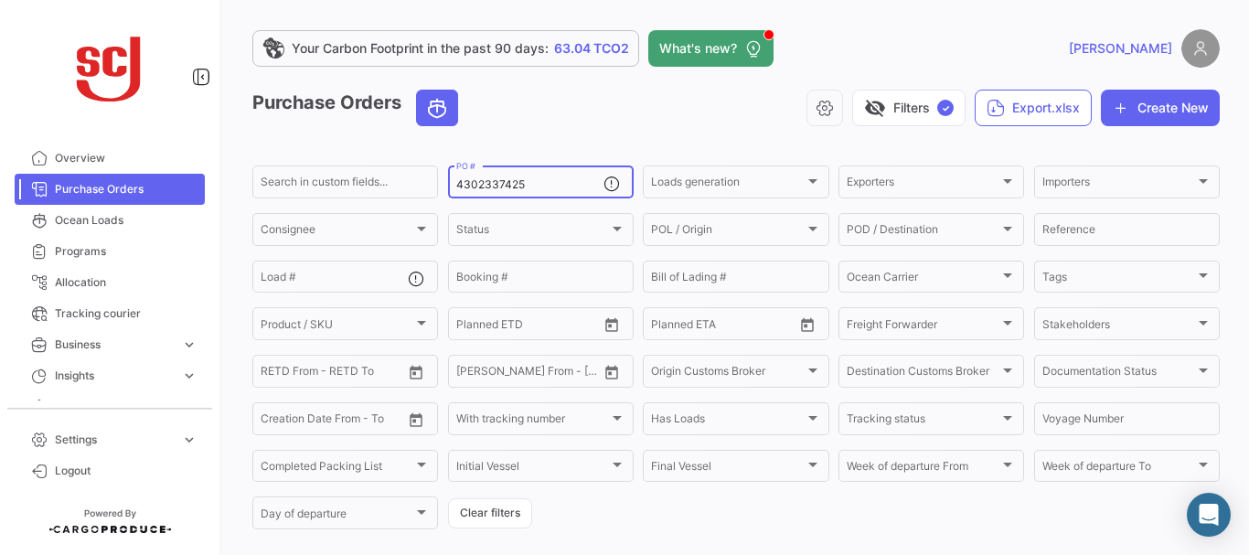
click at [523, 186] on input "4302337425" at bounding box center [529, 184] width 147 height 13
type input "4302337427"
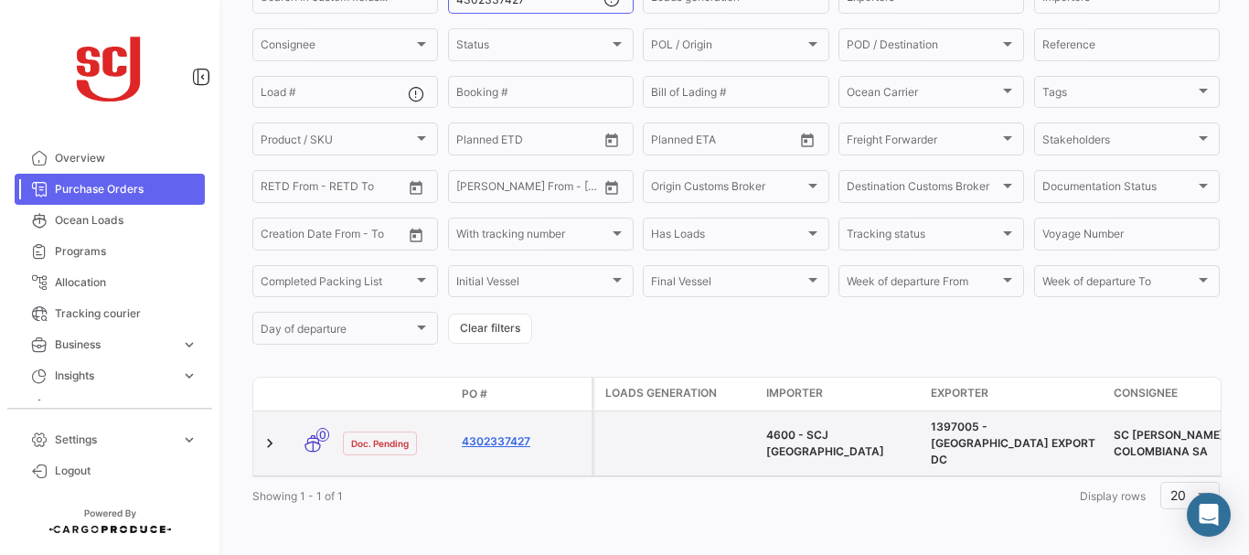
click at [496, 433] on link "4302337427" at bounding box center [523, 441] width 123 height 16
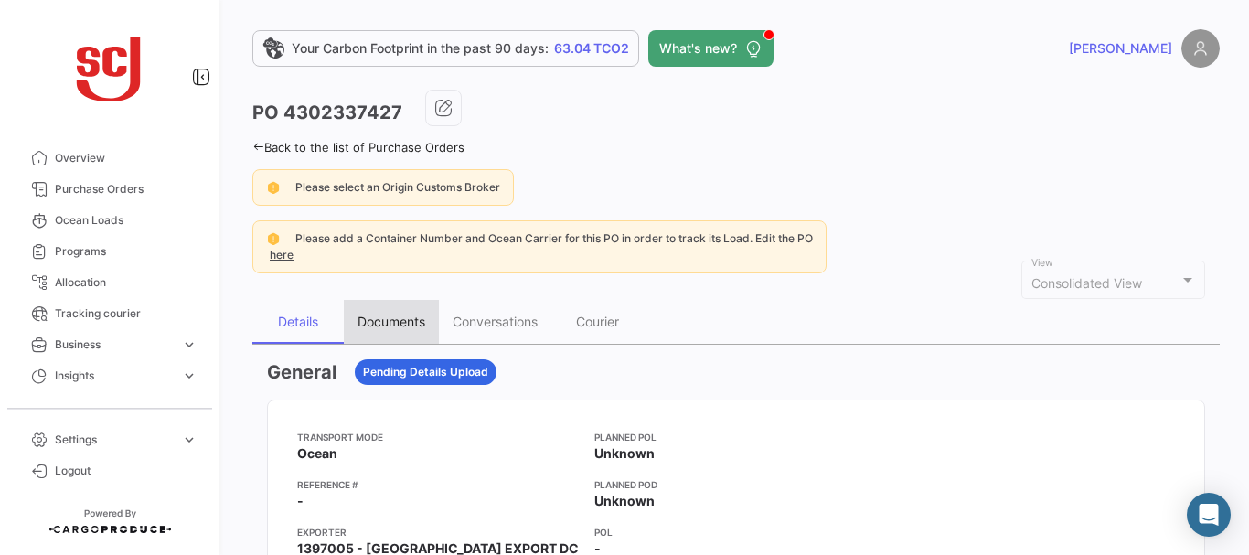
click at [381, 329] on div "Documents" at bounding box center [392, 322] width 68 height 16
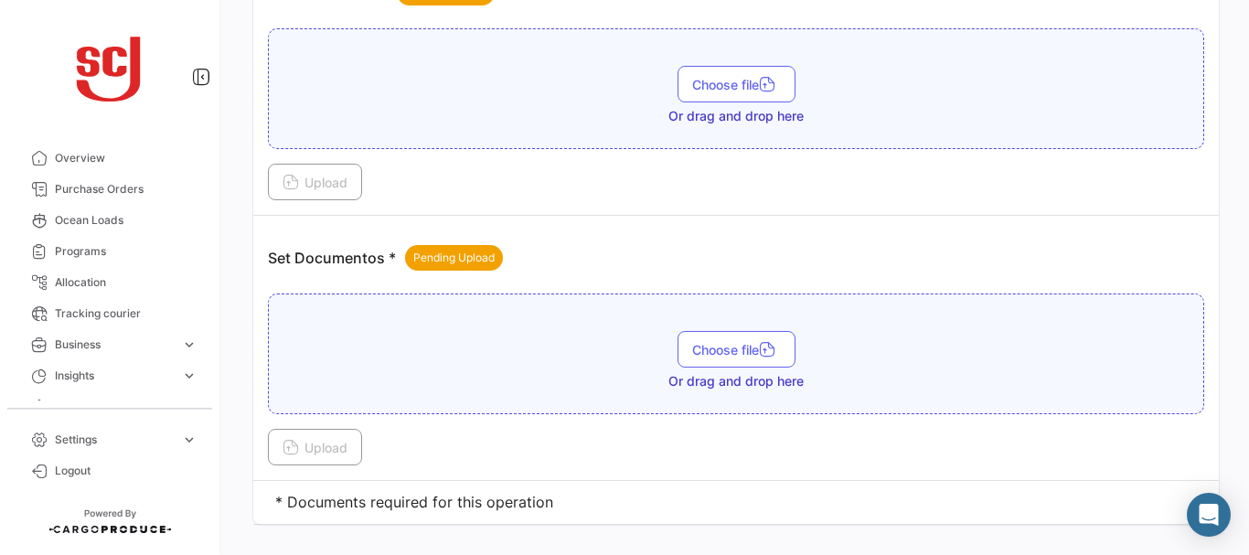
scroll to position [2398, 0]
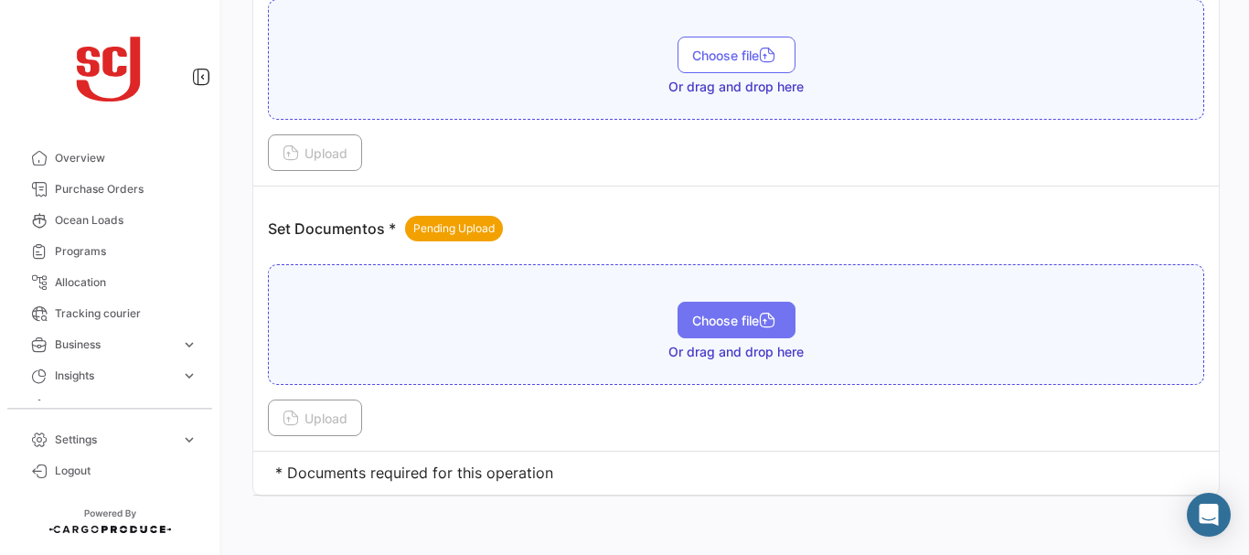
click at [711, 312] on button "Choose file" at bounding box center [737, 320] width 118 height 37
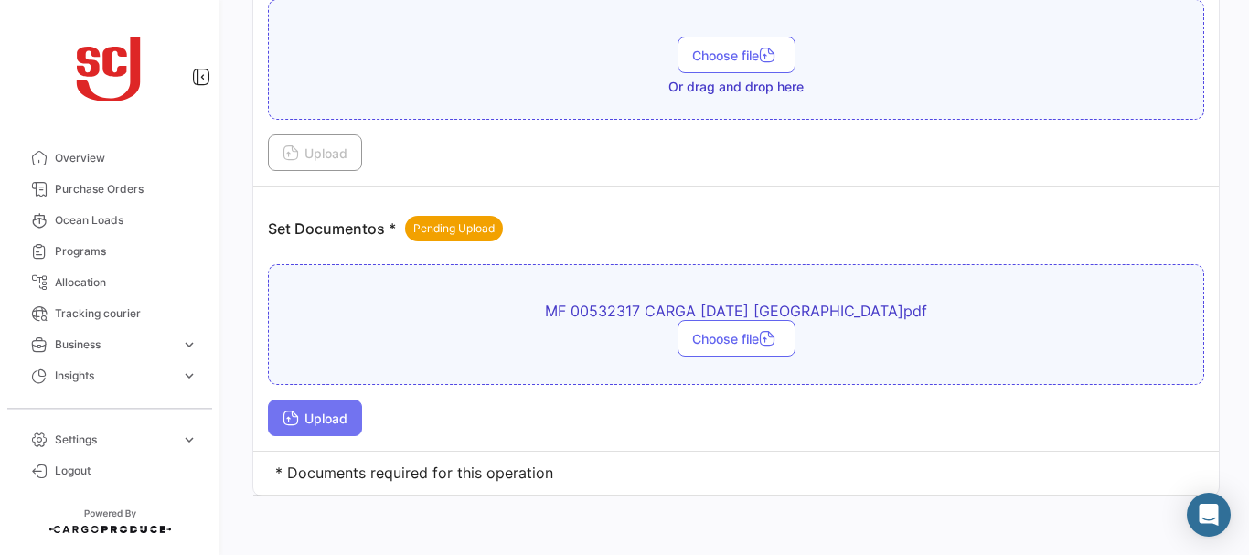
click at [319, 409] on button "Upload" at bounding box center [315, 418] width 94 height 37
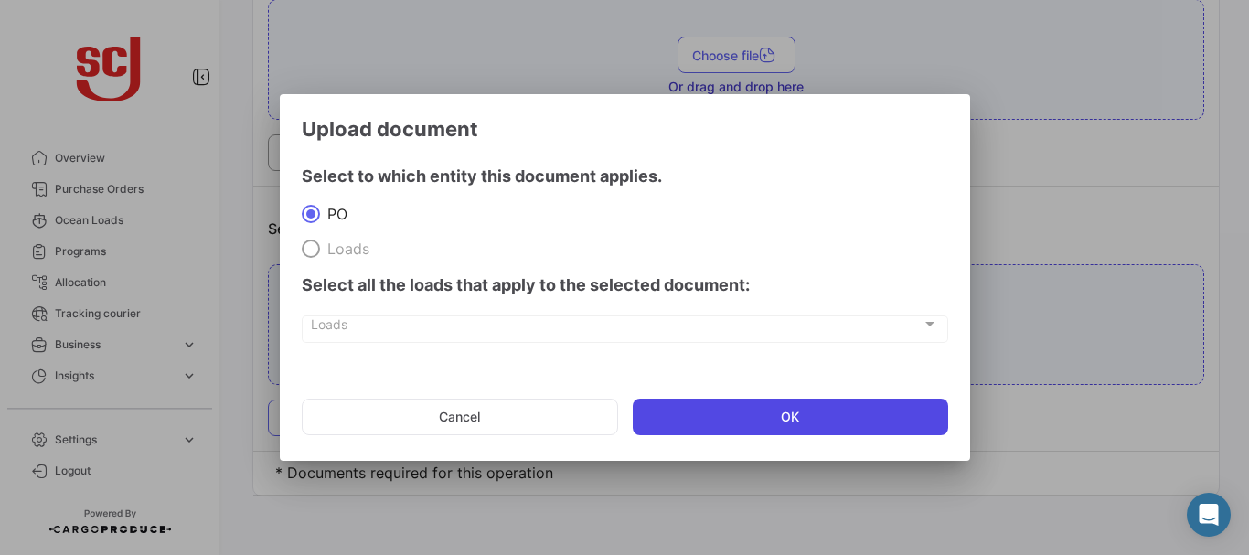
click at [746, 406] on button "OK" at bounding box center [791, 417] width 316 height 37
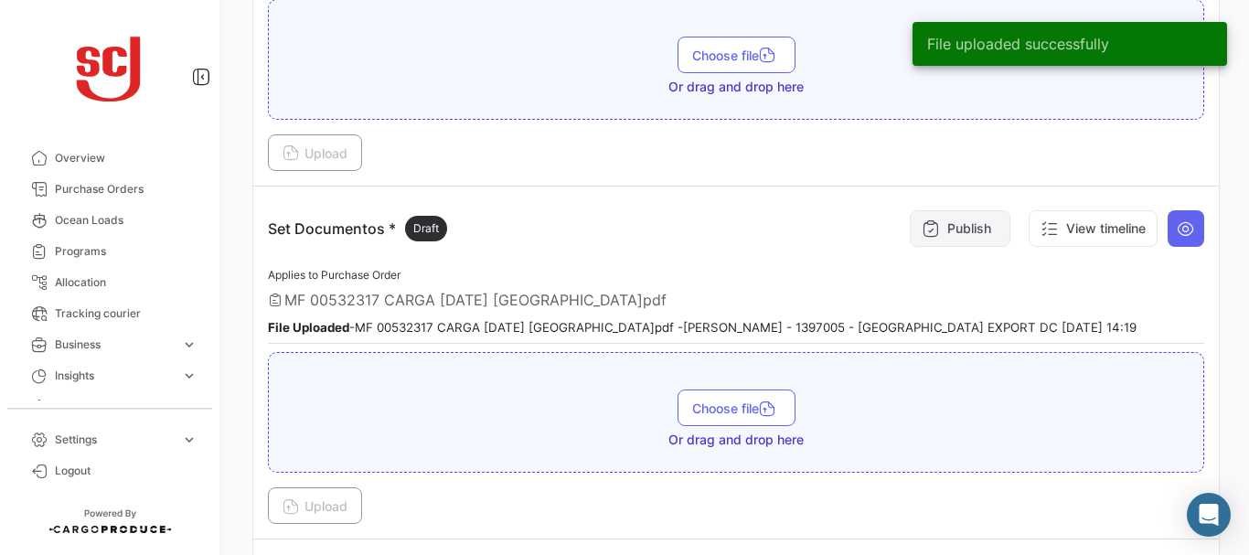
click at [922, 235] on icon at bounding box center [931, 228] width 18 height 18
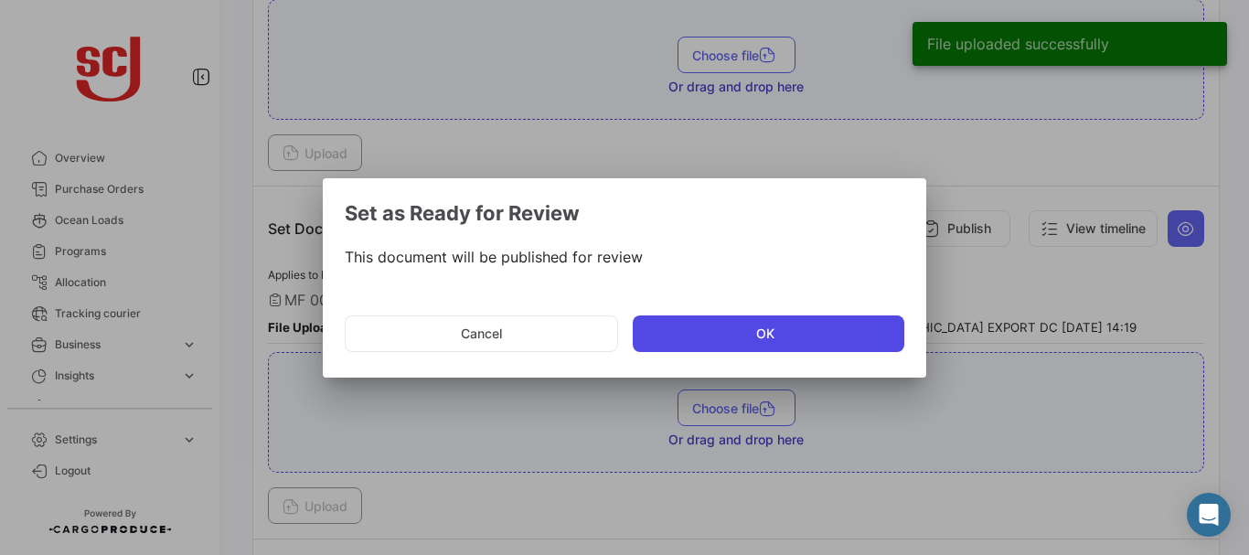
click at [684, 332] on button "OK" at bounding box center [769, 334] width 272 height 37
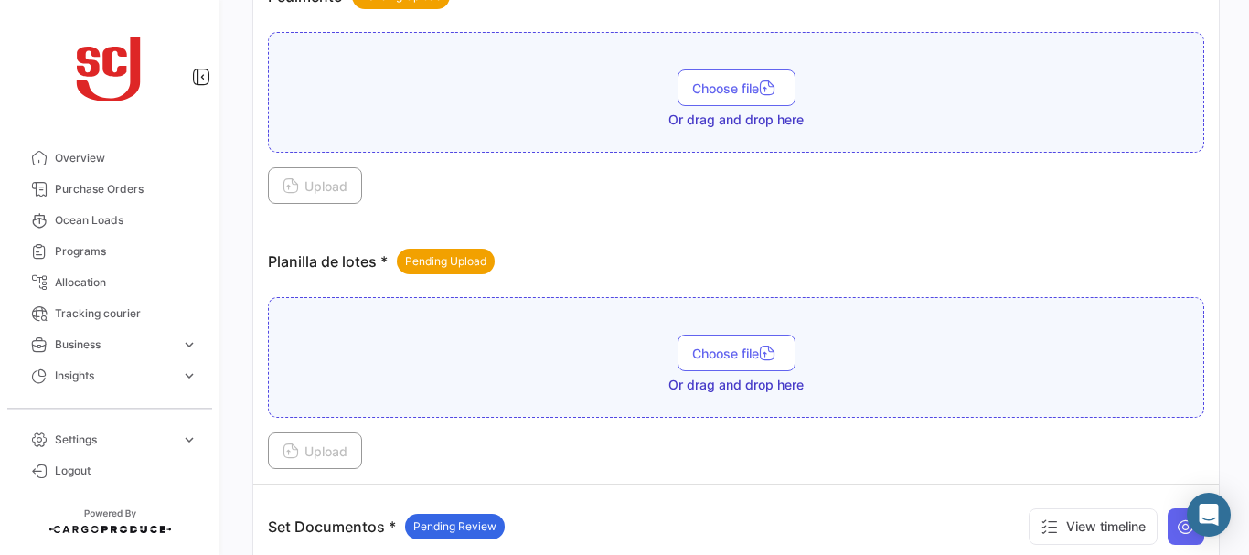
scroll to position [2094, 0]
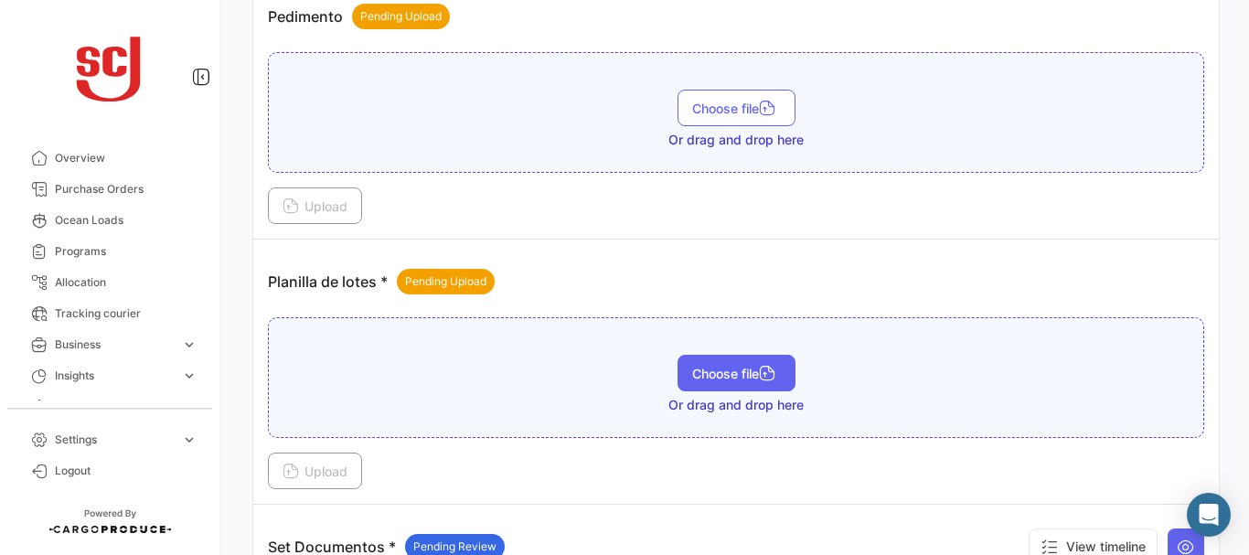
click at [726, 372] on span "Choose file" at bounding box center [736, 374] width 89 height 16
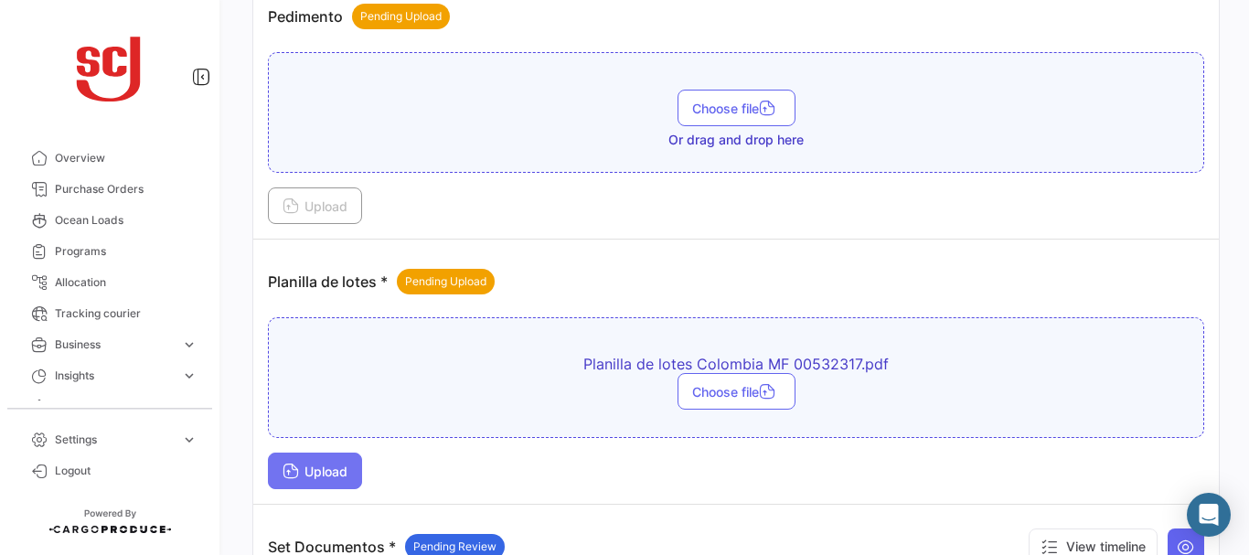
click at [319, 465] on span "Upload" at bounding box center [315, 472] width 65 height 16
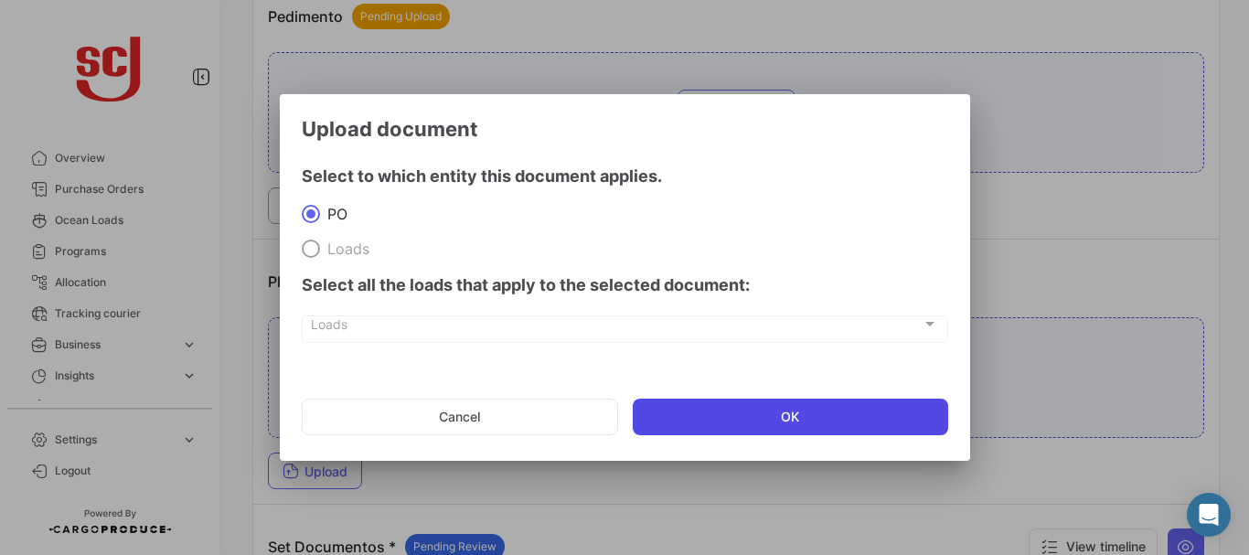
click at [735, 414] on button "OK" at bounding box center [791, 417] width 316 height 37
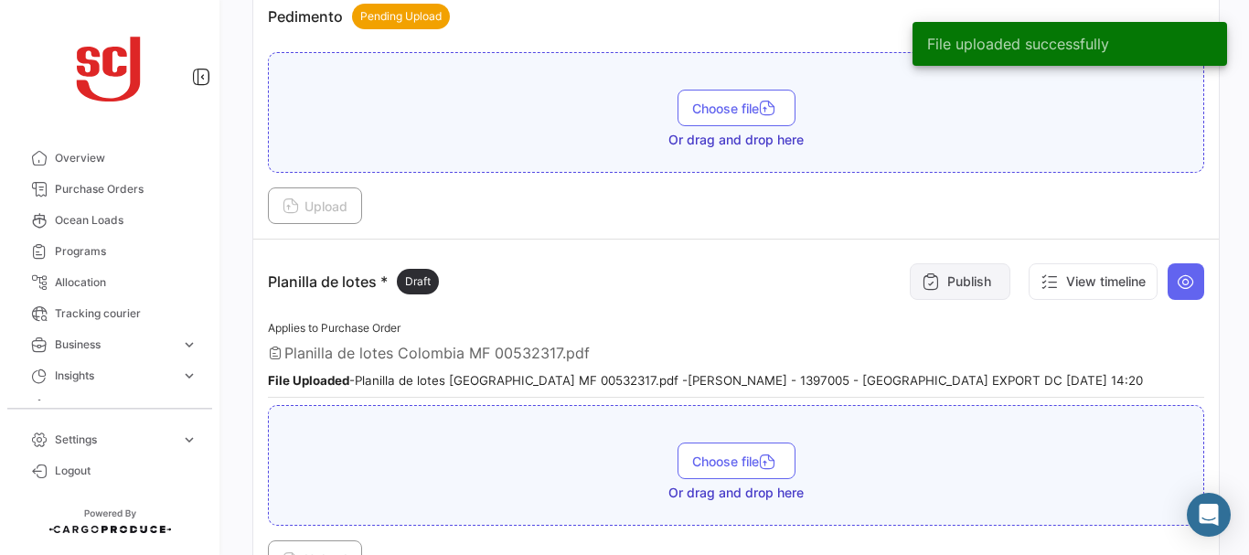
click at [934, 278] on button "Publish" at bounding box center [960, 281] width 101 height 37
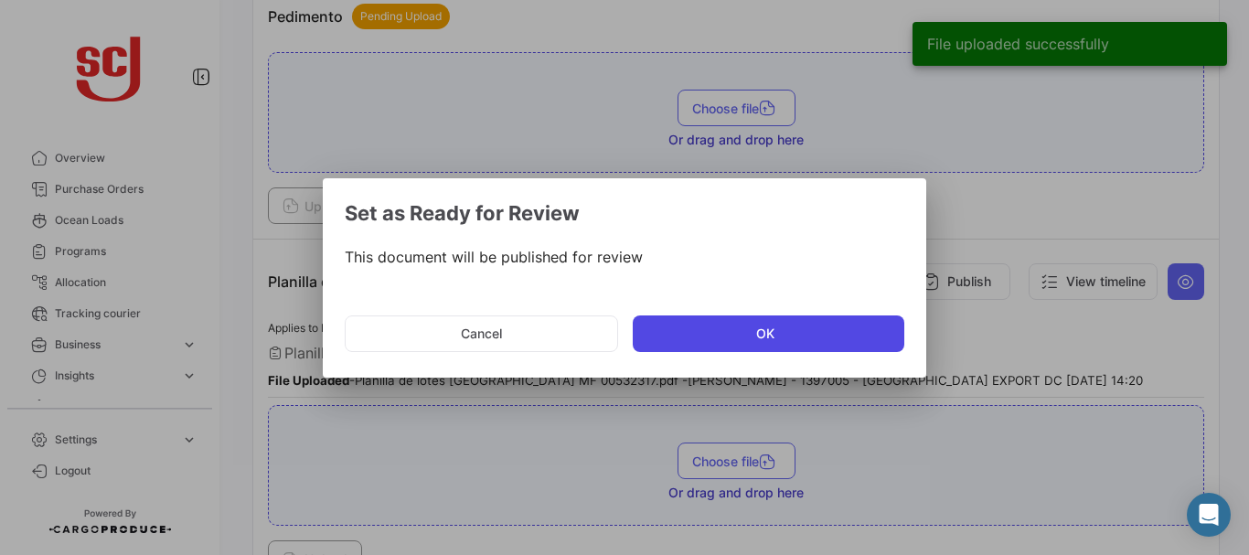
click at [743, 338] on button "OK" at bounding box center [769, 334] width 272 height 37
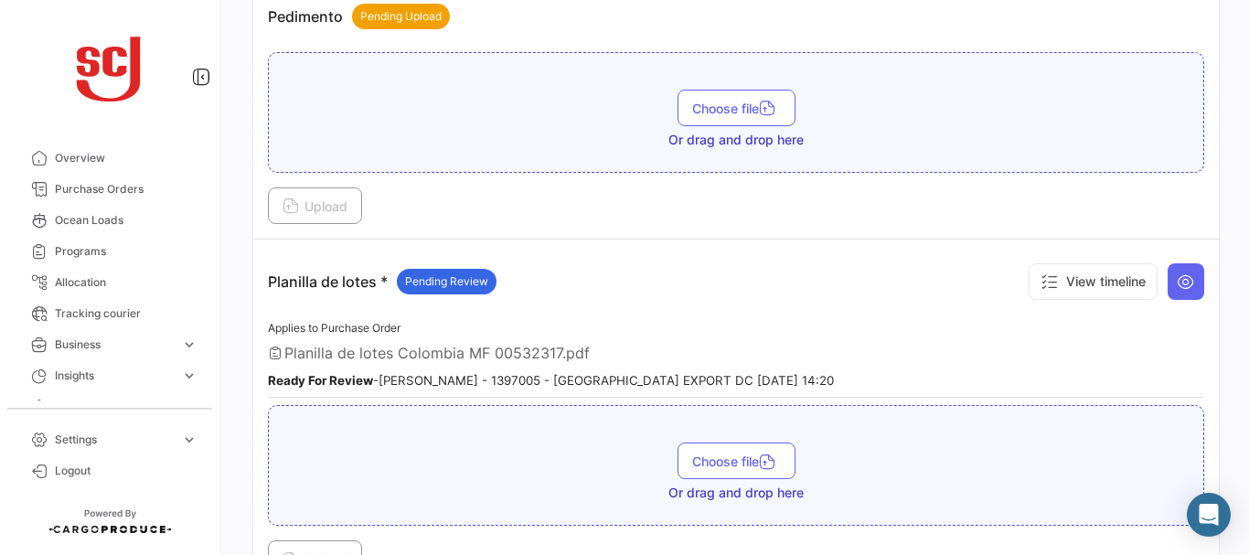
click at [1177, 283] on icon at bounding box center [1186, 282] width 18 height 18
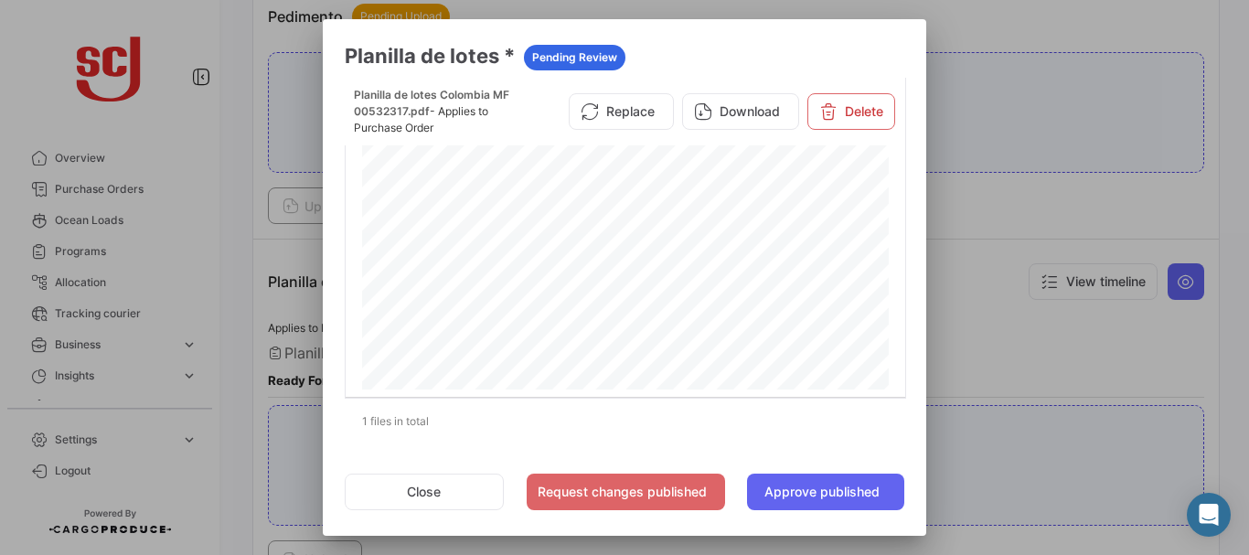
click at [1028, 327] on div at bounding box center [624, 277] width 1249 height 555
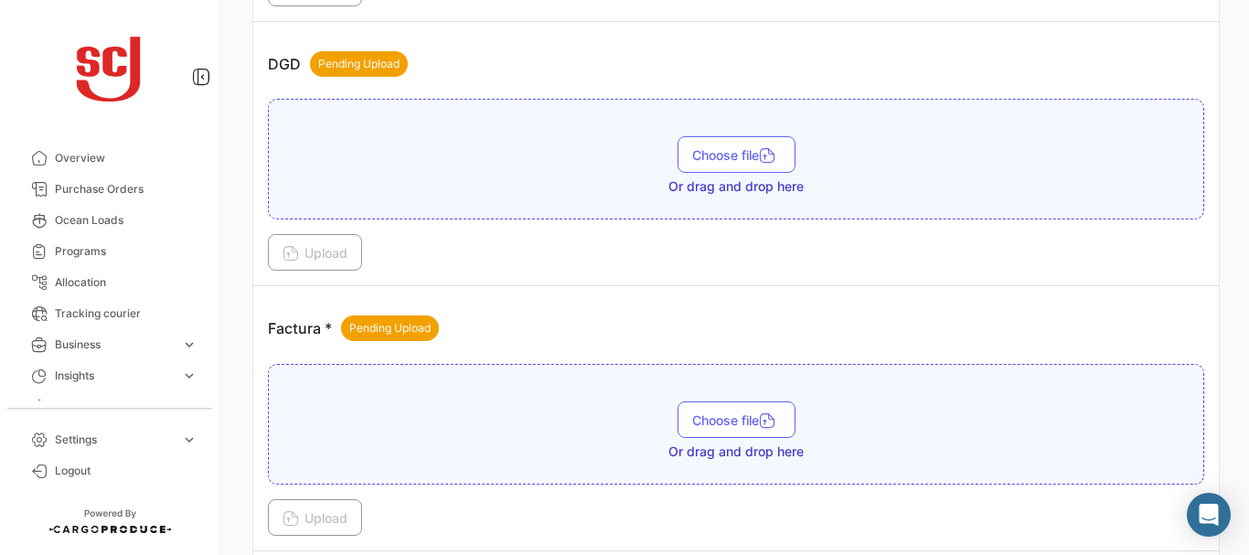
scroll to position [1247, 0]
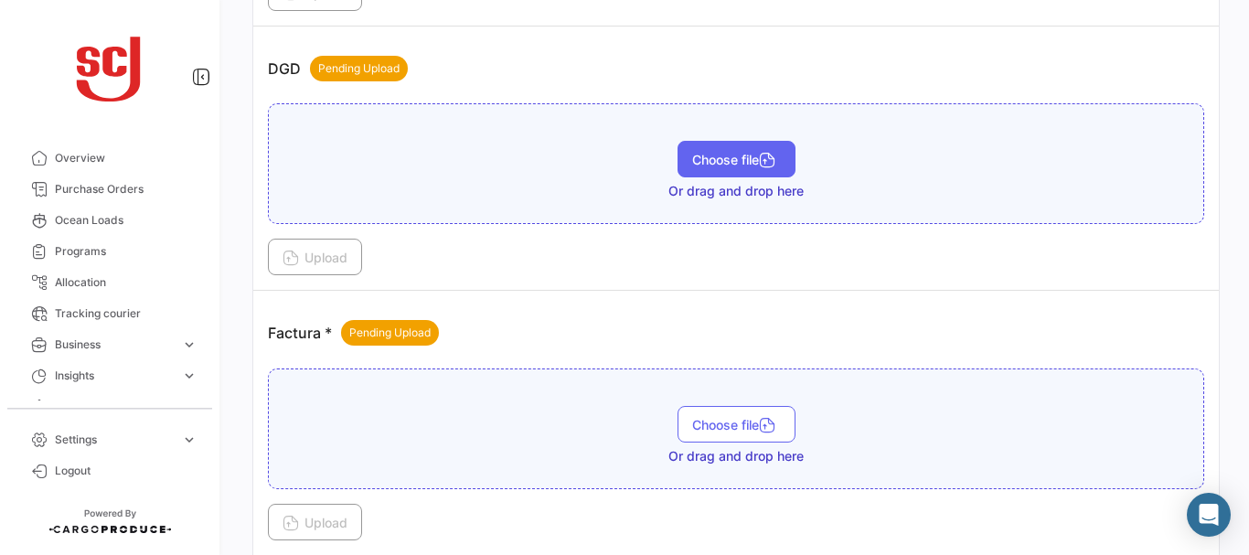
click at [722, 157] on span "Choose file" at bounding box center [736, 160] width 89 height 16
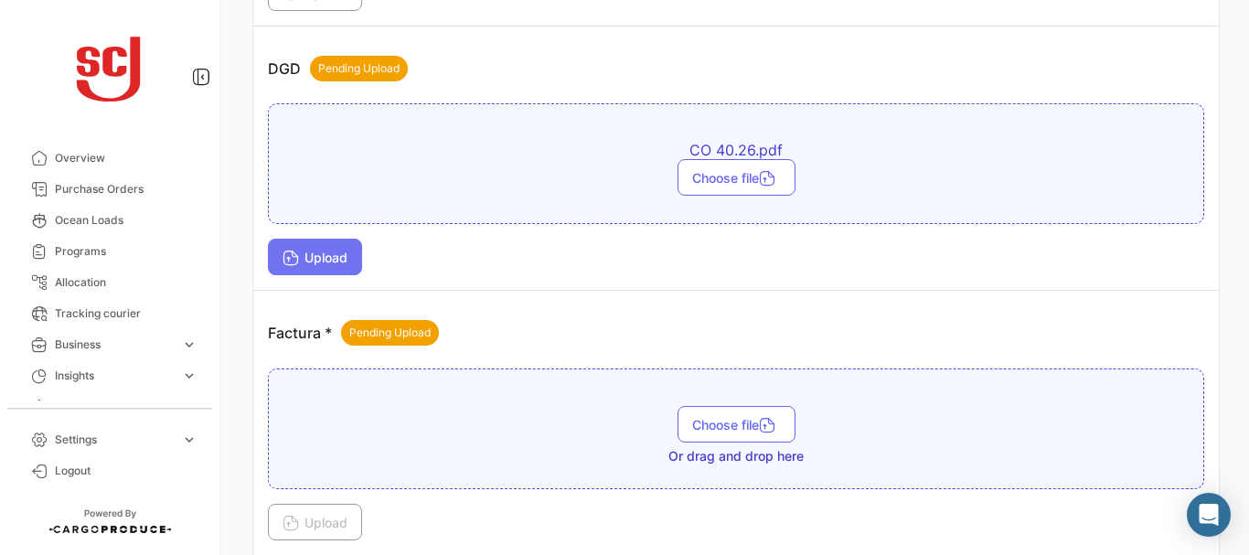
click at [315, 263] on span "Upload" at bounding box center [315, 258] width 65 height 16
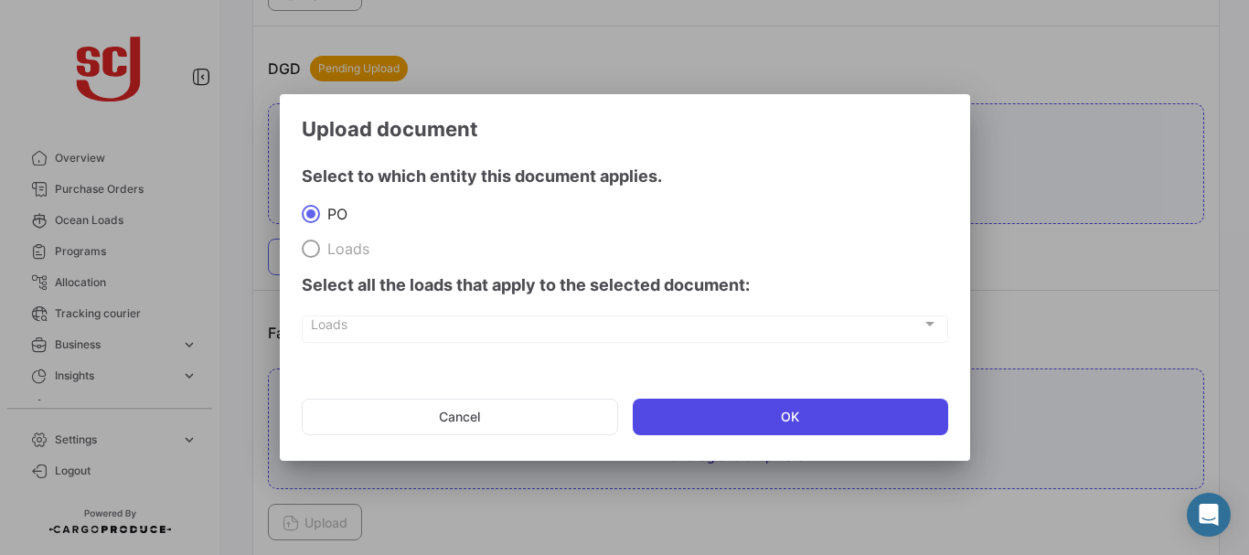
click at [709, 428] on button "OK" at bounding box center [791, 417] width 316 height 37
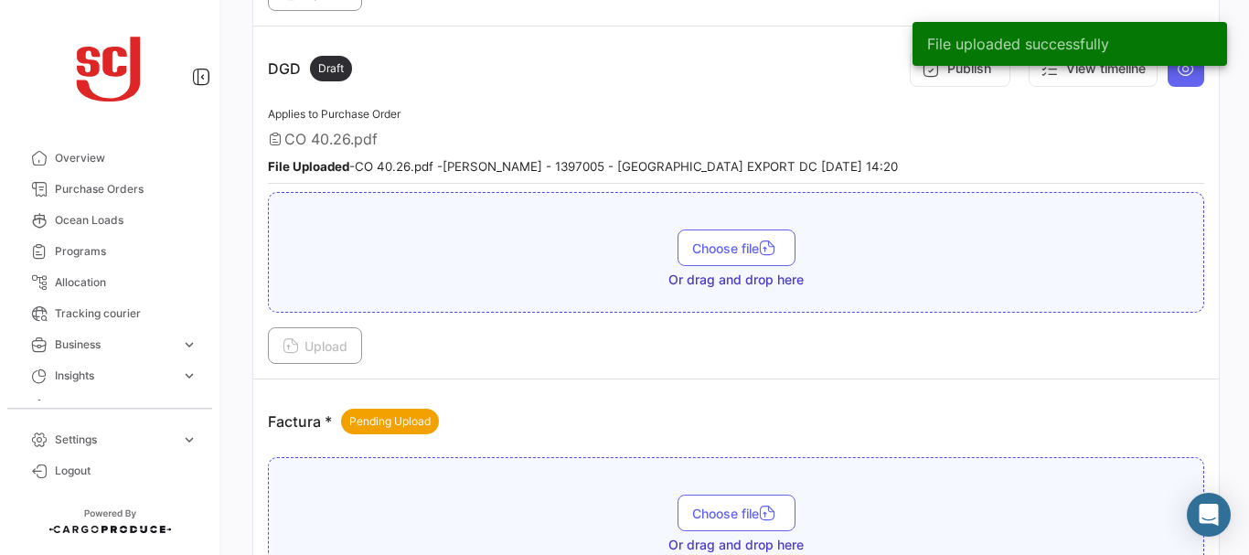
click at [974, 67] on div "File uploaded successfully" at bounding box center [1070, 44] width 358 height 88
click at [929, 71] on div "File uploaded successfully" at bounding box center [1070, 44] width 358 height 88
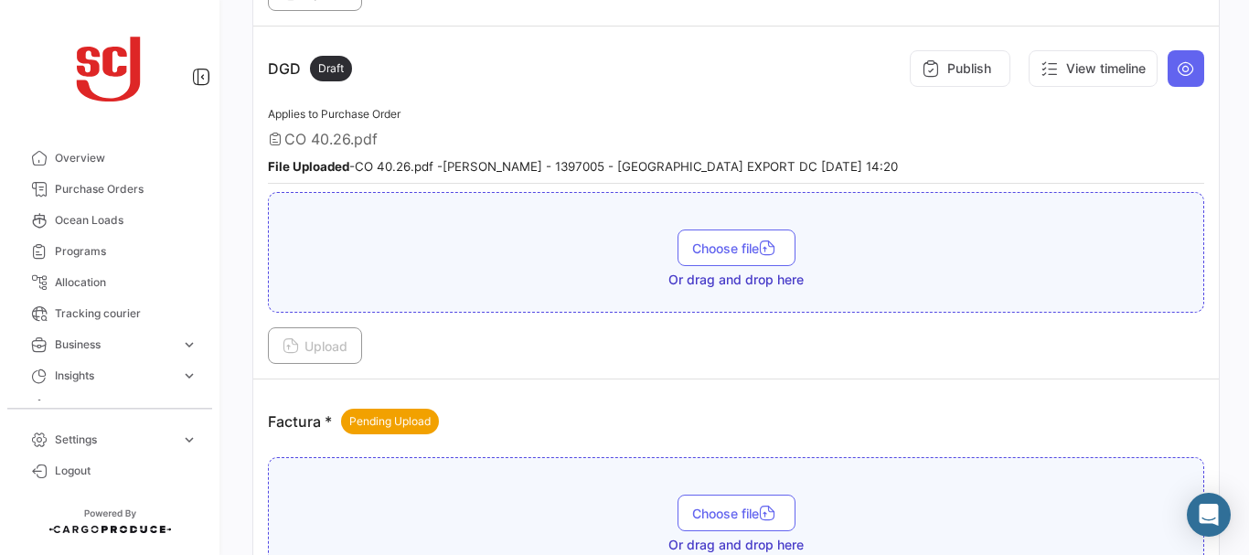
click at [764, 91] on div "DGD Draft Publish View timeline" at bounding box center [736, 68] width 936 height 55
click at [967, 70] on button "Publish" at bounding box center [960, 68] width 101 height 37
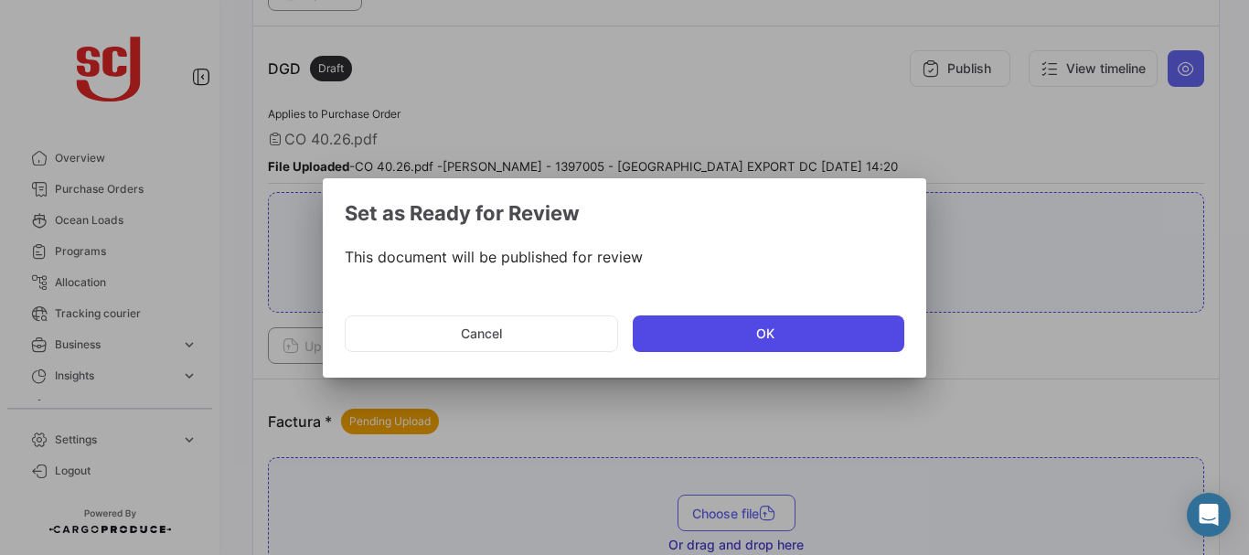
click at [686, 326] on button "OK" at bounding box center [769, 334] width 272 height 37
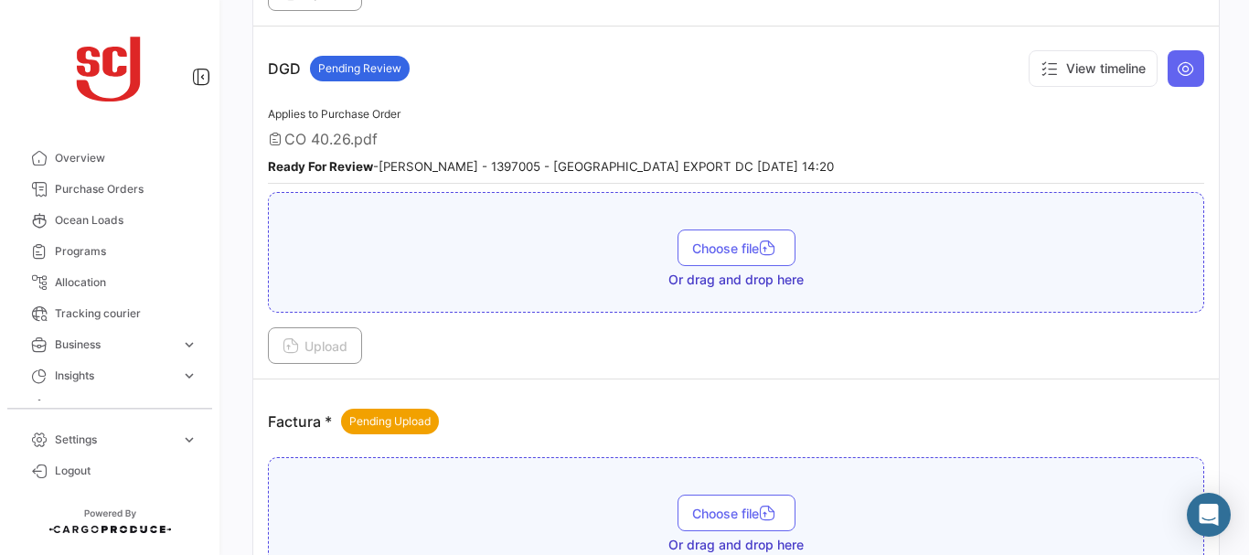
click at [1170, 133] on div "CO 40.26.pdf" at bounding box center [736, 139] width 936 height 18
click at [748, 507] on span "Choose file" at bounding box center [736, 514] width 89 height 16
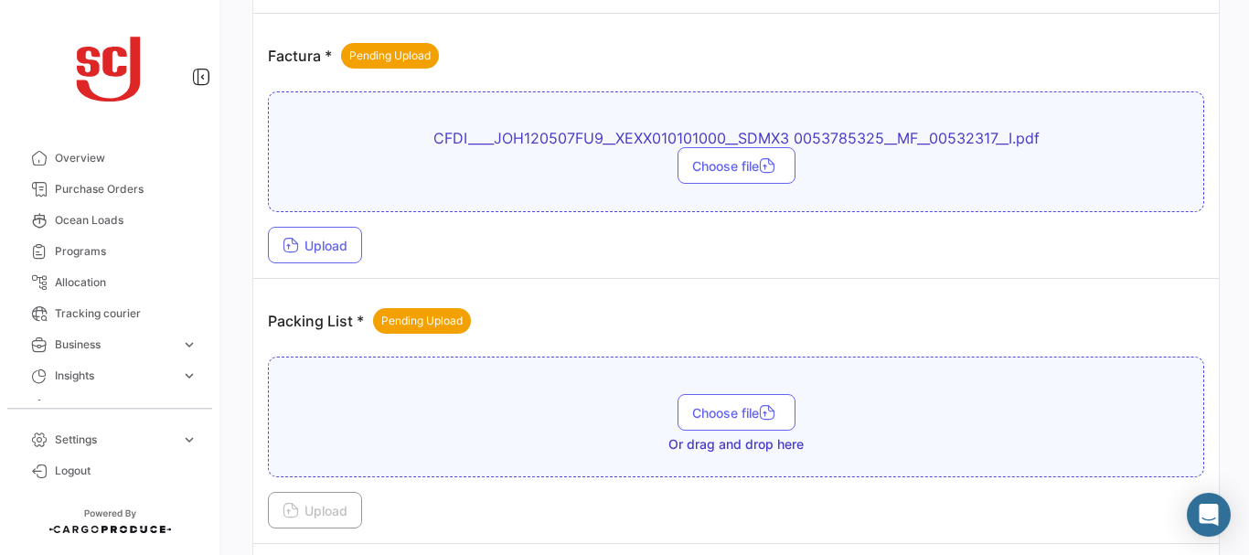
scroll to position [1630, 0]
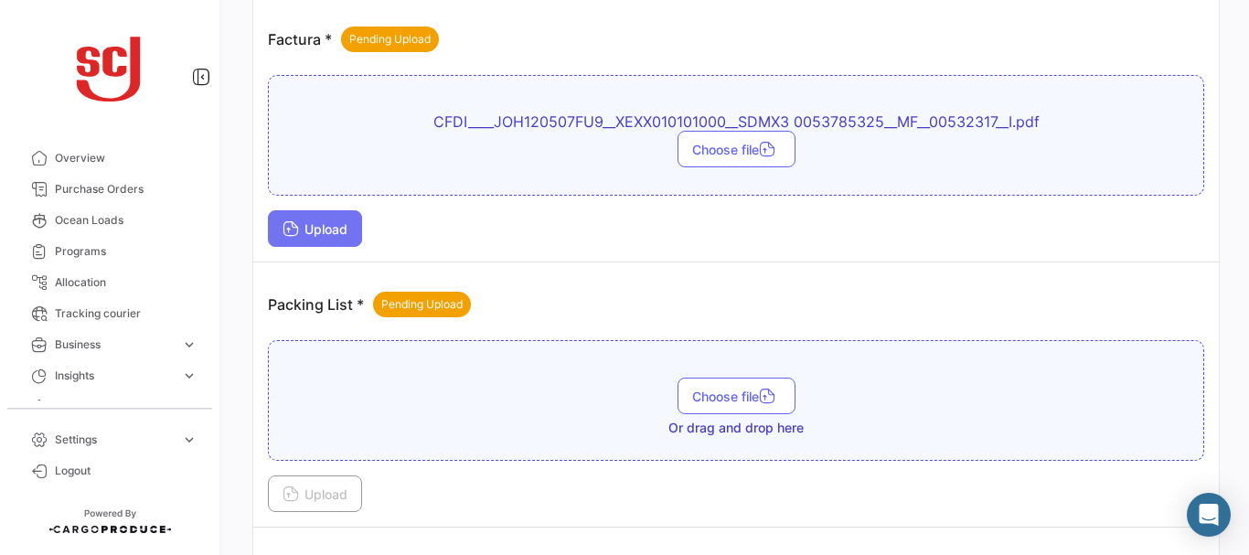
click at [341, 233] on span "Upload" at bounding box center [315, 229] width 65 height 16
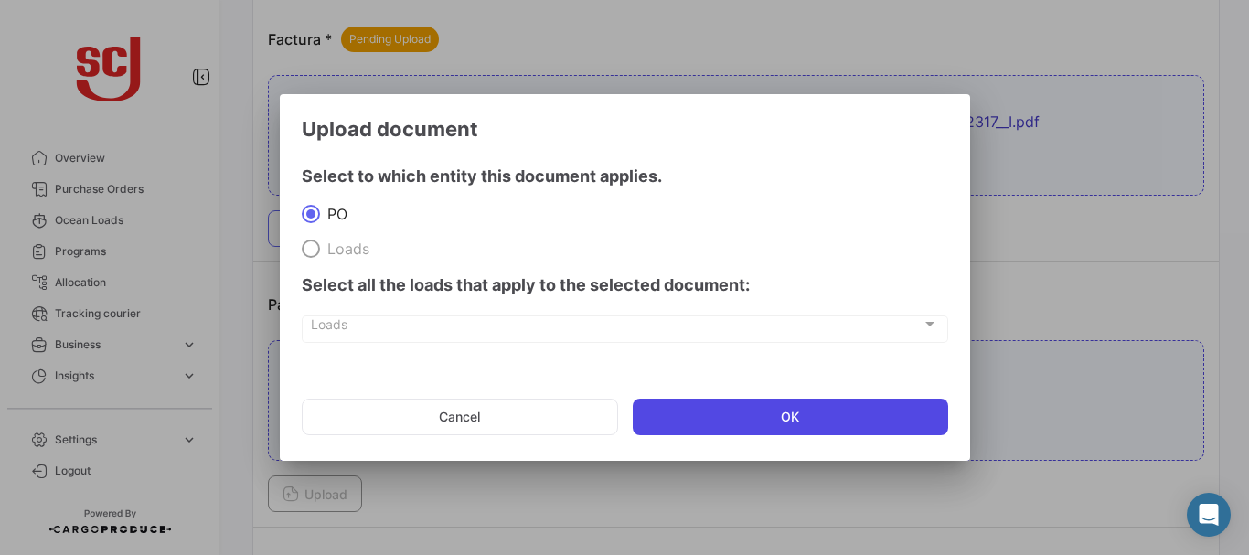
click at [701, 428] on button "OK" at bounding box center [791, 417] width 316 height 37
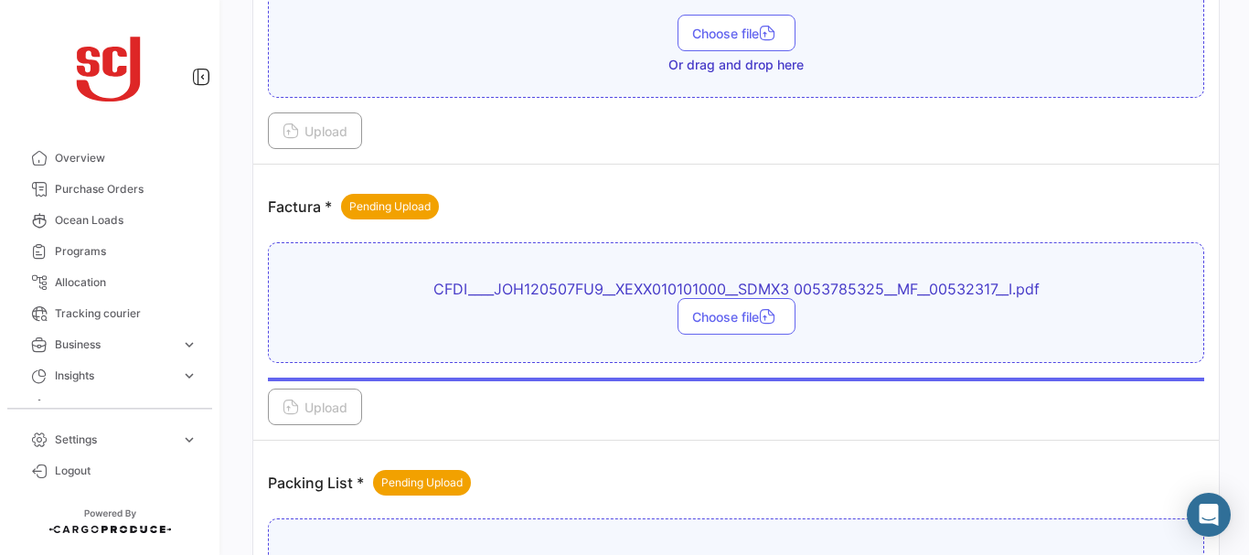
scroll to position [1457, 0]
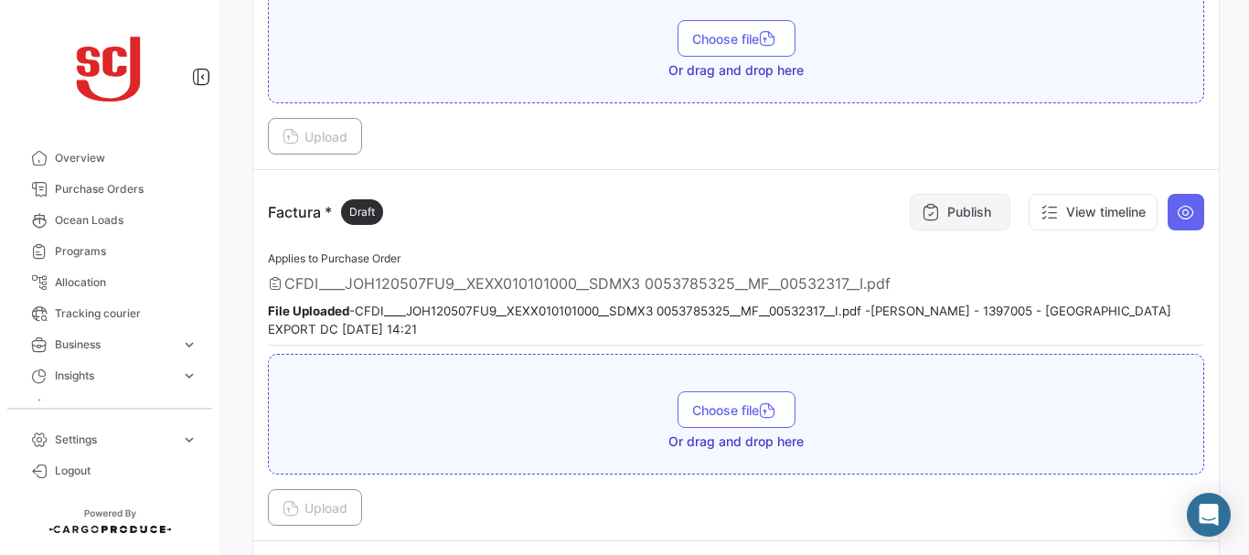
click at [951, 209] on button "Publish" at bounding box center [960, 212] width 101 height 37
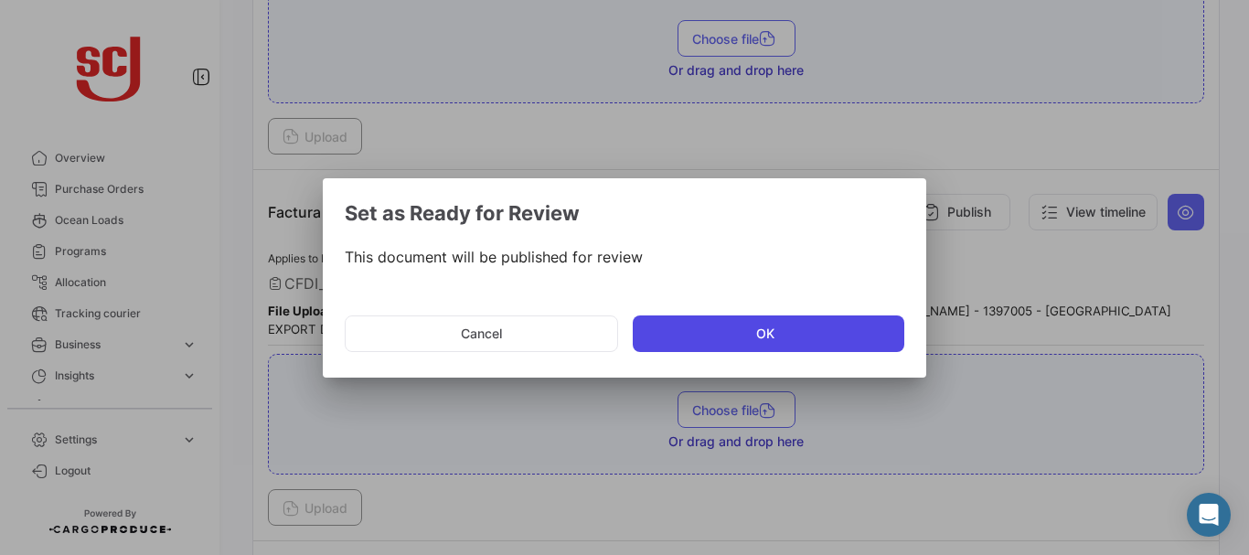
click at [709, 341] on button "OK" at bounding box center [769, 334] width 272 height 37
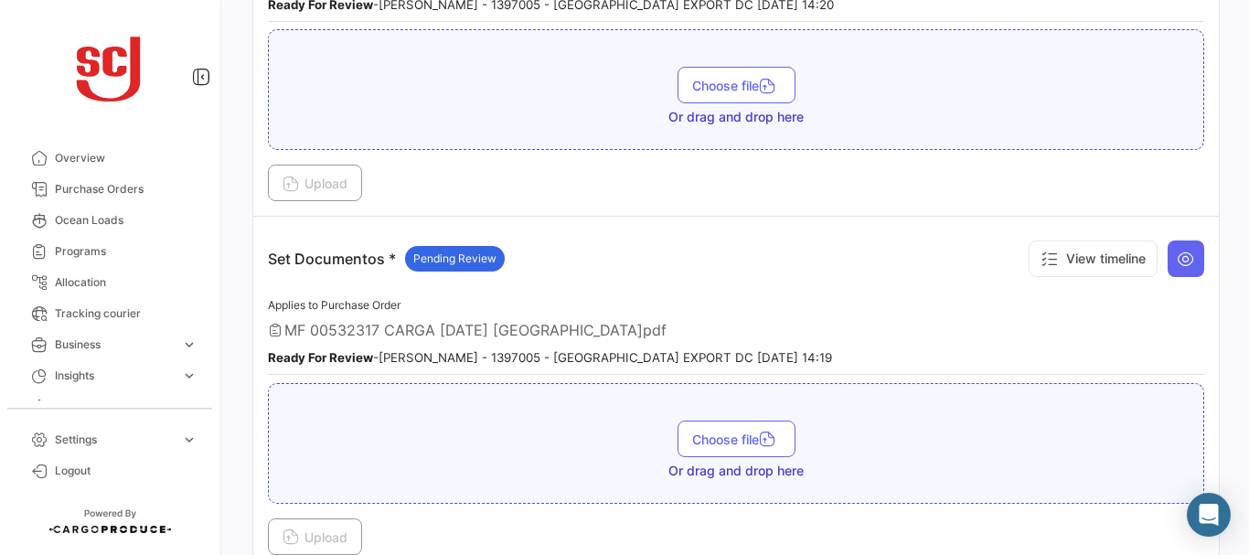
scroll to position [2765, 0]
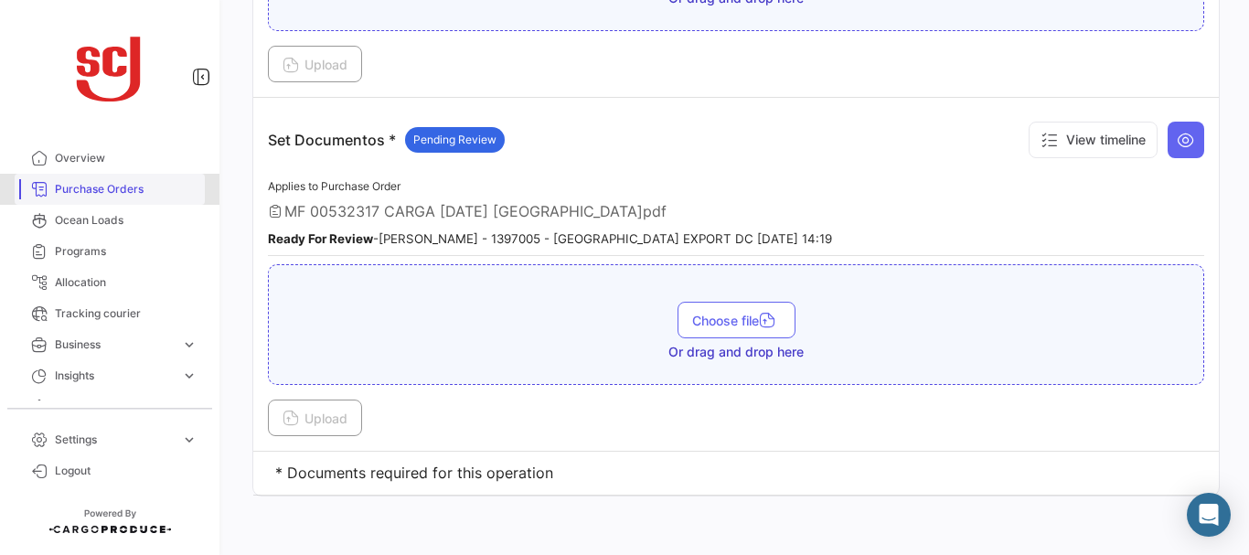
click at [128, 179] on link "Purchase Orders" at bounding box center [110, 189] width 190 height 31
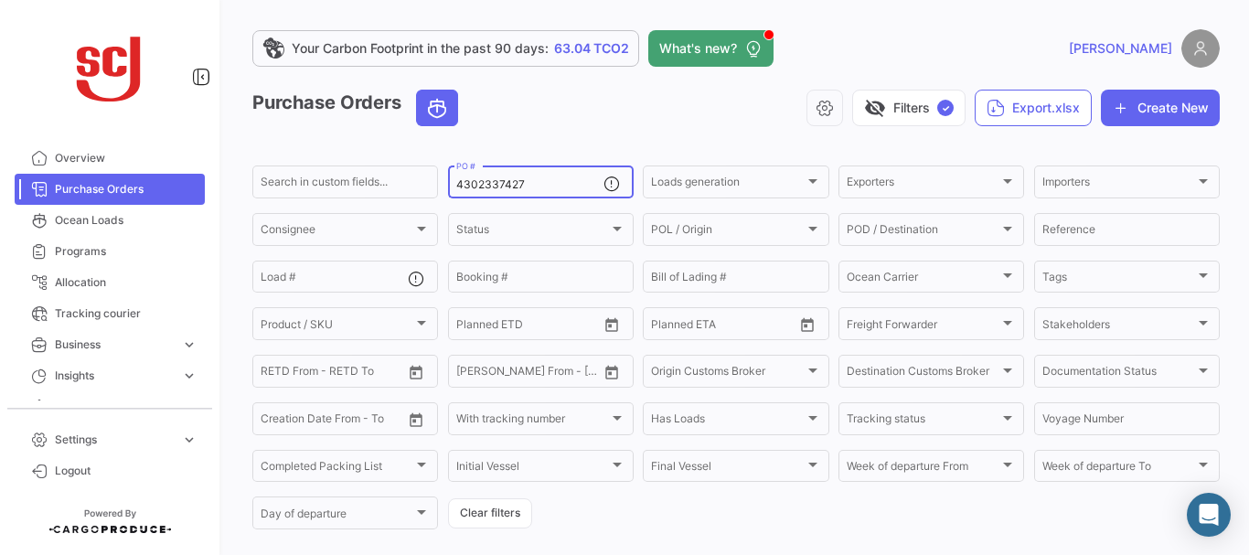
click at [566, 165] on div "4302337427 PO #" at bounding box center [529, 181] width 147 height 36
type input "4302337431"
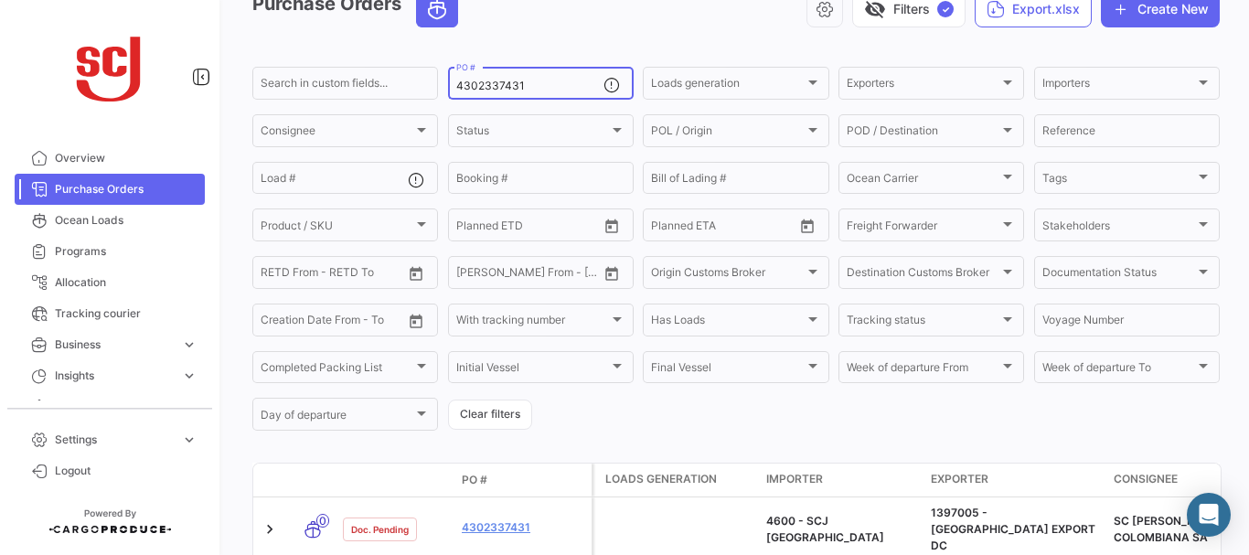
scroll to position [185, 0]
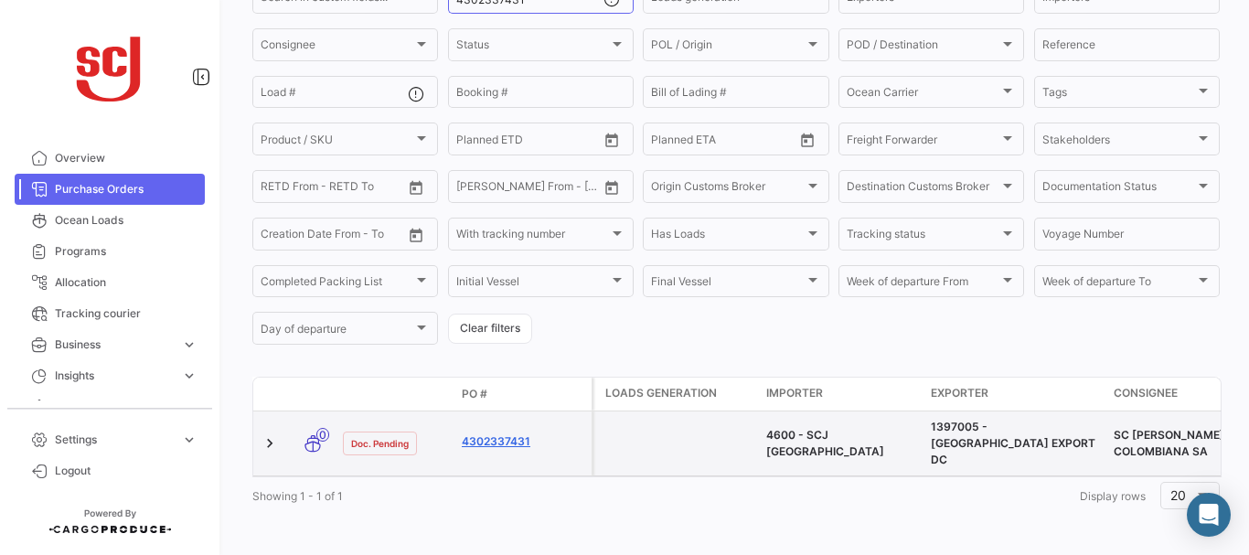
click at [498, 434] on link "4302337431" at bounding box center [523, 441] width 123 height 16
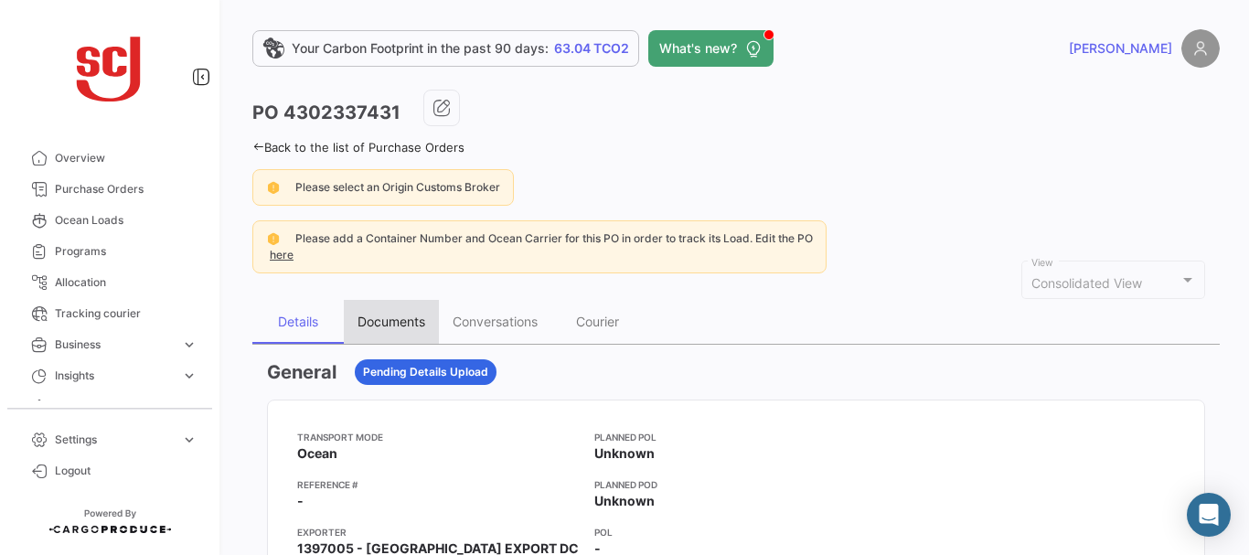
click at [412, 326] on div "Documents" at bounding box center [392, 322] width 68 height 16
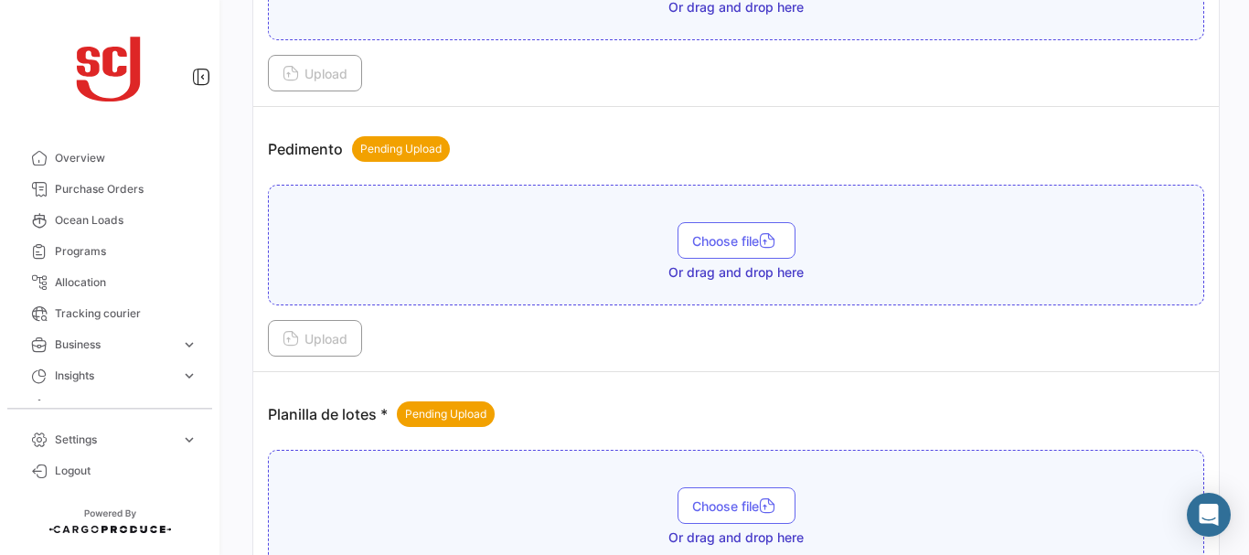
scroll to position [2398, 0]
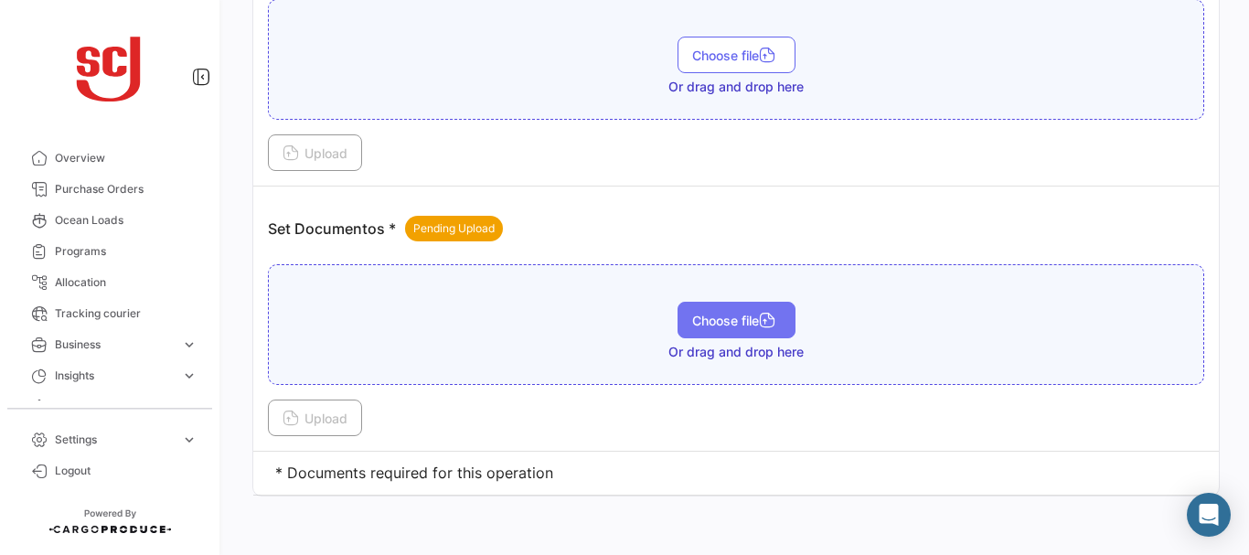
click at [700, 312] on button "Choose file" at bounding box center [737, 320] width 118 height 37
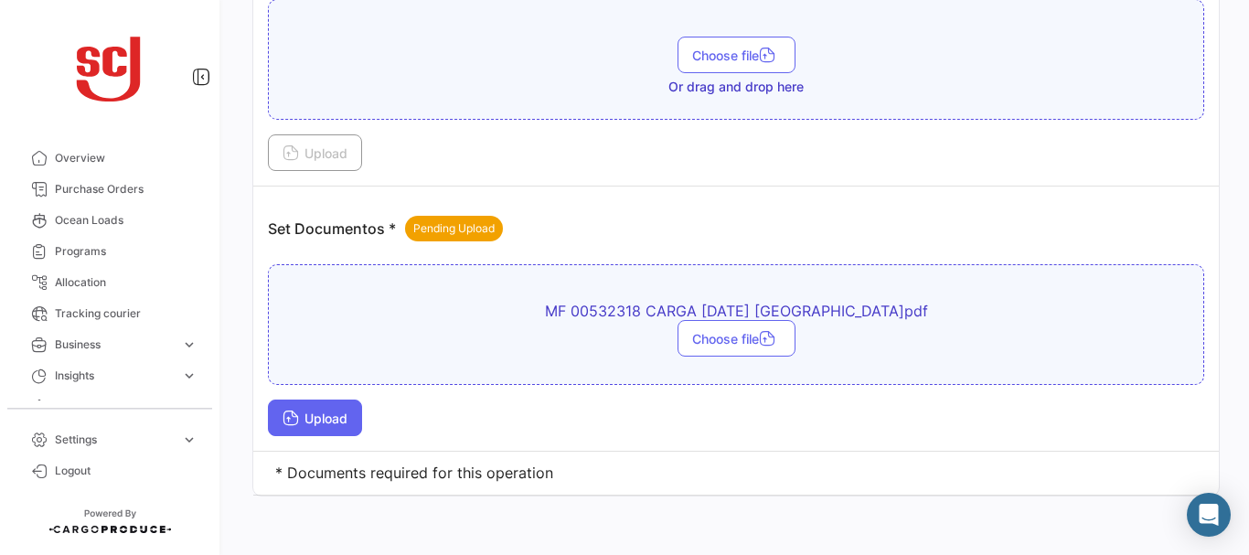
click at [326, 402] on button "Upload" at bounding box center [315, 418] width 94 height 37
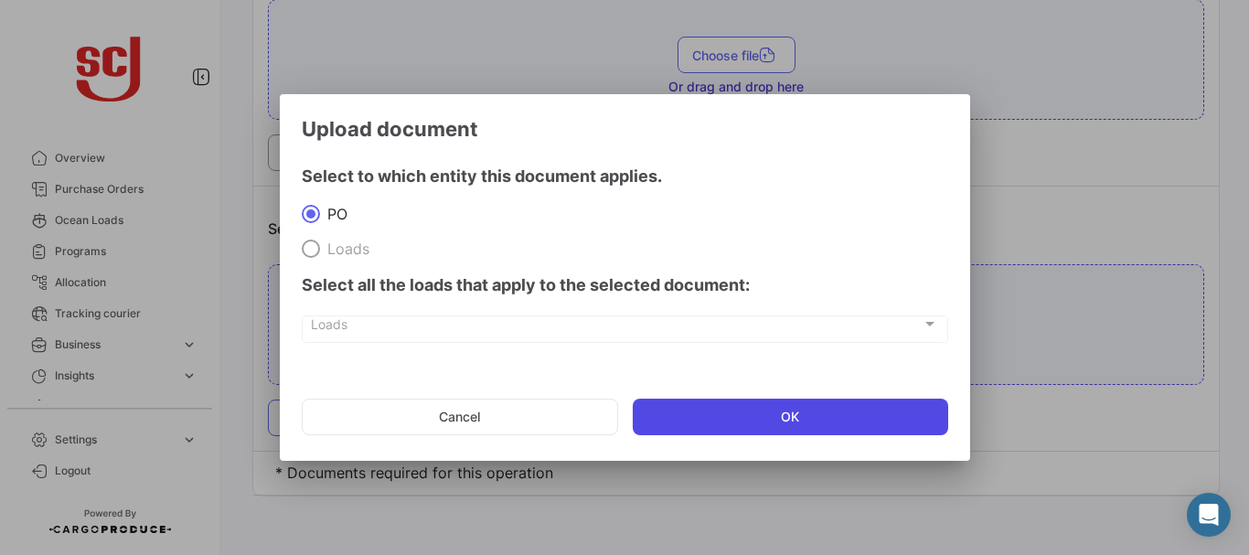
click at [717, 420] on button "OK" at bounding box center [791, 417] width 316 height 37
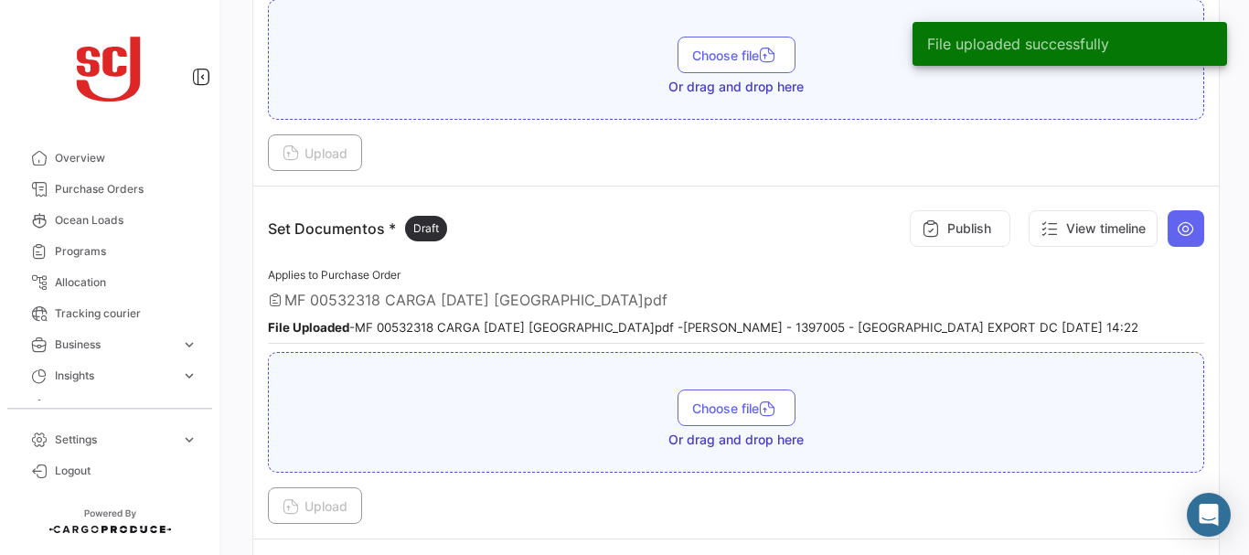
click at [990, 235] on button "Publish" at bounding box center [960, 228] width 101 height 37
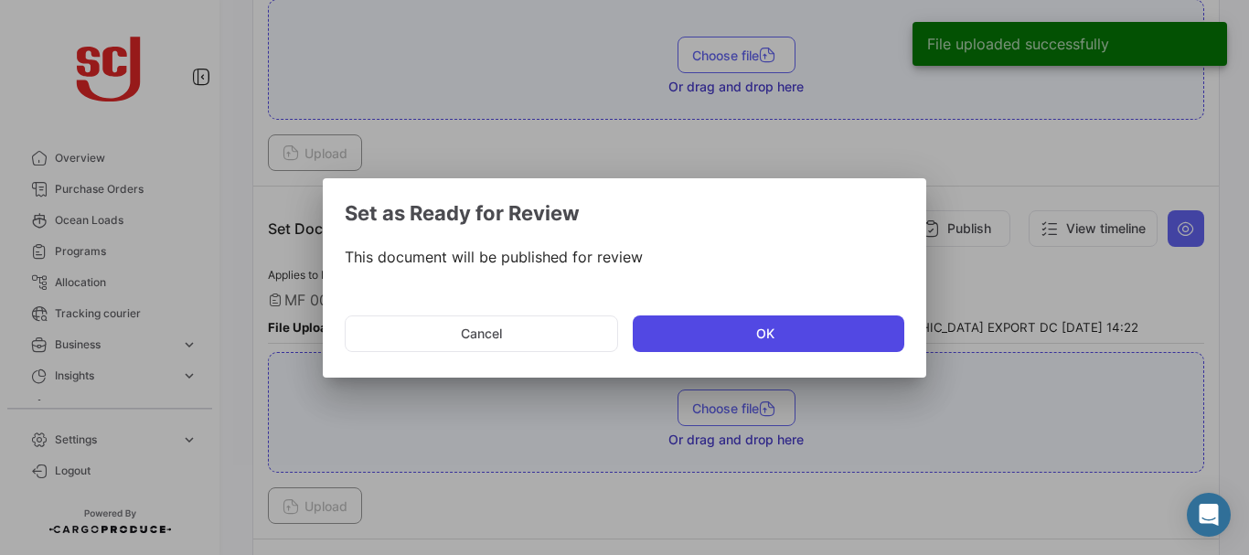
click at [685, 337] on button "OK" at bounding box center [769, 334] width 272 height 37
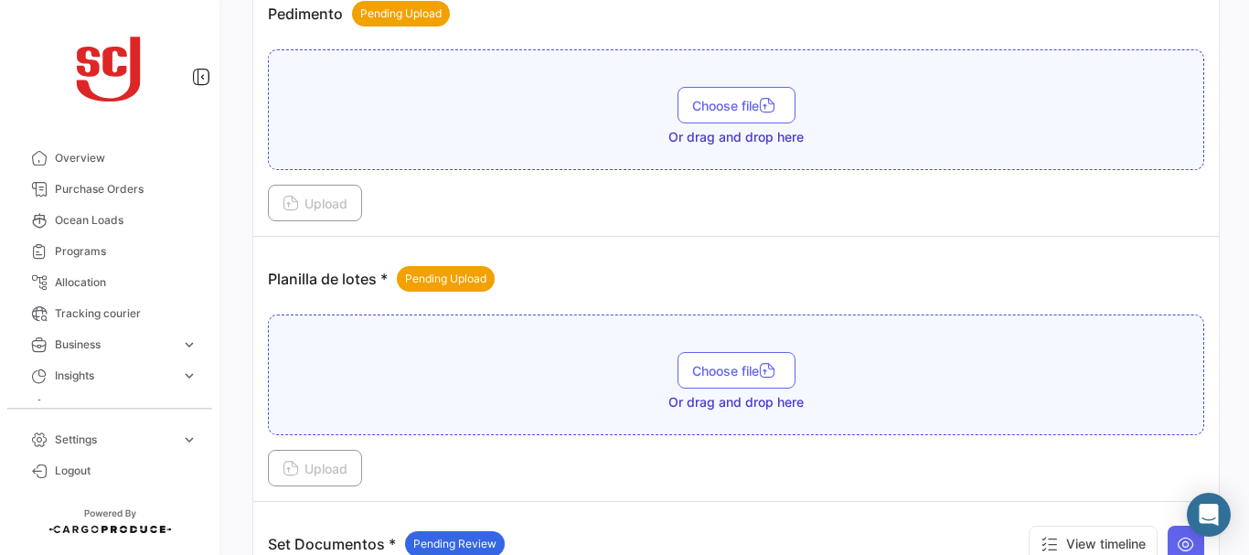
scroll to position [2059, 0]
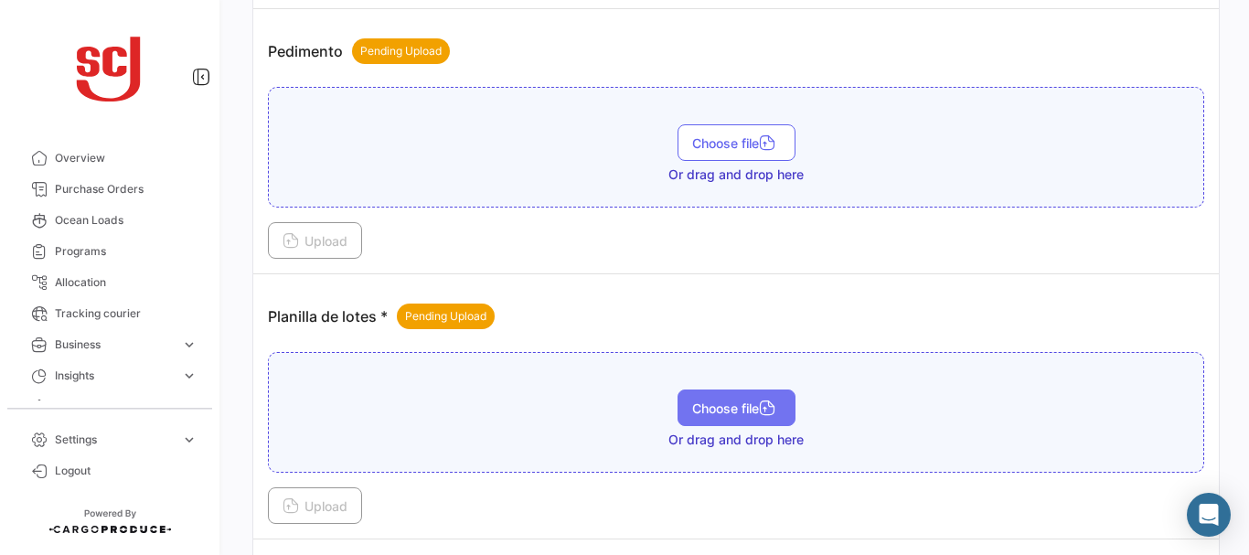
click at [721, 398] on button "Choose file" at bounding box center [737, 408] width 118 height 37
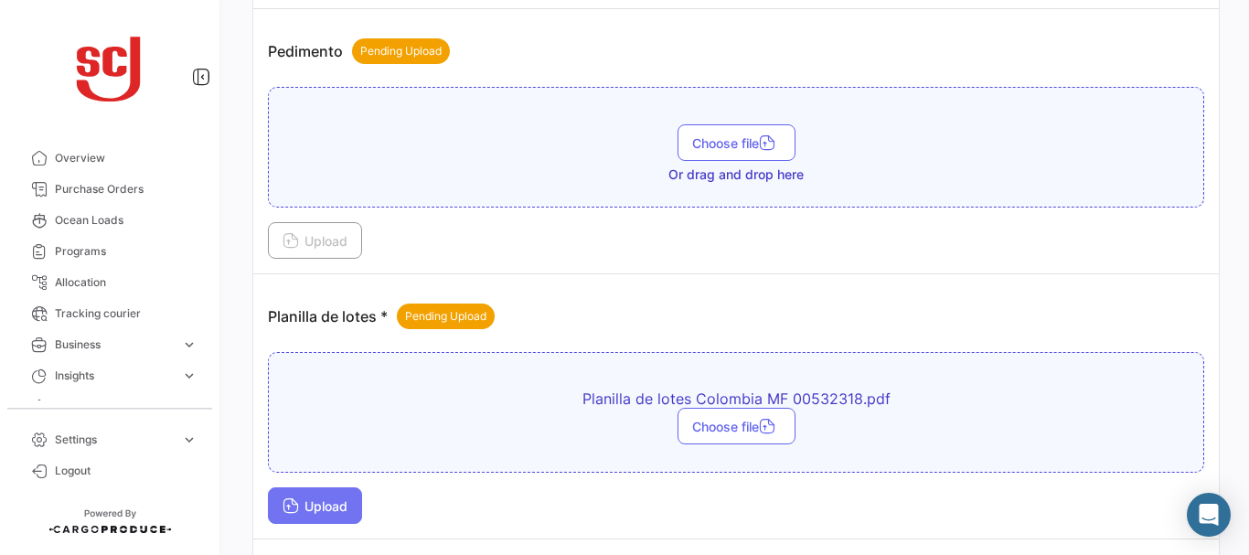
click at [318, 498] on span "Upload" at bounding box center [315, 506] width 65 height 16
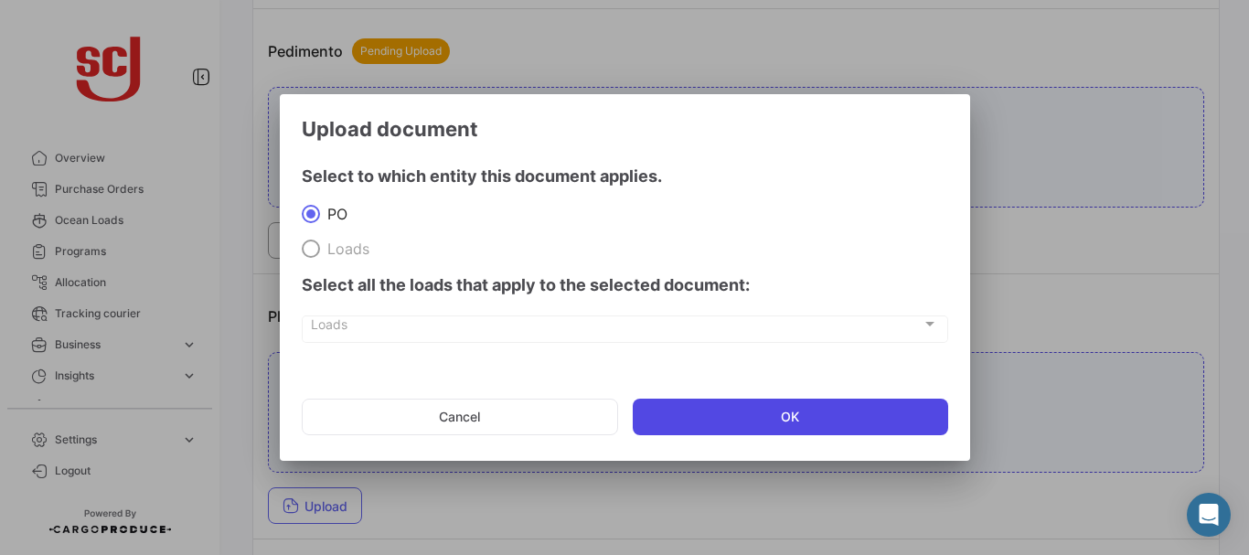
click at [727, 408] on button "OK" at bounding box center [791, 417] width 316 height 37
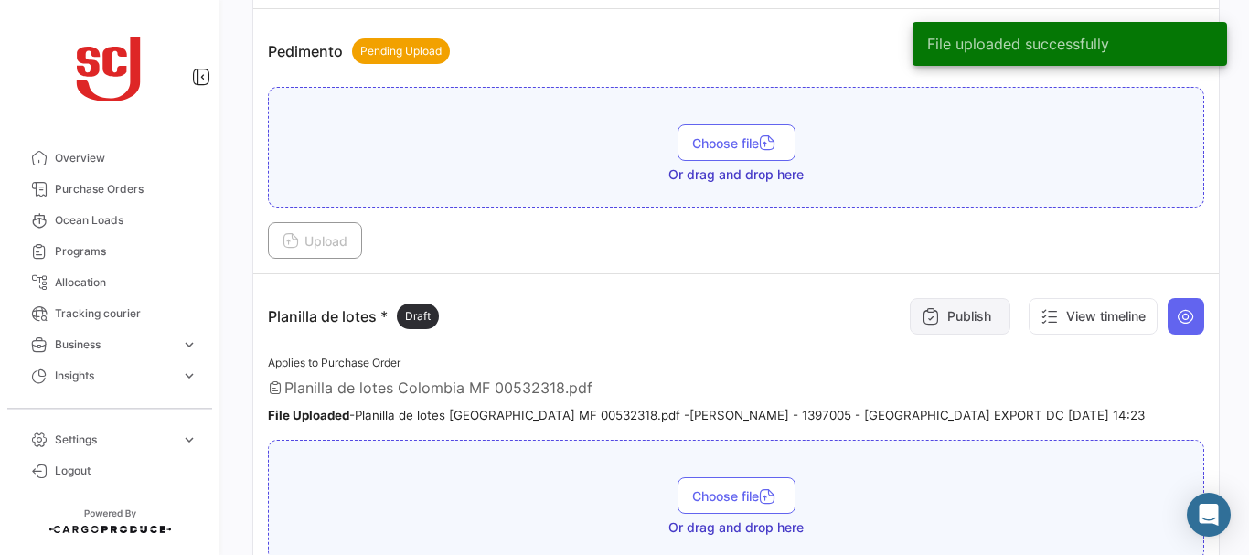
click at [936, 305] on button "Publish" at bounding box center [960, 316] width 101 height 37
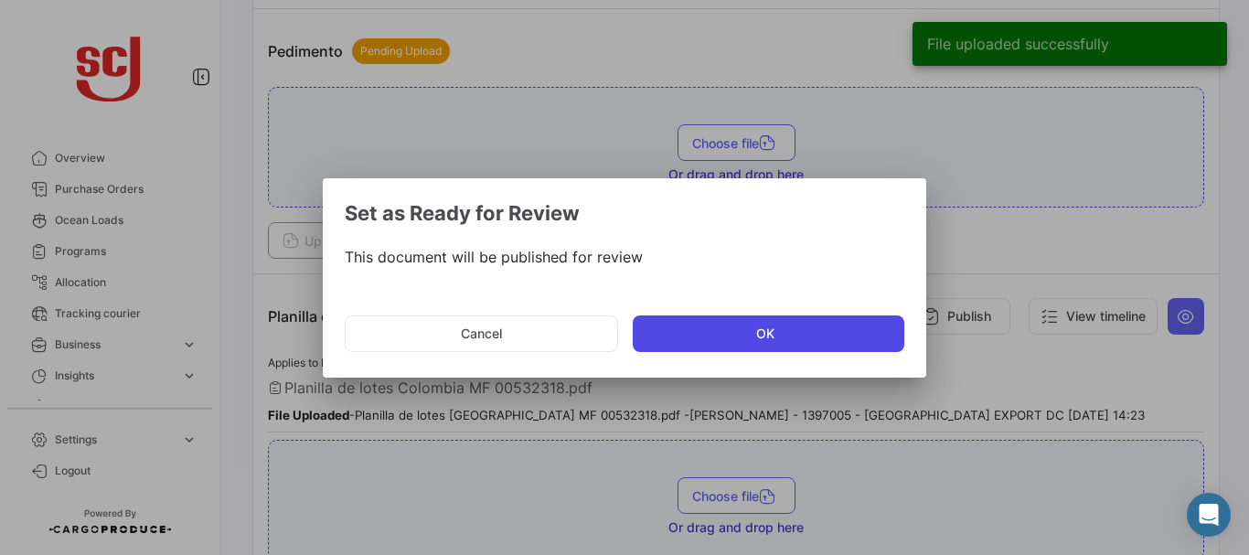
click at [723, 333] on button "OK" at bounding box center [769, 334] width 272 height 37
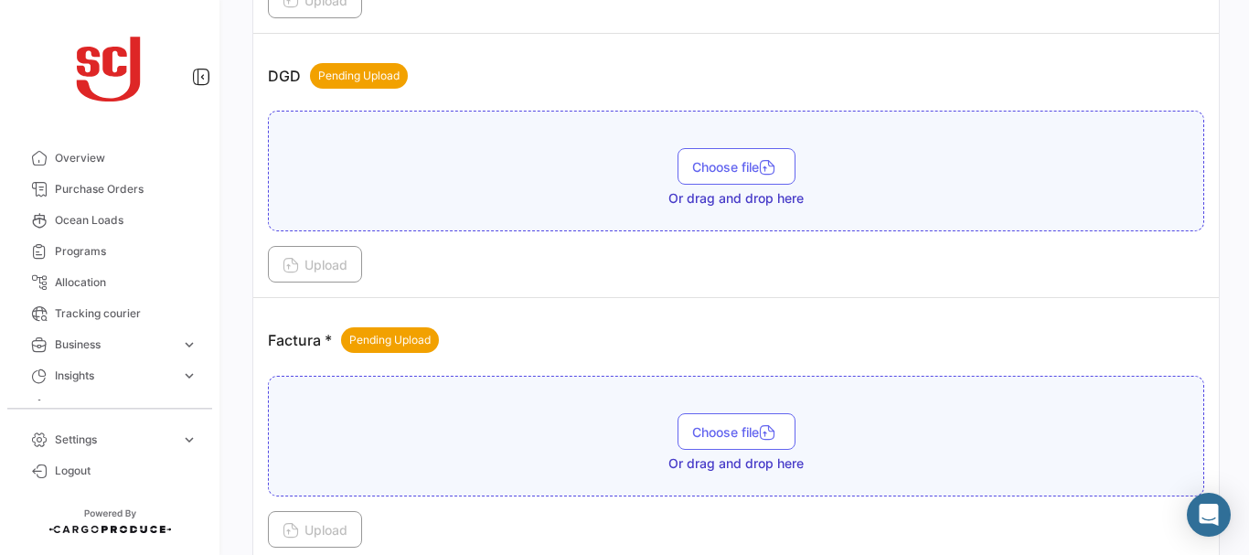
scroll to position [1218, 0]
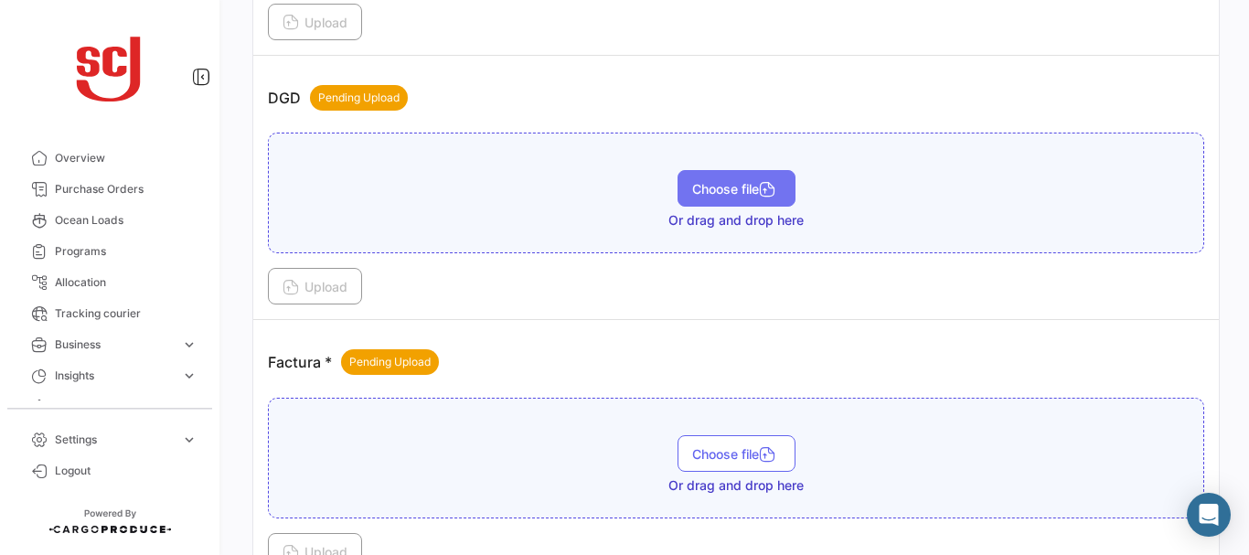
click at [692, 183] on span "Choose file" at bounding box center [736, 189] width 89 height 16
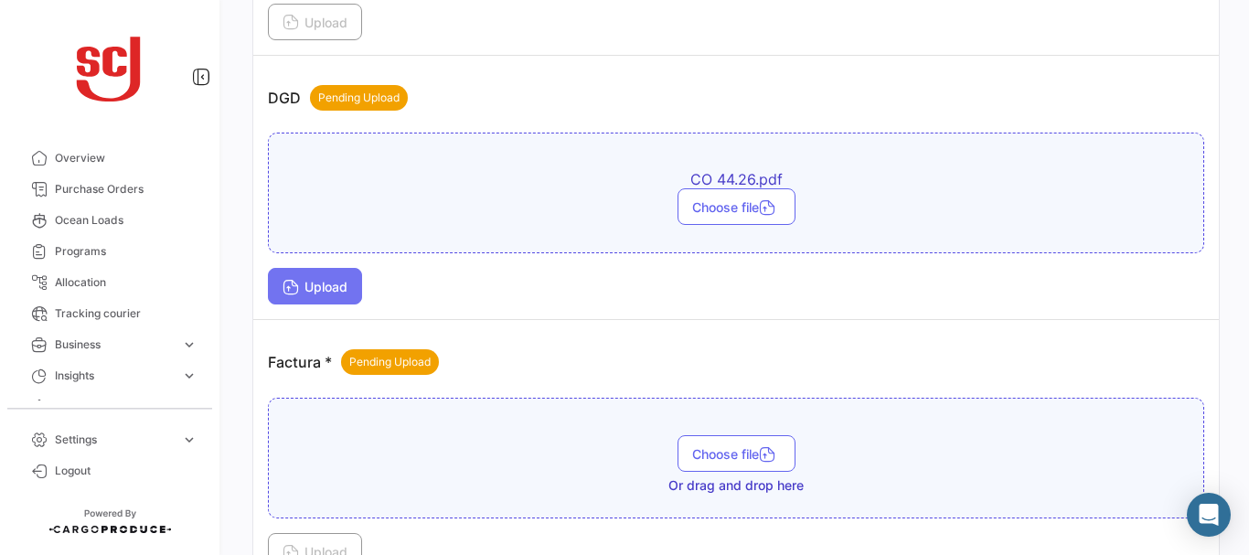
click at [311, 294] on button "Upload" at bounding box center [315, 286] width 94 height 37
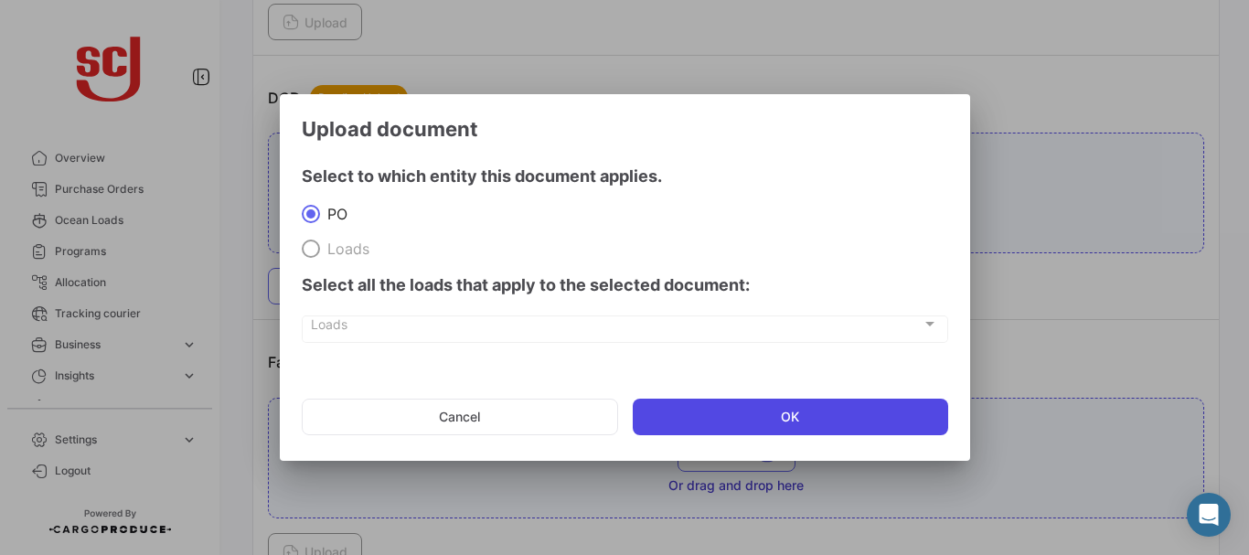
click at [712, 433] on button "OK" at bounding box center [791, 417] width 316 height 37
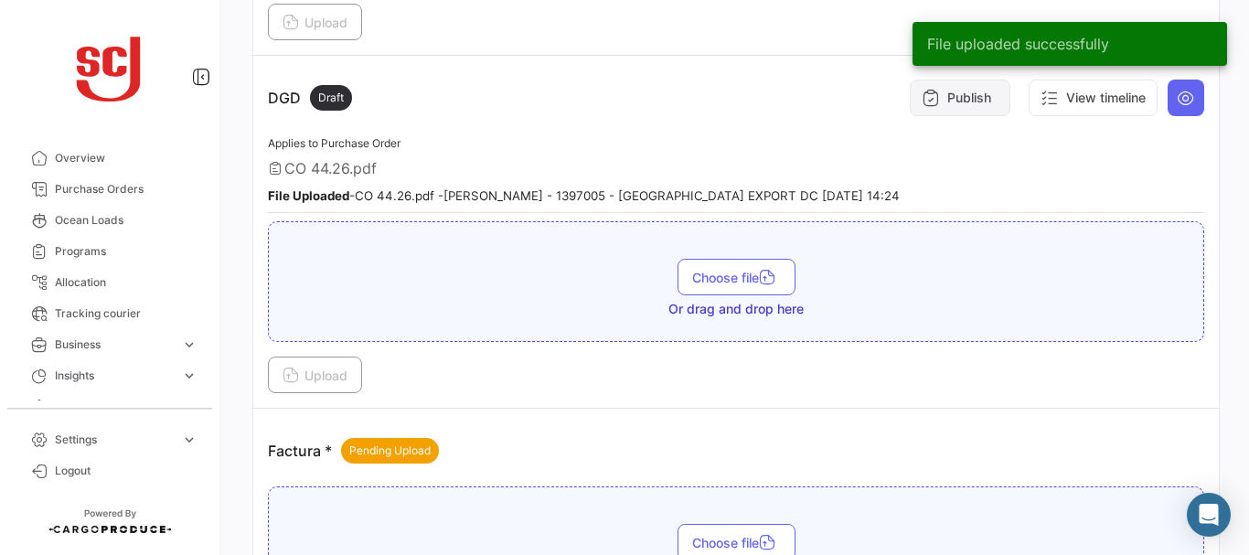
click at [966, 102] on button "Publish" at bounding box center [960, 98] width 101 height 37
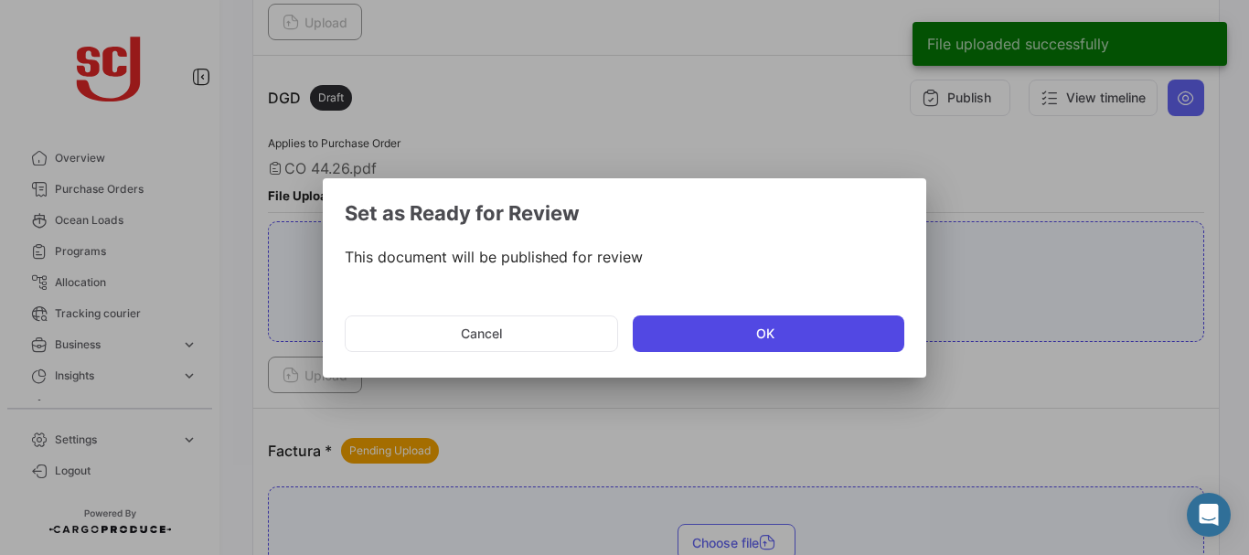
click at [684, 339] on button "OK" at bounding box center [769, 334] width 272 height 37
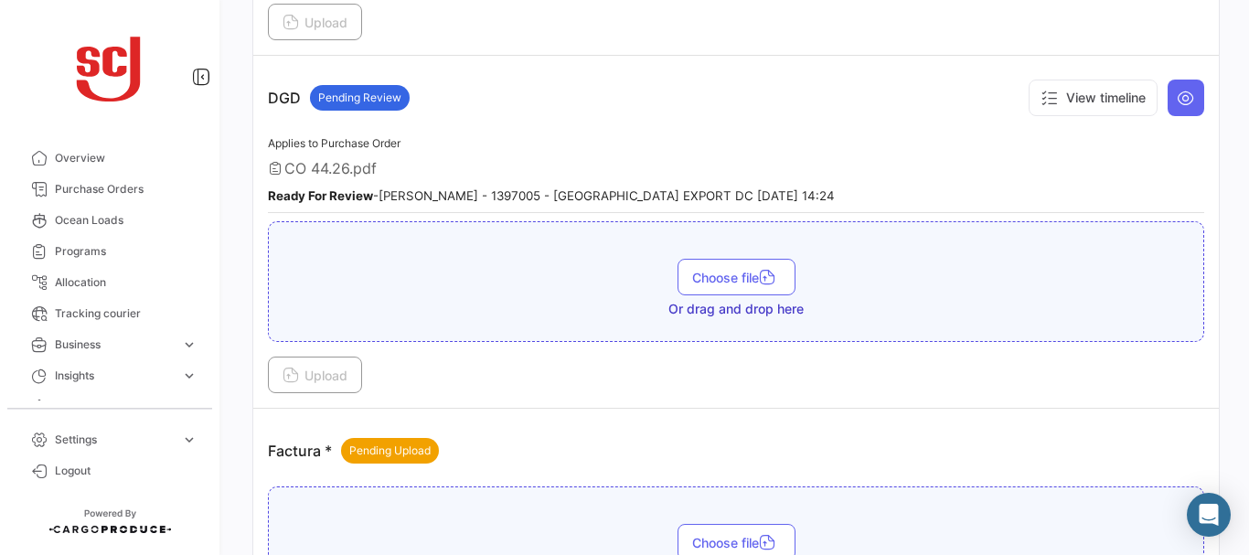
click at [1139, 156] on div "Applies to Purchase Order CO 44.26.pdf Ready For Review - [PERSON_NAME] - 13970…" at bounding box center [736, 173] width 936 height 80
click at [743, 549] on span "Choose file" at bounding box center [736, 543] width 89 height 16
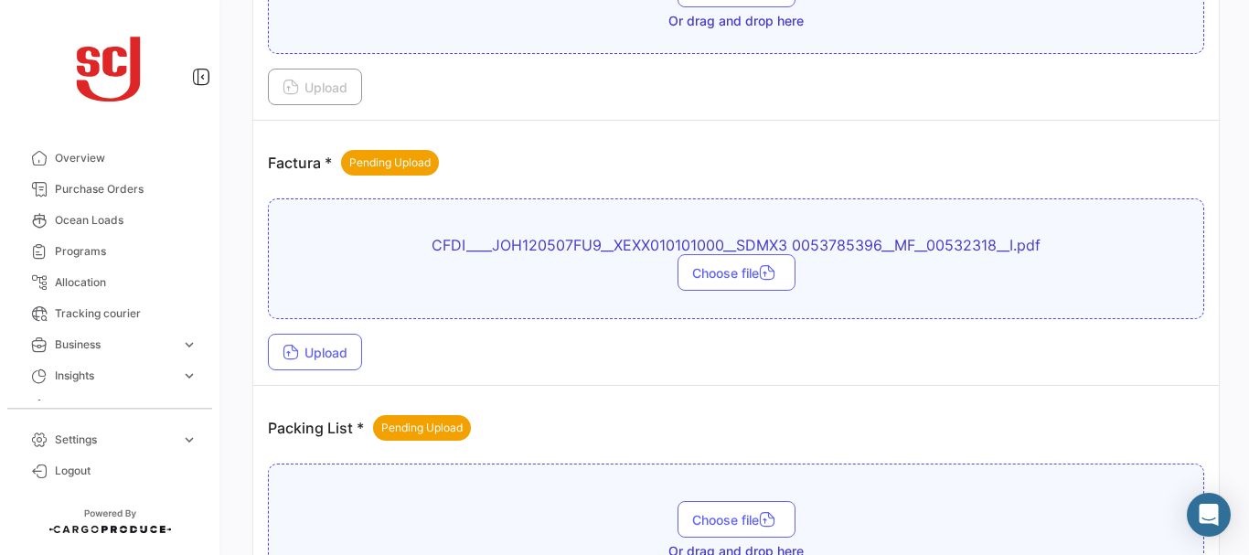
scroll to position [1462, 0]
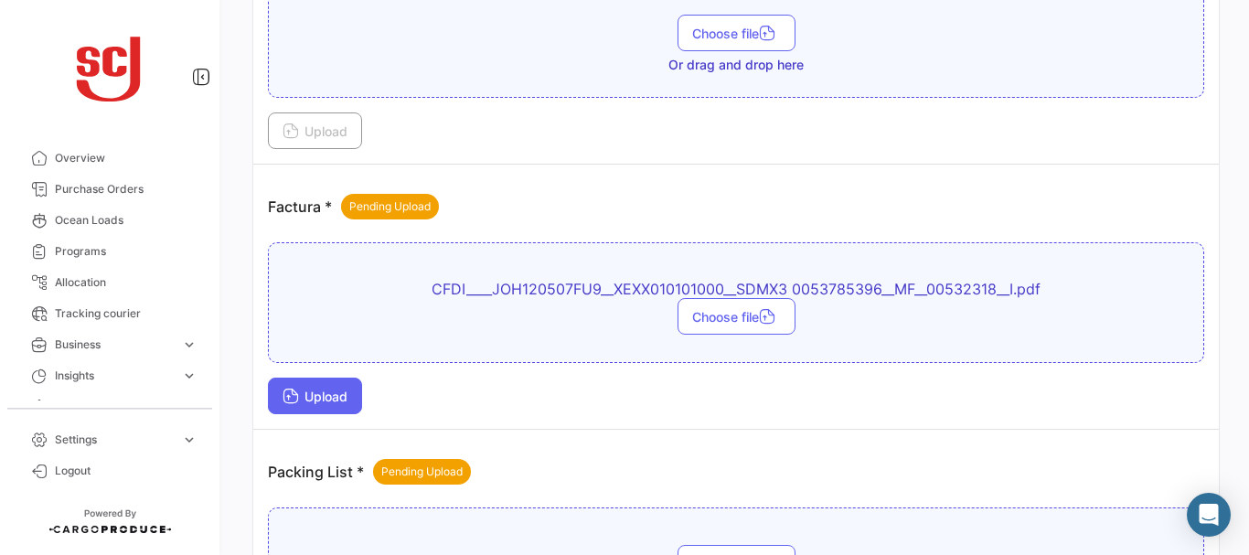
click at [277, 402] on button "Upload" at bounding box center [315, 396] width 94 height 37
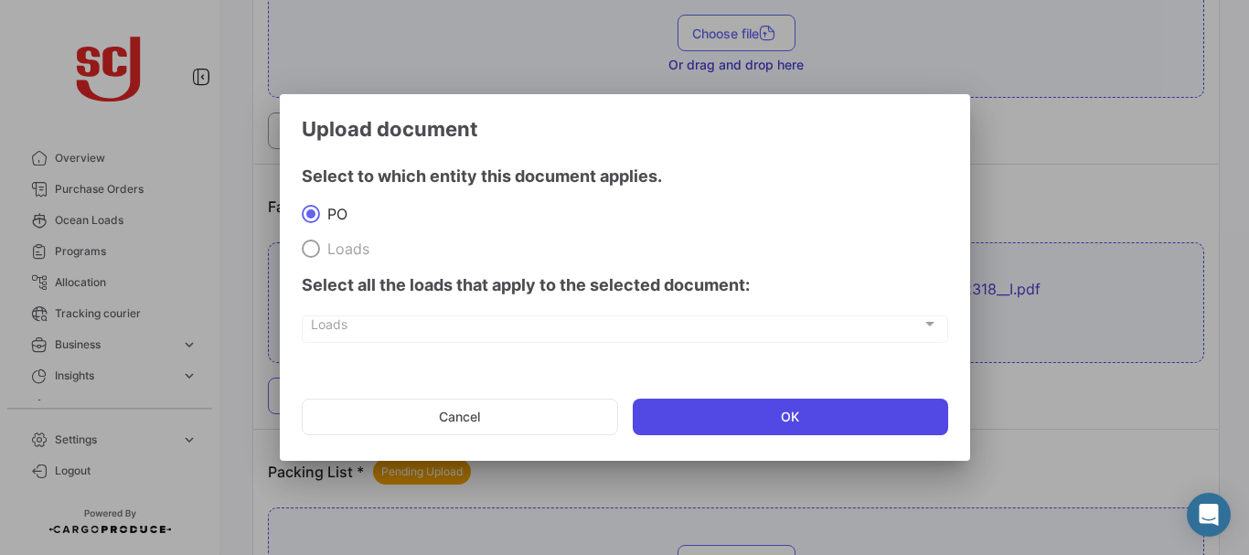
click at [696, 407] on button "OK" at bounding box center [791, 417] width 316 height 37
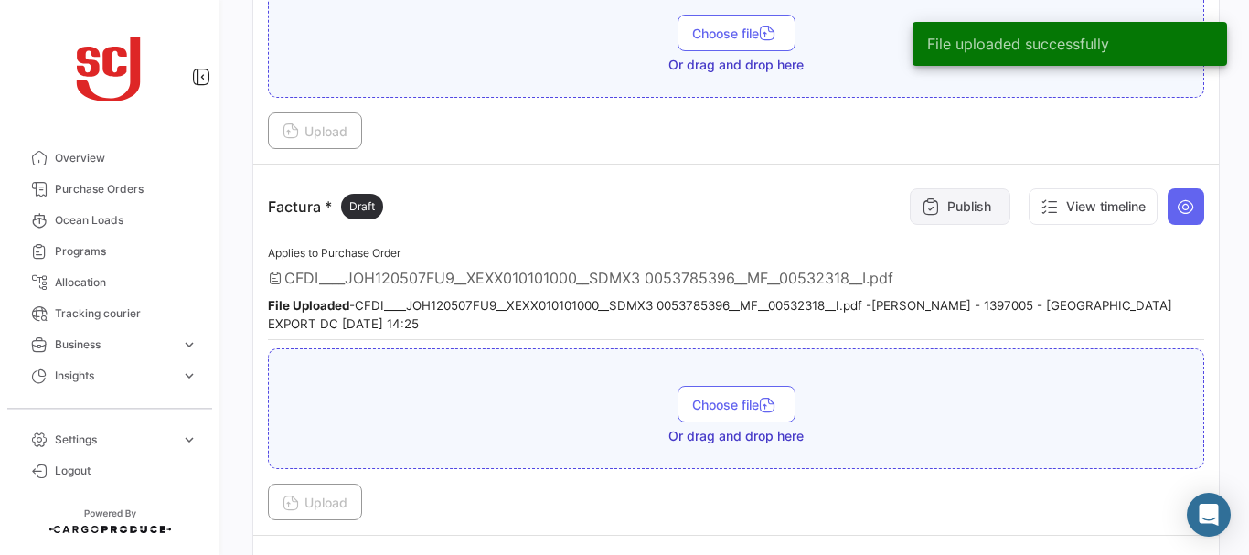
click at [953, 209] on button "Publish" at bounding box center [960, 206] width 101 height 37
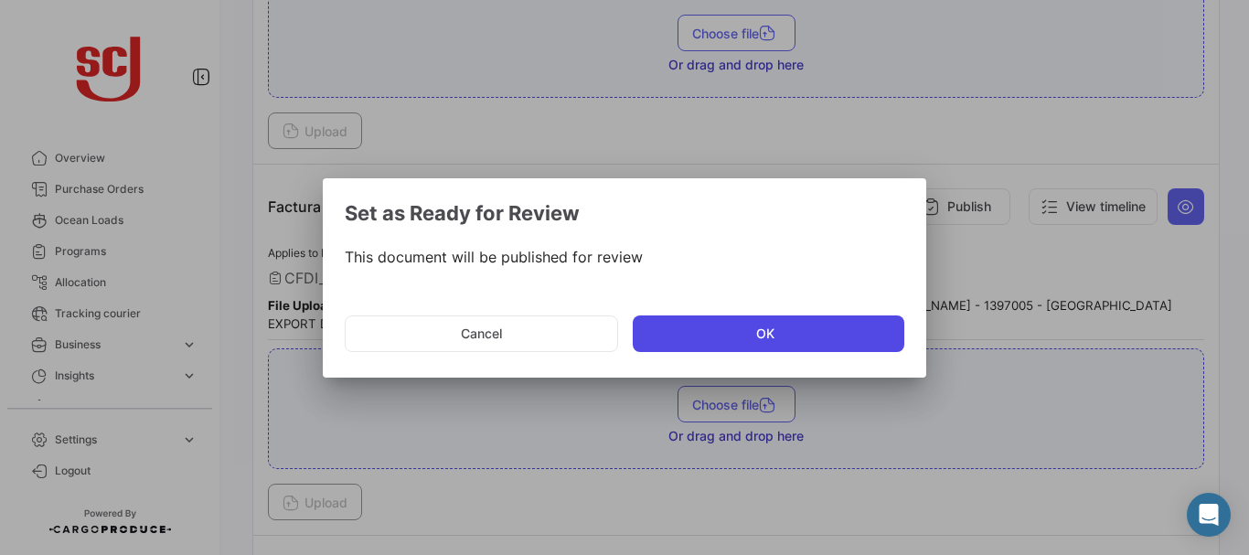
click at [722, 340] on button "OK" at bounding box center [769, 334] width 272 height 37
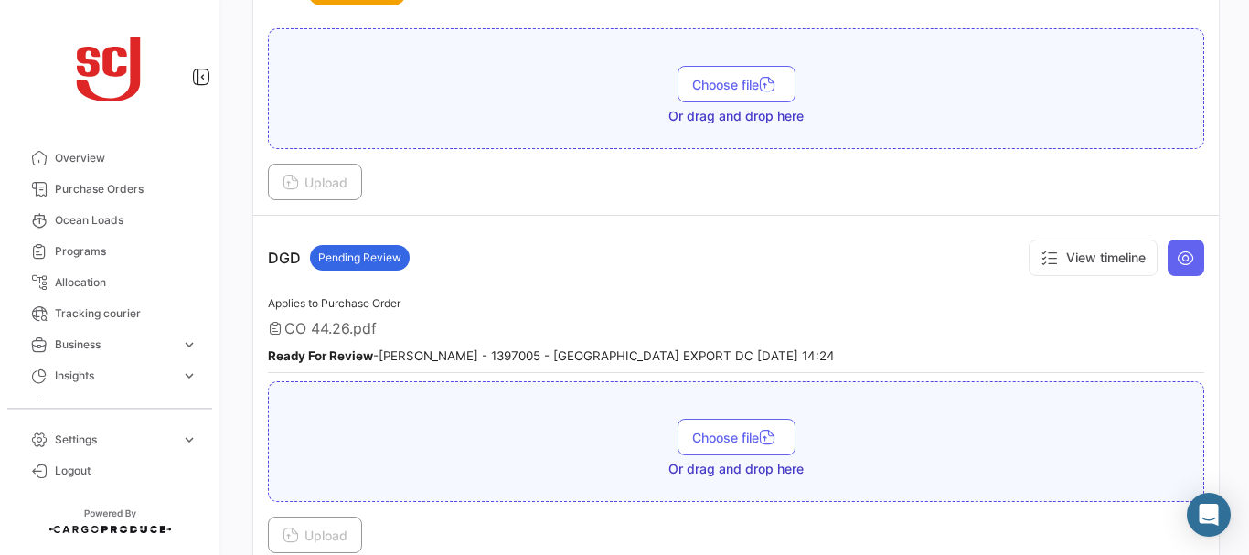
scroll to position [1019, 0]
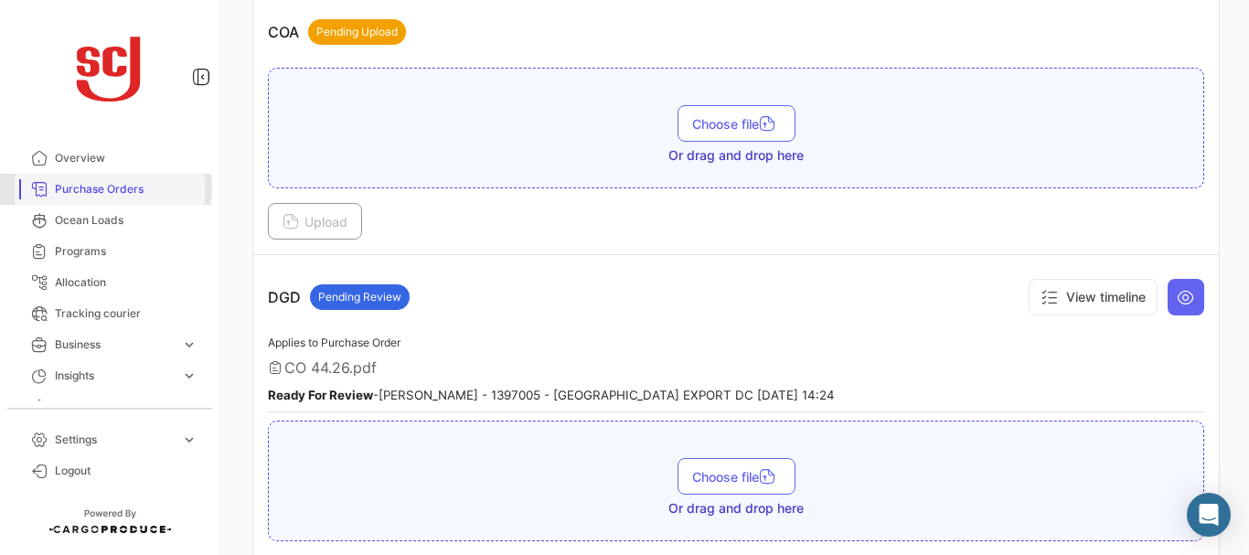
click at [102, 187] on span "Purchase Orders" at bounding box center [126, 189] width 143 height 16
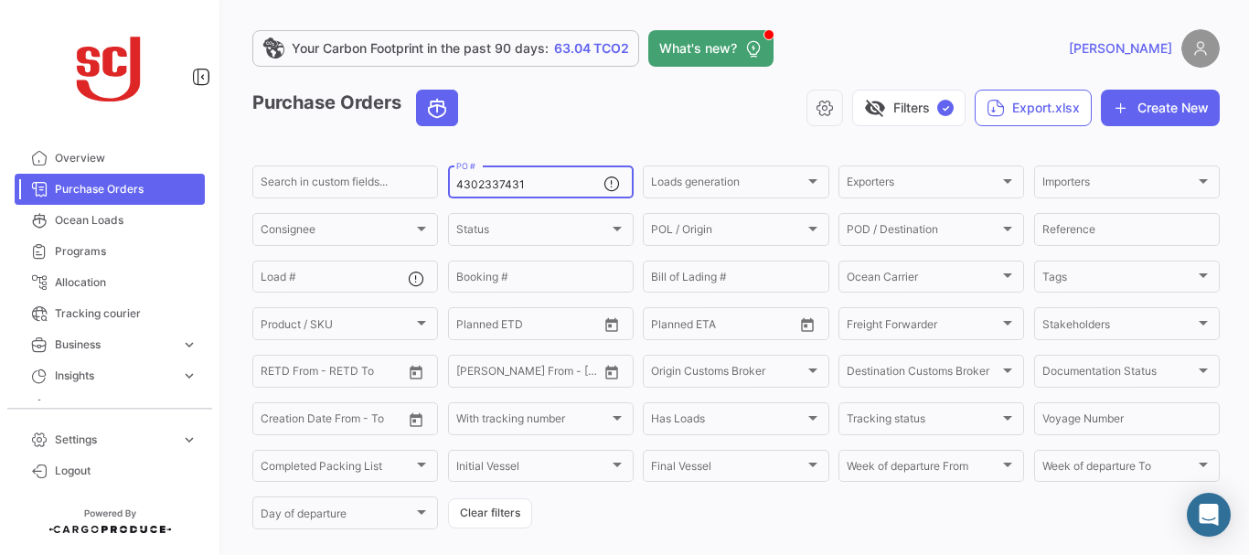
click at [538, 183] on input "4302337431" at bounding box center [529, 184] width 147 height 13
type input "4302337412"
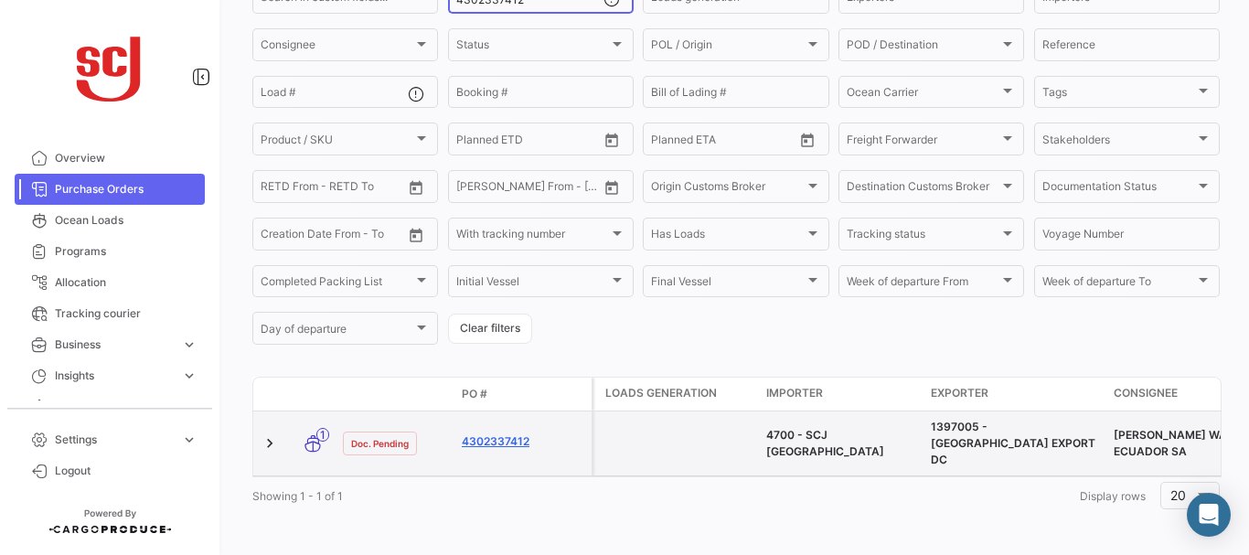
click at [477, 435] on link "4302337412" at bounding box center [523, 441] width 123 height 16
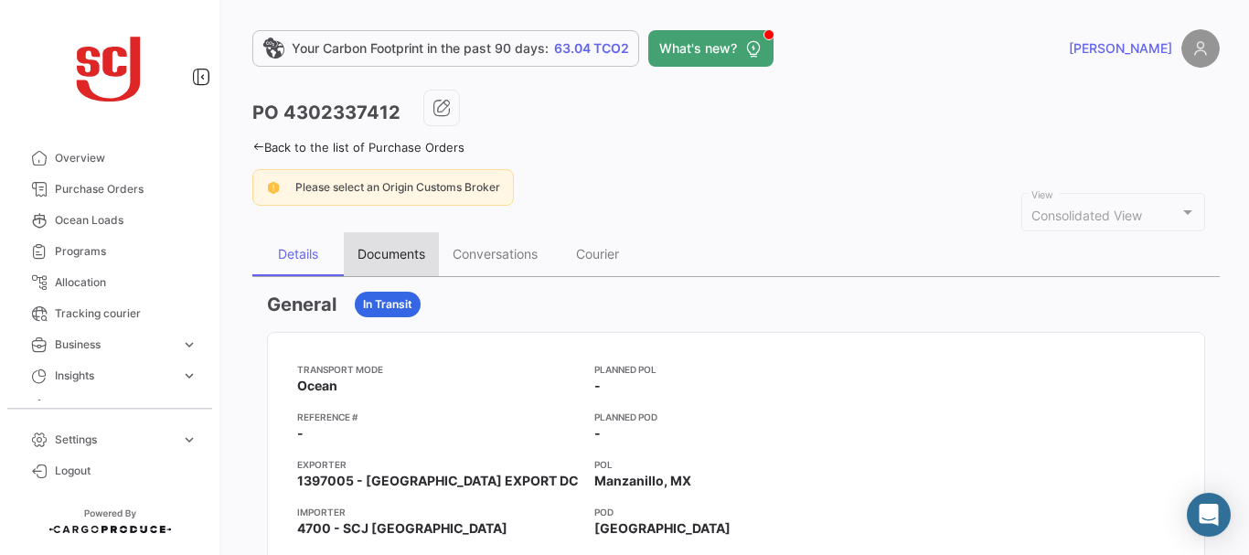
click at [384, 240] on div "Documents" at bounding box center [391, 254] width 95 height 44
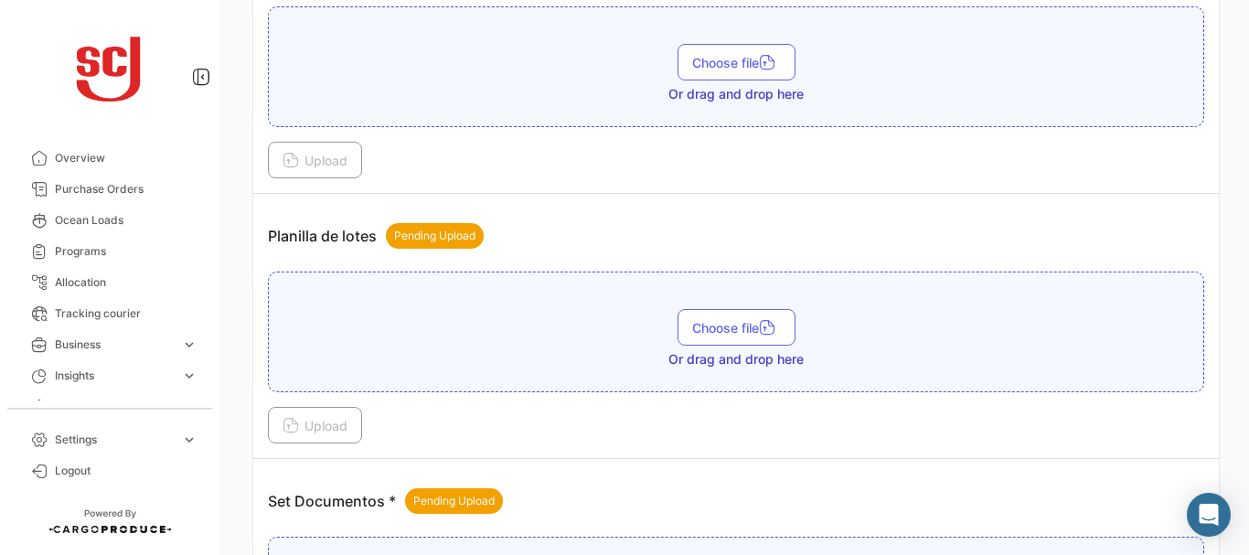
scroll to position [2330, 0]
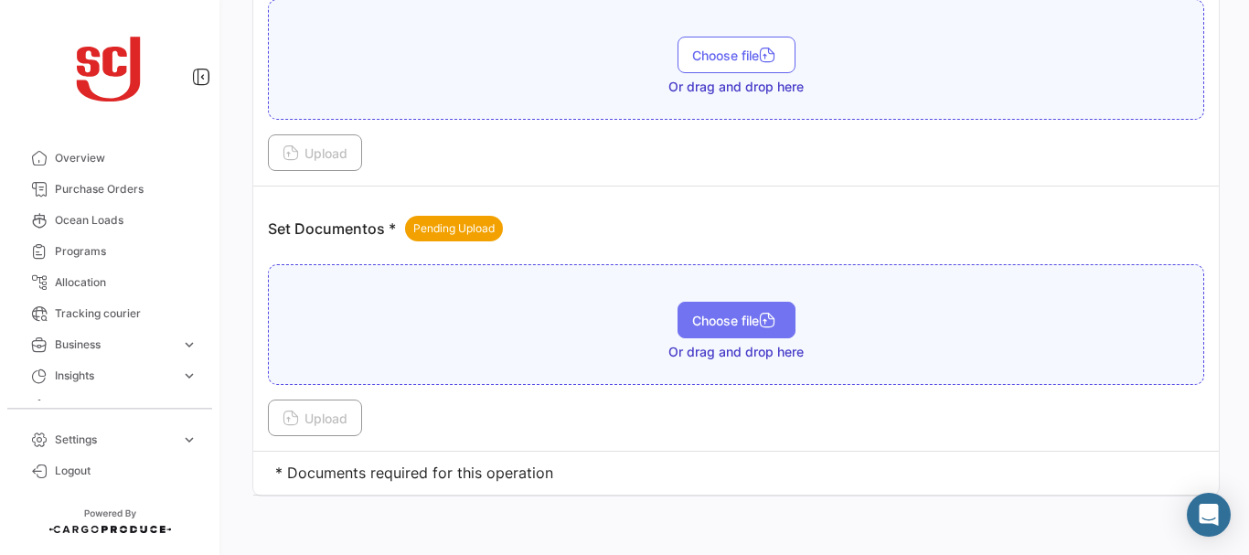
click at [707, 318] on span "Choose file" at bounding box center [736, 321] width 89 height 16
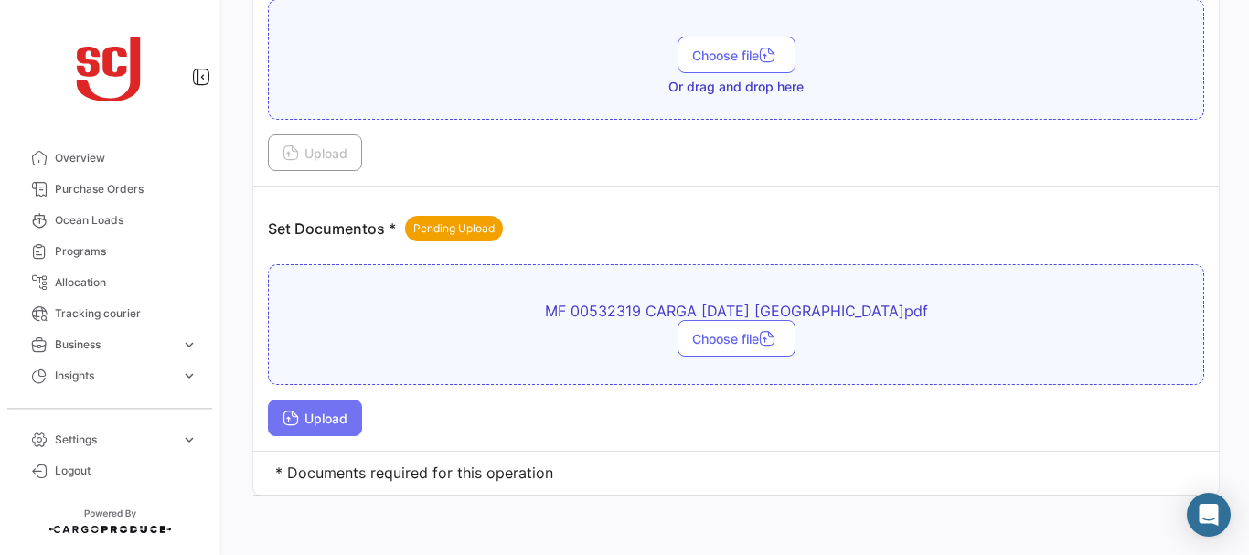
click at [329, 412] on span "Upload" at bounding box center [315, 419] width 65 height 16
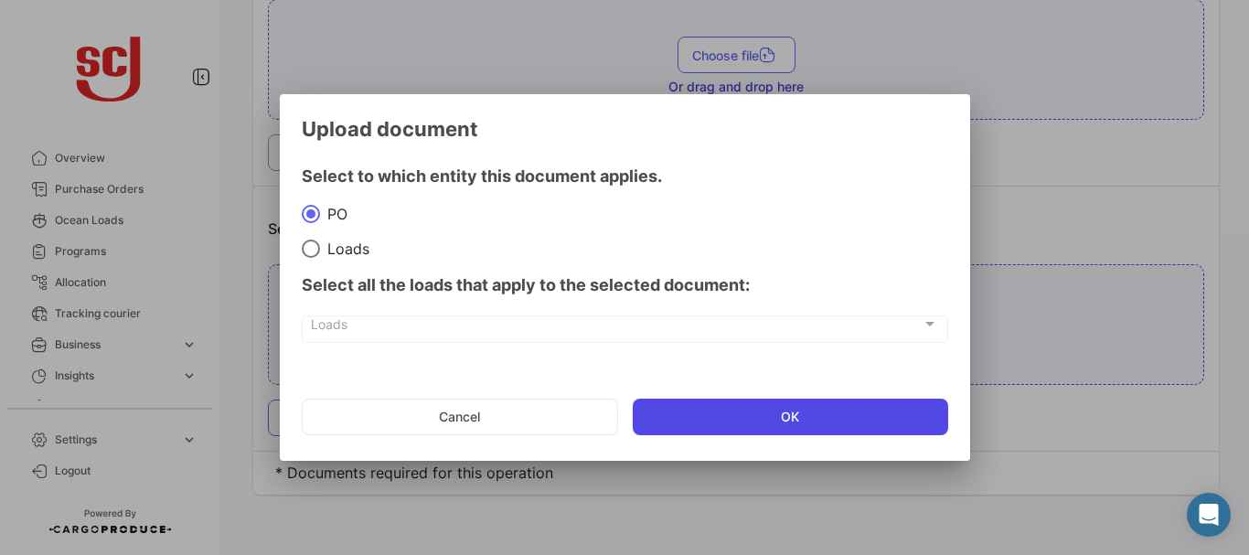
click at [747, 421] on button "OK" at bounding box center [791, 417] width 316 height 37
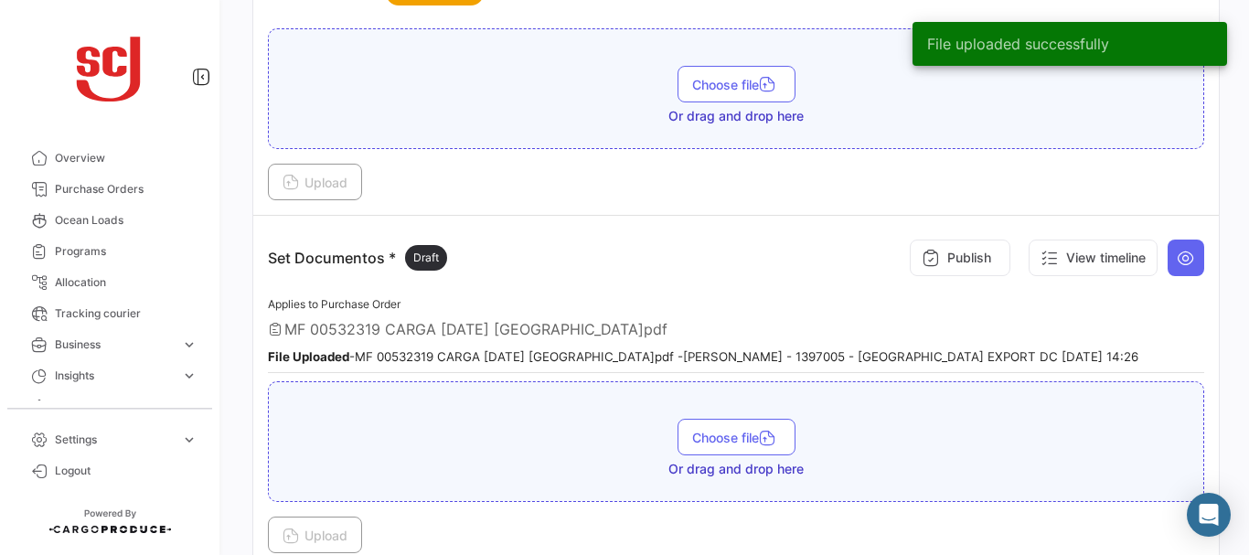
scroll to position [2295, 0]
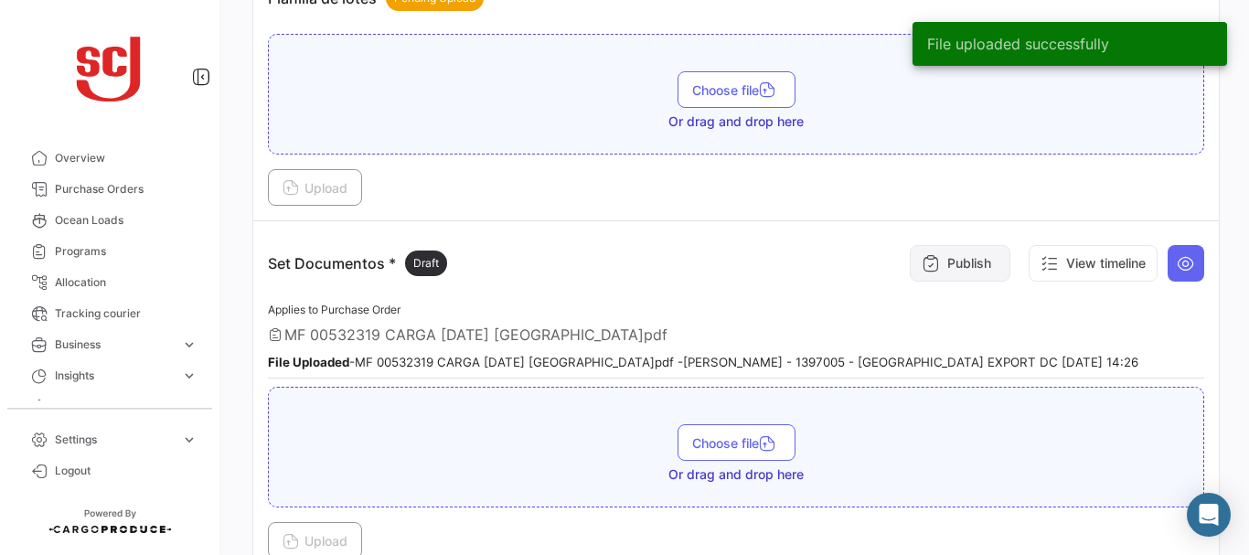
click at [944, 251] on button "Publish" at bounding box center [960, 263] width 101 height 37
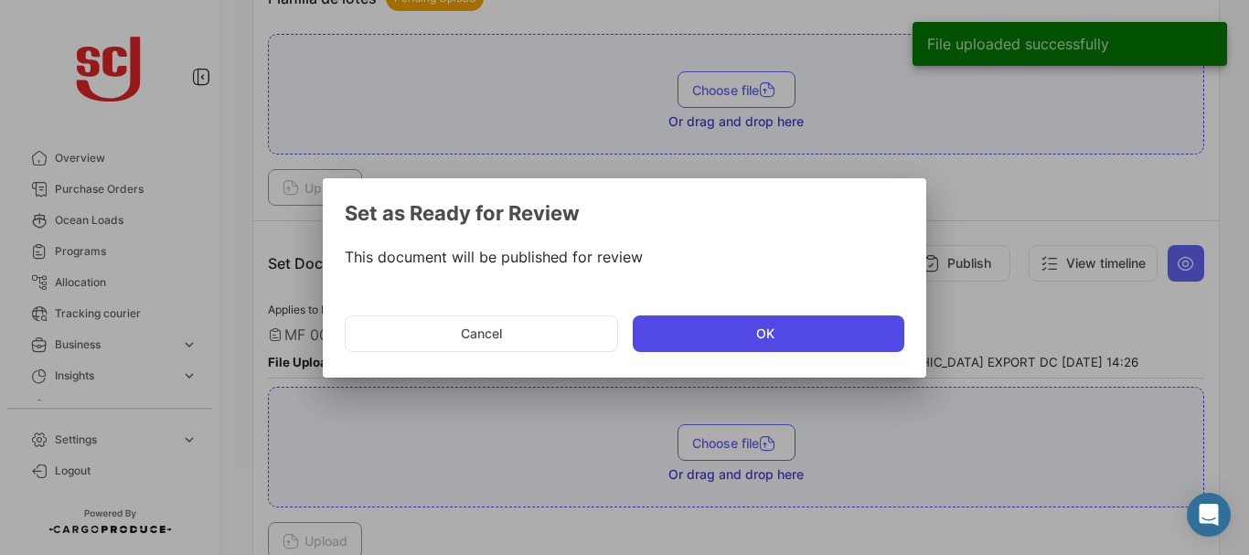
click at [698, 336] on button "OK" at bounding box center [769, 334] width 272 height 37
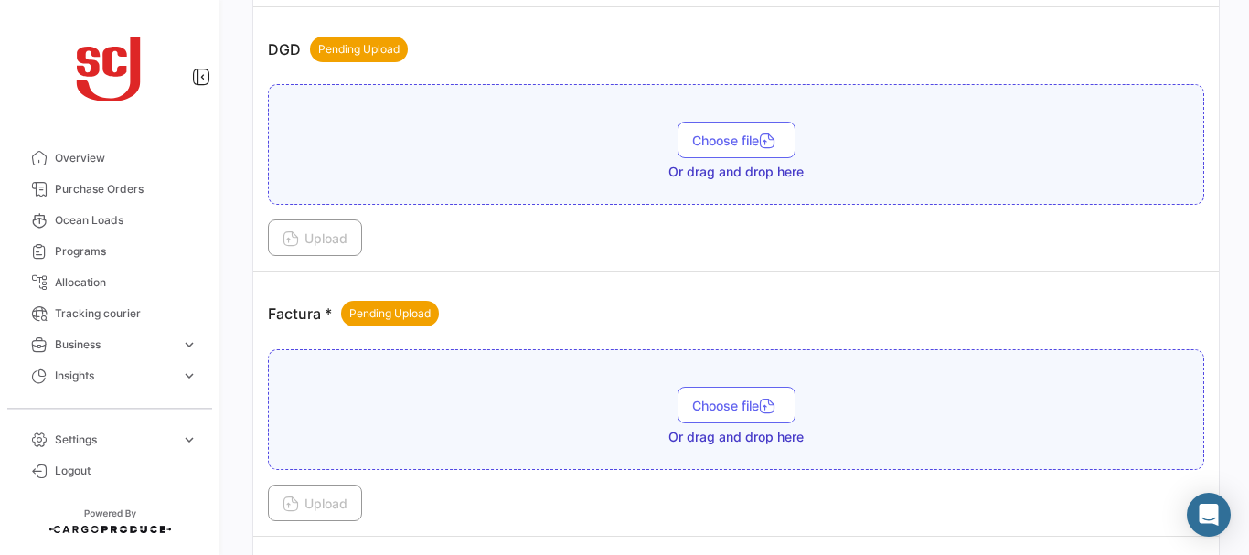
scroll to position [1162, 0]
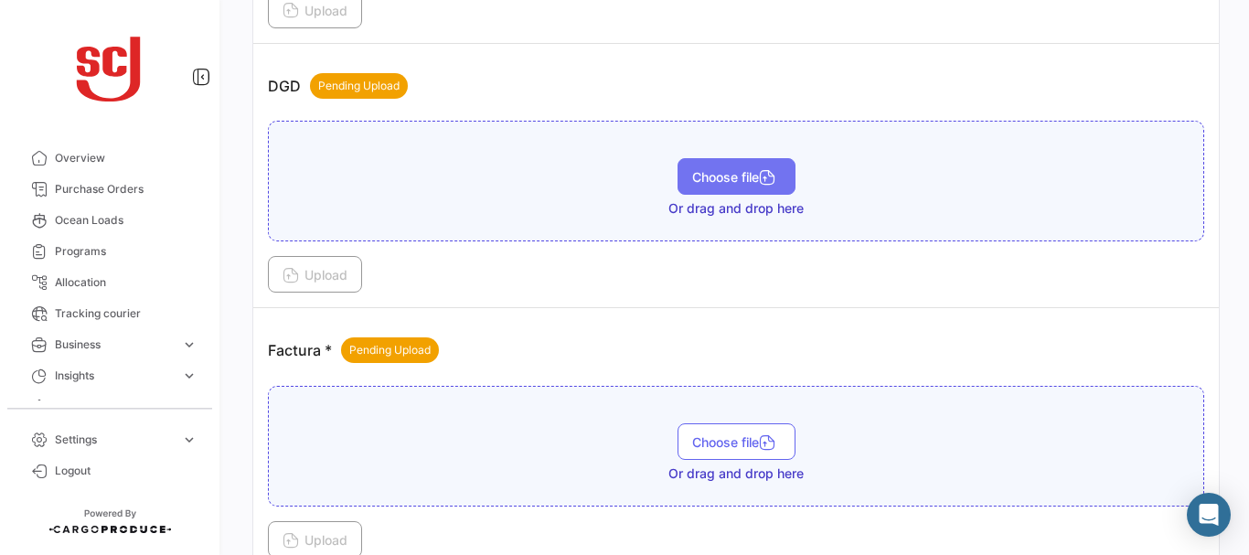
click at [726, 172] on span "Choose file" at bounding box center [736, 177] width 89 height 16
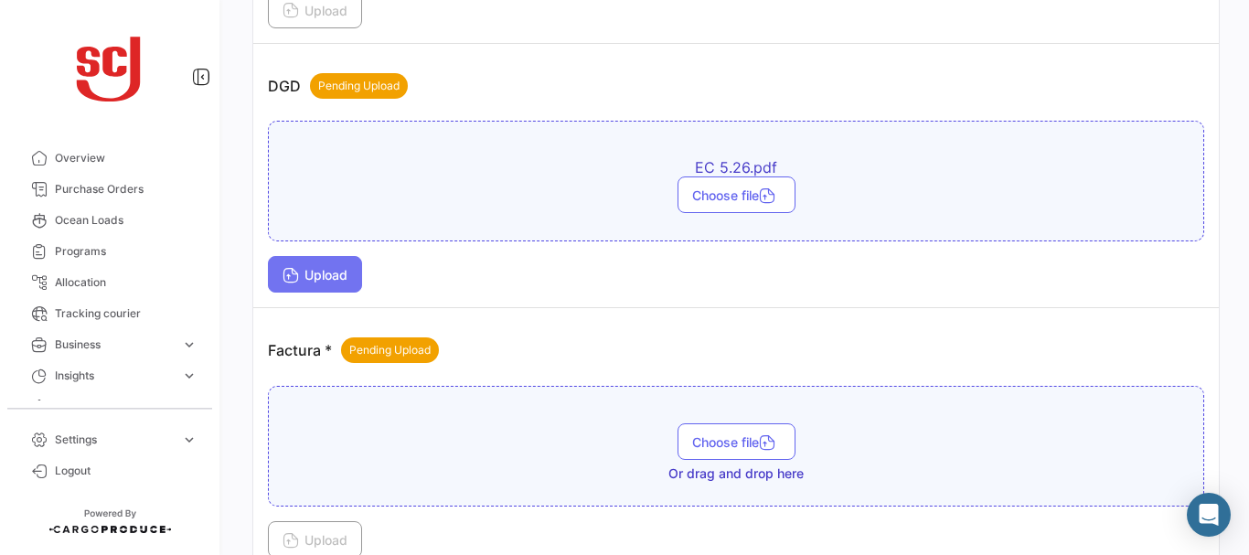
click at [314, 273] on span "Upload" at bounding box center [315, 275] width 65 height 16
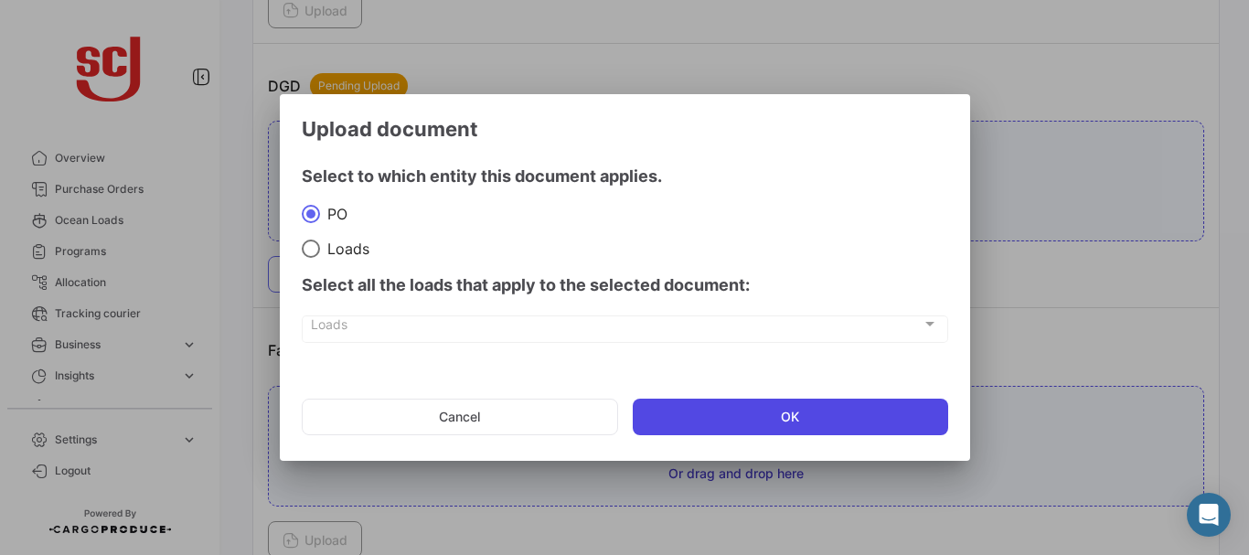
click at [721, 412] on button "OK" at bounding box center [791, 417] width 316 height 37
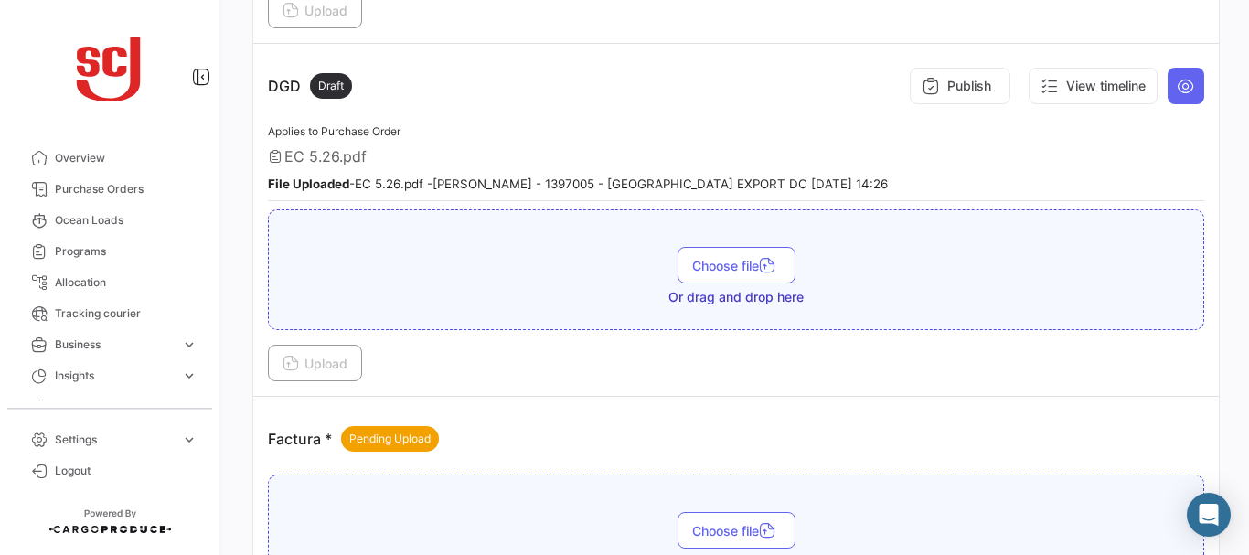
click at [1146, 158] on div "EC 5.26.pdf" at bounding box center [736, 156] width 936 height 18
click at [973, 91] on button "Publish" at bounding box center [960, 86] width 101 height 37
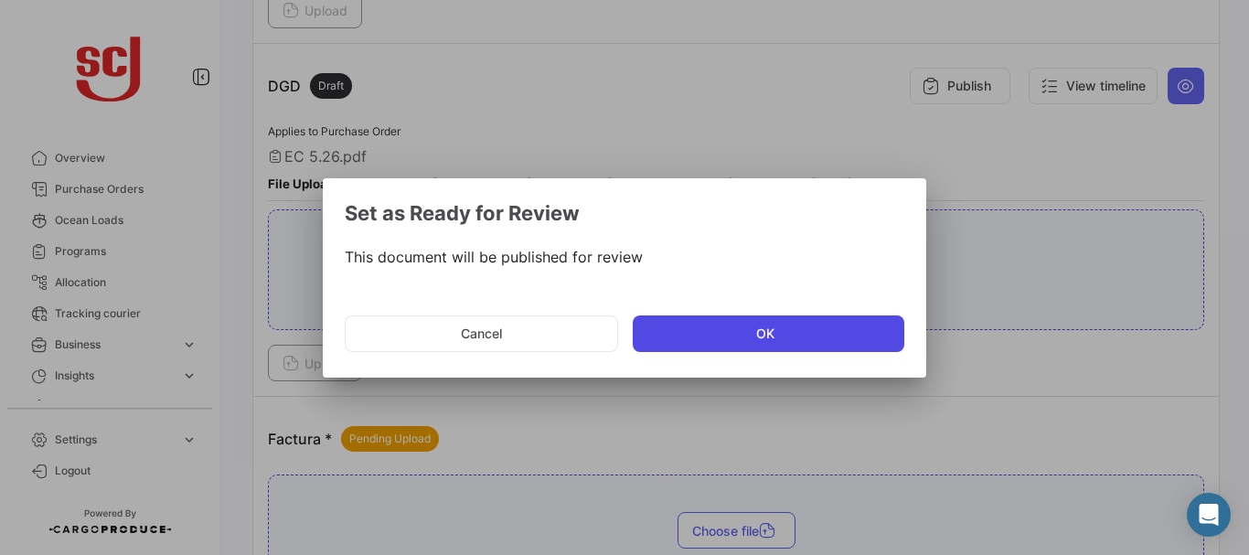
click at [774, 326] on button "OK" at bounding box center [769, 334] width 272 height 37
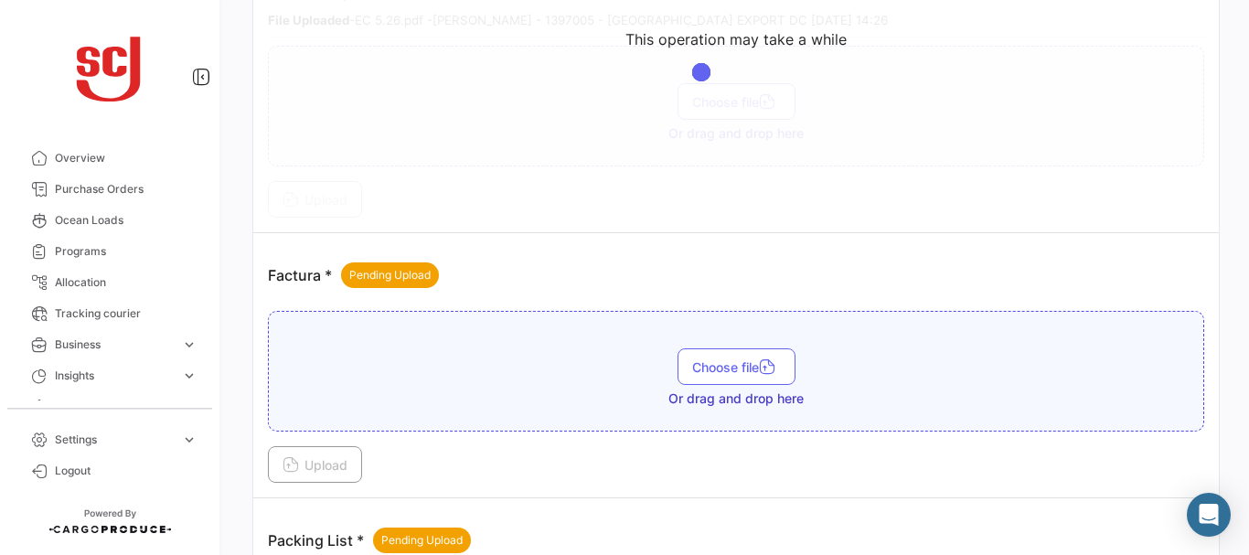
scroll to position [1337, 0]
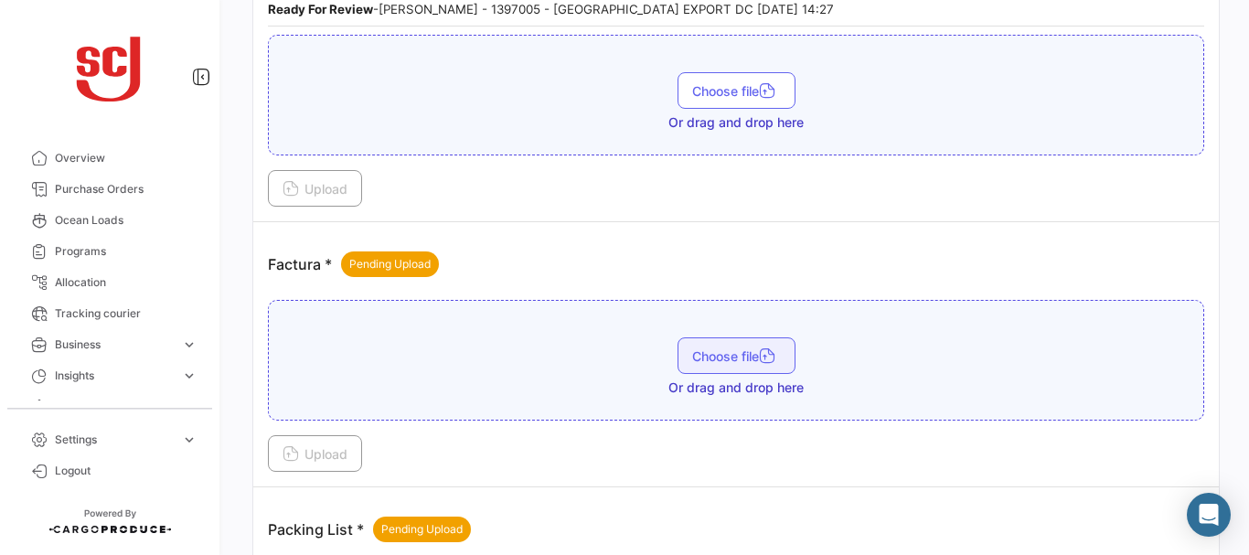
click at [728, 344] on button "Choose file" at bounding box center [737, 355] width 118 height 37
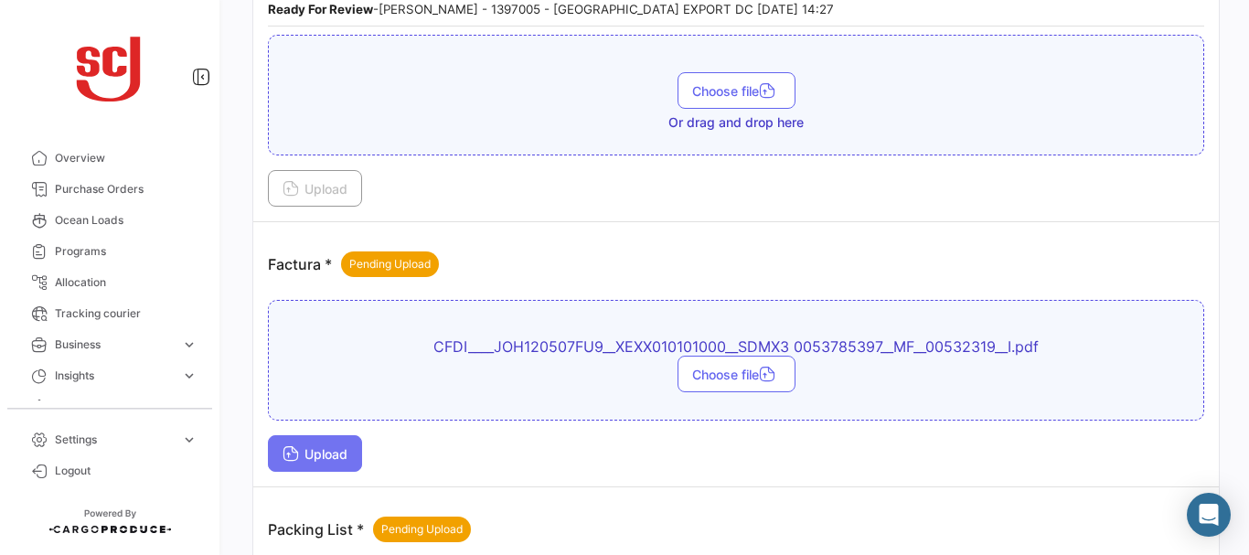
click at [328, 447] on span "Upload" at bounding box center [315, 454] width 65 height 16
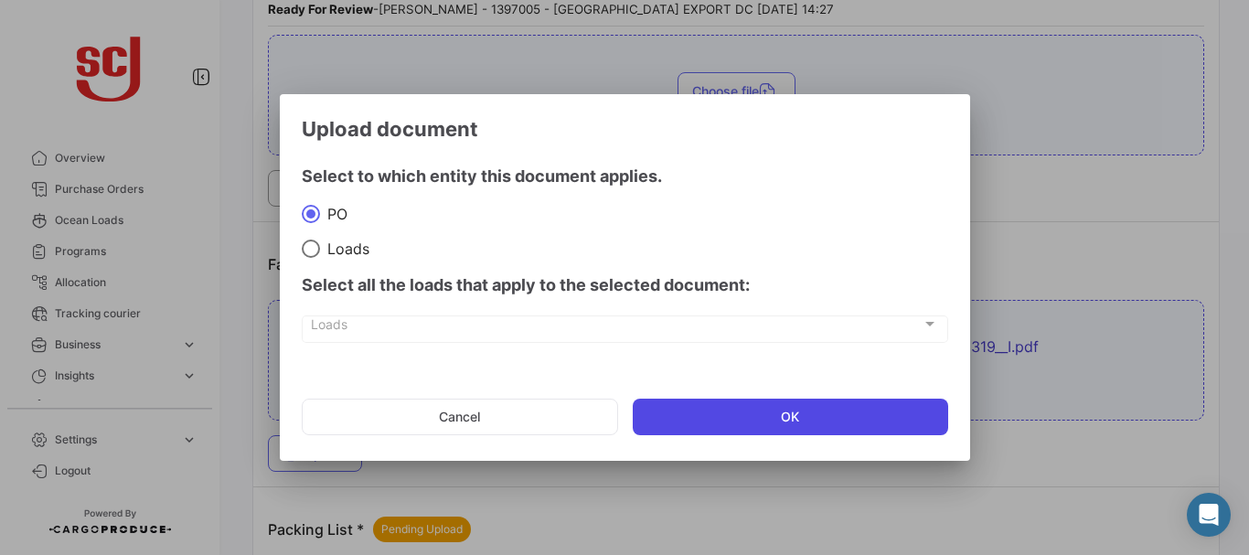
click at [873, 405] on button "OK" at bounding box center [791, 417] width 316 height 37
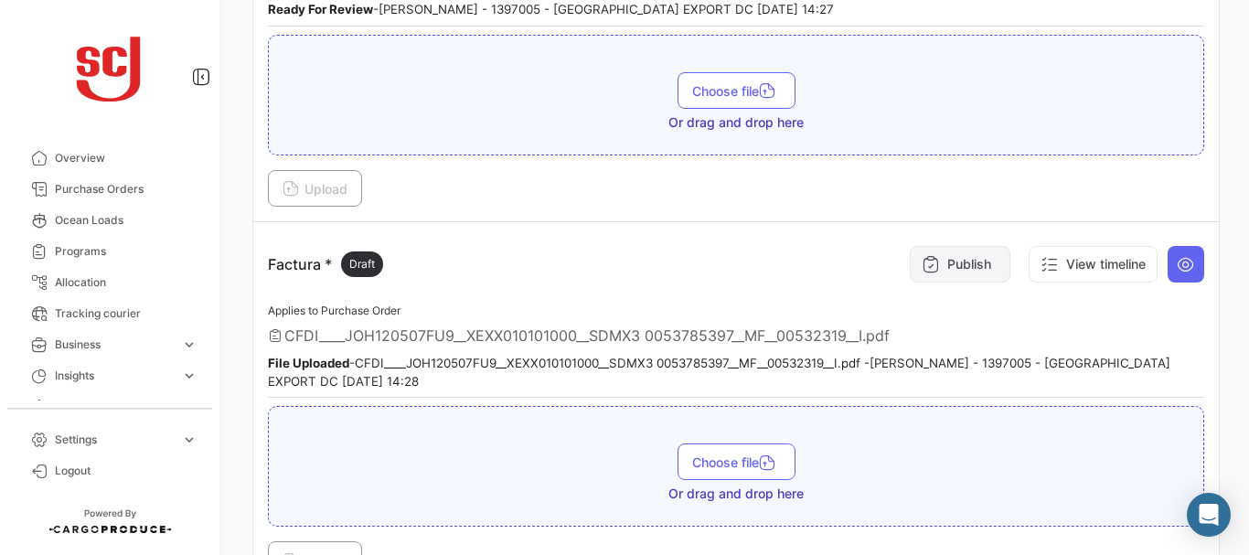
click at [955, 278] on button "Publish" at bounding box center [960, 264] width 101 height 37
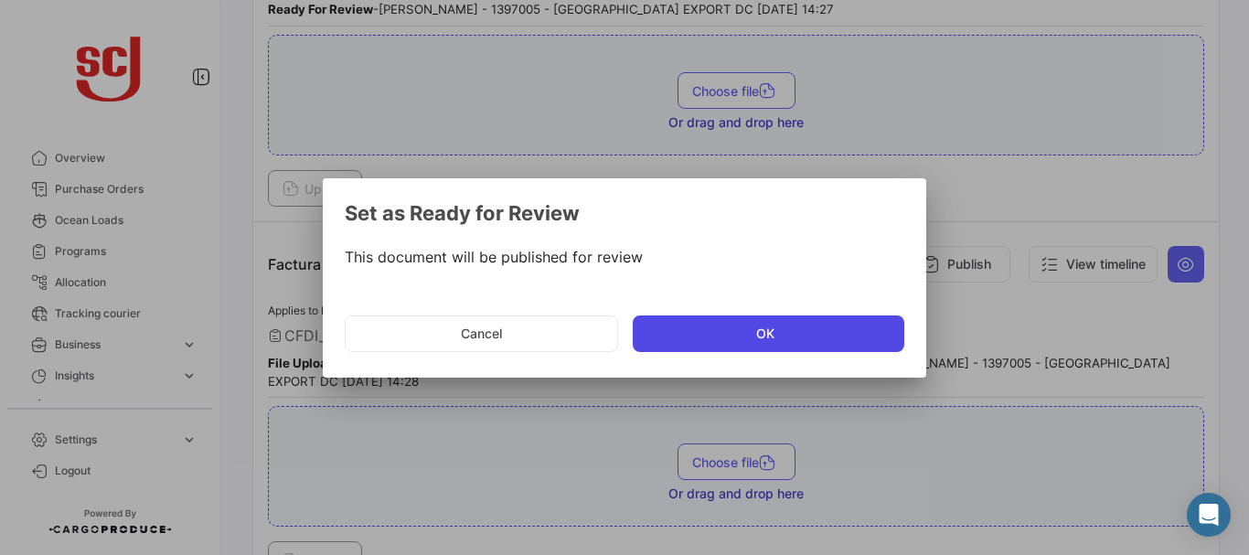
click at [786, 334] on button "OK" at bounding box center [769, 334] width 272 height 37
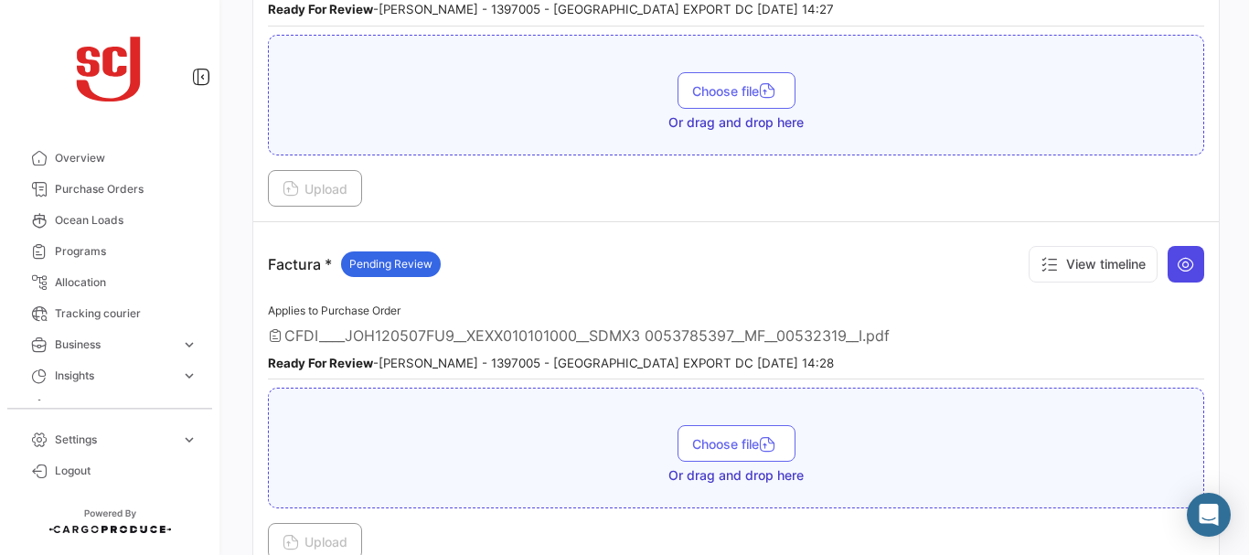
click at [1191, 256] on button at bounding box center [1186, 264] width 37 height 37
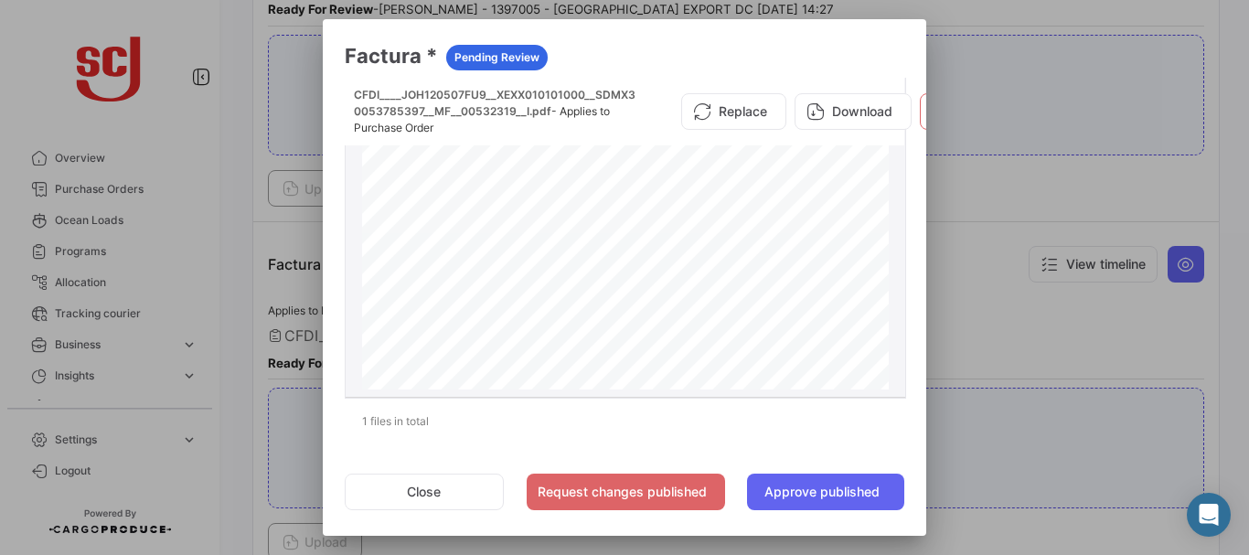
scroll to position [1054, 0]
click at [1053, 330] on div at bounding box center [624, 277] width 1249 height 555
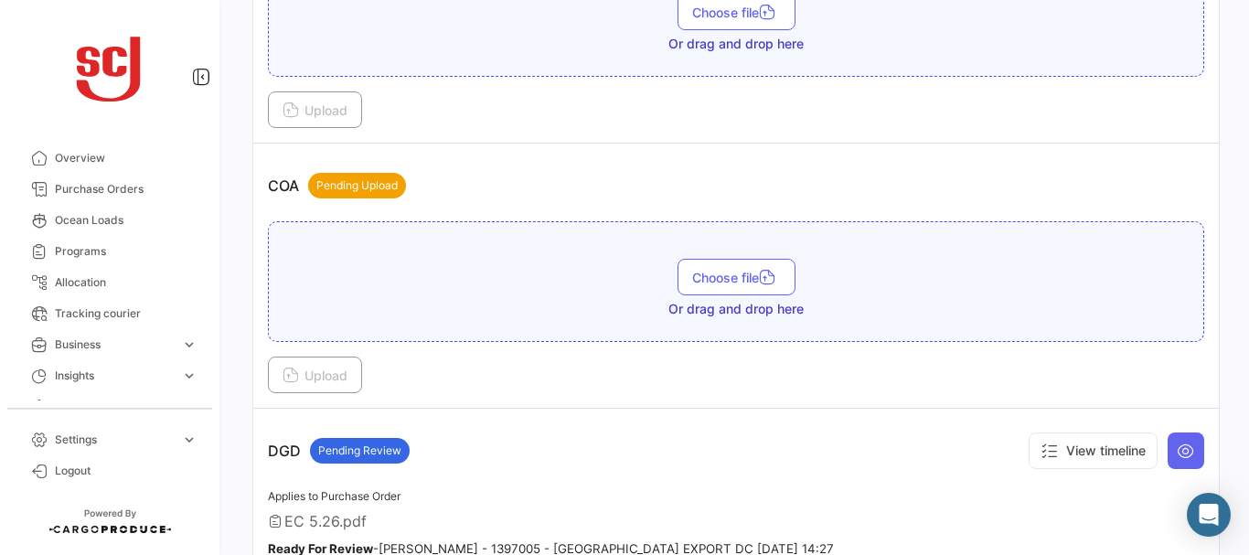
scroll to position [651, 0]
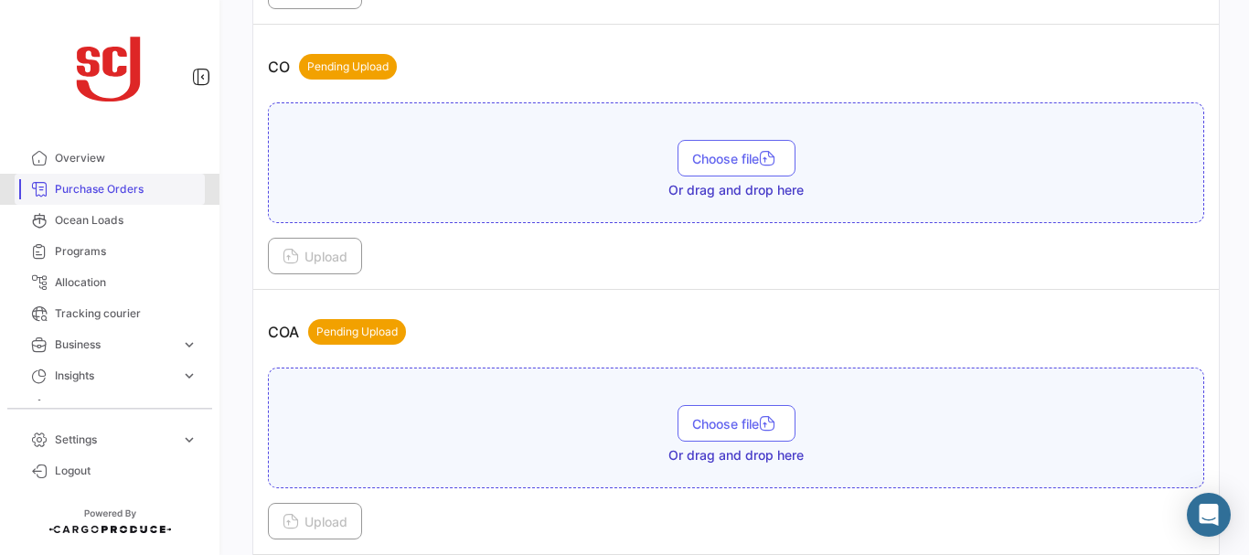
click at [112, 193] on span "Purchase Orders" at bounding box center [126, 189] width 143 height 16
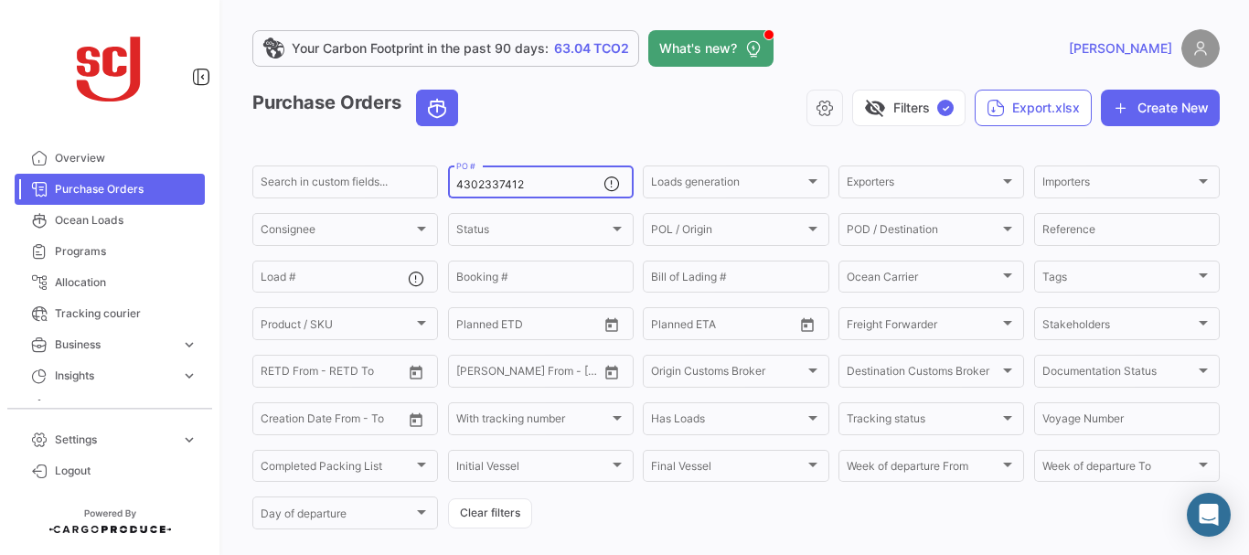
drag, startPoint x: 527, startPoint y: 177, endPoint x: 456, endPoint y: 187, distance: 71.0
click at [456, 187] on div "4302337412 PO #" at bounding box center [529, 181] width 147 height 36
drag, startPoint x: 537, startPoint y: 179, endPoint x: 423, endPoint y: 183, distance: 113.5
click at [0, 0] on div "Search in custom fields... 4302337412 PO # Loads generation Loads generation Ex…" at bounding box center [0, 0] width 0 height 0
paste input "4725"
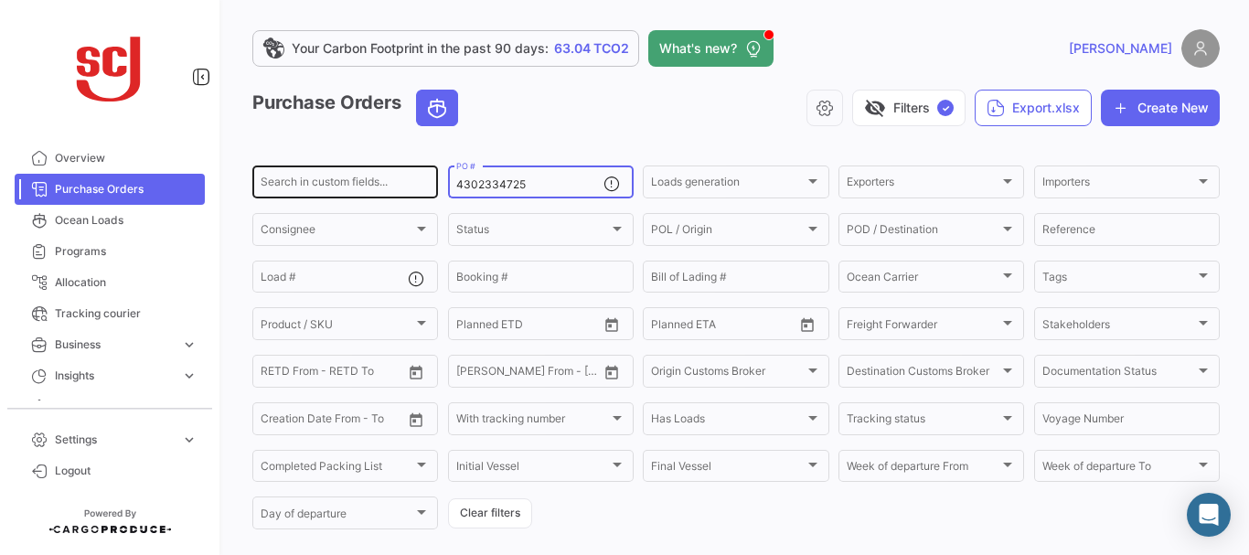
type input "4302334725"
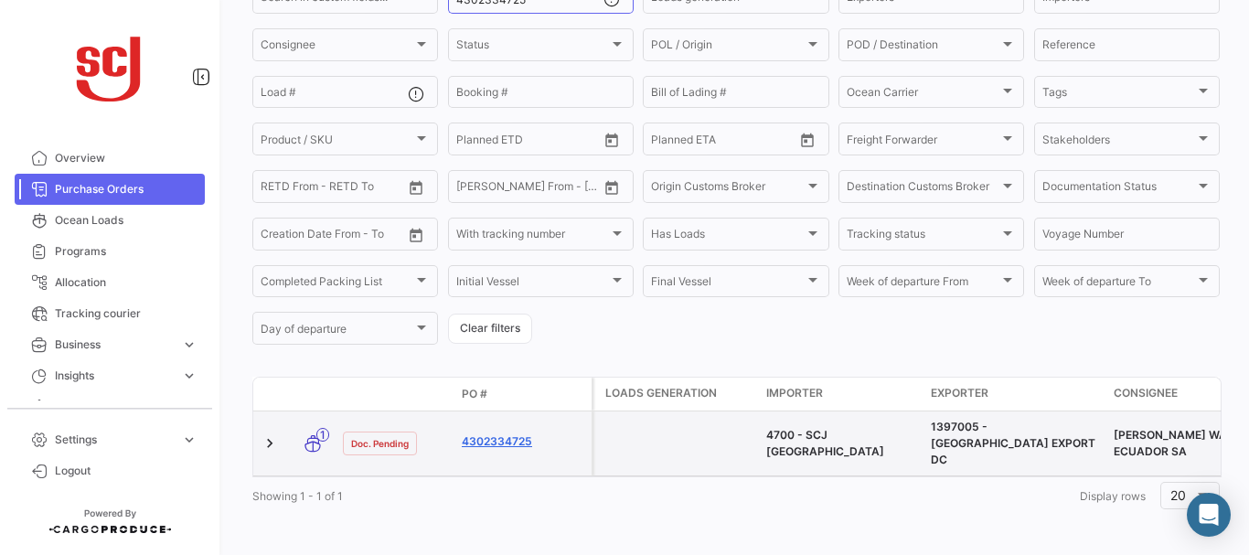
click at [500, 433] on link "4302334725" at bounding box center [523, 441] width 123 height 16
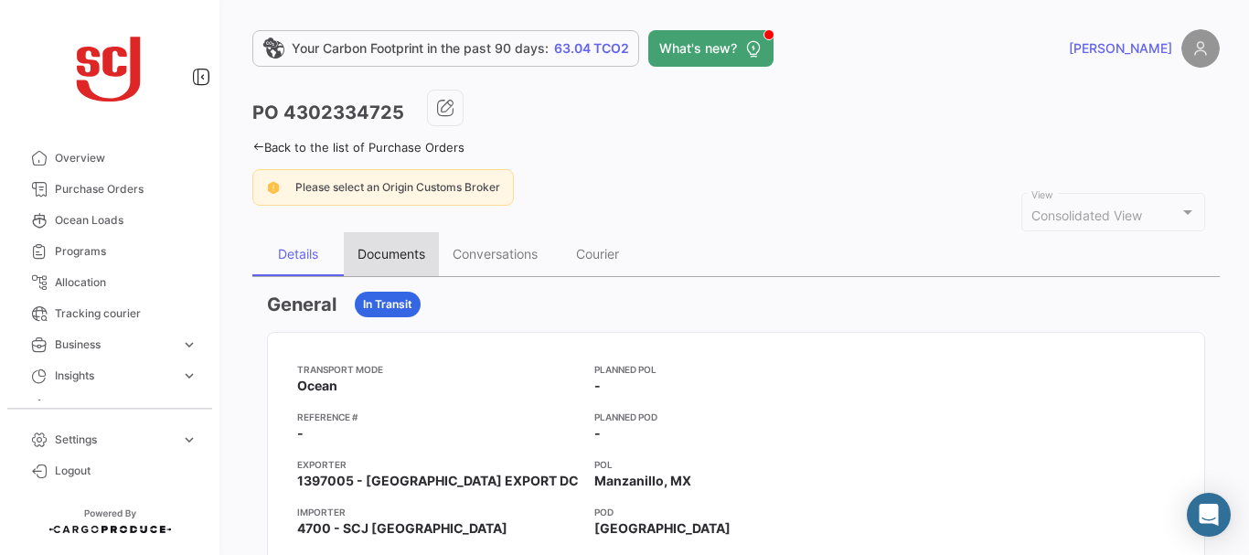
click at [396, 257] on div "Documents" at bounding box center [392, 254] width 68 height 16
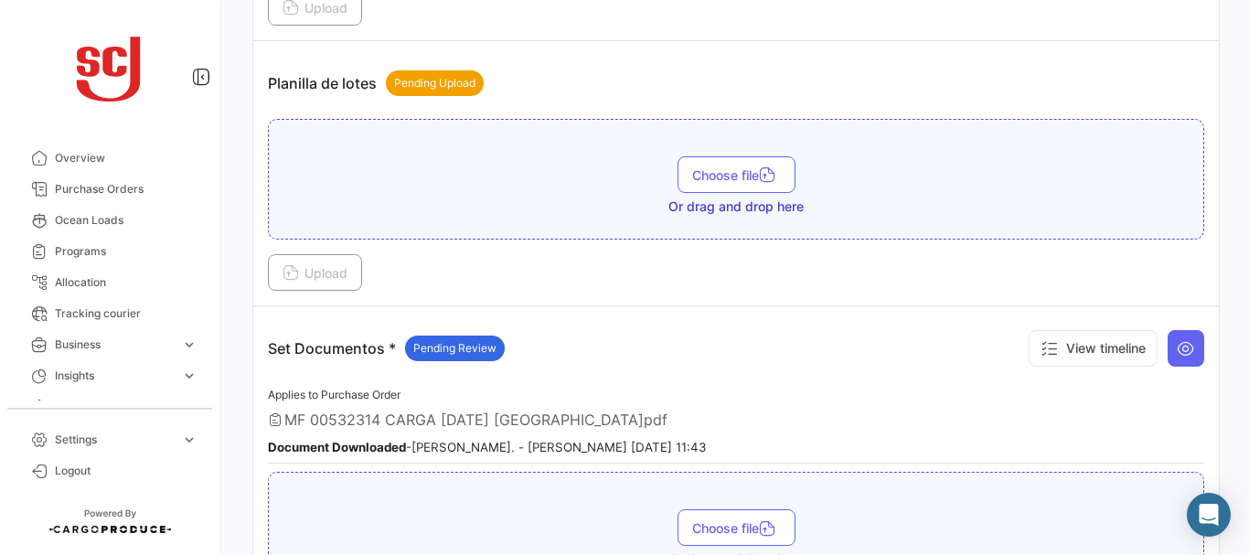
scroll to position [2391, 0]
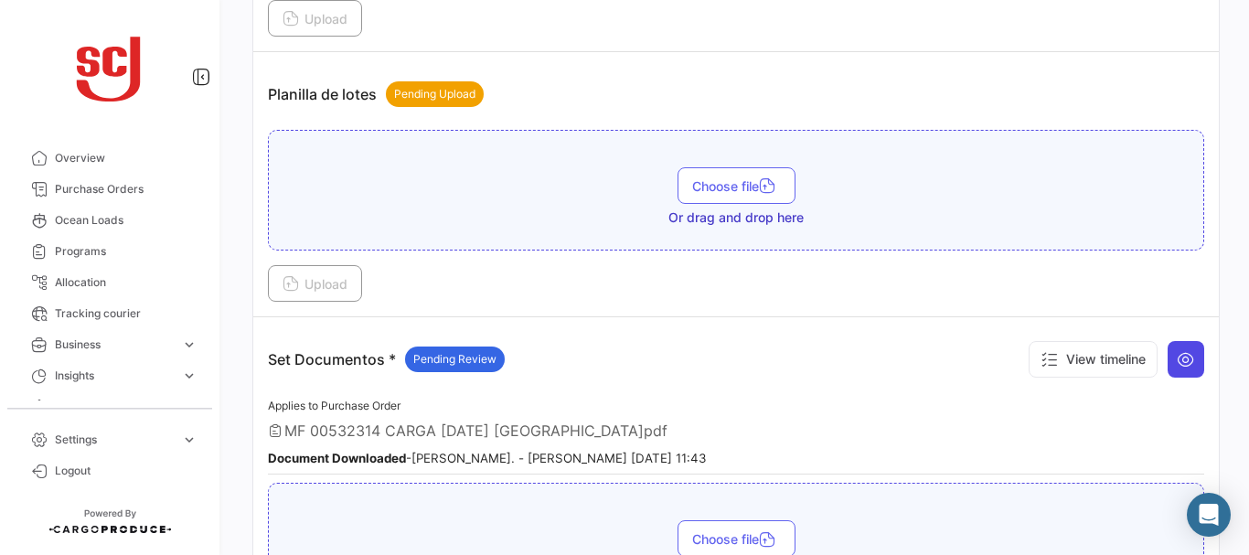
click at [1179, 366] on icon at bounding box center [1186, 359] width 18 height 18
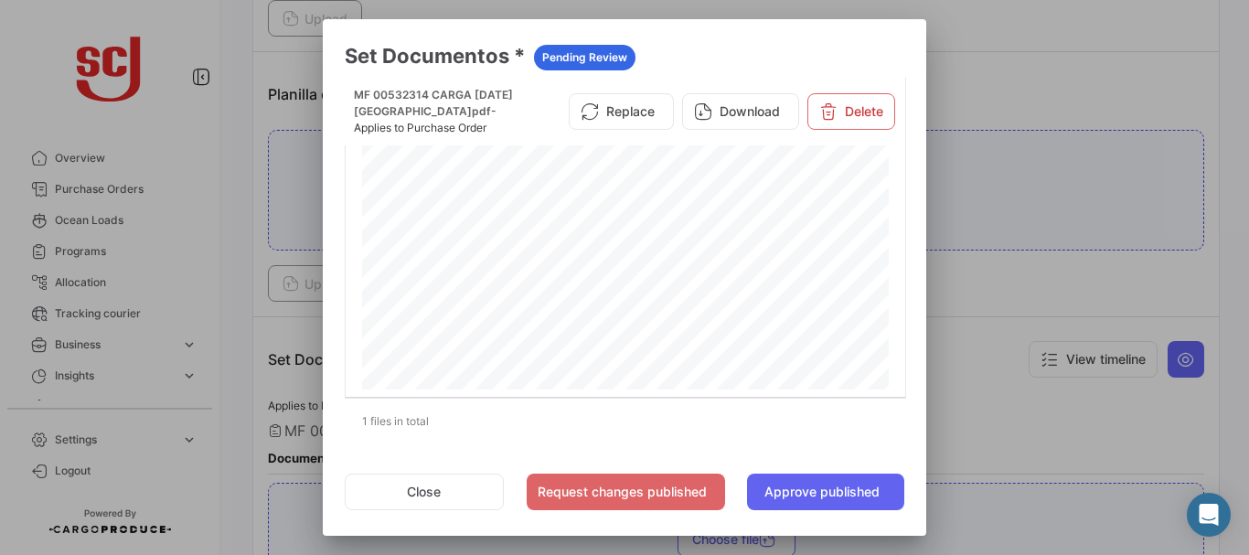
click at [1075, 319] on div at bounding box center [624, 277] width 1249 height 555
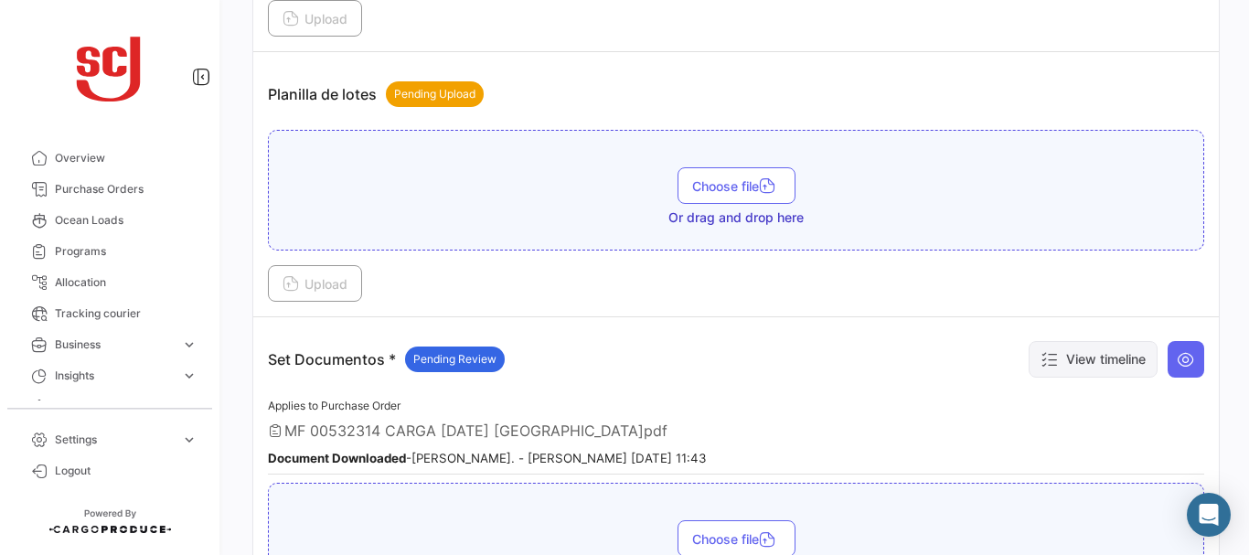
click at [1073, 357] on button "View timeline" at bounding box center [1093, 359] width 129 height 37
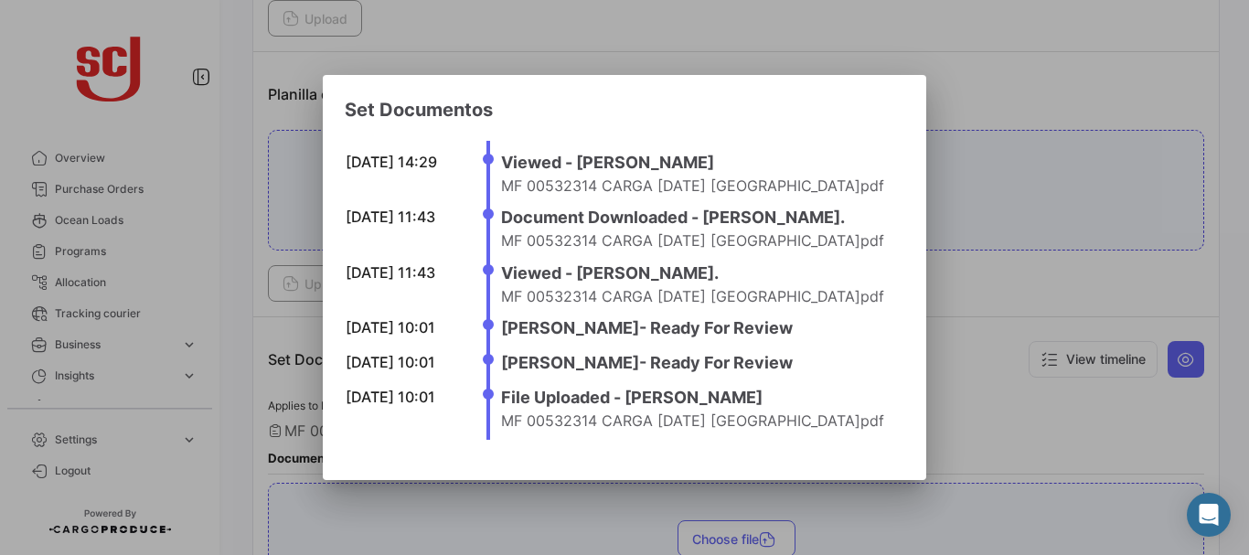
click at [1041, 278] on div at bounding box center [624, 277] width 1249 height 555
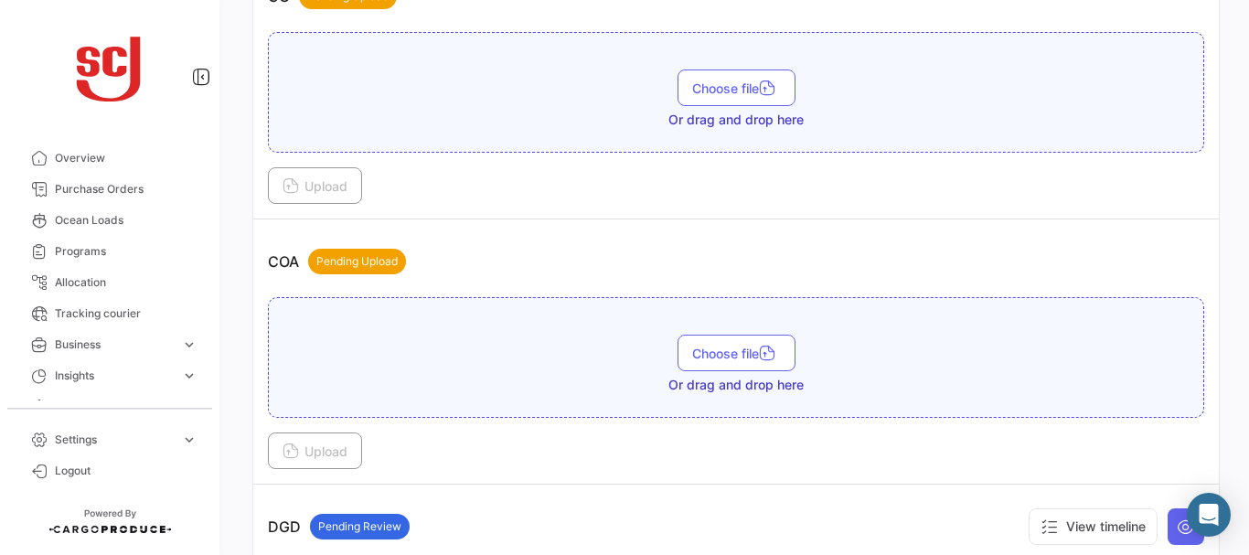
scroll to position [683, 0]
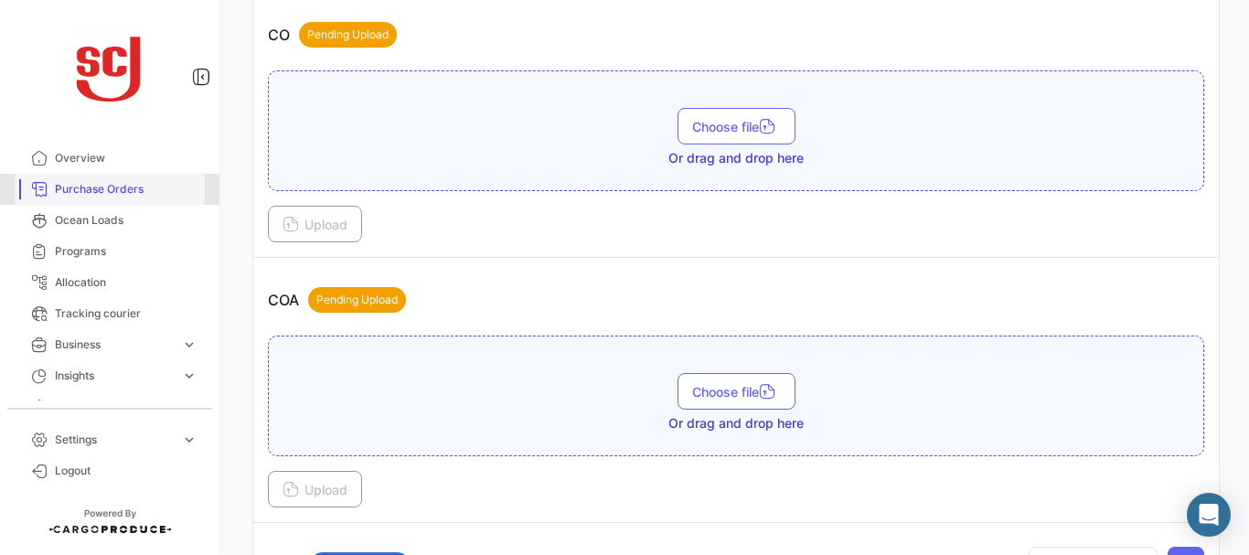
click at [118, 187] on span "Purchase Orders" at bounding box center [126, 189] width 143 height 16
